Goal: Task Accomplishment & Management: Complete application form

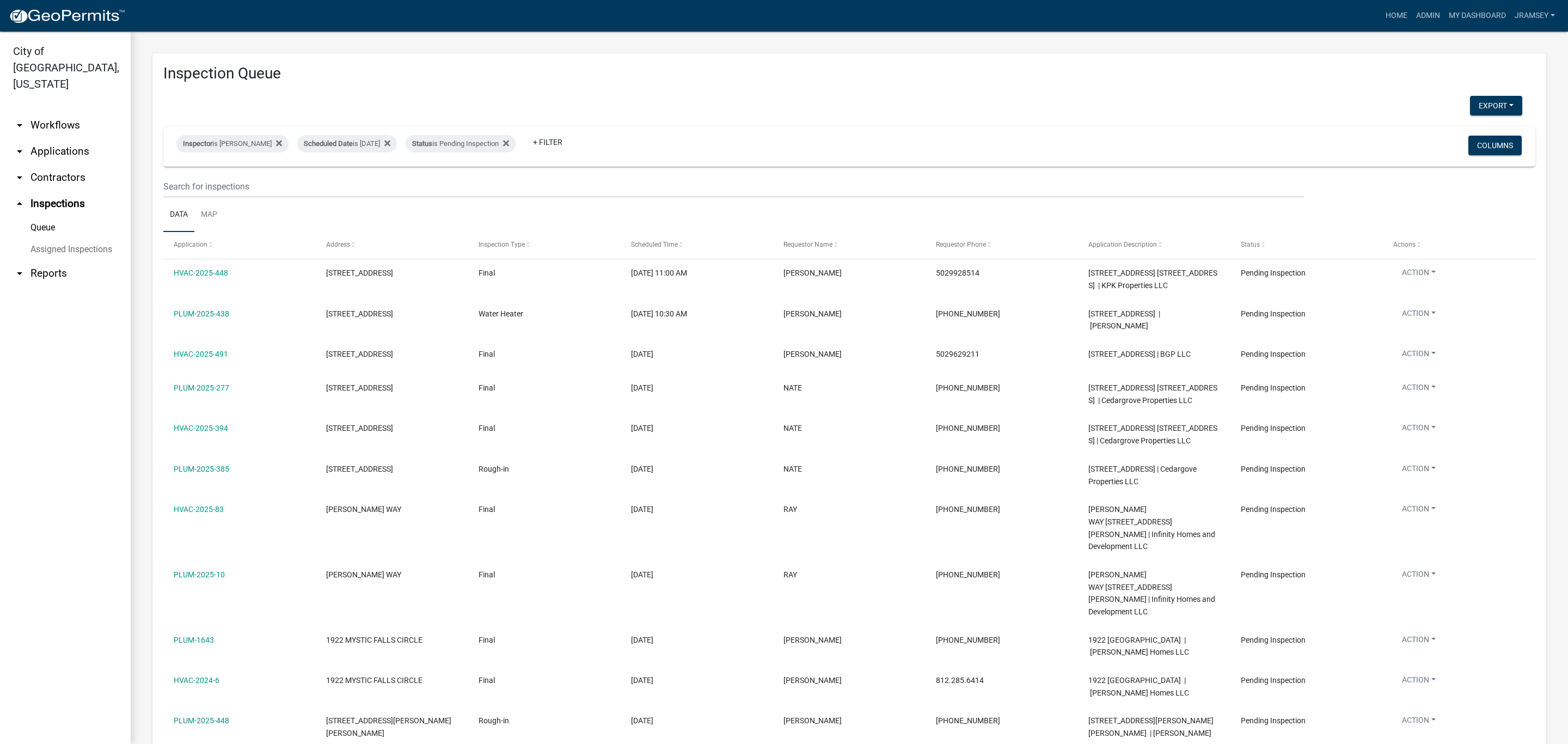
select select "2: 50"
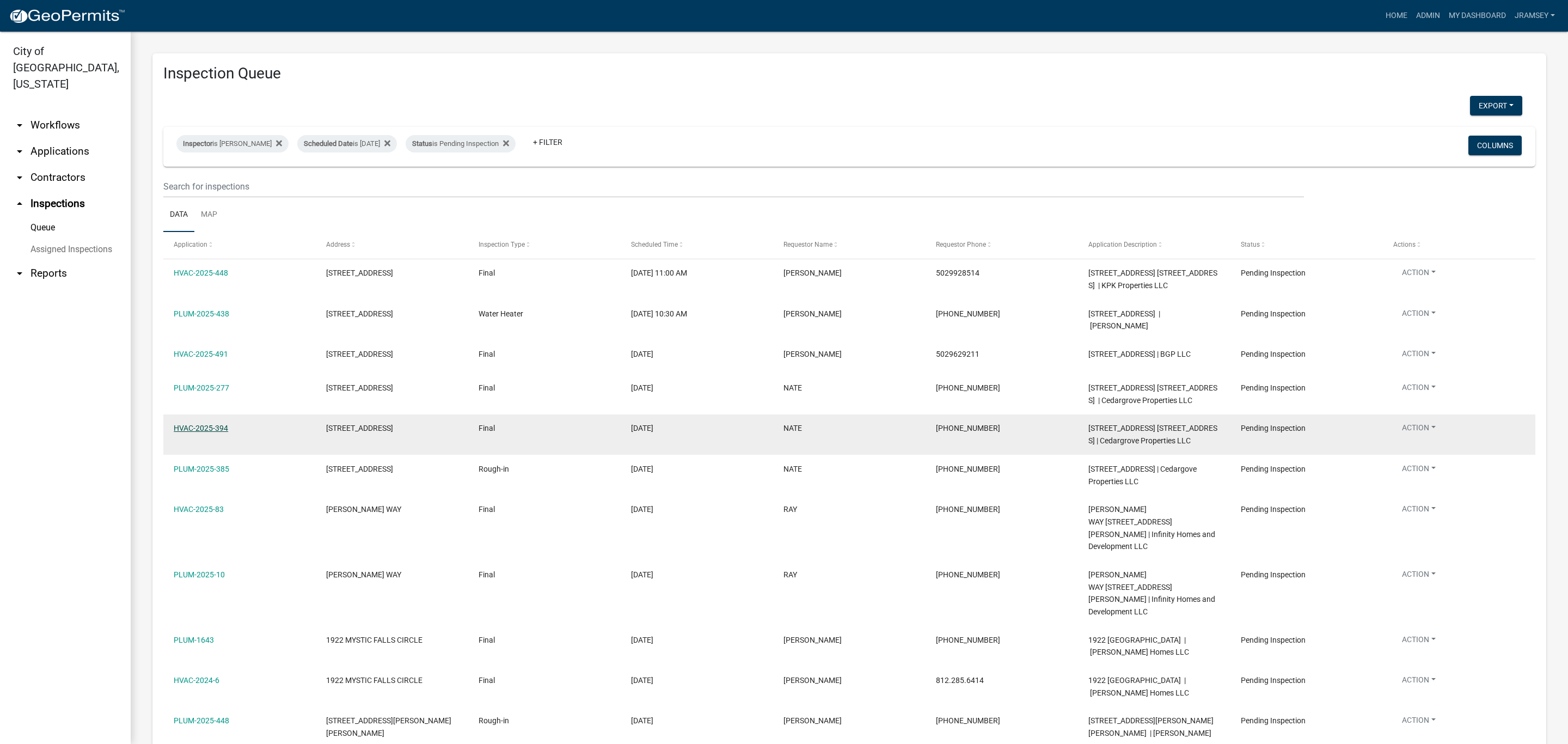
click at [198, 432] on link "HVAC-2025-394" at bounding box center [201, 427] width 55 height 9
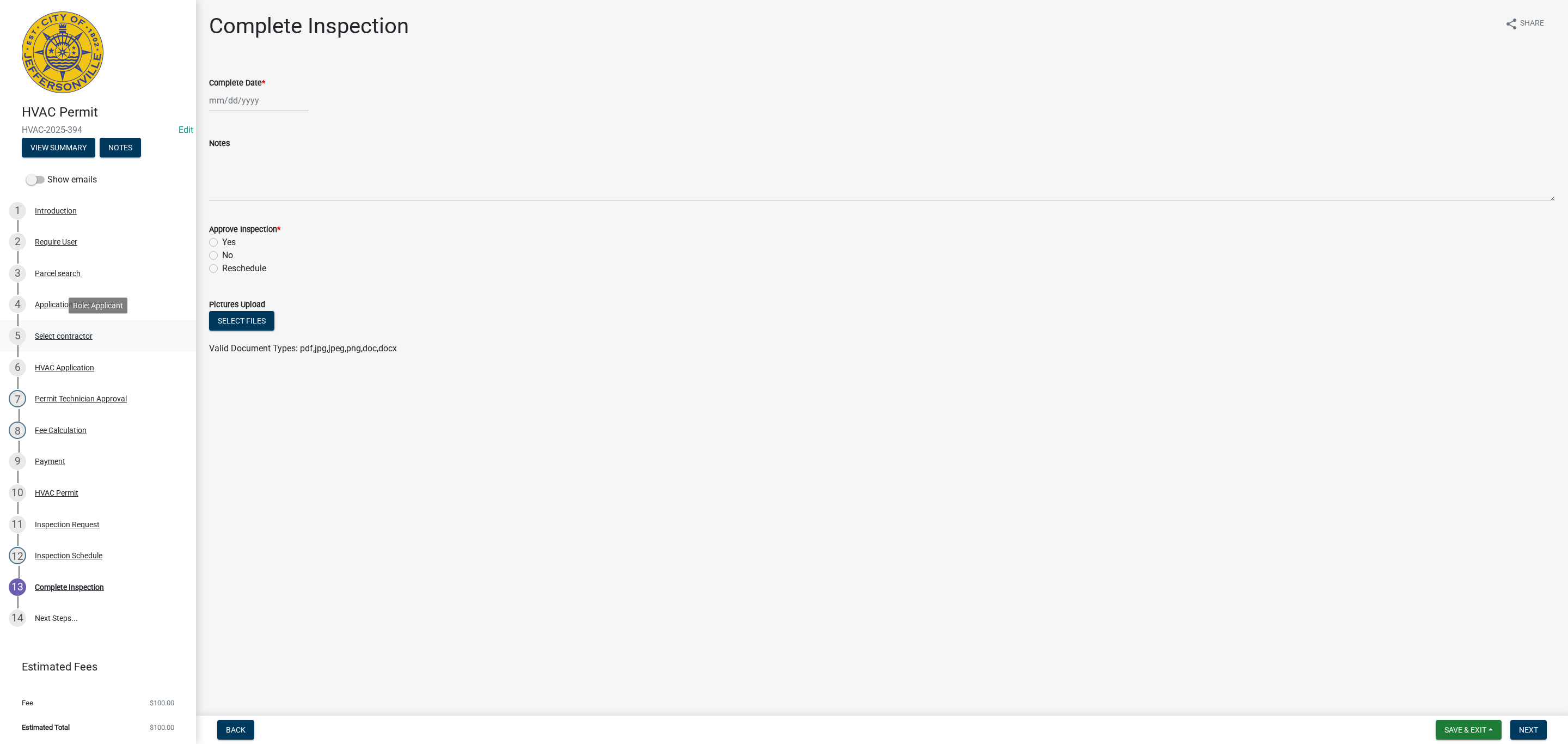
click at [71, 335] on div "Select contractor" at bounding box center [64, 335] width 58 height 7
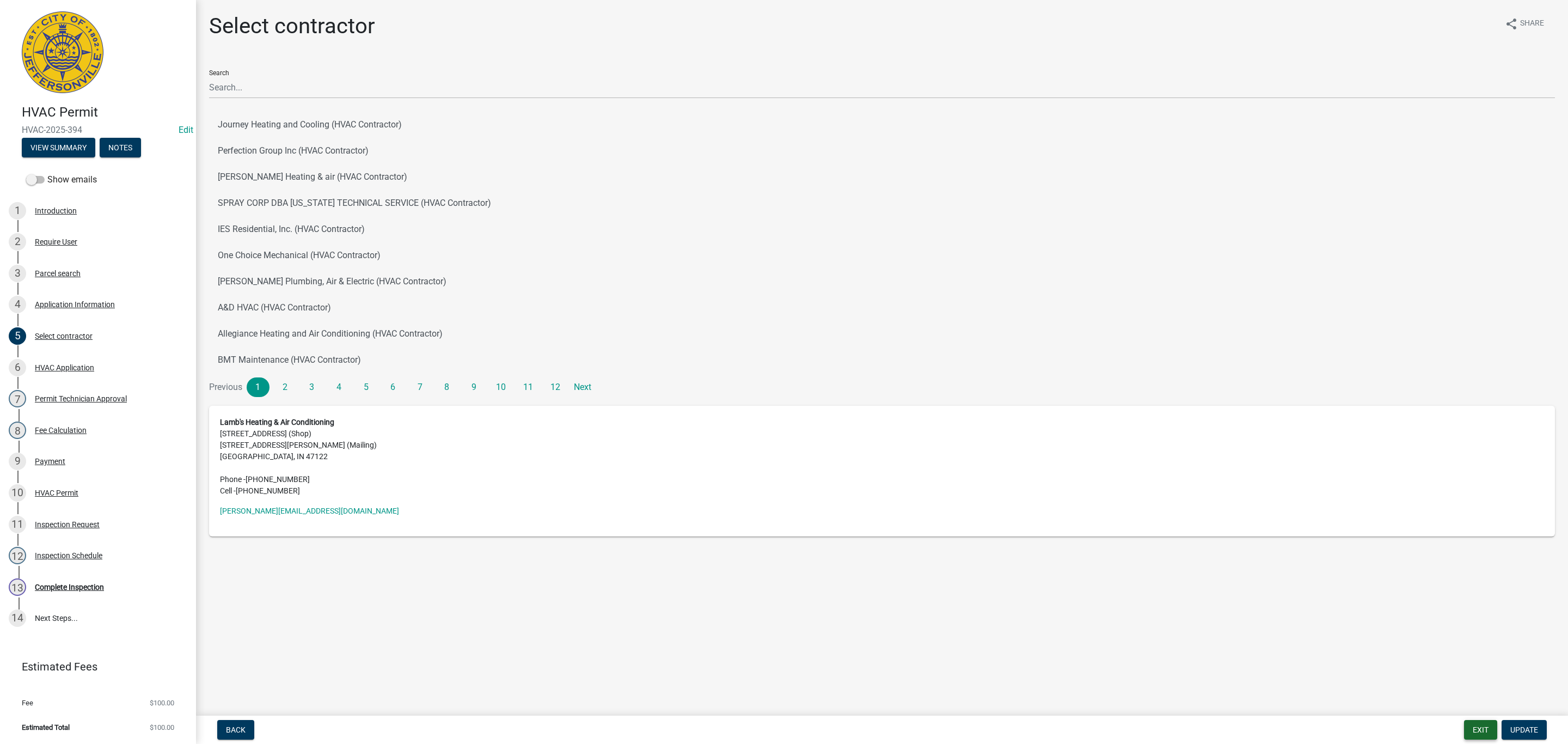
click at [1491, 729] on button "Exit" at bounding box center [1481, 729] width 33 height 20
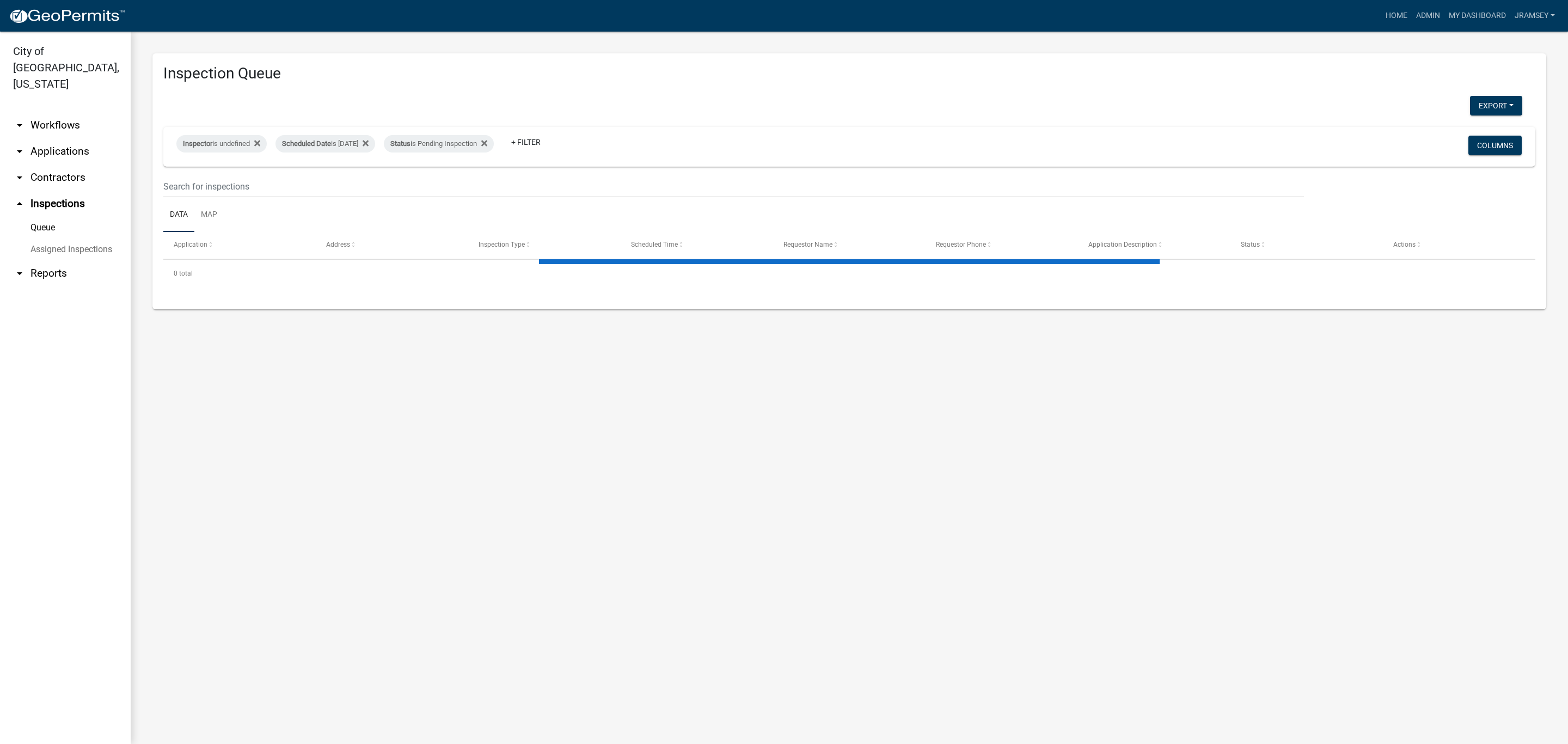
select select "2: 50"
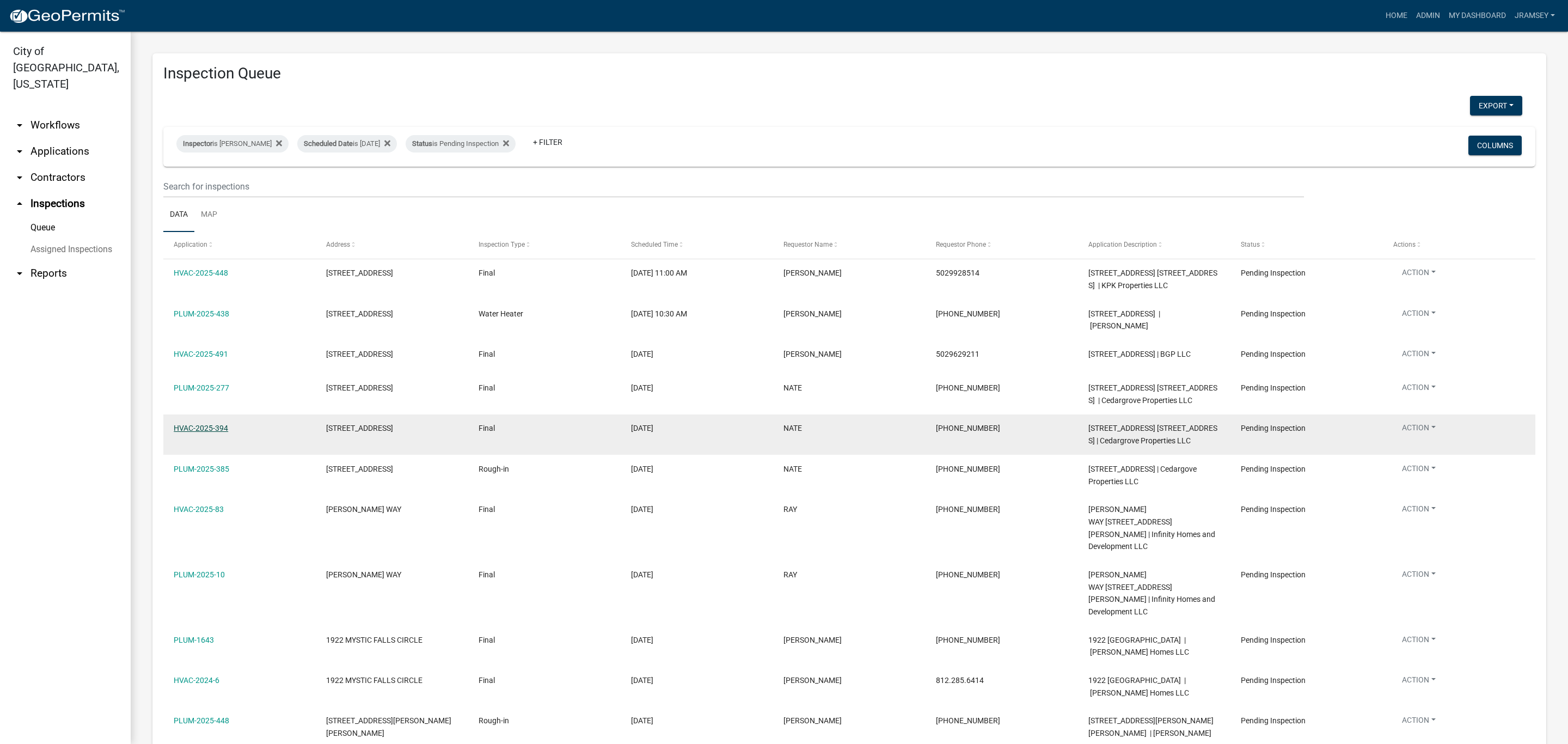
click at [204, 432] on link "HVAC-2025-394" at bounding box center [201, 427] width 55 height 9
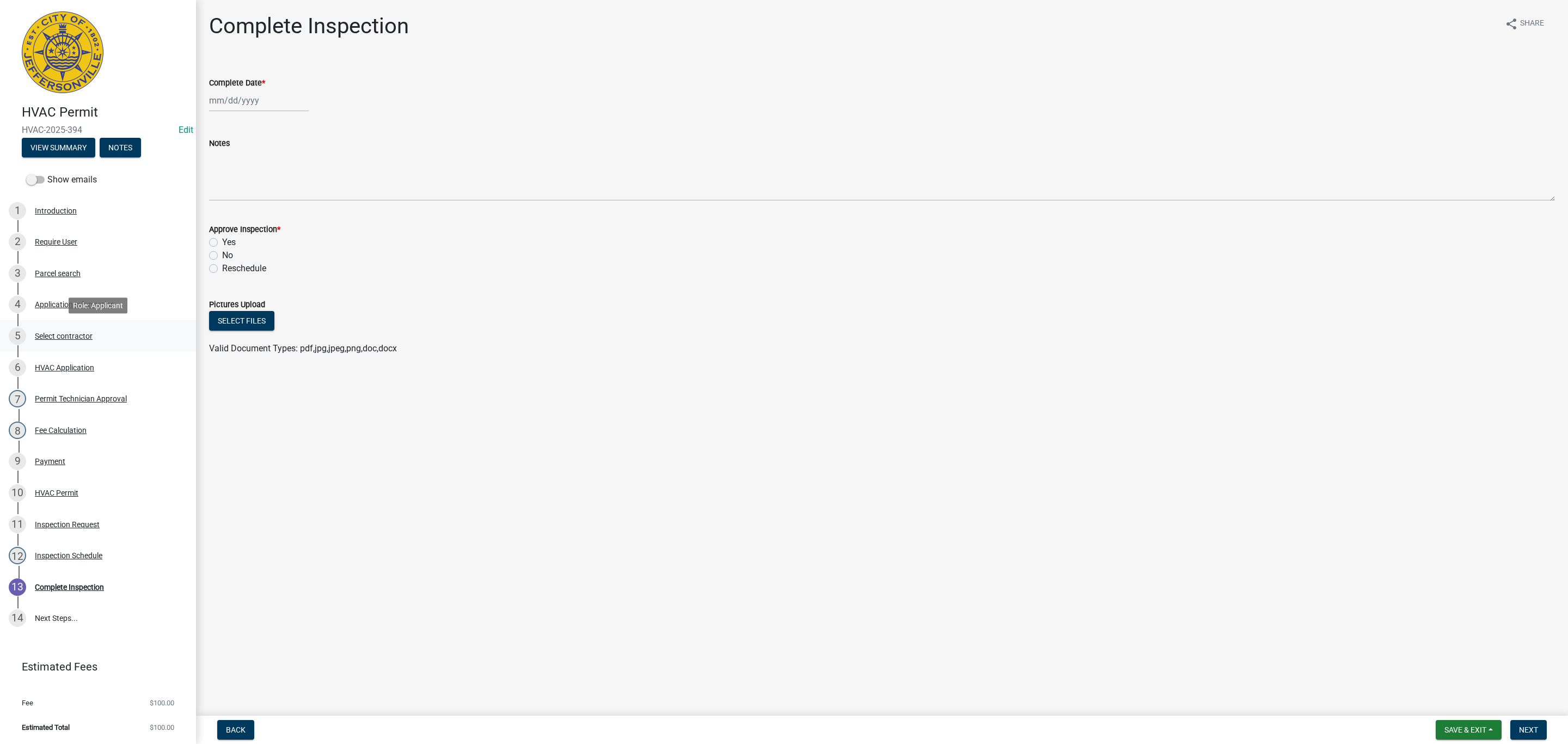
click at [78, 337] on div "Select contractor" at bounding box center [64, 335] width 58 height 7
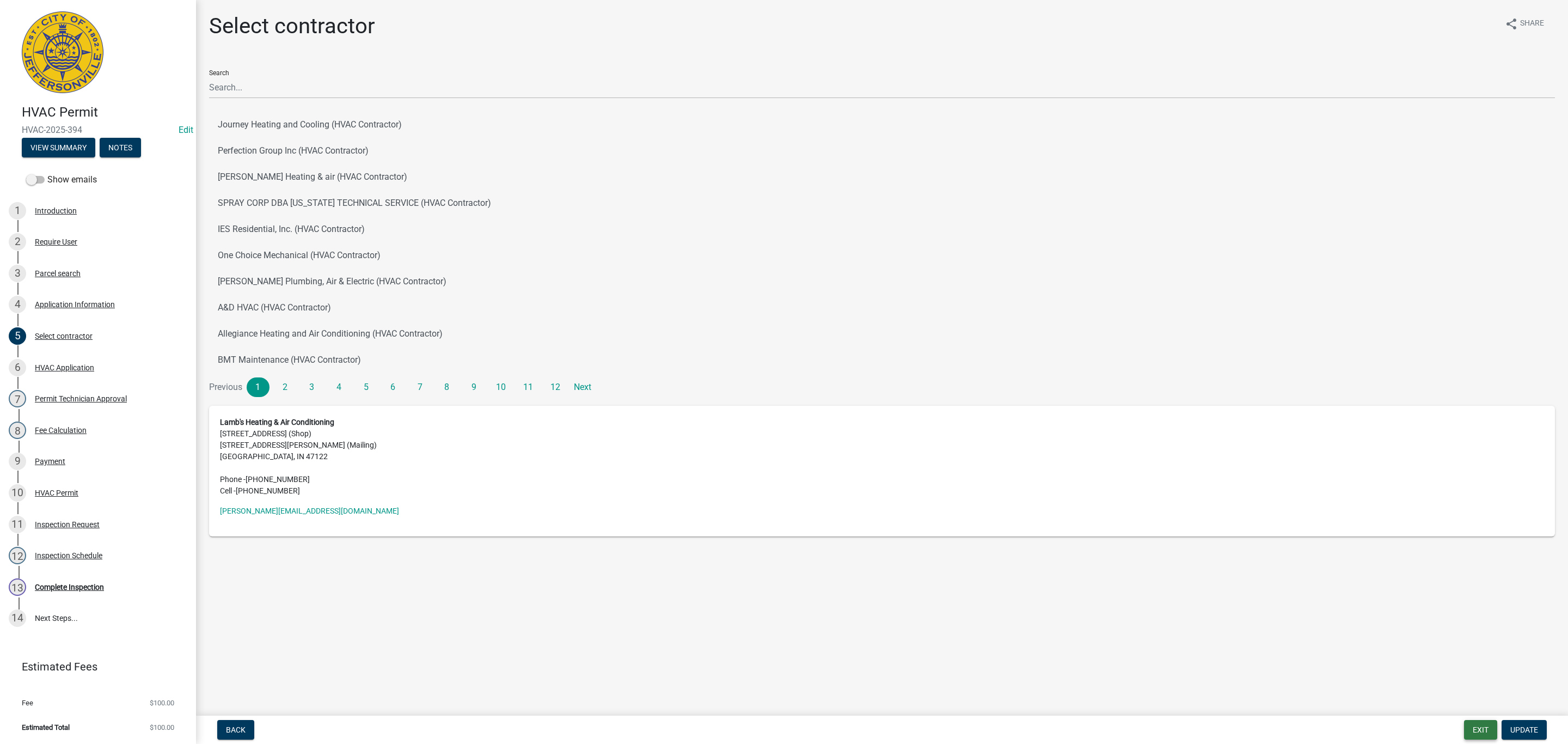
click at [1480, 731] on button "Exit" at bounding box center [1481, 729] width 33 height 20
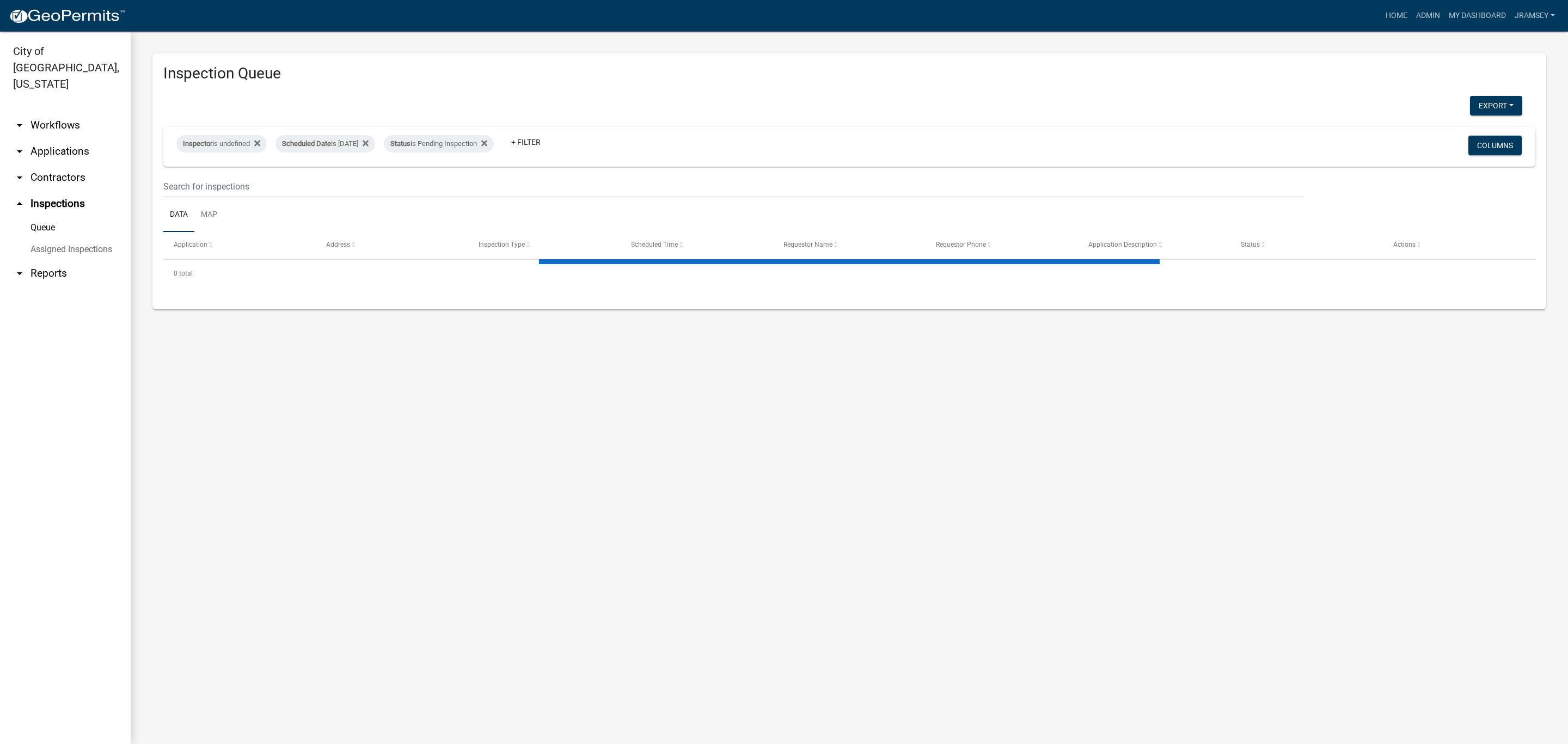
select select "2: 50"
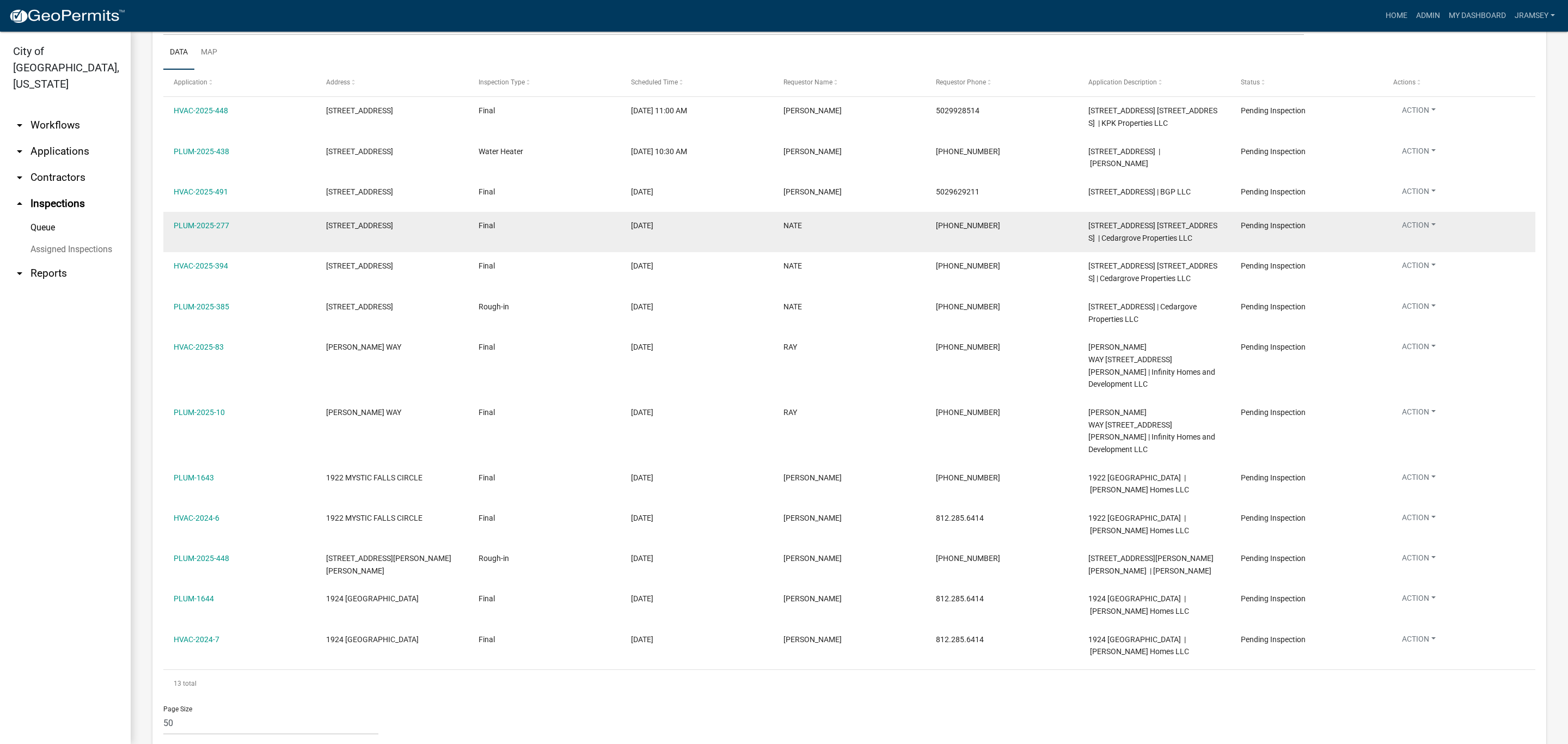
scroll to position [81, 0]
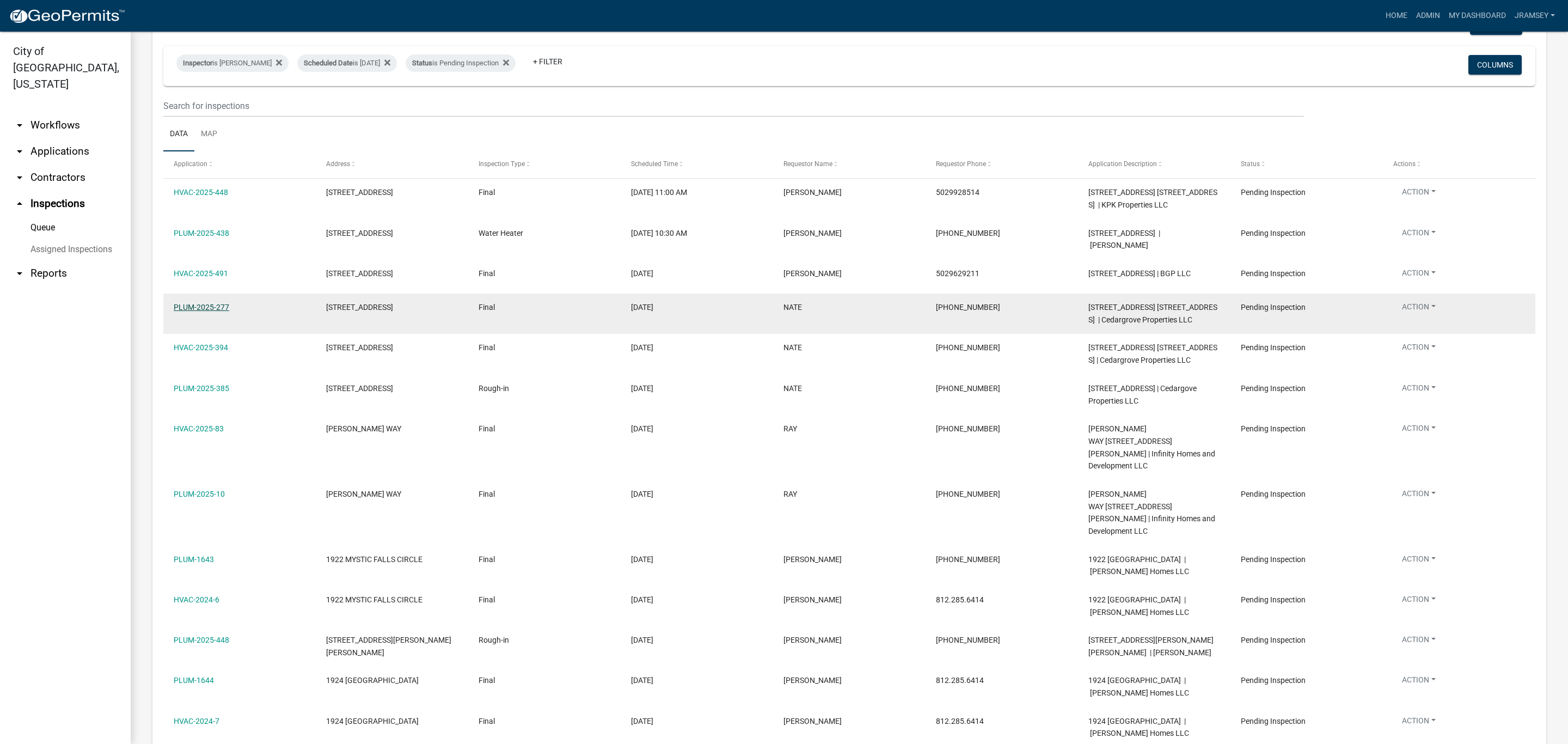
click at [202, 312] on link "PLUM-2025-277" at bounding box center [202, 307] width 55 height 9
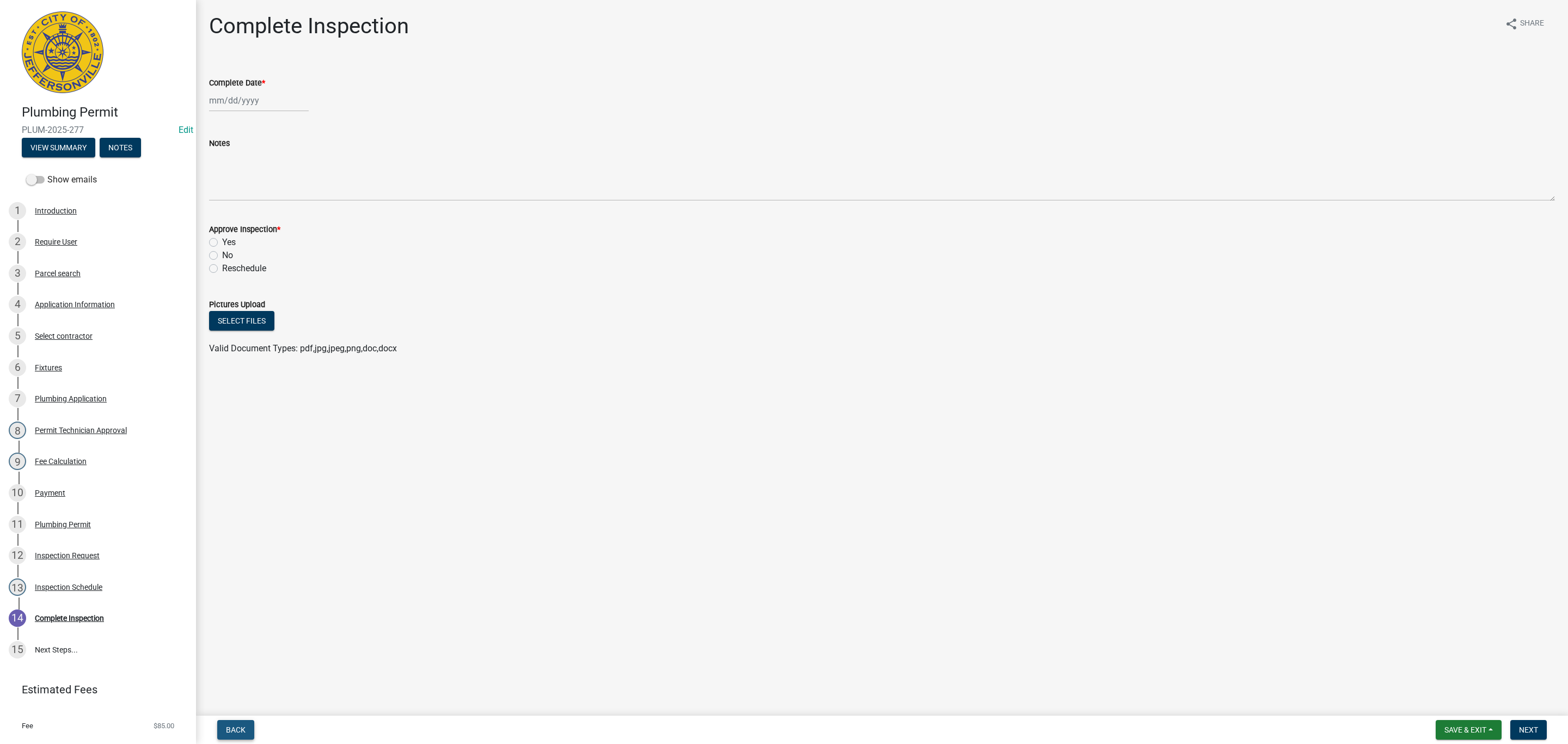
click at [241, 729] on span "Back" at bounding box center [236, 729] width 20 height 9
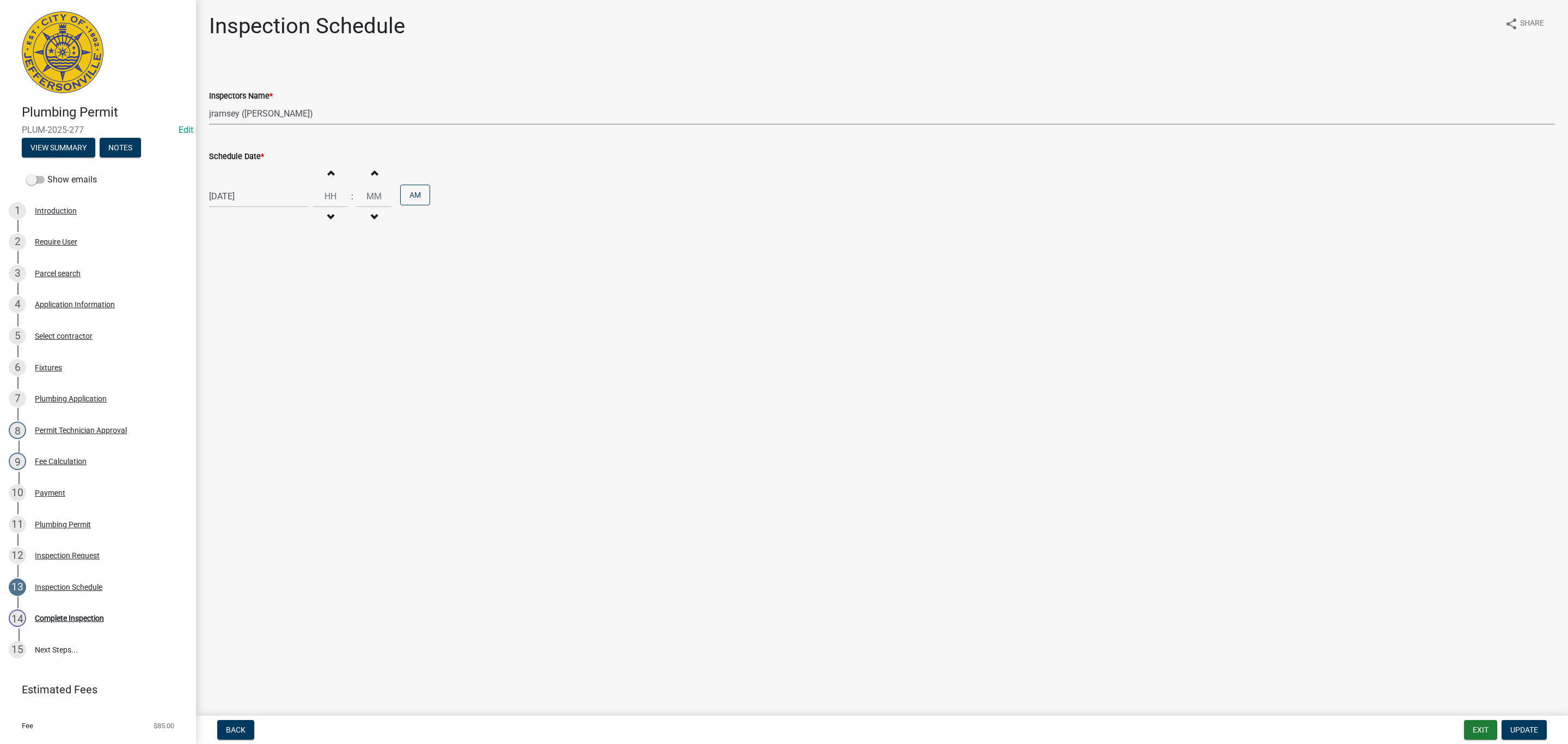
click at [252, 110] on select "Select Item... [PERSON_NAME] ([PERSON_NAME]) [PERSON_NAME] ([PERSON_NAME]) mkru…" at bounding box center [882, 113] width 1346 height 22
select select "fdb3bcc6-ce93-4663-8a18-5c08884dd177"
click at [209, 102] on select "Select Item... [PERSON_NAME] ([PERSON_NAME]) [PERSON_NAME] ([PERSON_NAME]) mkru…" at bounding box center [882, 113] width 1346 height 22
click at [1513, 731] on span "Update" at bounding box center [1525, 729] width 28 height 9
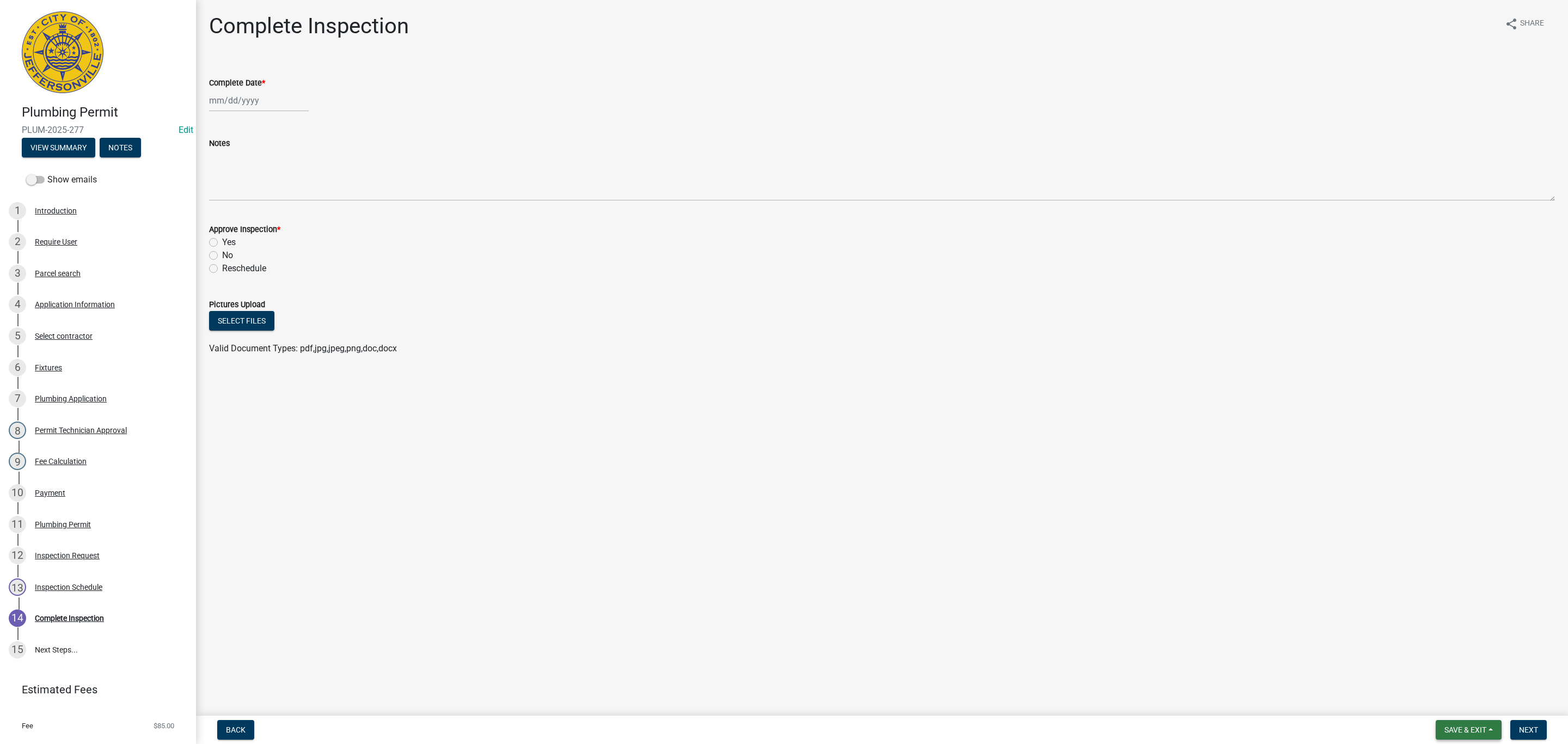
click at [1464, 732] on span "Save & Exit" at bounding box center [1465, 729] width 42 height 9
click at [1454, 706] on button "Save & Exit" at bounding box center [1458, 702] width 87 height 26
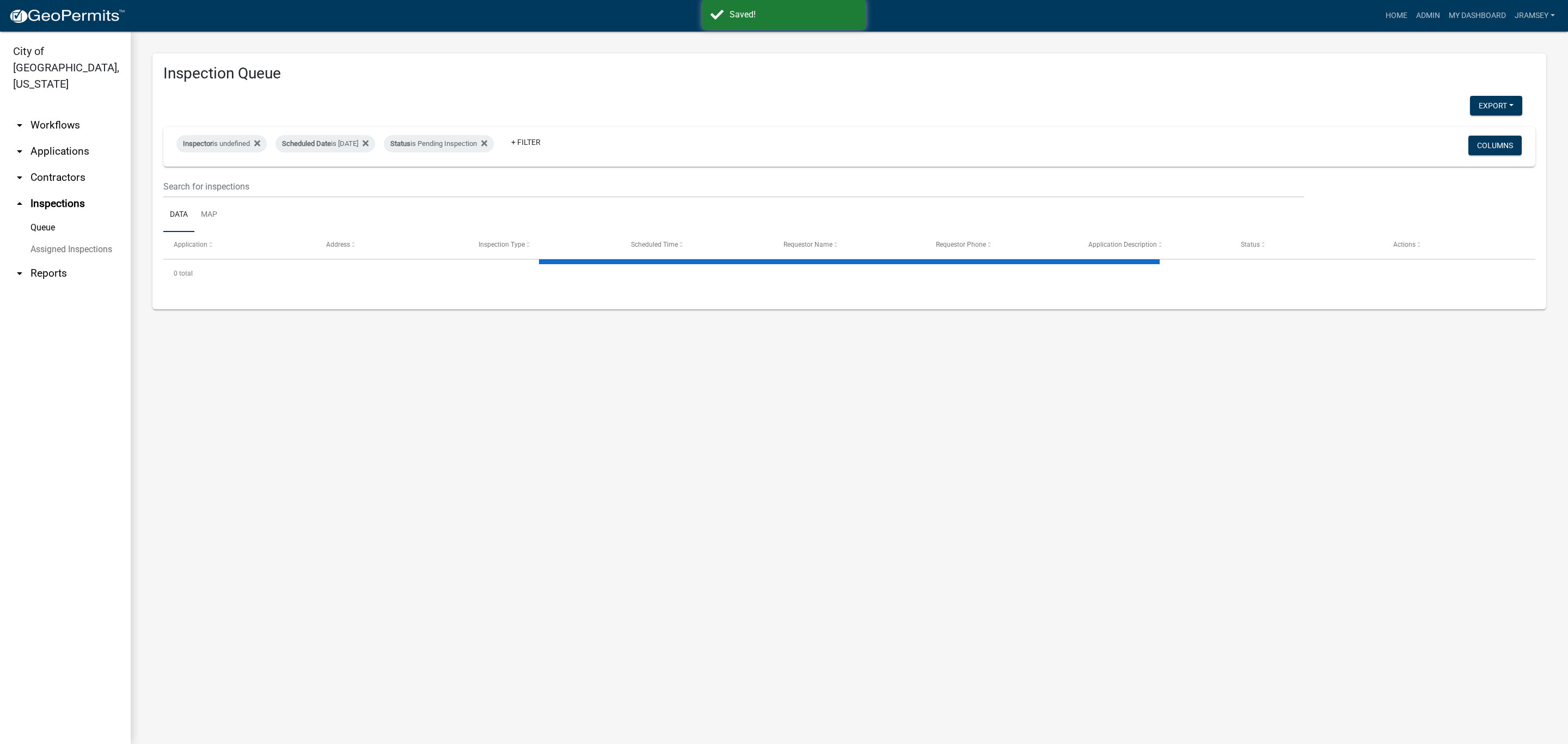
select select "2: 50"
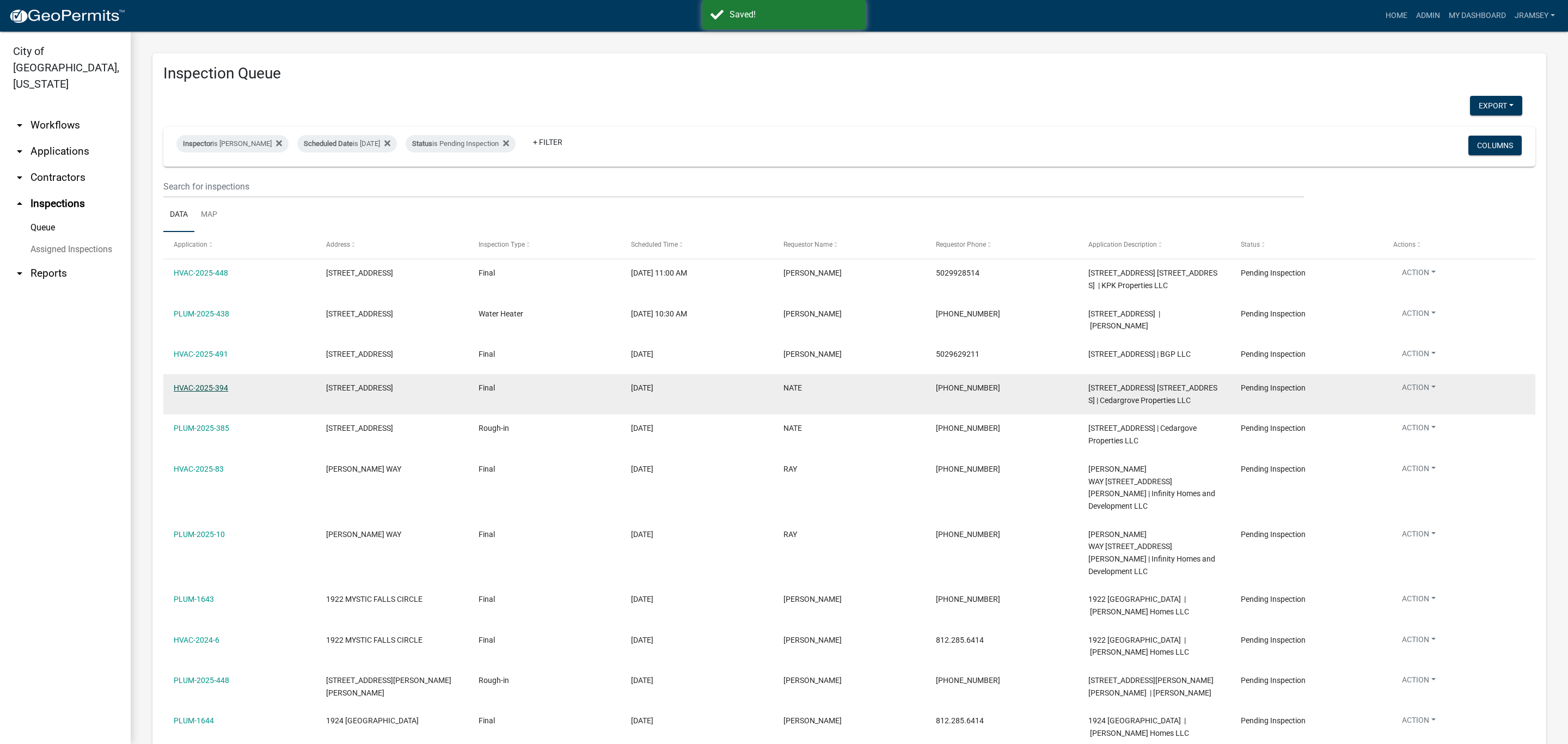
click at [202, 392] on link "HVAC-2025-394" at bounding box center [201, 388] width 55 height 9
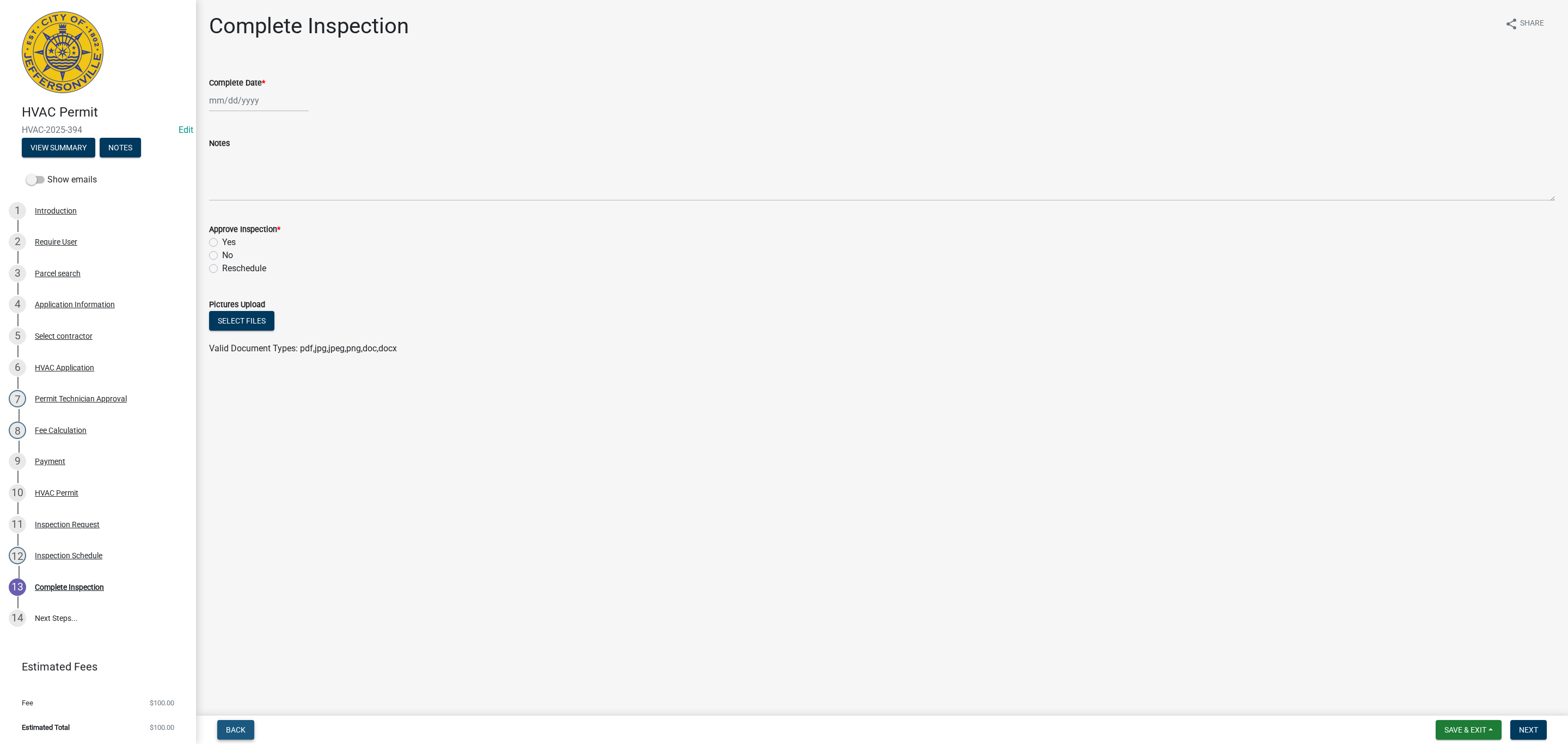
click at [238, 728] on span "Back" at bounding box center [236, 729] width 20 height 9
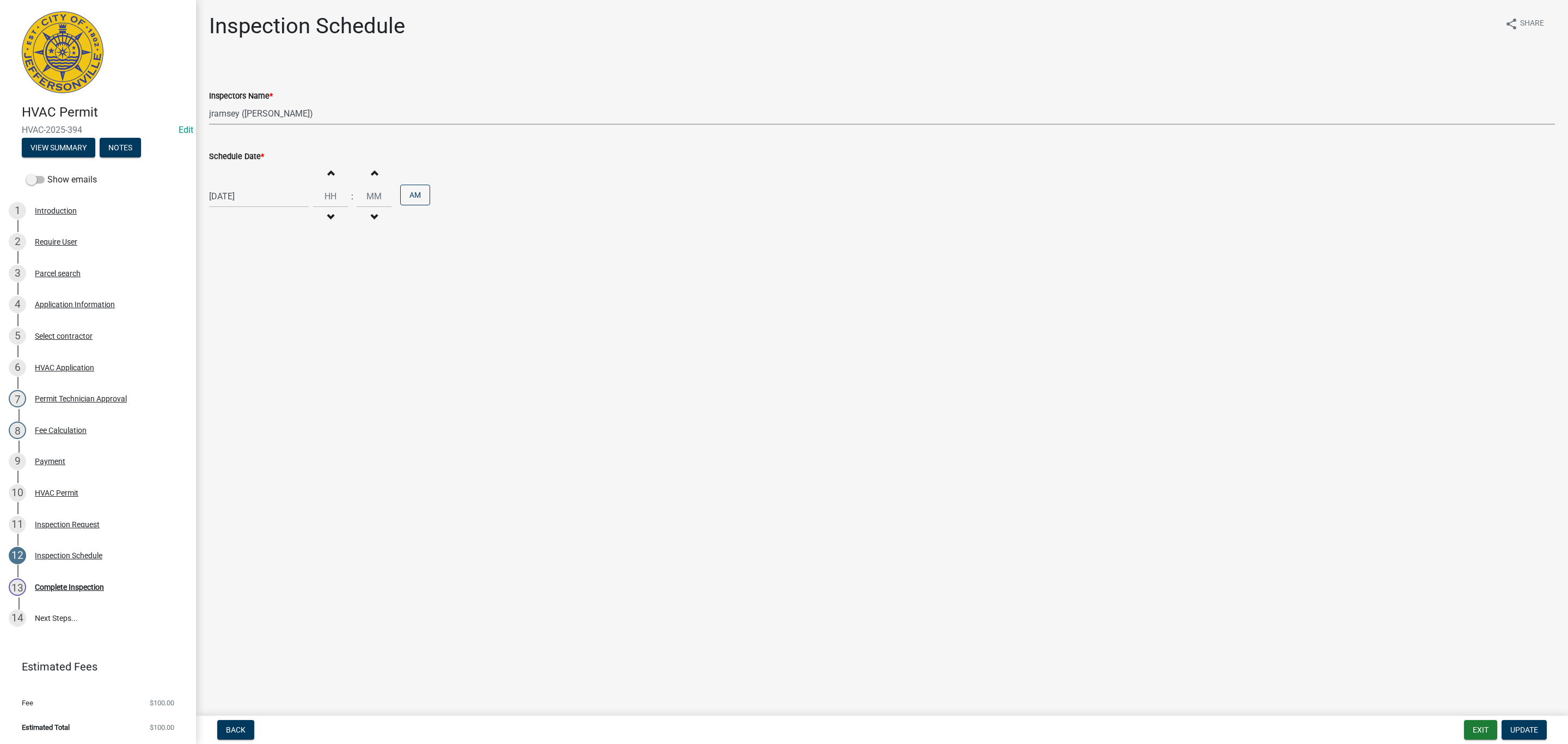
click at [240, 116] on select "Select Item... [PERSON_NAME] ([PERSON_NAME]) [PERSON_NAME] ([PERSON_NAME]) mkru…" at bounding box center [882, 113] width 1346 height 22
select select "fdb3bcc6-ce93-4663-8a18-5c08884dd177"
click at [209, 102] on select "Select Item... [PERSON_NAME] ([PERSON_NAME]) [PERSON_NAME] ([PERSON_NAME]) mkru…" at bounding box center [882, 113] width 1346 height 22
click at [1523, 724] on button "Update" at bounding box center [1524, 729] width 45 height 20
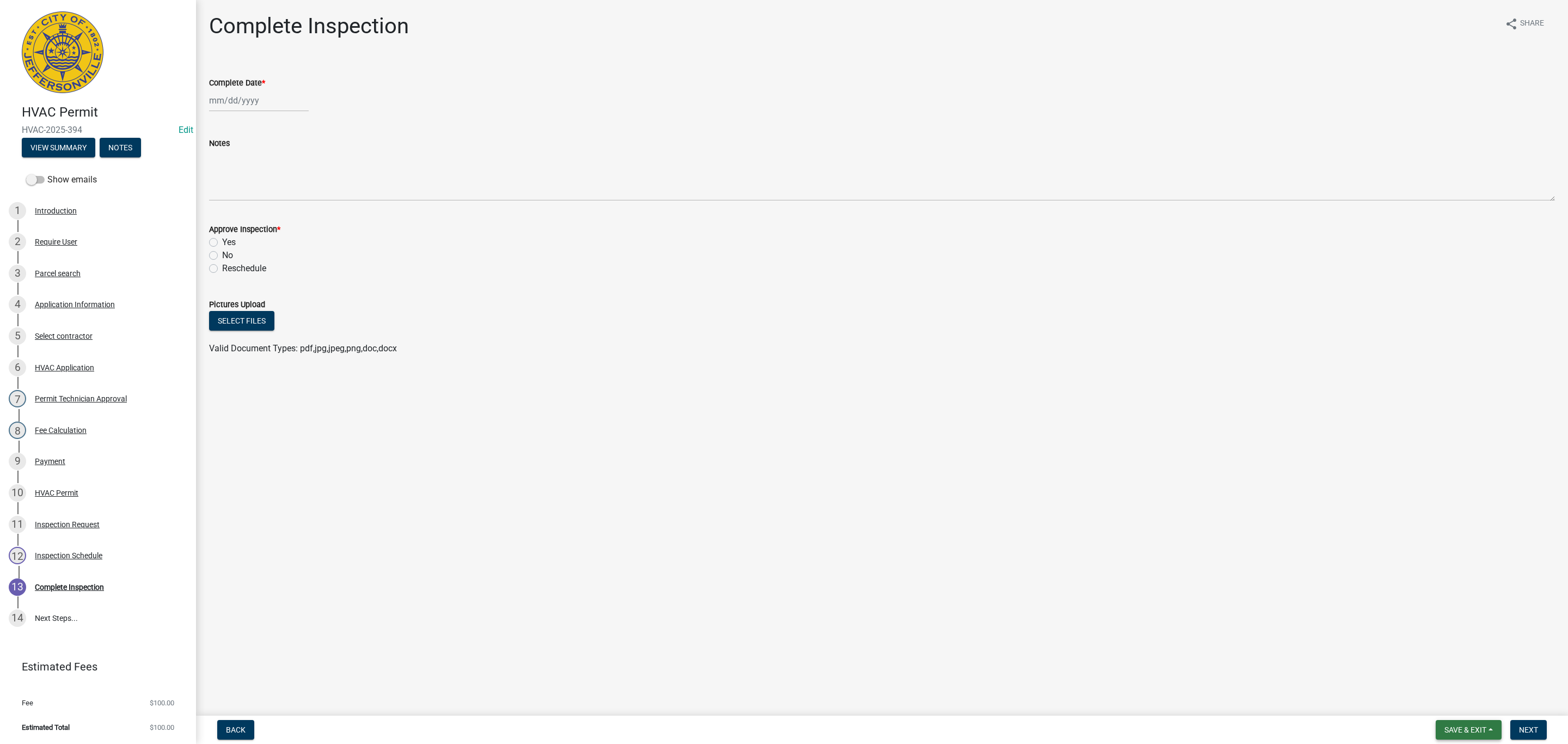
click at [1456, 725] on span "Save & Exit" at bounding box center [1465, 729] width 42 height 9
click at [1451, 706] on button "Save & Exit" at bounding box center [1458, 702] width 87 height 26
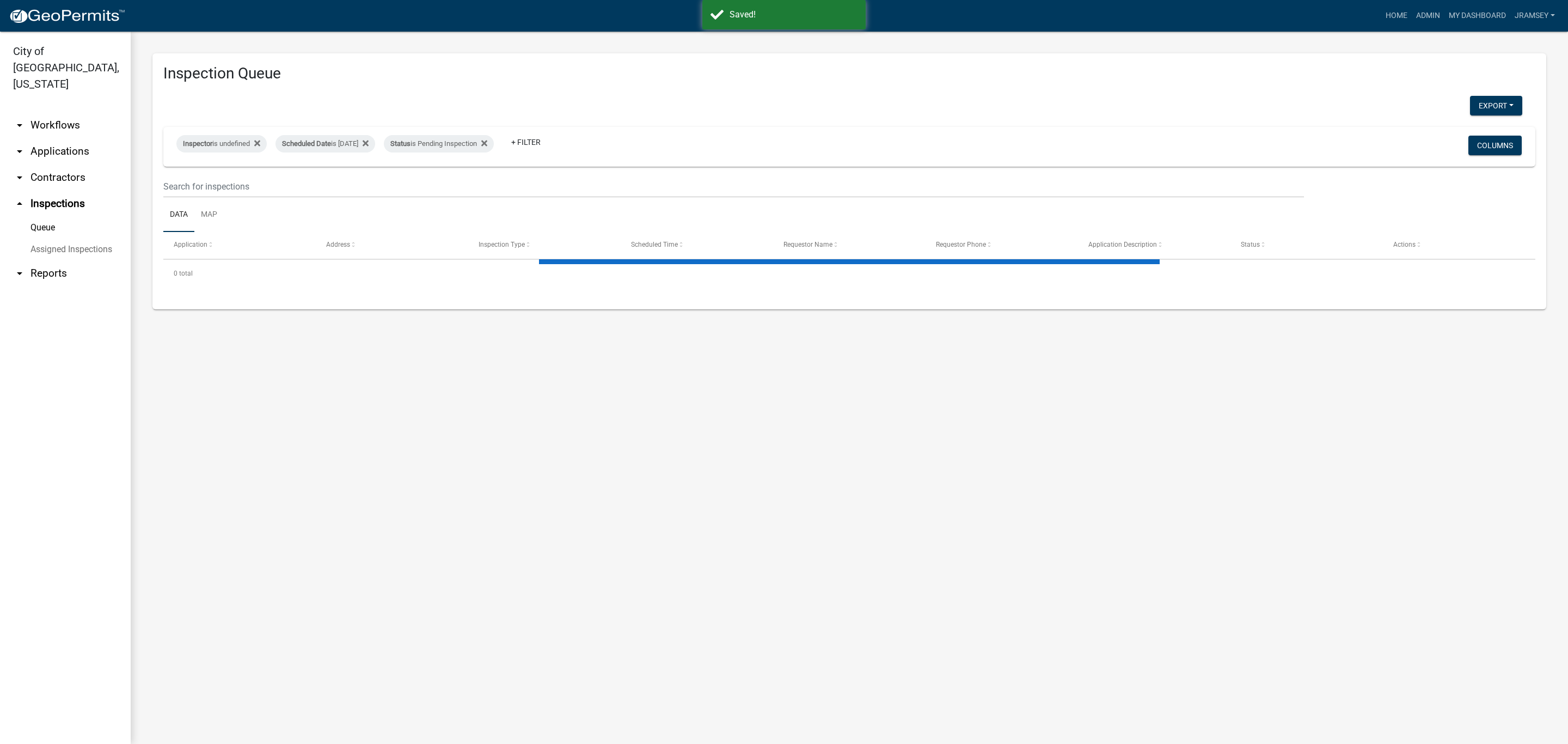
select select "2: 50"
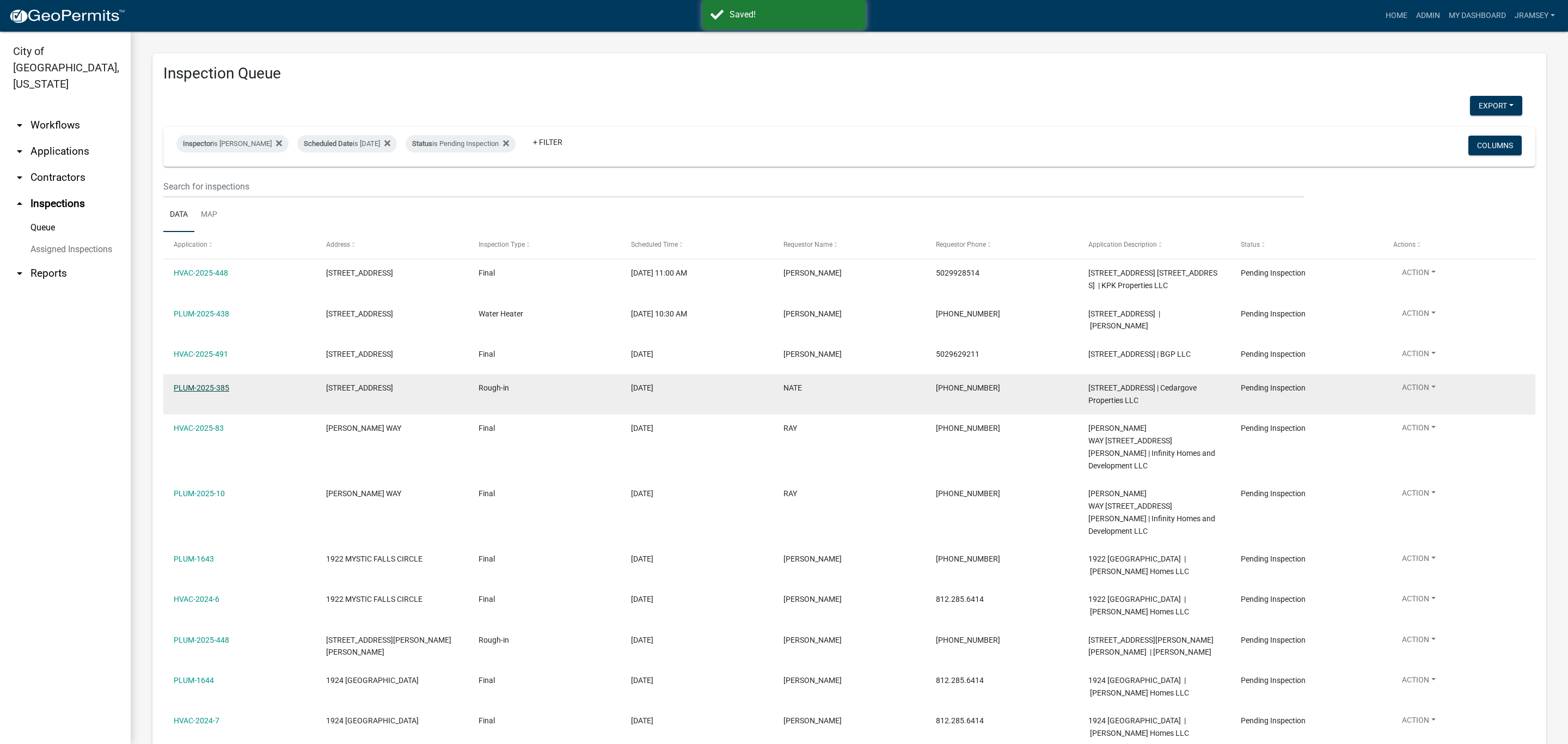
click at [198, 392] on link "PLUM-2025-385" at bounding box center [202, 388] width 55 height 9
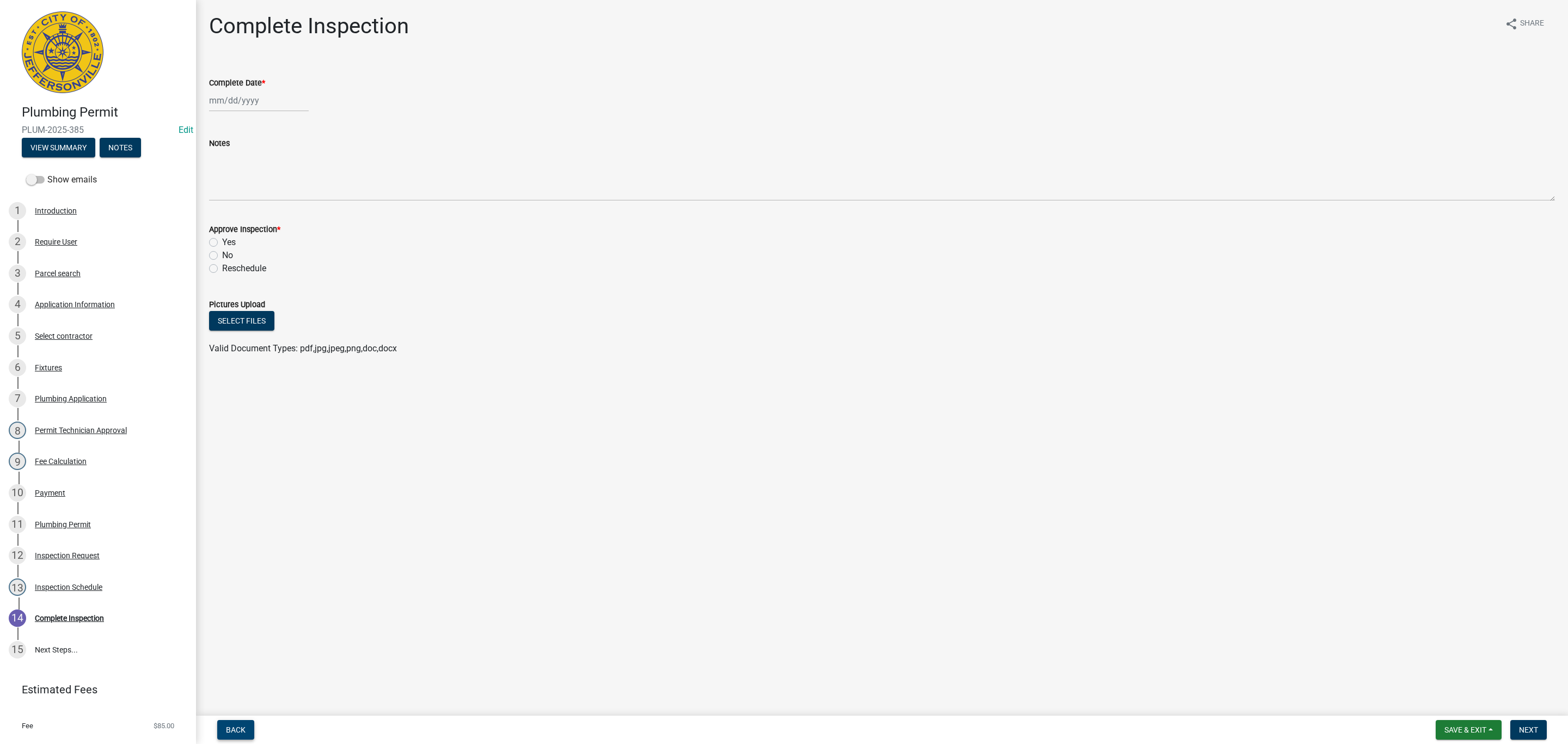
click at [235, 728] on span "Back" at bounding box center [236, 729] width 20 height 9
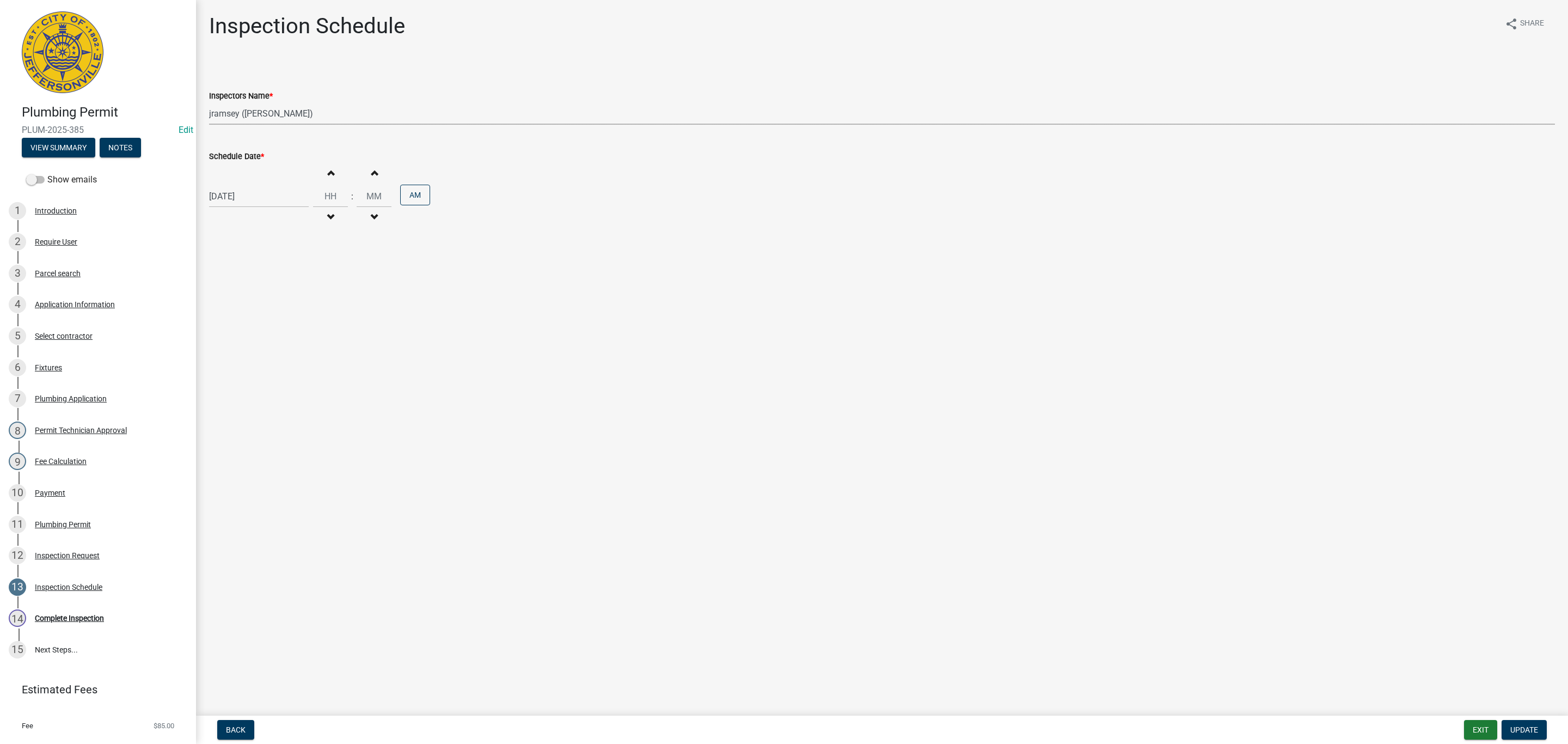
click at [240, 113] on select "Select Item... [PERSON_NAME] ([PERSON_NAME]) [PERSON_NAME] ([PERSON_NAME]) mkru…" at bounding box center [882, 113] width 1346 height 22
select select "fdb3bcc6-ce93-4663-8a18-5c08884dd177"
click at [209, 102] on select "Select Item... [PERSON_NAME] ([PERSON_NAME]) [PERSON_NAME] ([PERSON_NAME]) mkru…" at bounding box center [882, 113] width 1346 height 22
click at [1525, 734] on button "Update" at bounding box center [1524, 729] width 45 height 20
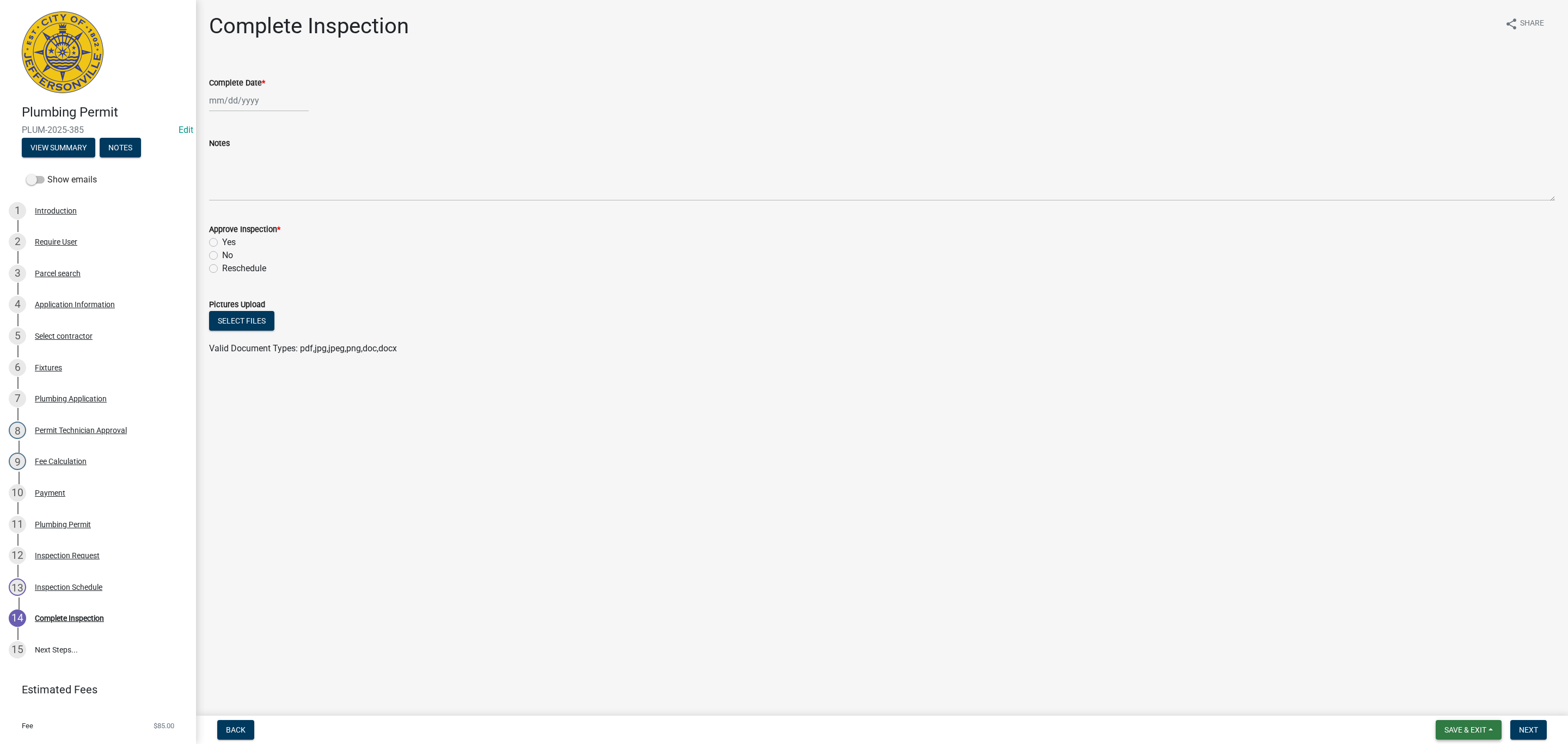
click at [1455, 727] on span "Save & Exit" at bounding box center [1465, 729] width 42 height 9
click at [1451, 708] on button "Save & Exit" at bounding box center [1458, 702] width 87 height 26
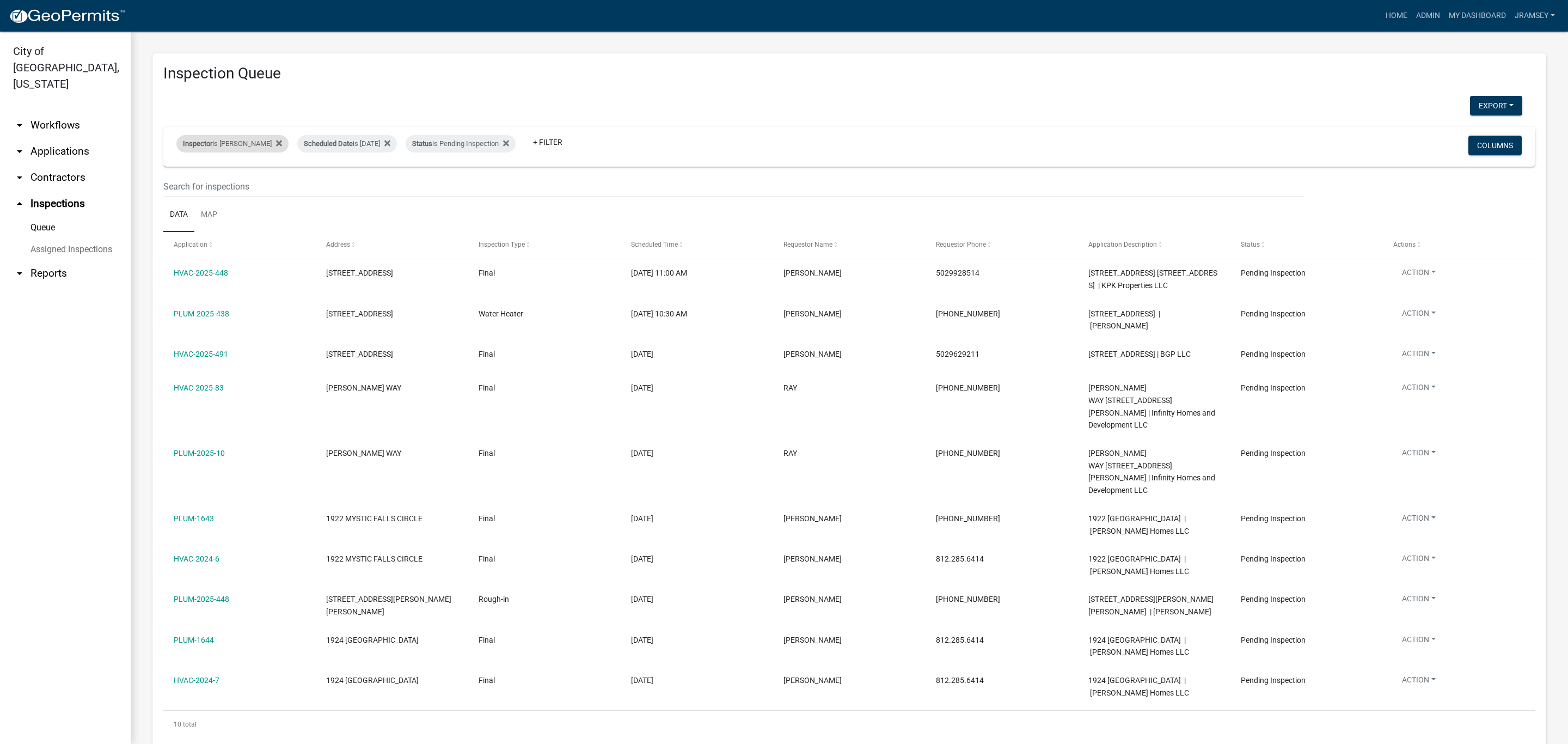
click at [241, 143] on div "Inspector is [PERSON_NAME]" at bounding box center [233, 144] width 113 height 17
click at [217, 195] on select "Select an option None [PERSON_NAME] [PERSON_NAME] [PERSON_NAME] [PERSON_NAME] […" at bounding box center [233, 195] width 109 height 22
select select "36a8b8f0-2ef8-43e9-ae06-718f51af8d36"
click at [178, 184] on select "Select an option None [PERSON_NAME] [PERSON_NAME] [PERSON_NAME] [PERSON_NAME] […" at bounding box center [233, 195] width 109 height 22
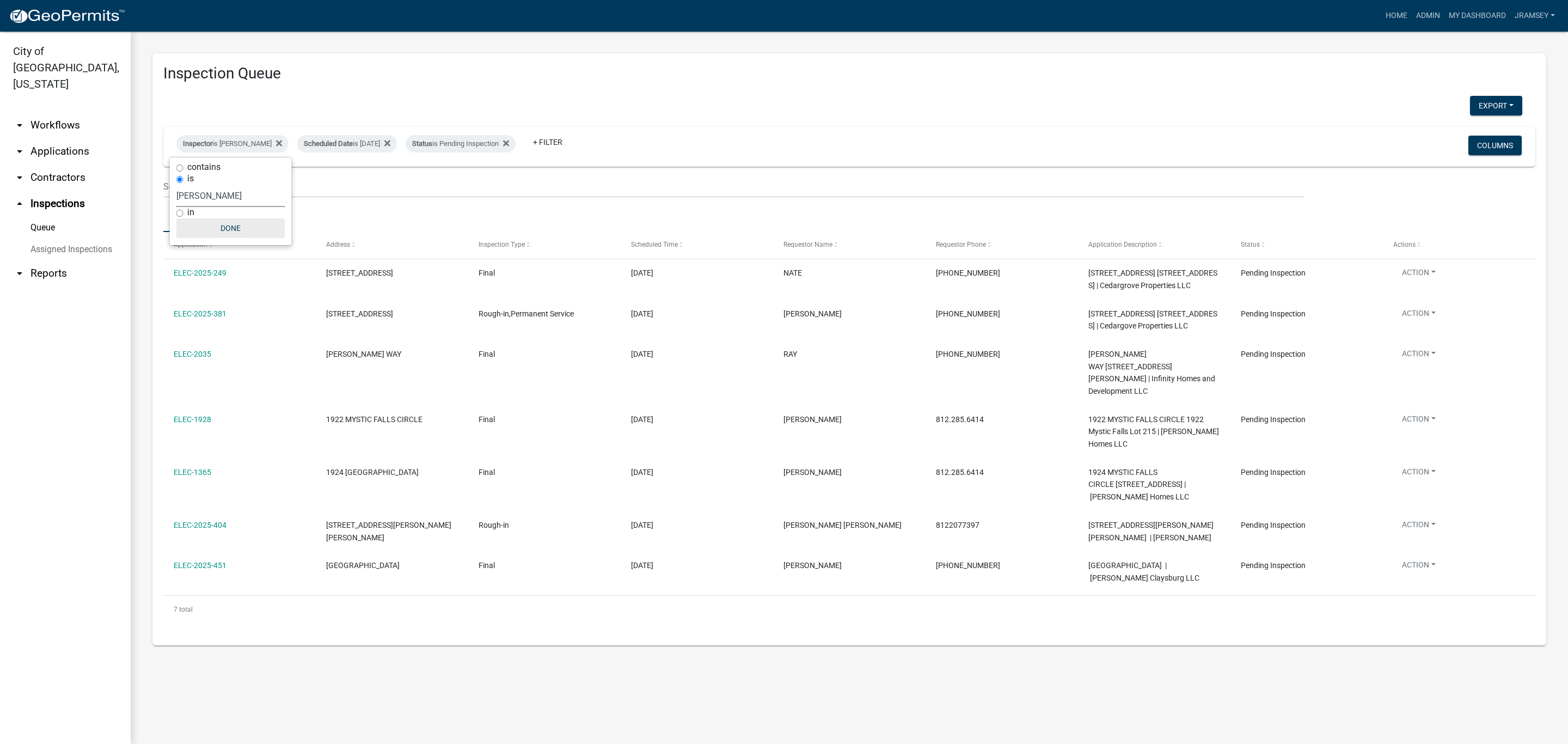
click at [237, 231] on button "Done" at bounding box center [231, 228] width 109 height 20
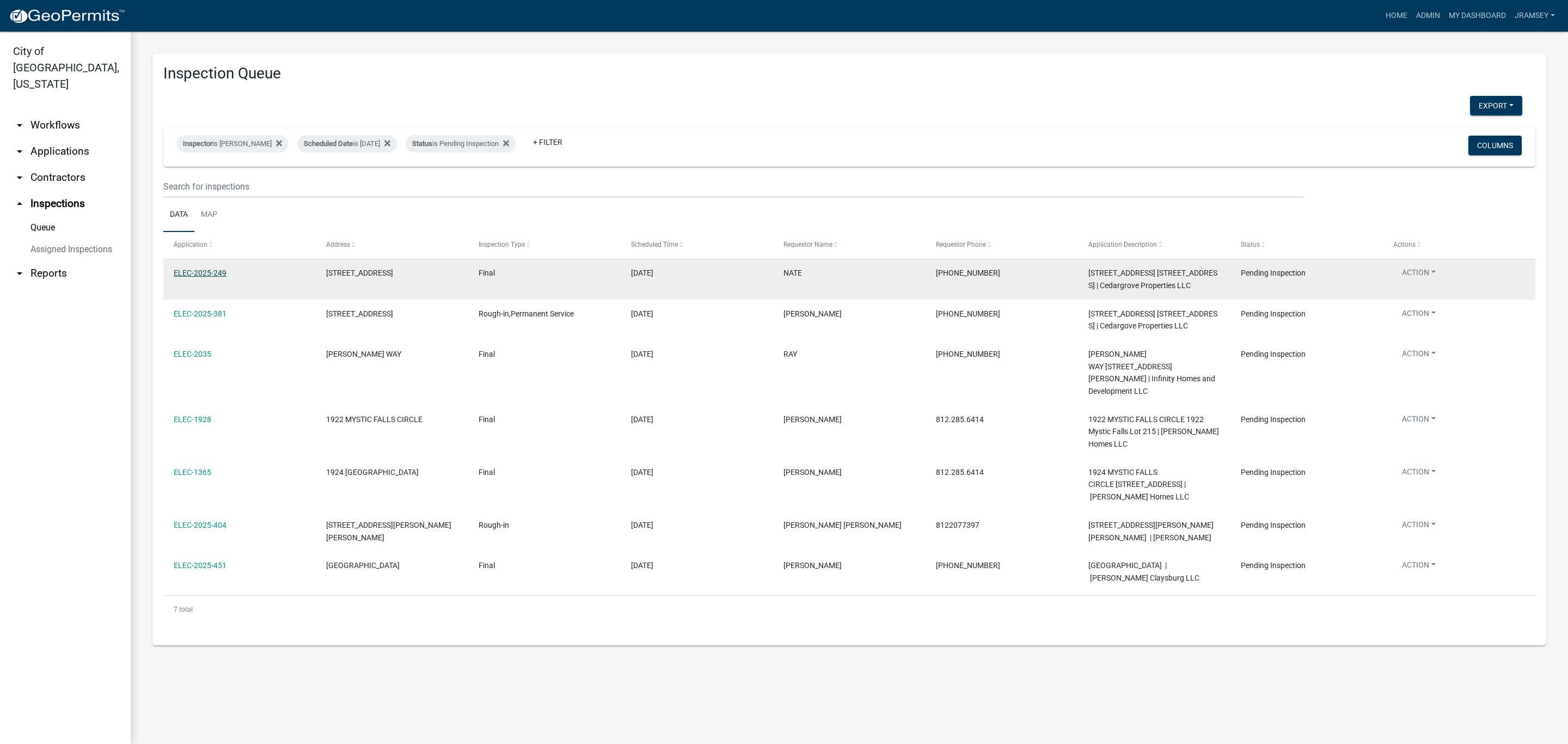
click at [196, 269] on link "ELEC-2025-249" at bounding box center [200, 272] width 53 height 9
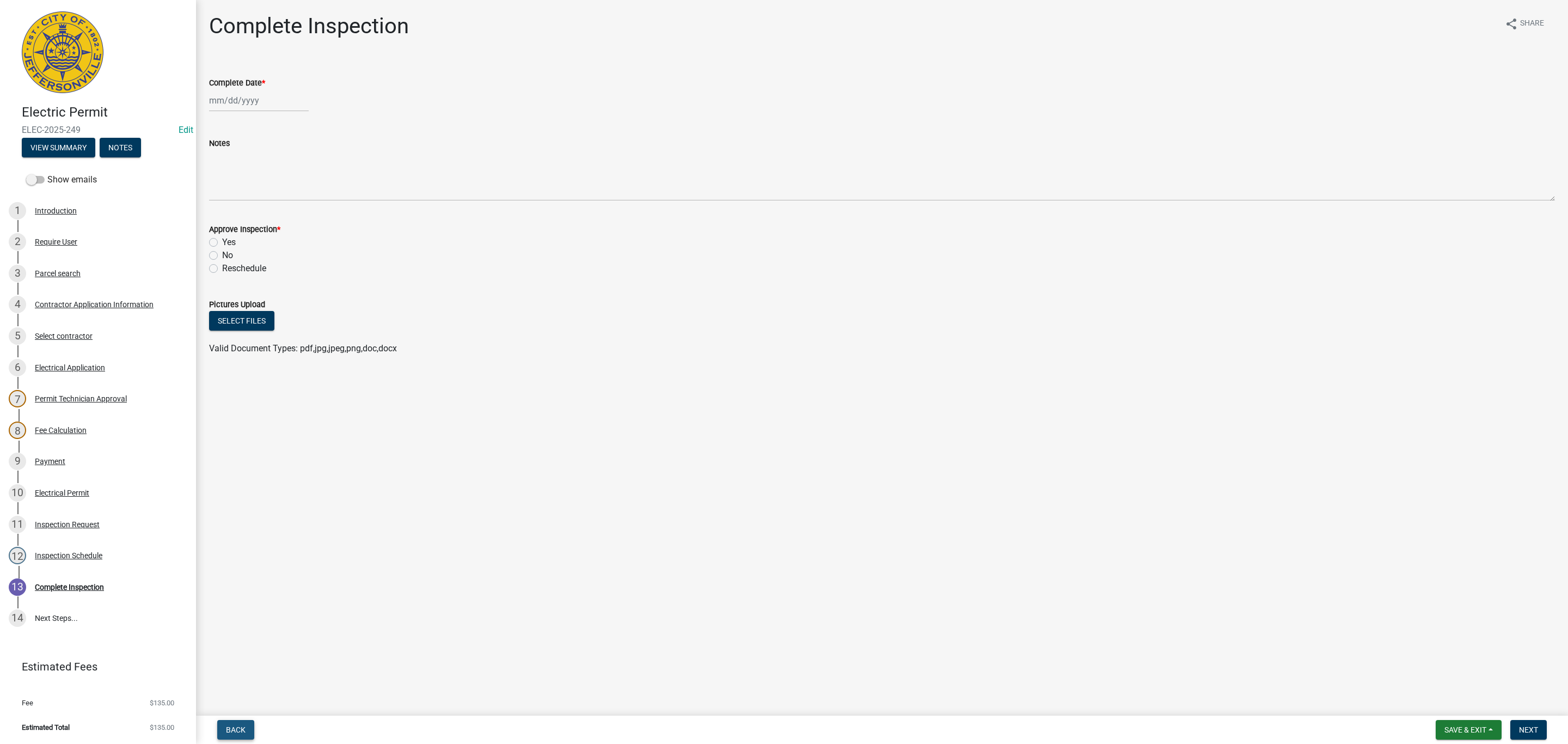
drag, startPoint x: 241, startPoint y: 724, endPoint x: 245, endPoint y: 708, distance: 16.5
click at [240, 724] on button "Back" at bounding box center [235, 729] width 37 height 20
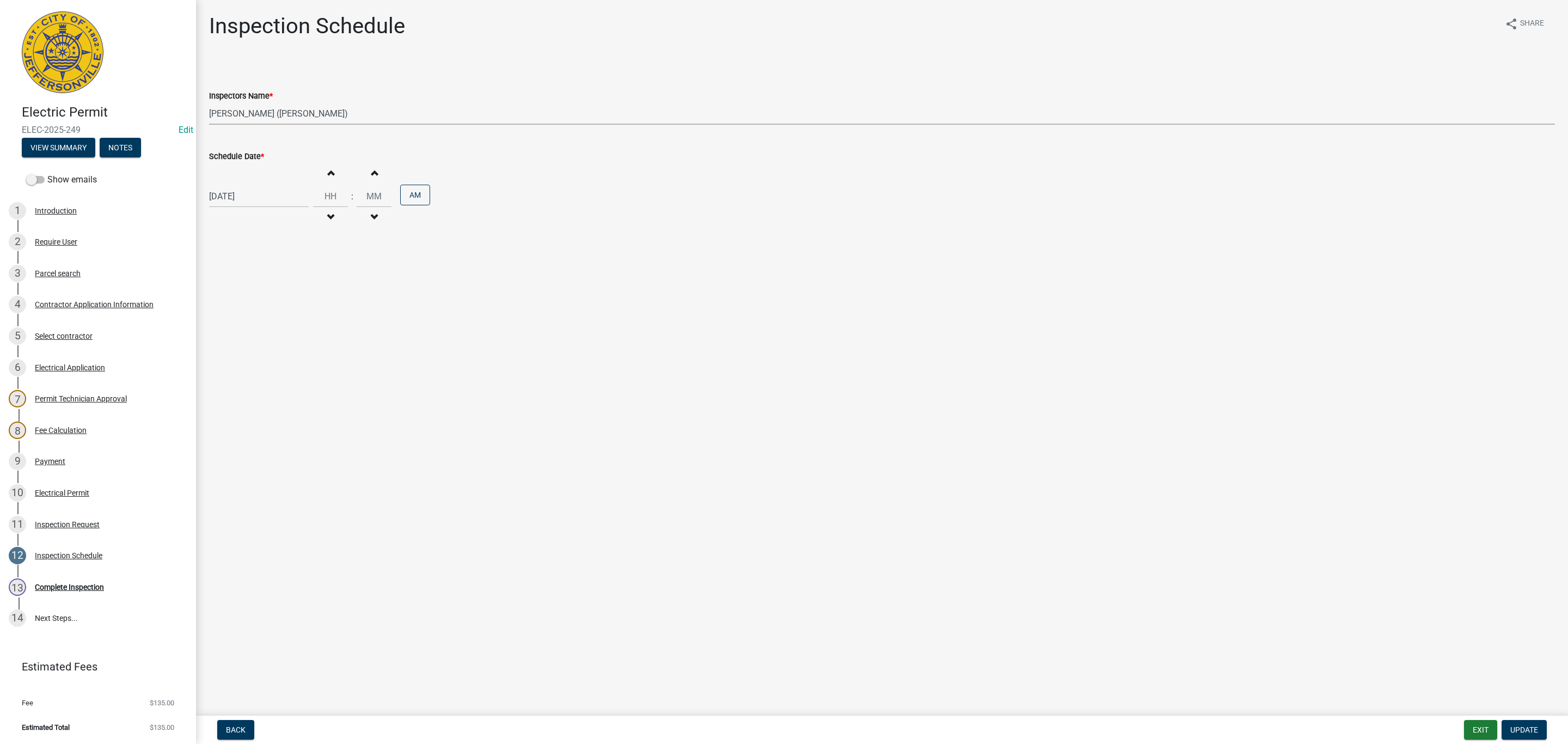
click at [250, 104] on select "Select Item... [PERSON_NAME] ([PERSON_NAME]) [PERSON_NAME] ([PERSON_NAME]) mkru…" at bounding box center [882, 113] width 1346 height 22
select select "fdb3bcc6-ce93-4663-8a18-5c08884dd177"
click at [209, 102] on select "Select Item... [PERSON_NAME] ([PERSON_NAME]) [PERSON_NAME] ([PERSON_NAME]) mkru…" at bounding box center [882, 113] width 1346 height 22
click at [1531, 733] on span "Update" at bounding box center [1525, 729] width 28 height 9
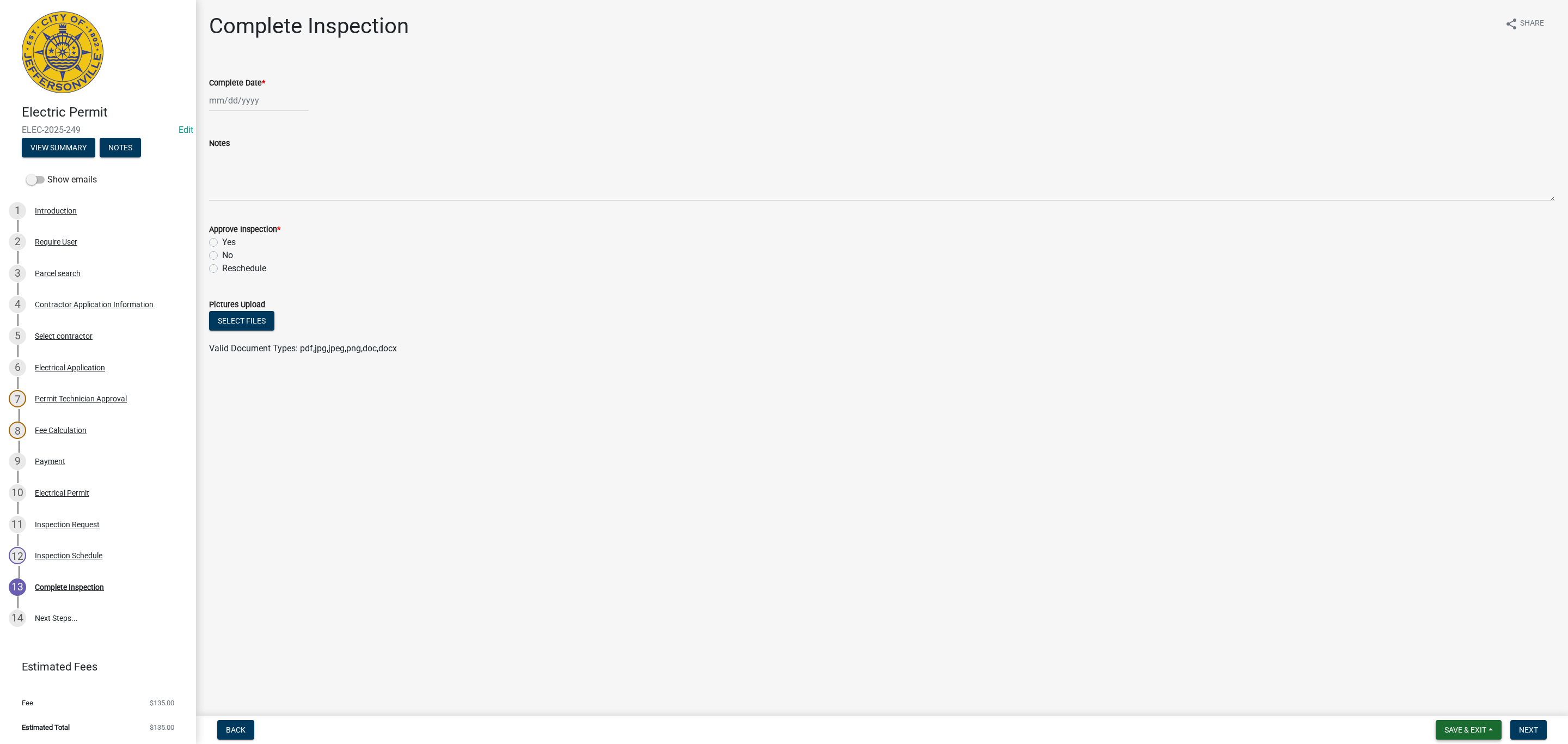
click at [1465, 728] on span "Save & Exit" at bounding box center [1465, 729] width 42 height 9
click at [1450, 697] on button "Save & Exit" at bounding box center [1458, 702] width 87 height 26
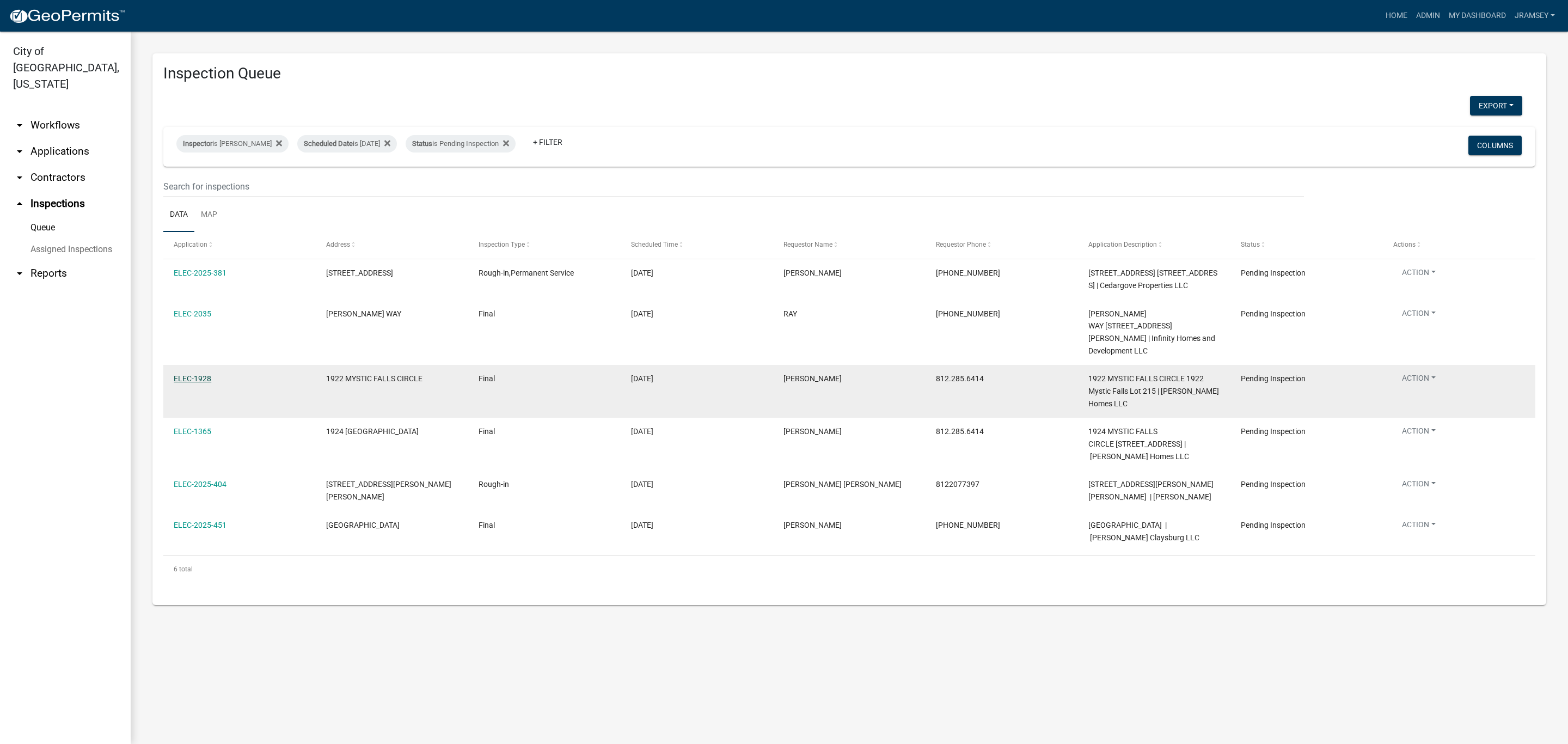
click at [197, 374] on link "ELEC-1928" at bounding box center [193, 379] width 38 height 9
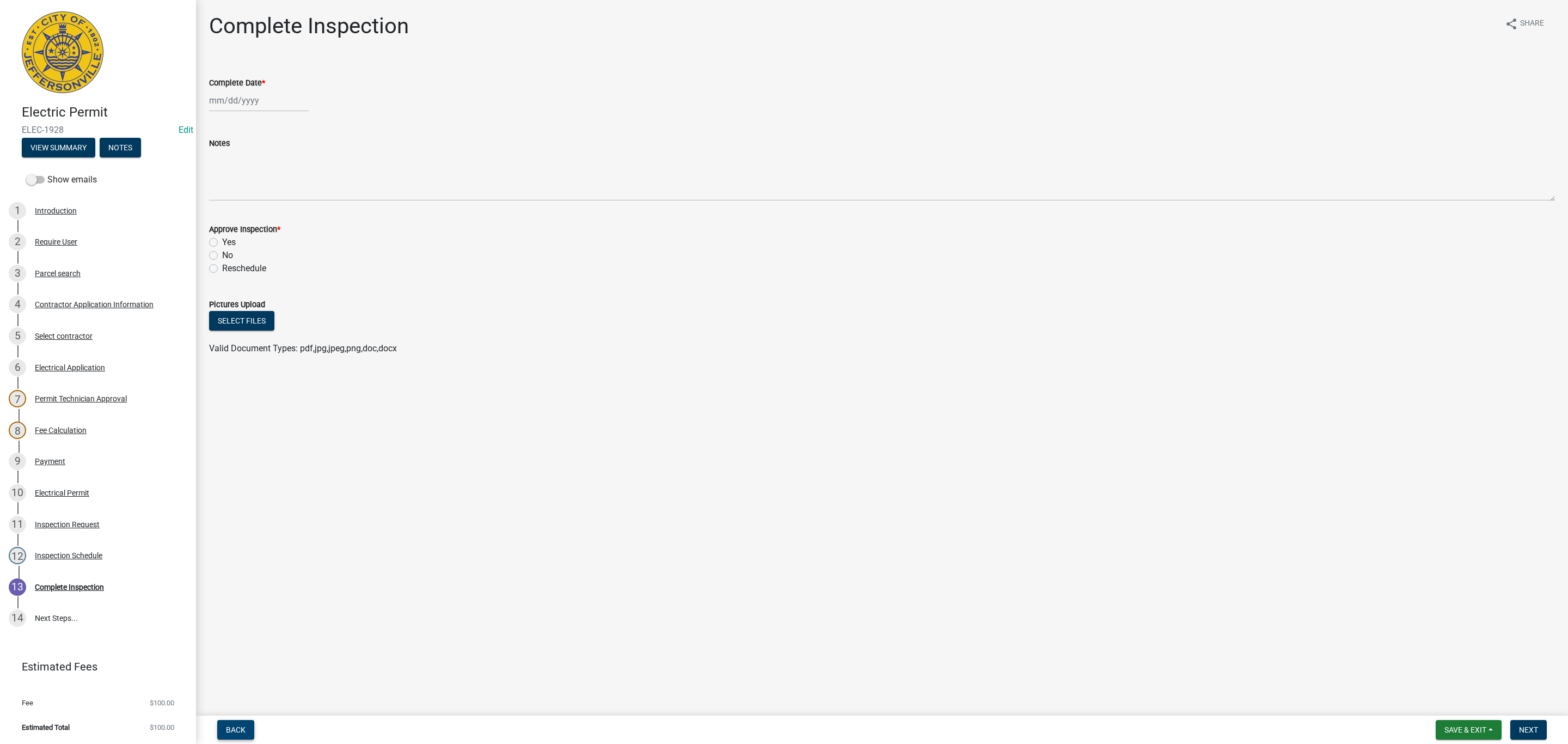
click at [243, 726] on span "Back" at bounding box center [236, 729] width 20 height 9
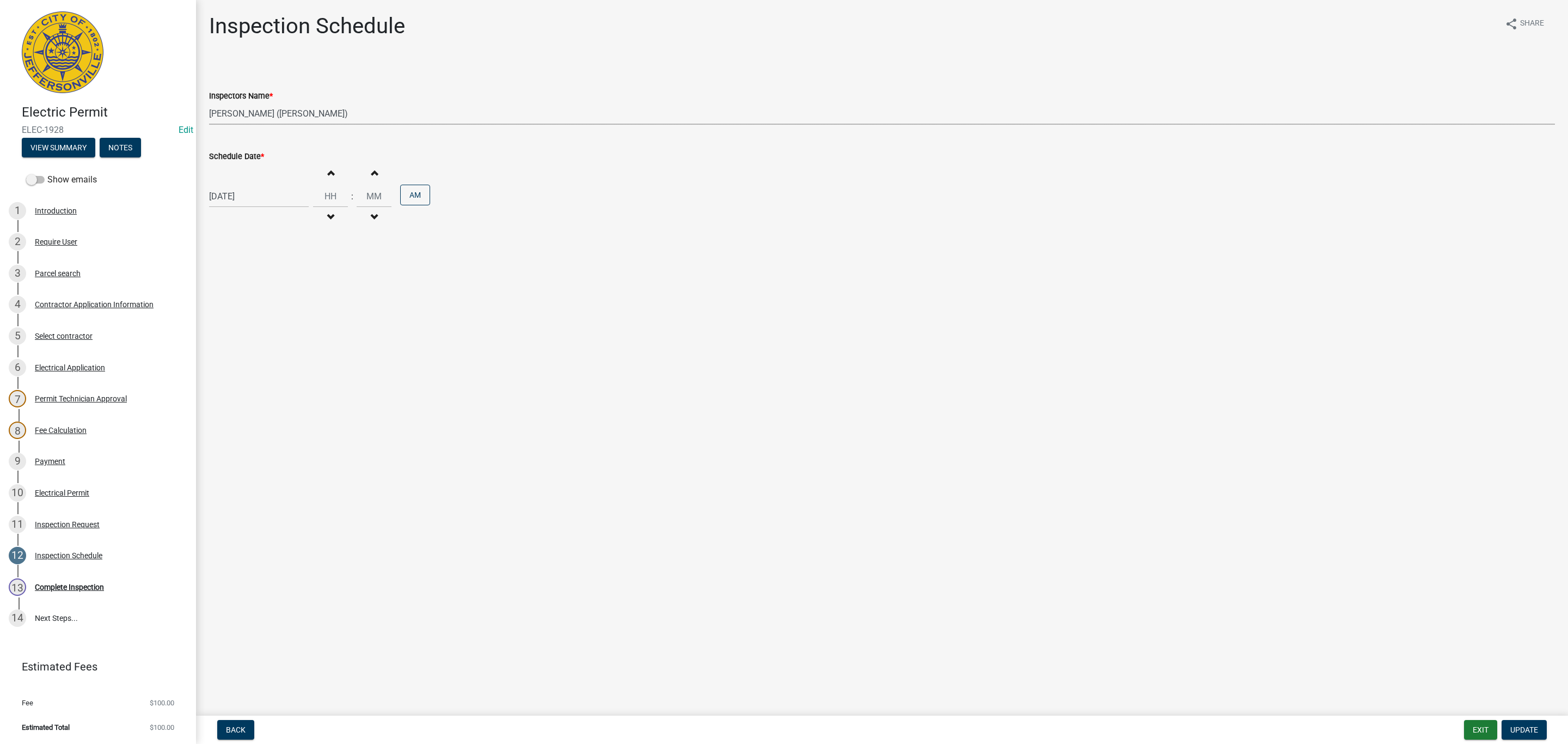
click at [252, 111] on select "Select Item... [PERSON_NAME] ([PERSON_NAME]) [PERSON_NAME] ([PERSON_NAME]) mkru…" at bounding box center [882, 113] width 1346 height 22
select select "13c97fbc-c819-4cee-844a-0db3d3c4db95"
click at [209, 102] on select "Select Item... [PERSON_NAME] ([PERSON_NAME]) [PERSON_NAME] ([PERSON_NAME]) mkru…" at bounding box center [882, 113] width 1346 height 22
click at [1512, 723] on button "Update" at bounding box center [1524, 729] width 45 height 20
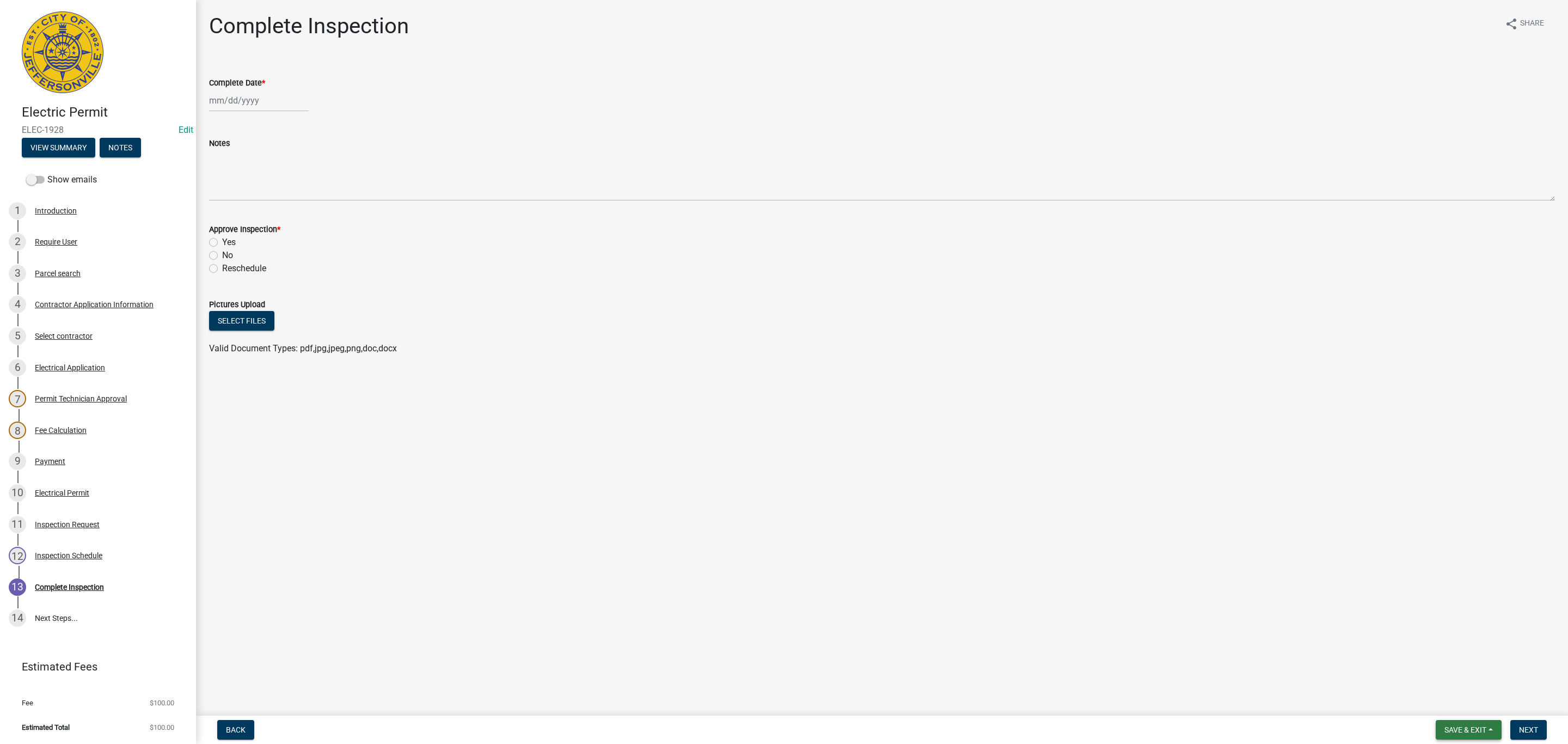
click at [1459, 727] on span "Save & Exit" at bounding box center [1465, 729] width 42 height 9
click at [1454, 706] on button "Save & Exit" at bounding box center [1458, 702] width 87 height 26
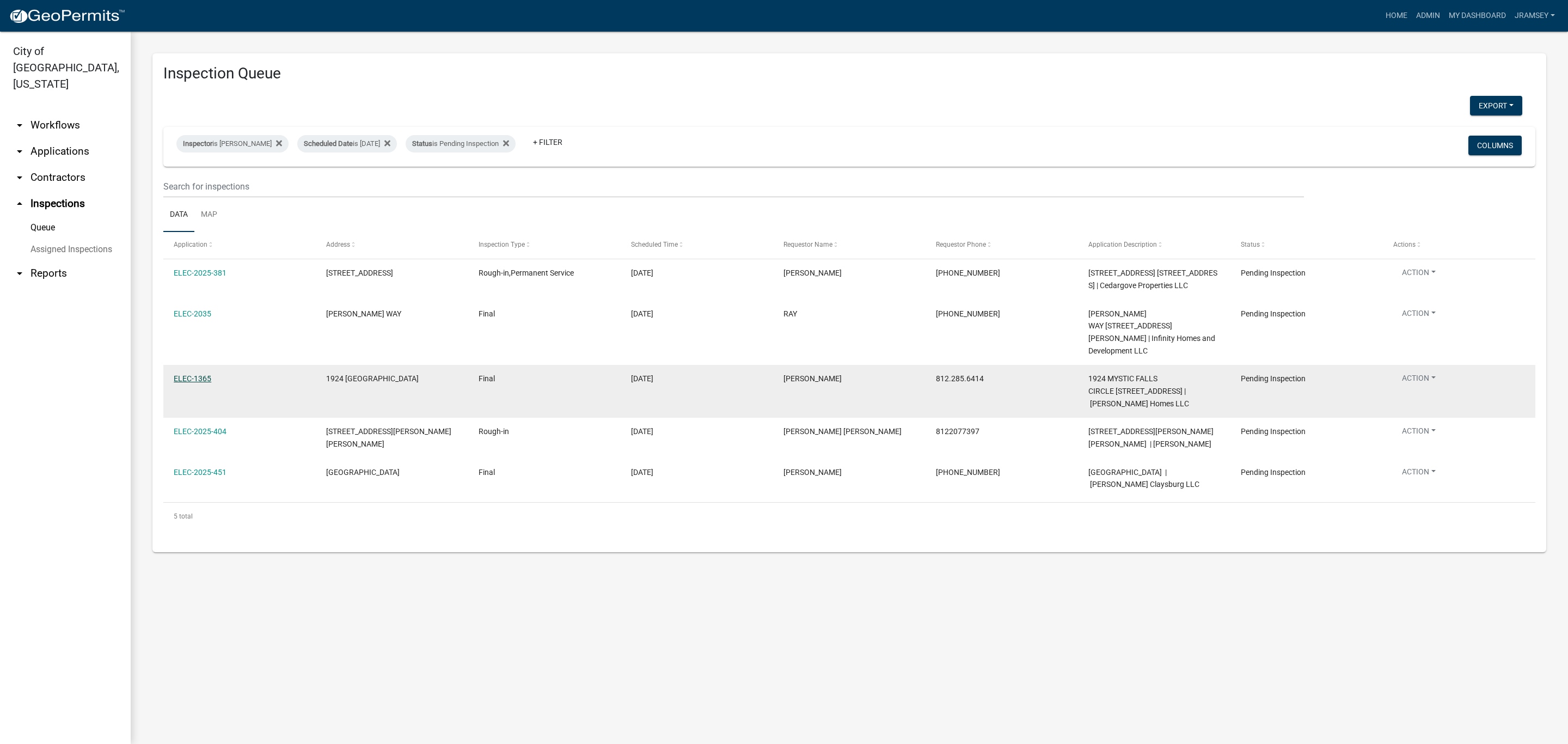
click at [198, 374] on link "ELEC-1365" at bounding box center [193, 379] width 38 height 9
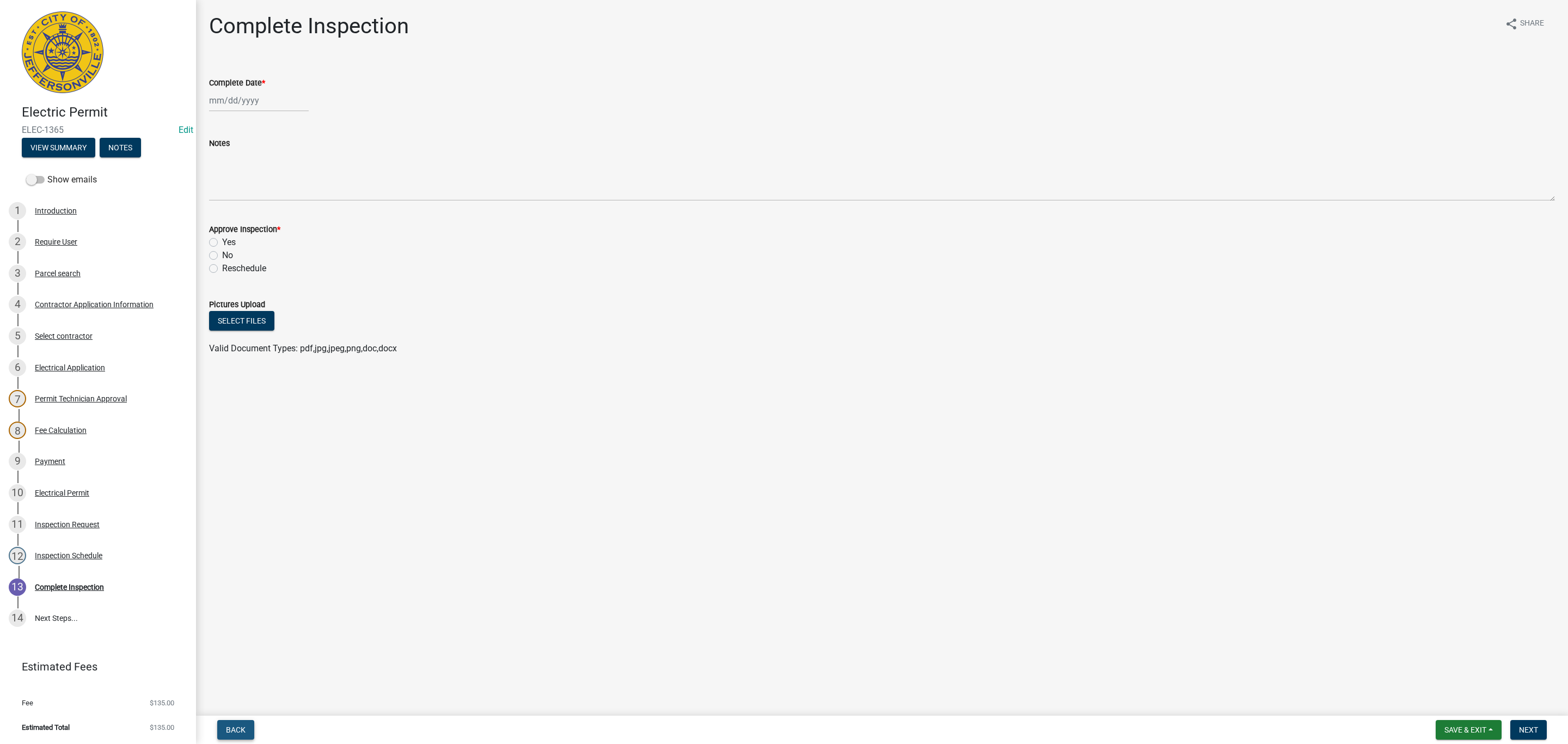
click at [240, 729] on span "Back" at bounding box center [236, 729] width 20 height 9
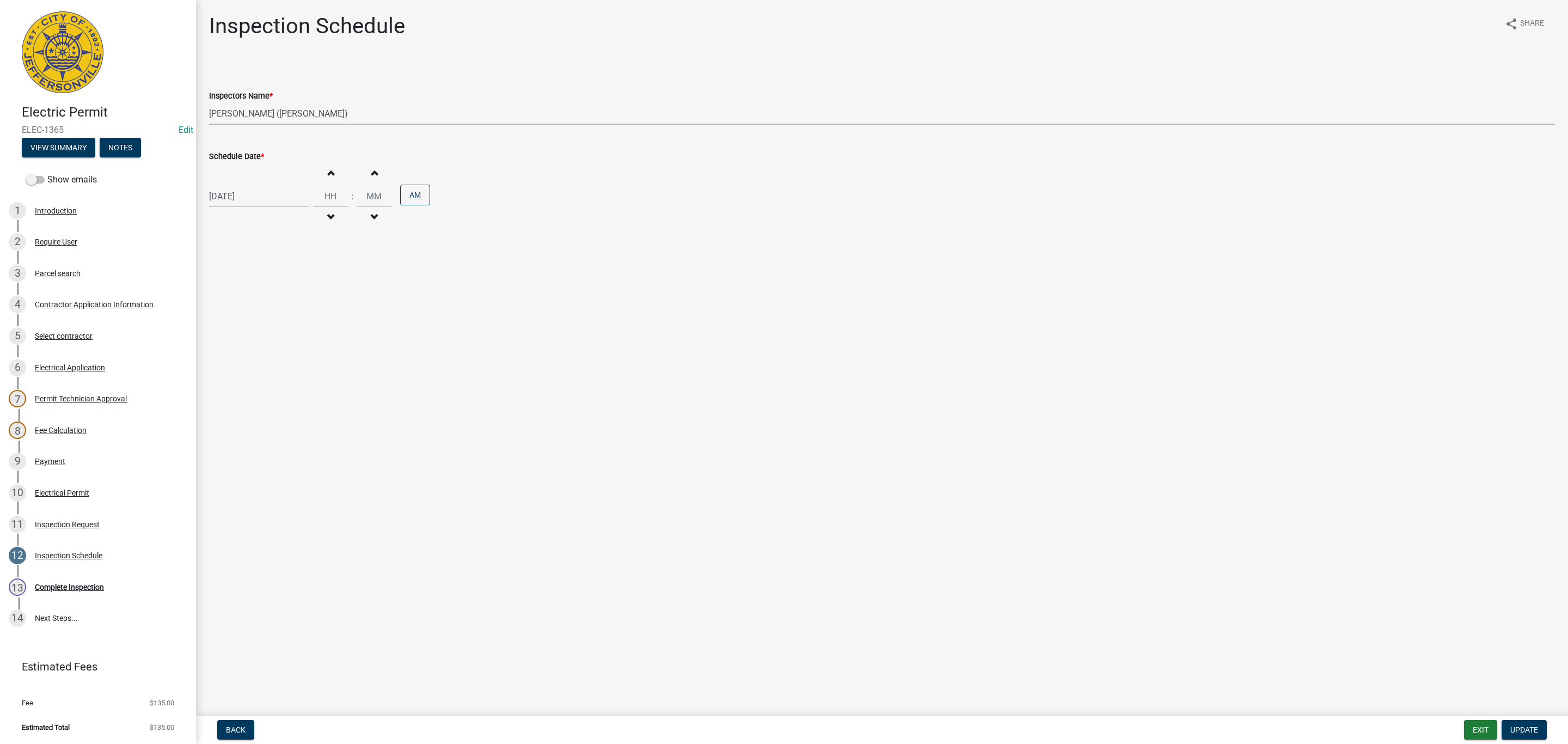
click at [260, 113] on select "Select Item... [PERSON_NAME] ([PERSON_NAME]) [PERSON_NAME] ([PERSON_NAME]) mkru…" at bounding box center [882, 113] width 1346 height 22
select select "13c97fbc-c819-4cee-844a-0db3d3c4db95"
click at [209, 102] on select "Select Item... [PERSON_NAME] ([PERSON_NAME]) [PERSON_NAME] ([PERSON_NAME]) mkru…" at bounding box center [882, 113] width 1346 height 22
click at [1521, 726] on span "Update" at bounding box center [1525, 729] width 28 height 9
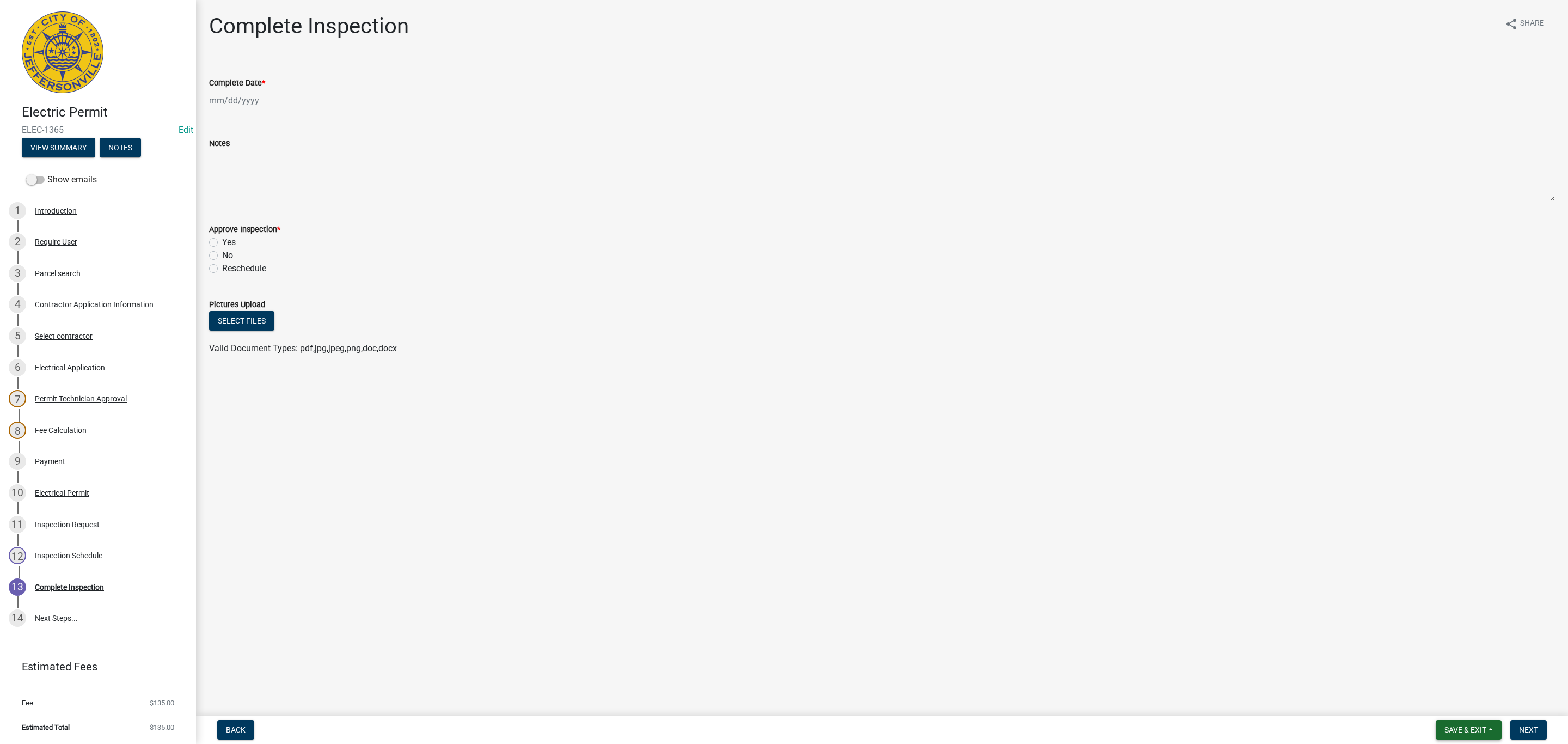
click at [1469, 721] on button "Save & Exit" at bounding box center [1468, 729] width 66 height 20
click at [1444, 698] on button "Save & Exit" at bounding box center [1458, 702] width 87 height 26
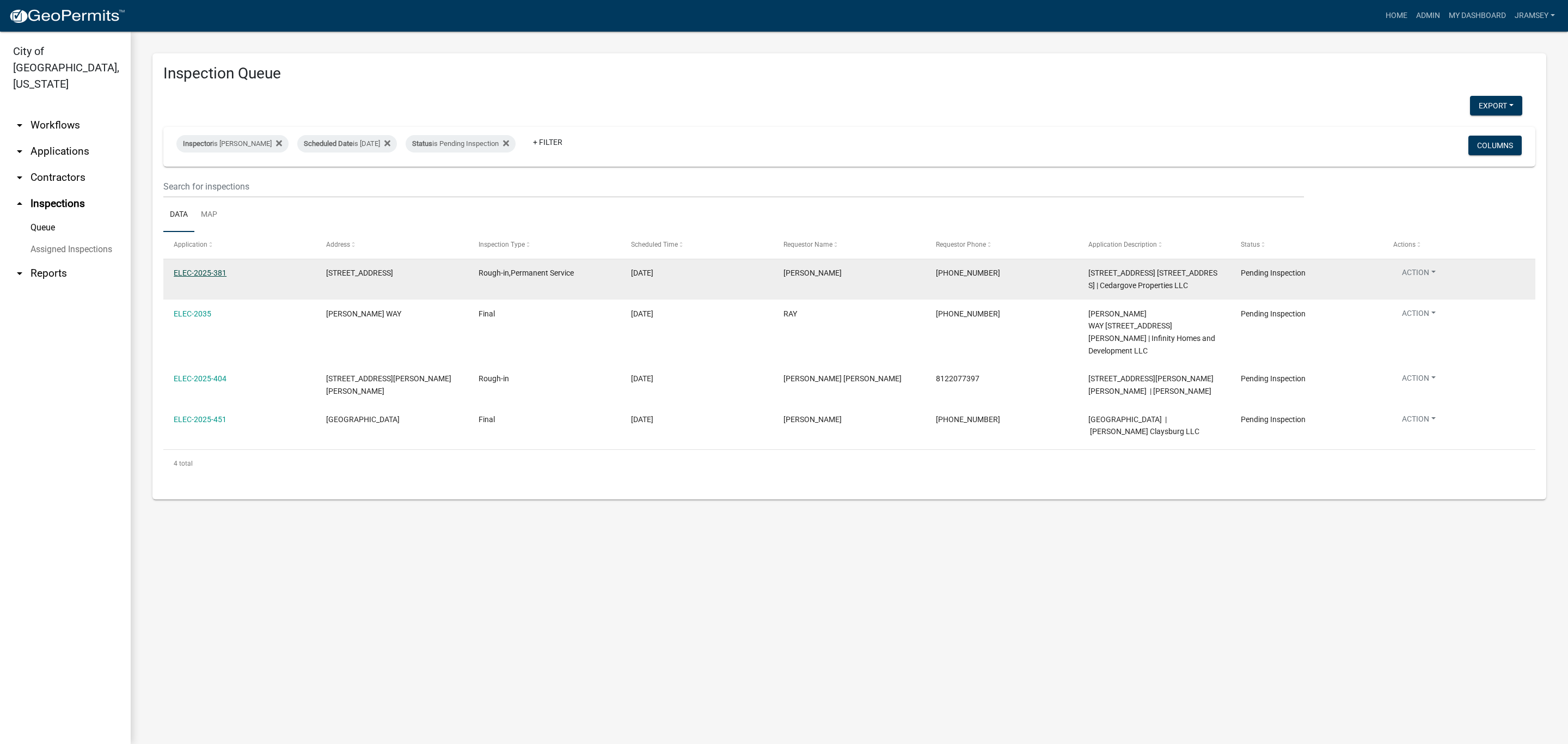
click at [196, 274] on link "ELEC-2025-381" at bounding box center [200, 272] width 53 height 9
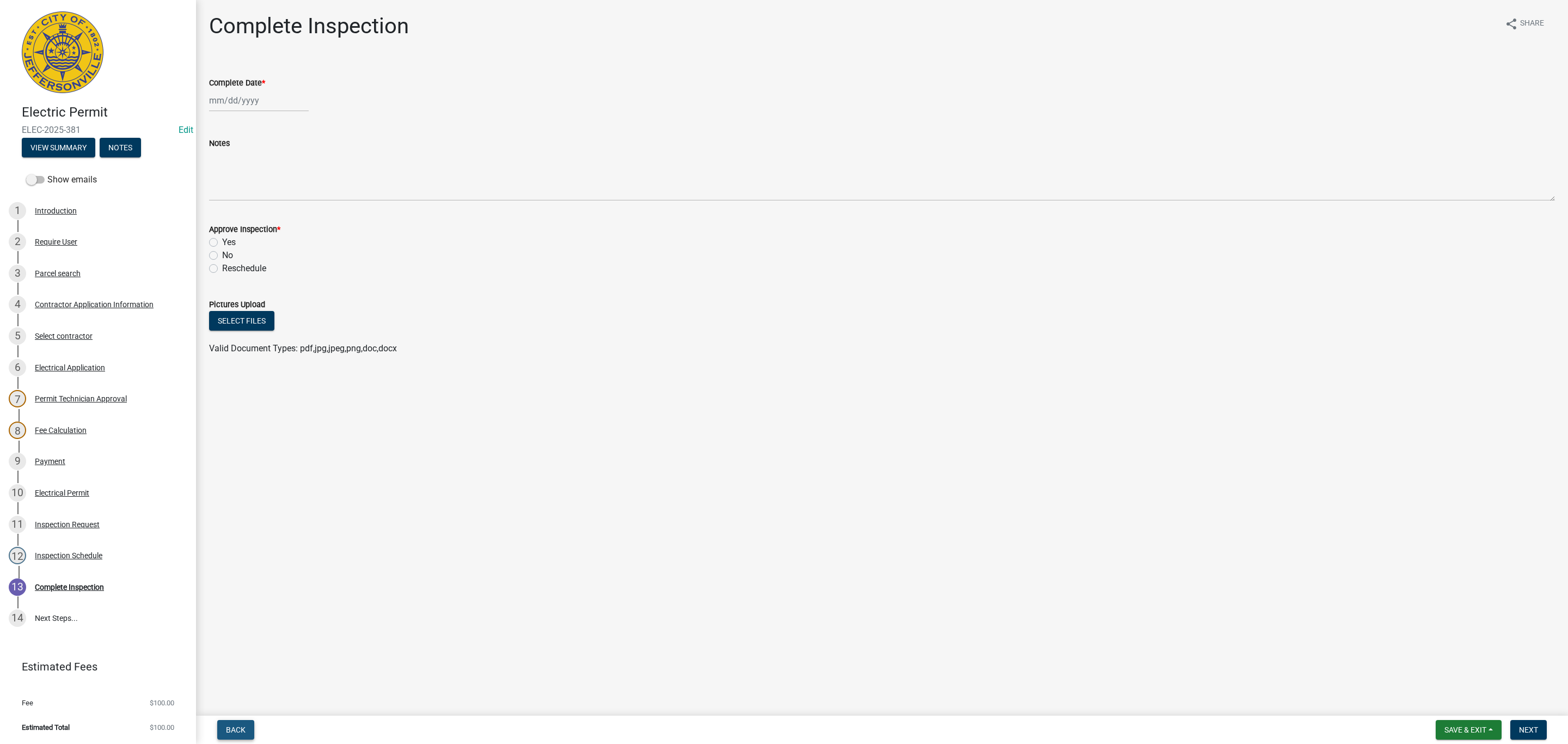
click at [243, 727] on span "Back" at bounding box center [236, 729] width 20 height 9
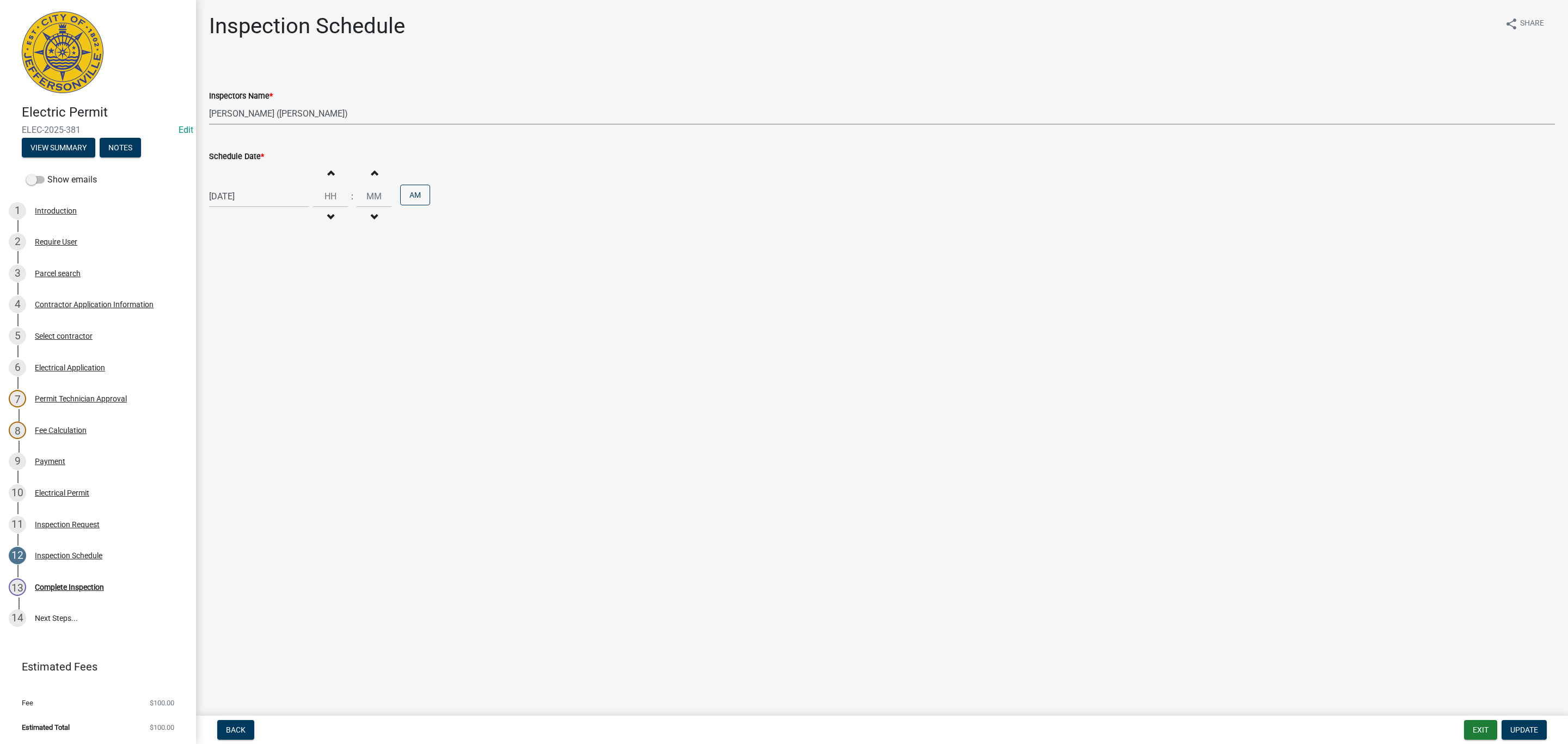
click at [235, 117] on select "Select Item... [PERSON_NAME] ([PERSON_NAME]) [PERSON_NAME] ([PERSON_NAME]) mkru…" at bounding box center [882, 113] width 1346 height 22
select select "fdb3bcc6-ce93-4663-8a18-5c08884dd177"
click at [209, 102] on select "Select Item... [PERSON_NAME] ([PERSON_NAME]) [PERSON_NAME] ([PERSON_NAME]) mkru…" at bounding box center [882, 113] width 1346 height 22
drag, startPoint x: 1527, startPoint y: 733, endPoint x: 1529, endPoint y: 727, distance: 6.3
click at [1528, 731] on span "Update" at bounding box center [1525, 729] width 28 height 9
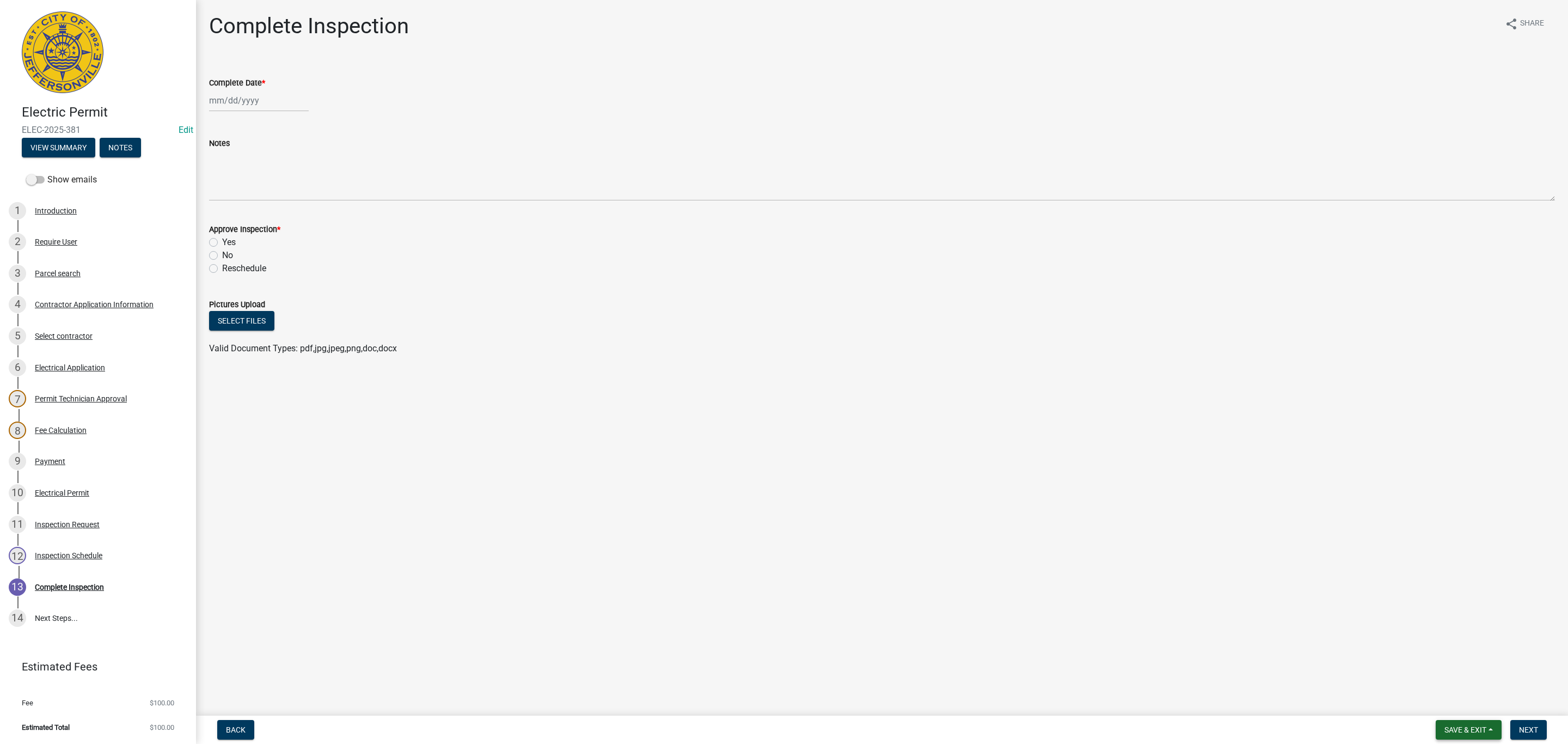
click at [1457, 733] on span "Save & Exit" at bounding box center [1465, 729] width 42 height 9
click at [1446, 704] on button "Save & Exit" at bounding box center [1458, 702] width 87 height 26
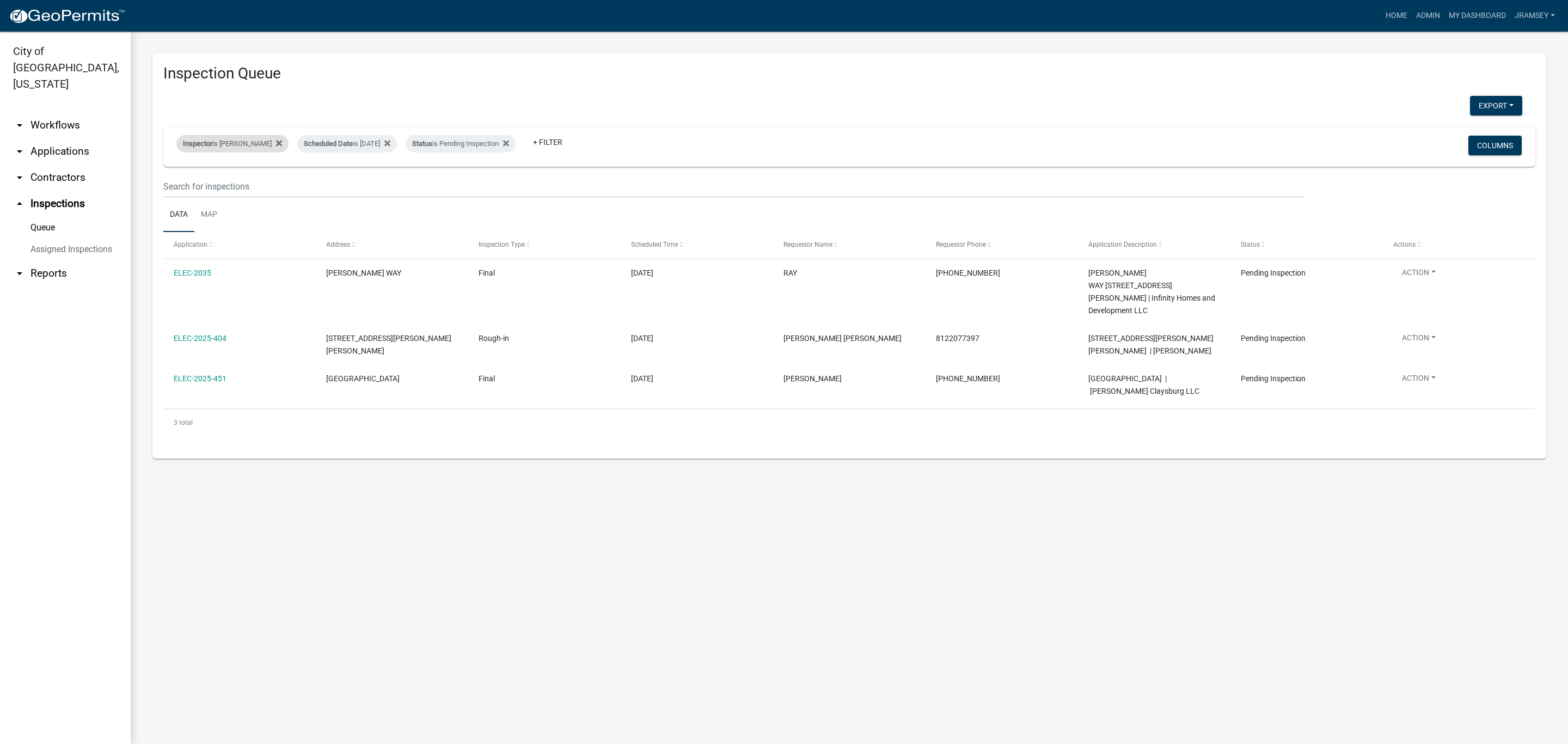
click at [258, 147] on div "Inspector is Harold Satterly" at bounding box center [233, 144] width 113 height 17
click at [224, 196] on select "Select an option None [PERSON_NAME] [PERSON_NAME] [PERSON_NAME] [PERSON_NAME] […" at bounding box center [231, 195] width 109 height 22
select select "13c97fbc-c819-4cee-844a-0db3d3c4db95"
click at [178, 184] on select "Select an option None [PERSON_NAME] [PERSON_NAME] [PERSON_NAME] [PERSON_NAME] […" at bounding box center [231, 195] width 109 height 22
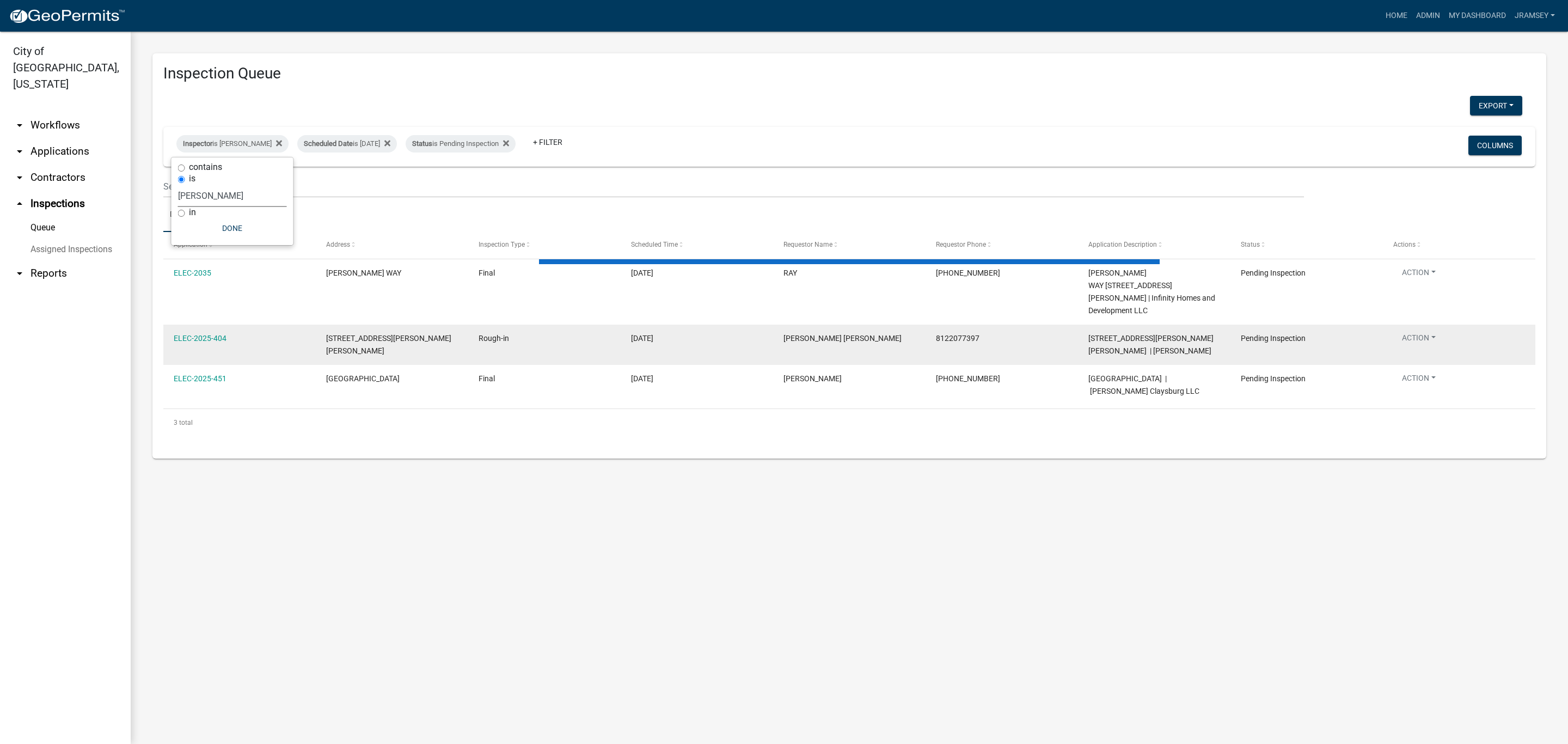
select select "2: 50"
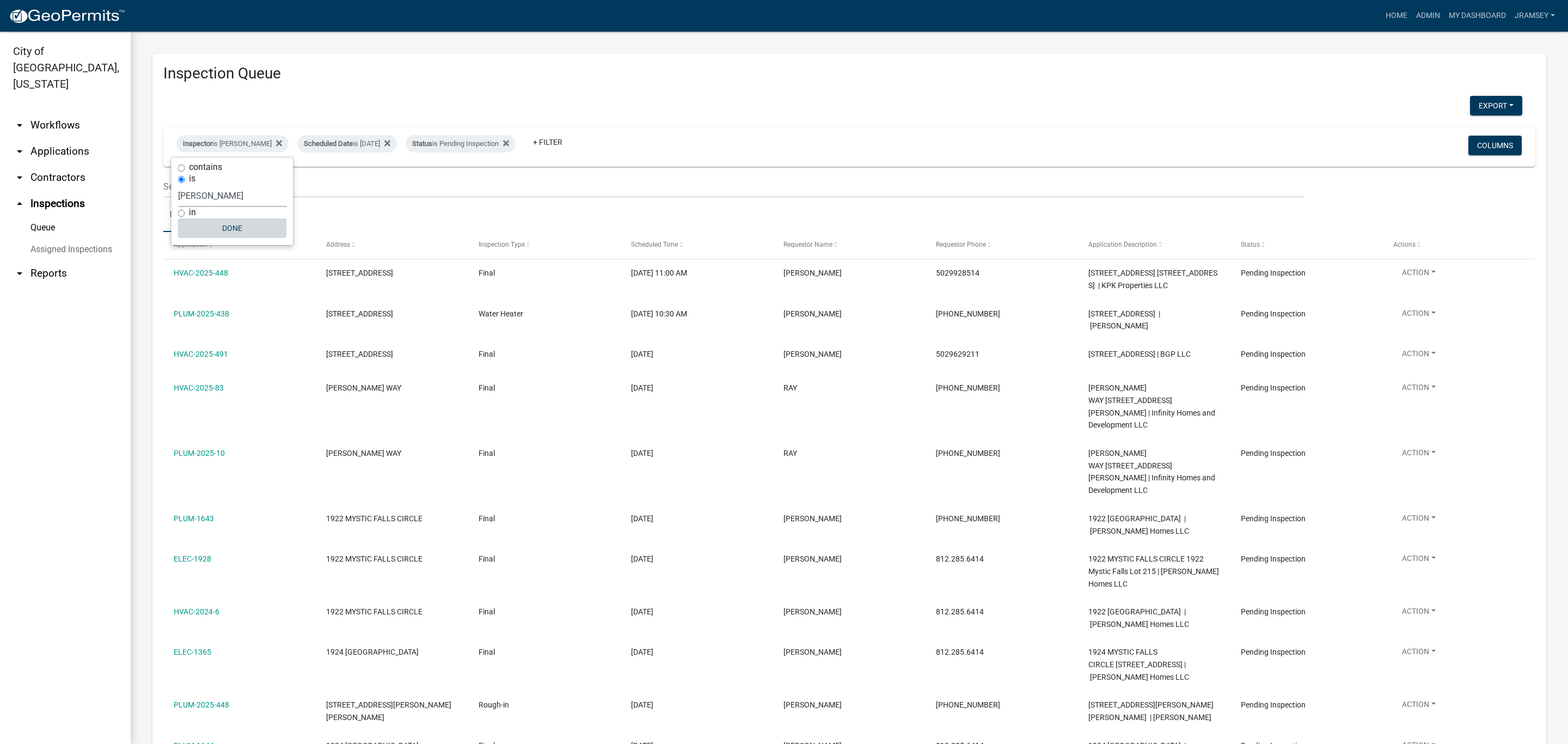
click at [233, 233] on button "Done" at bounding box center [233, 228] width 109 height 20
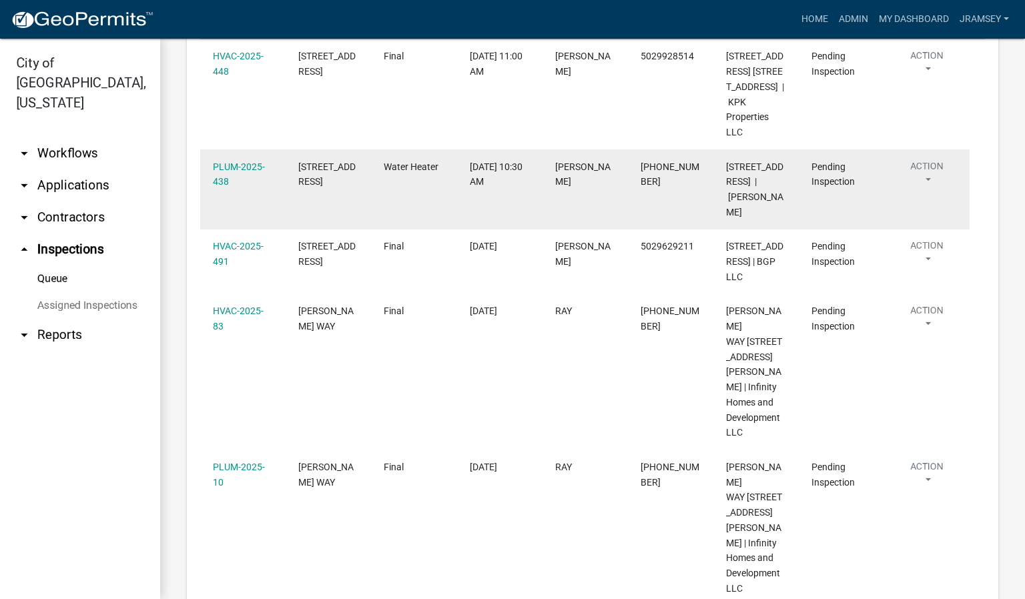
scroll to position [269, 0]
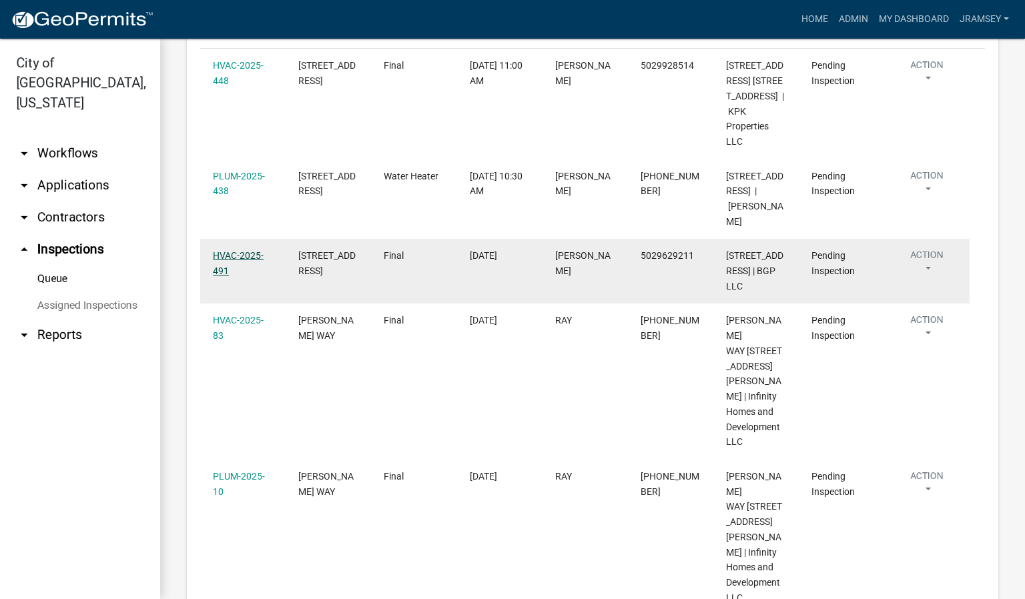
click at [245, 276] on link "HVAC-2025-491" at bounding box center [238, 263] width 51 height 26
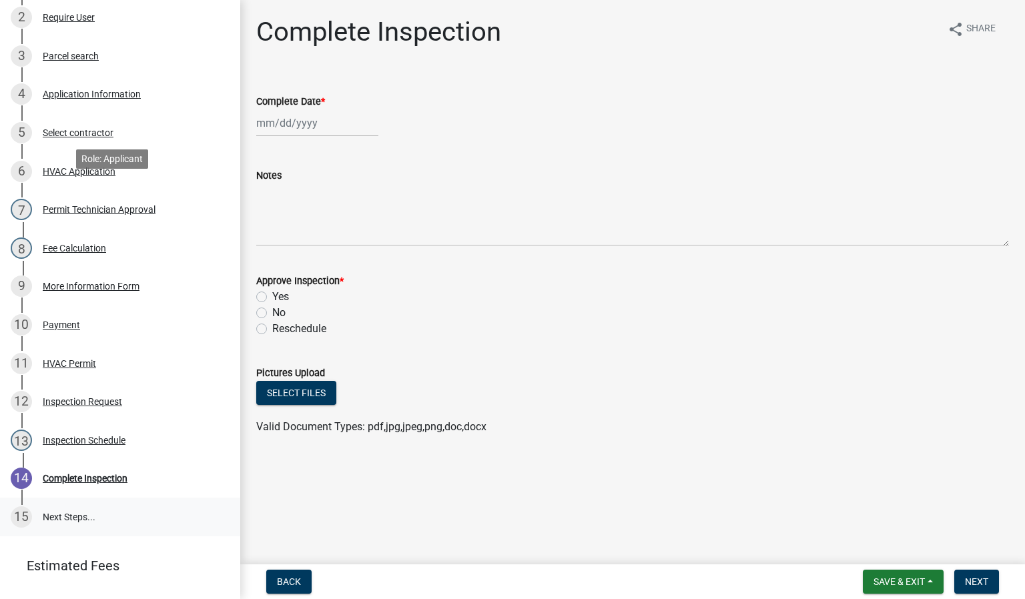
scroll to position [339, 0]
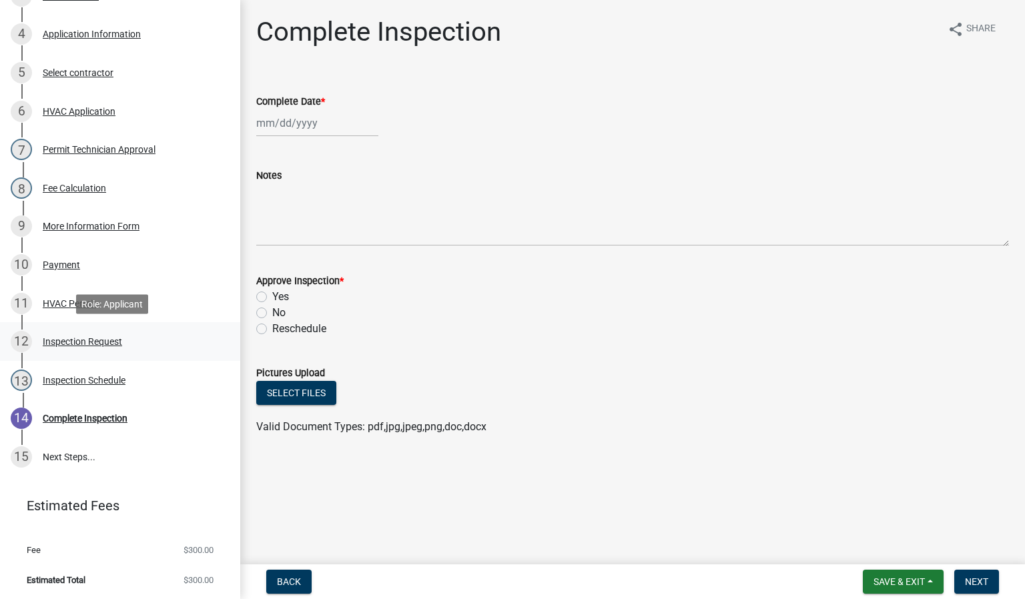
click at [87, 347] on div "12 Inspection Request" at bounding box center [115, 341] width 208 height 21
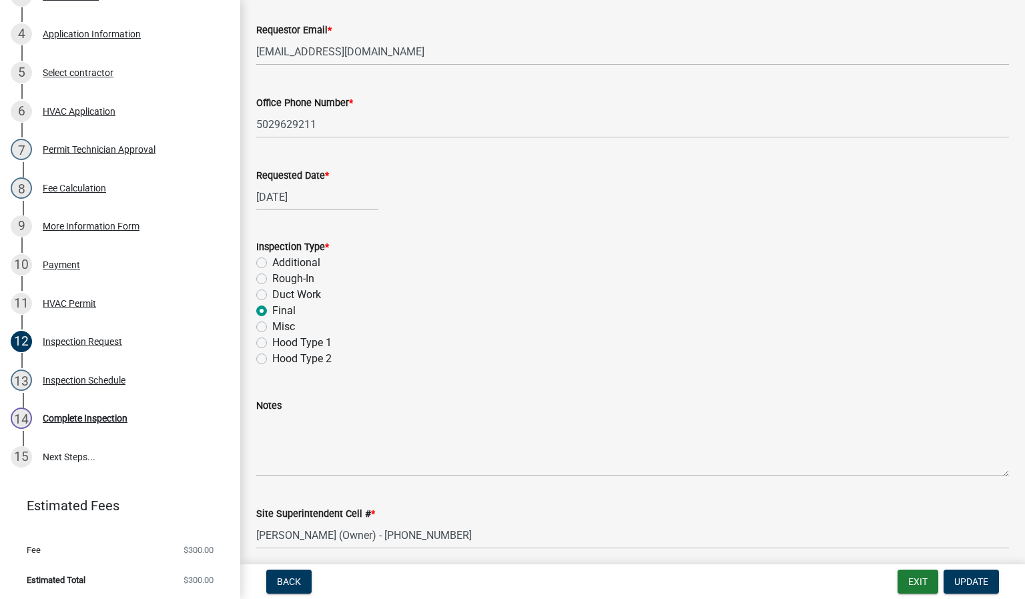
scroll to position [196, 0]
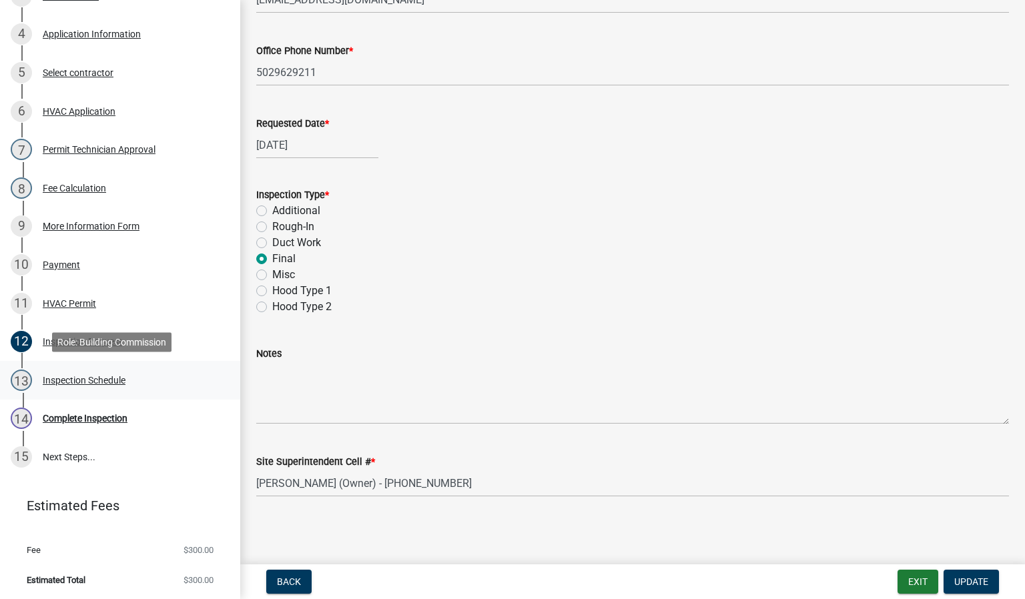
click at [89, 384] on div "13 Inspection Schedule" at bounding box center [115, 380] width 208 height 21
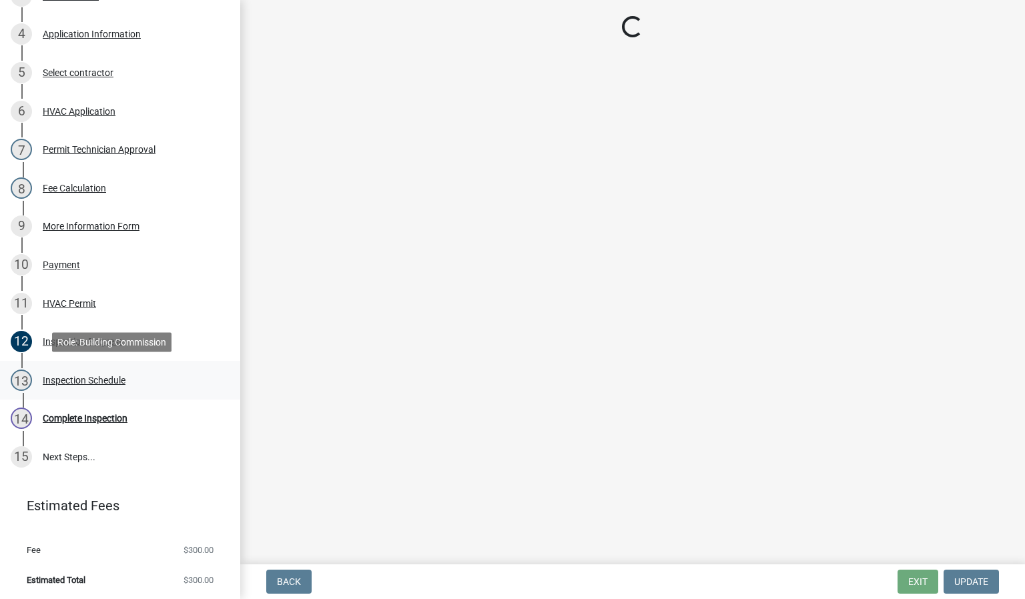
scroll to position [0, 0]
select select "13c97fbc-c819-4cee-844a-0db3d3c4db95"
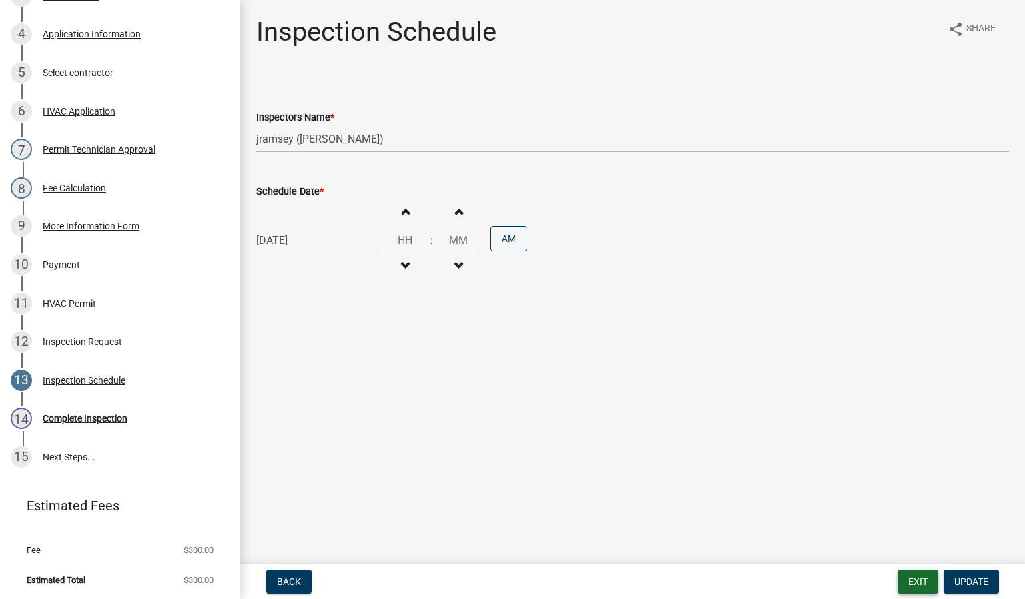
click at [922, 577] on button "Exit" at bounding box center [918, 582] width 41 height 24
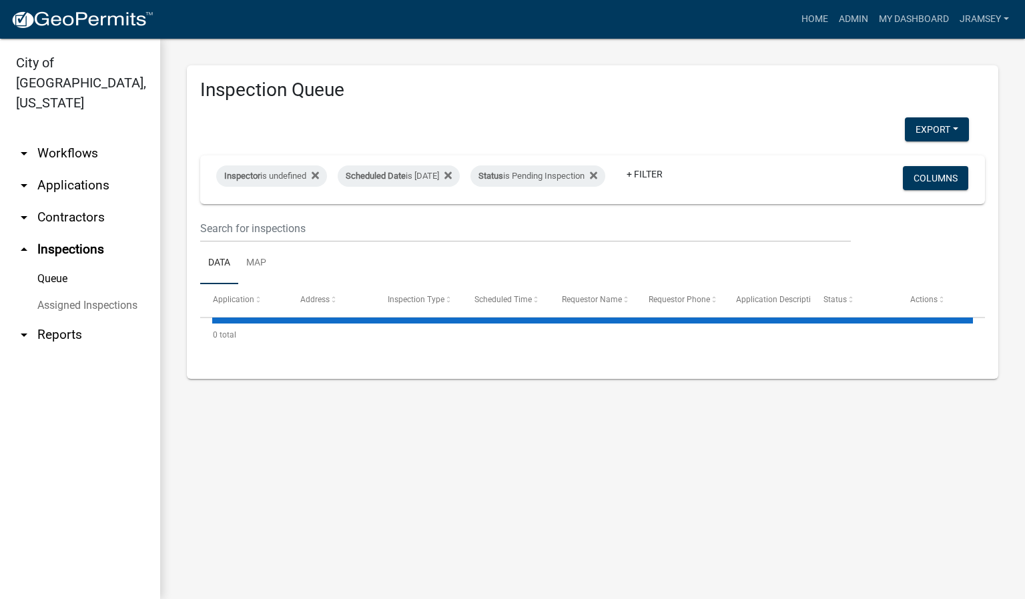
select select "2: 50"
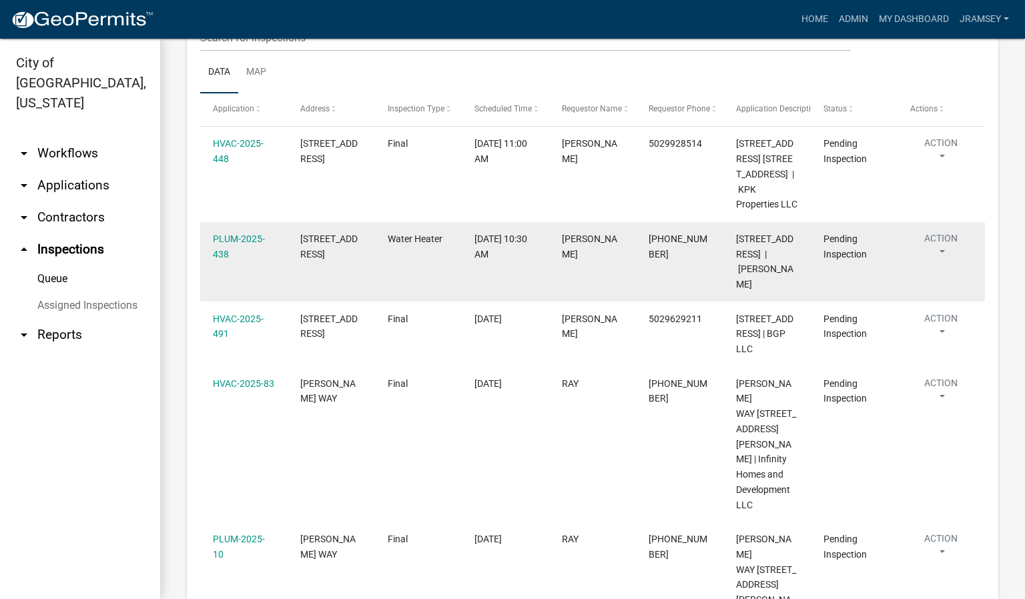
scroll to position [200, 0]
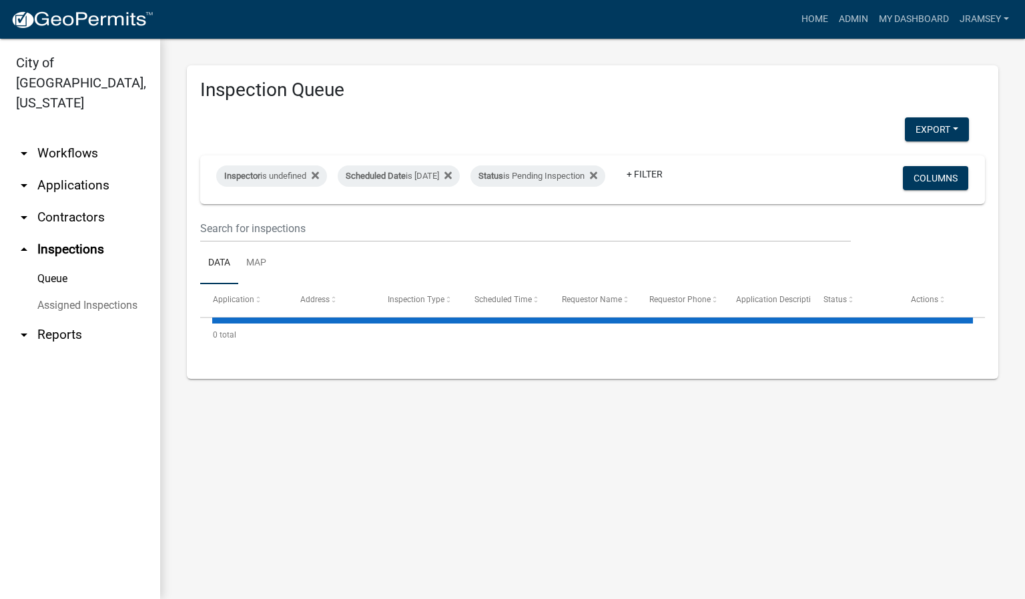
select select "2: 50"
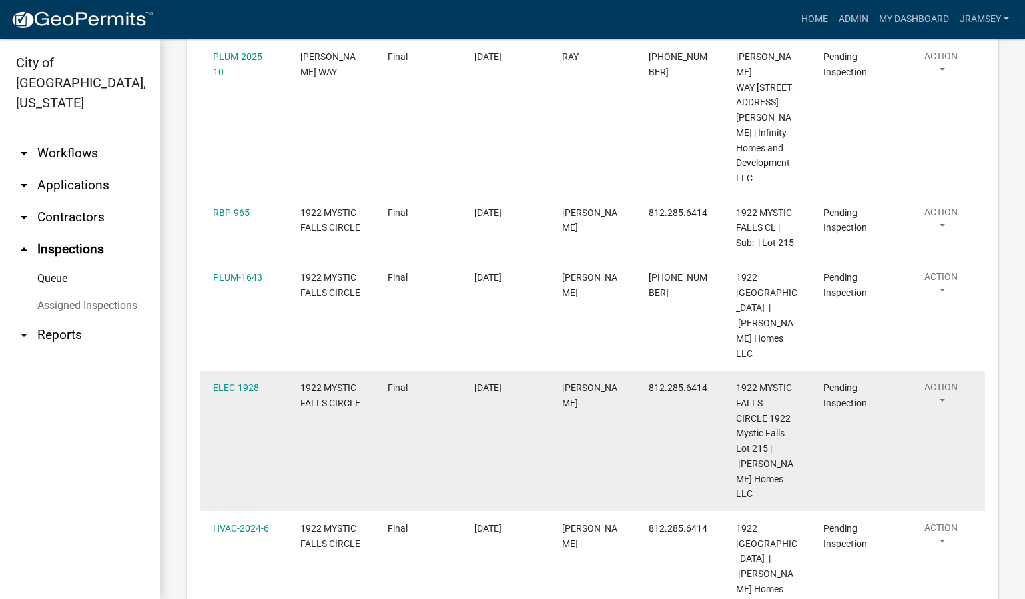
scroll to position [601, 0]
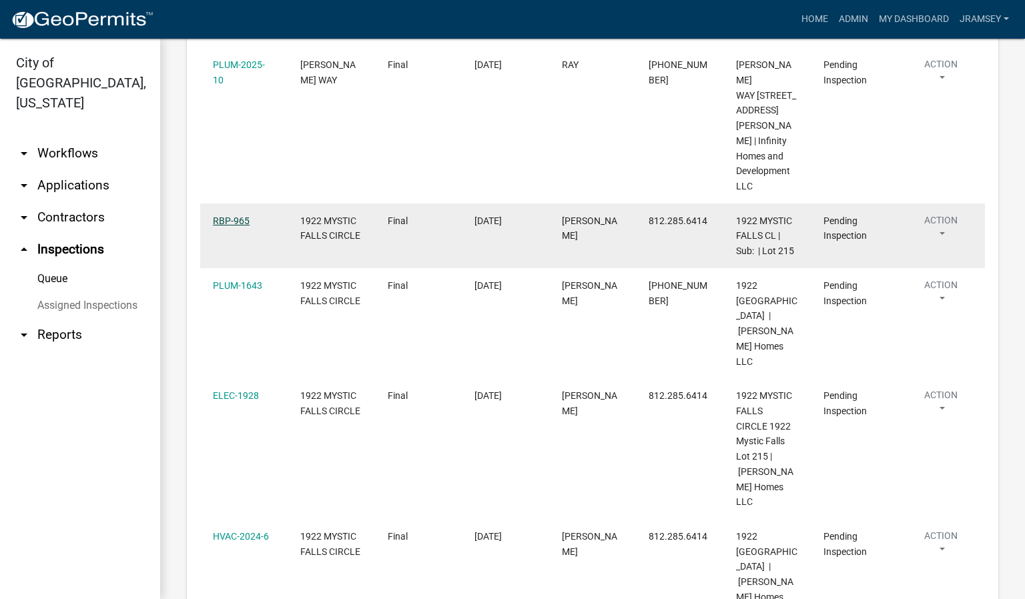
click at [237, 217] on link "RBP-965" at bounding box center [231, 221] width 37 height 11
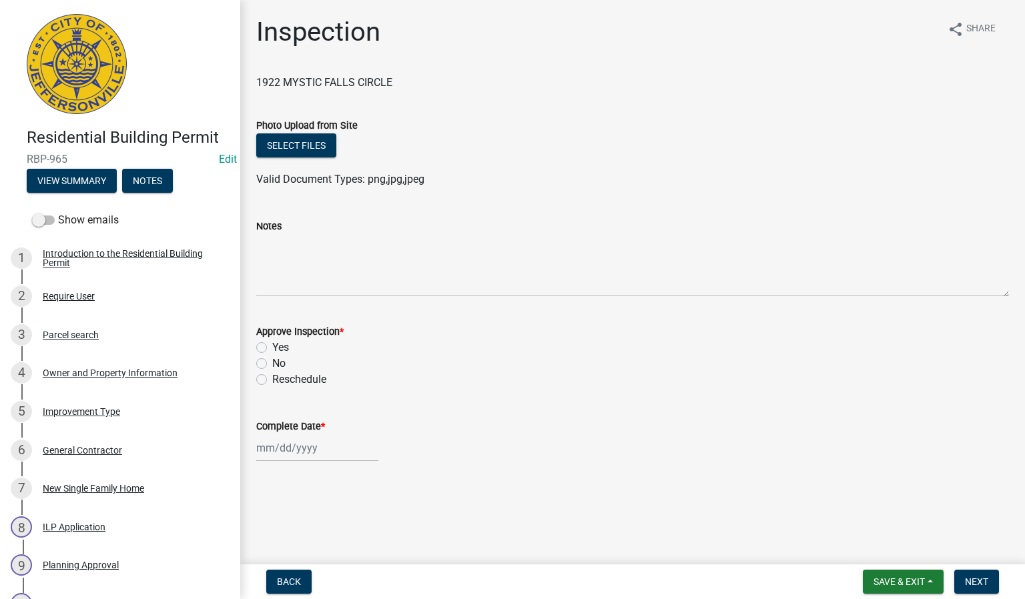
click at [272, 349] on label "Yes" at bounding box center [280, 348] width 17 height 16
click at [272, 348] on input "Yes" at bounding box center [276, 344] width 9 height 9
radio input "true"
select select "8"
select select "2025"
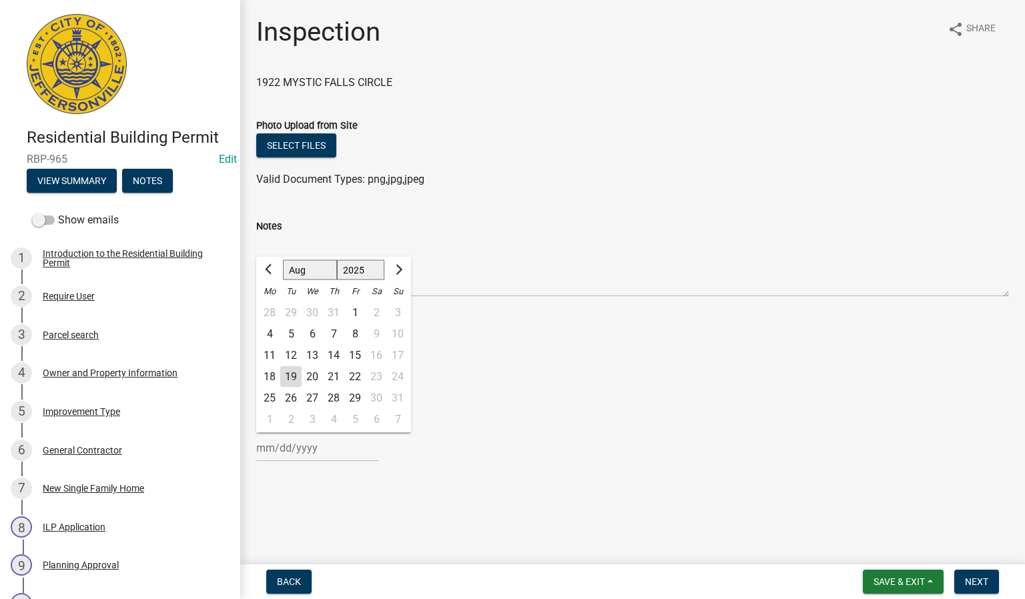
click at [287, 451] on div "[PERSON_NAME] Feb Mar Apr [PERSON_NAME][DATE] Oct Nov [DATE] 1526 1527 1528 152…" at bounding box center [317, 448] width 122 height 27
click at [286, 377] on div "19" at bounding box center [290, 376] width 21 height 21
type input "[DATE]"
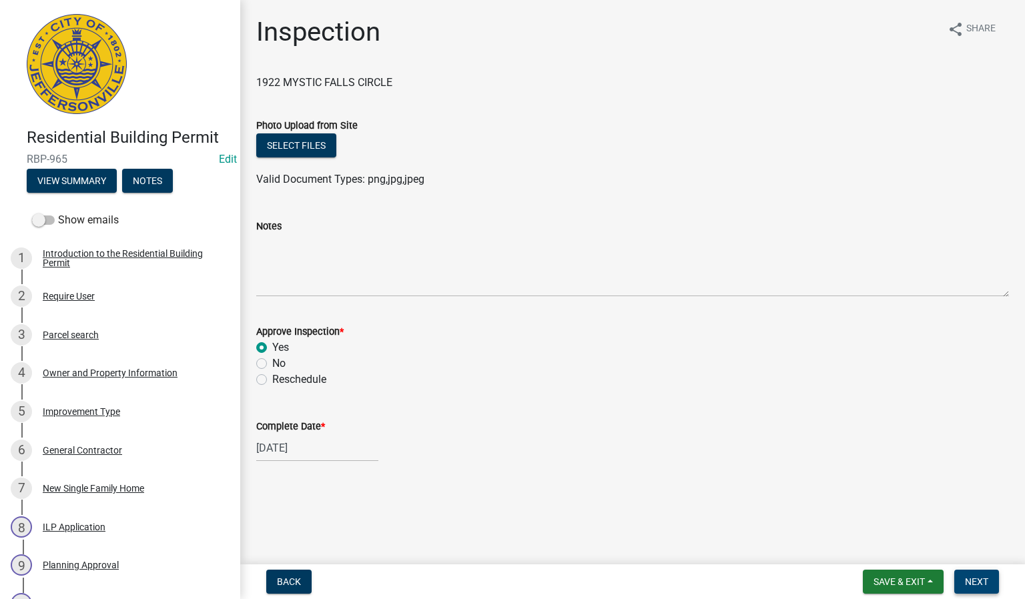
click at [973, 575] on button "Next" at bounding box center [977, 582] width 45 height 24
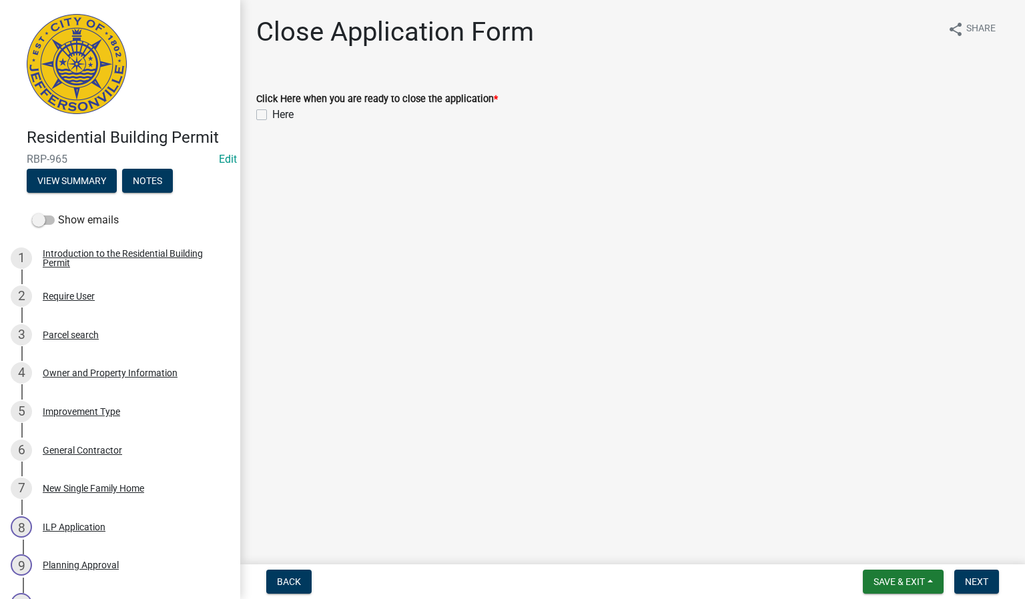
click at [272, 115] on label "Here" at bounding box center [282, 115] width 21 height 16
click at [272, 115] on input "Here" at bounding box center [276, 111] width 9 height 9
checkbox input "true"
click at [969, 581] on span "Next" at bounding box center [976, 582] width 23 height 11
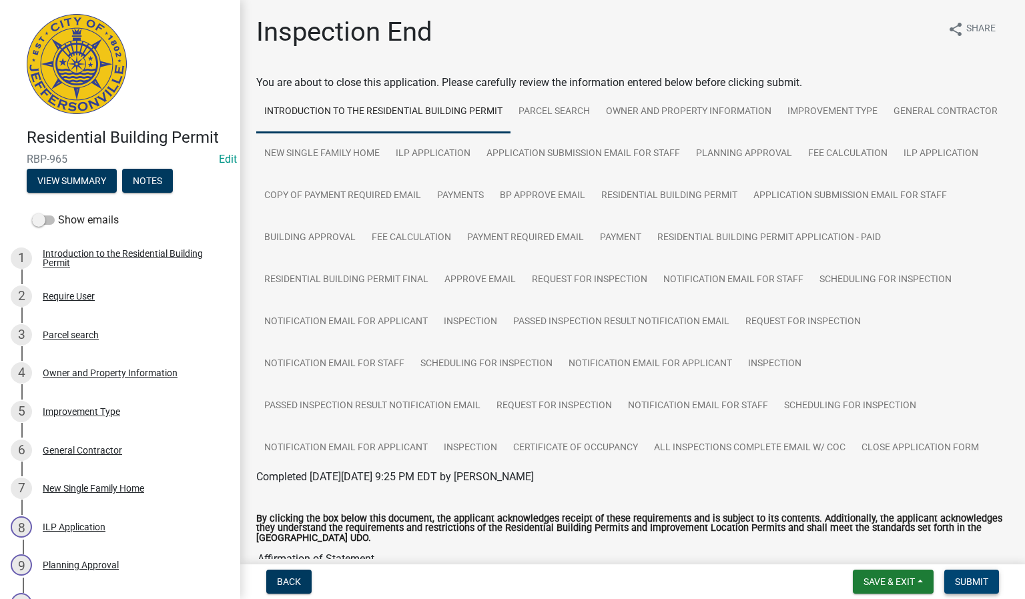
click at [983, 579] on span "Submit" at bounding box center [971, 582] width 33 height 11
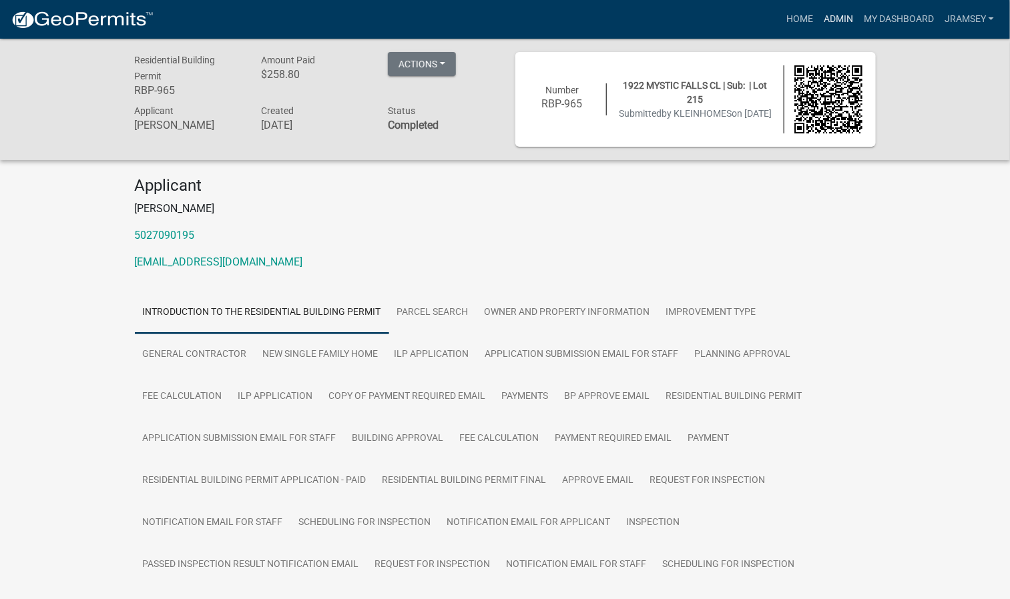
click at [827, 20] on link "Admin" at bounding box center [838, 19] width 40 height 25
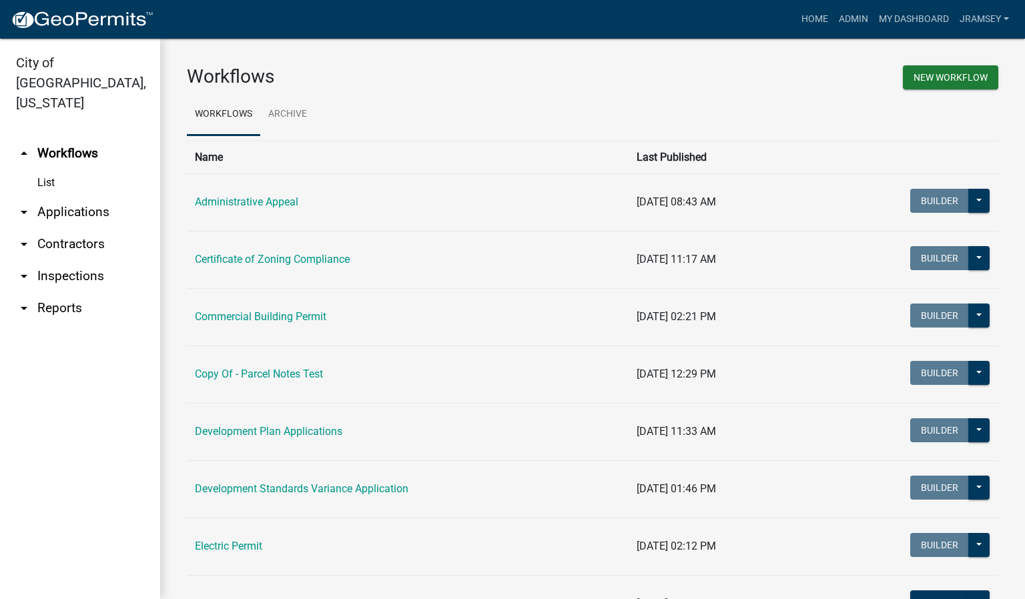
click at [44, 260] on link "arrow_drop_down Inspections" at bounding box center [80, 276] width 160 height 32
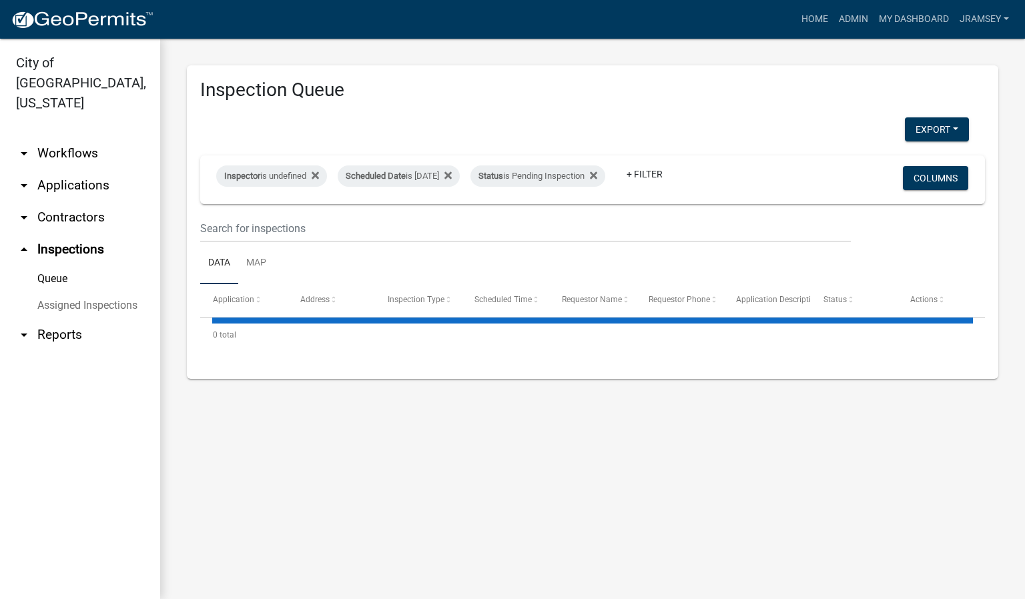
select select "2: 50"
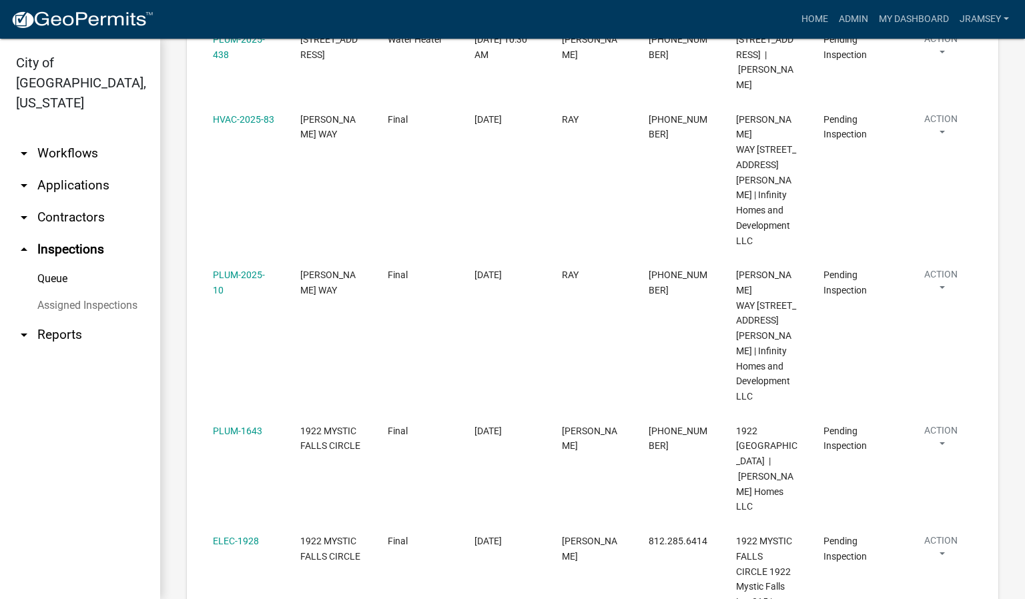
scroll to position [401, 0]
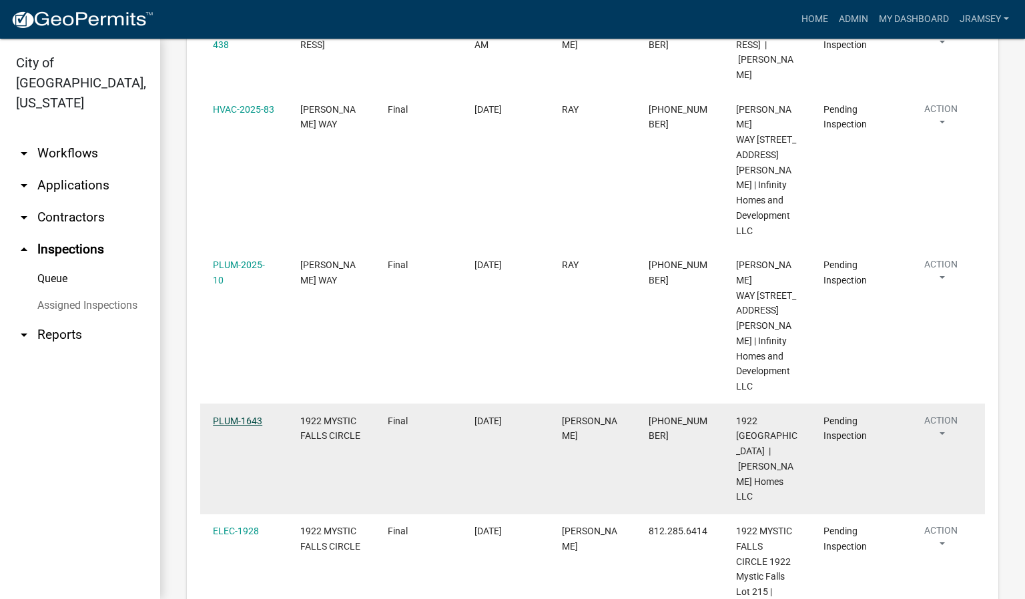
click at [237, 416] on link "PLUM-1643" at bounding box center [237, 421] width 49 height 11
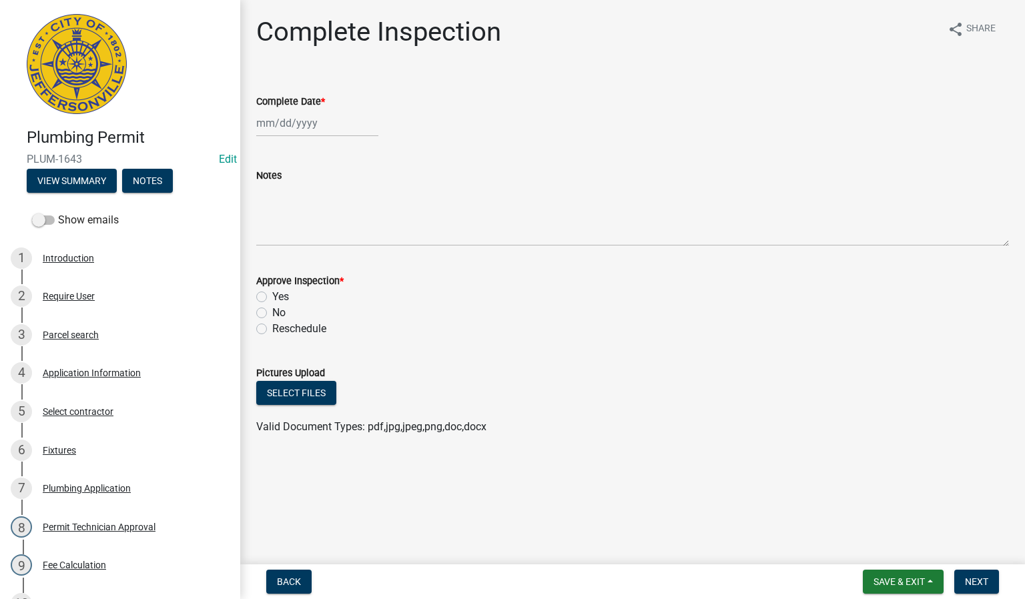
click at [295, 125] on div at bounding box center [317, 122] width 122 height 27
select select "8"
select select "2025"
click at [295, 255] on div "19" at bounding box center [290, 258] width 21 height 21
type input "[DATE]"
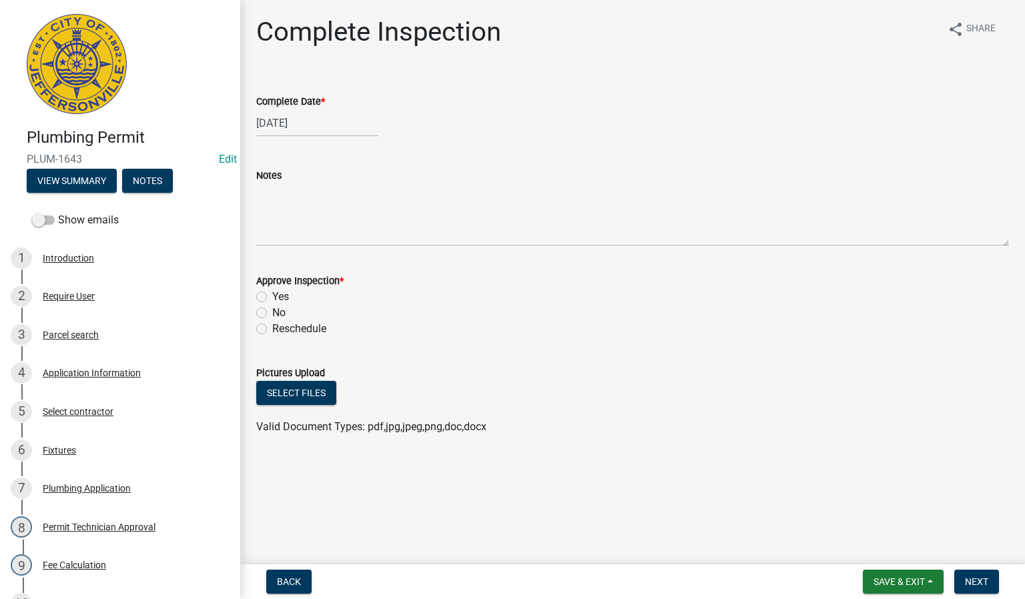
click at [267, 294] on div "Yes" at bounding box center [632, 297] width 753 height 16
click at [272, 296] on label "Yes" at bounding box center [280, 297] width 17 height 16
click at [272, 296] on input "Yes" at bounding box center [276, 293] width 9 height 9
radio input "true"
click at [974, 585] on span "Next" at bounding box center [976, 582] width 23 height 11
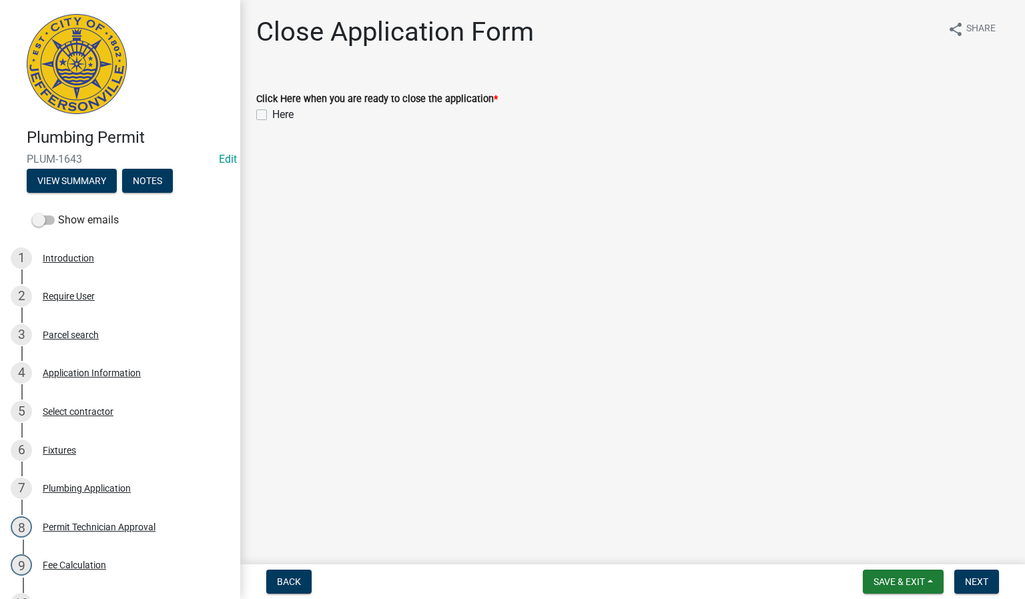
click at [272, 117] on label "Here" at bounding box center [282, 115] width 21 height 16
click at [272, 115] on input "Here" at bounding box center [276, 111] width 9 height 9
checkbox input "true"
click at [980, 577] on span "Next" at bounding box center [976, 582] width 23 height 11
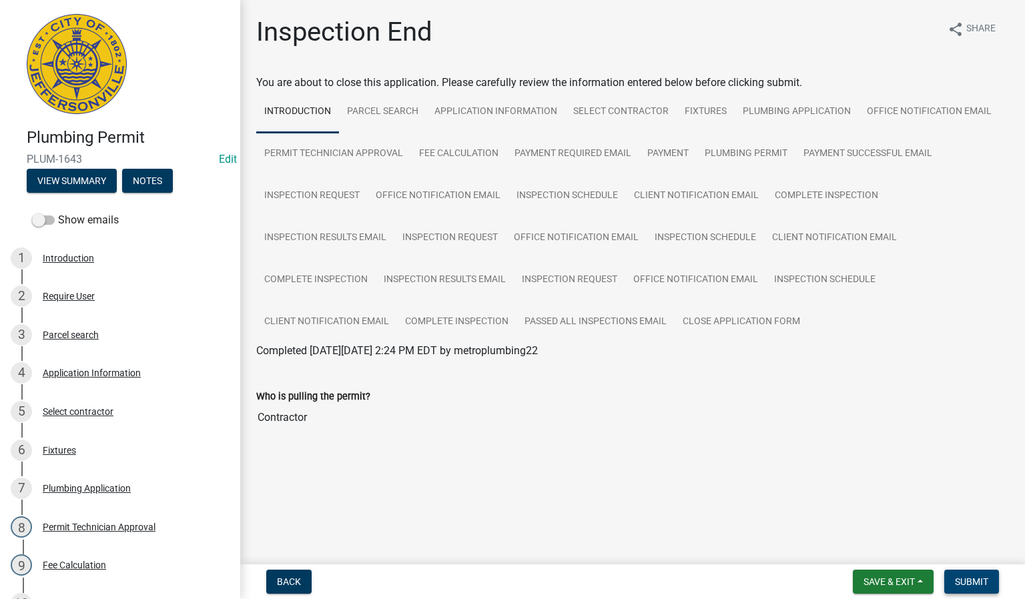
click at [961, 581] on span "Submit" at bounding box center [971, 582] width 33 height 11
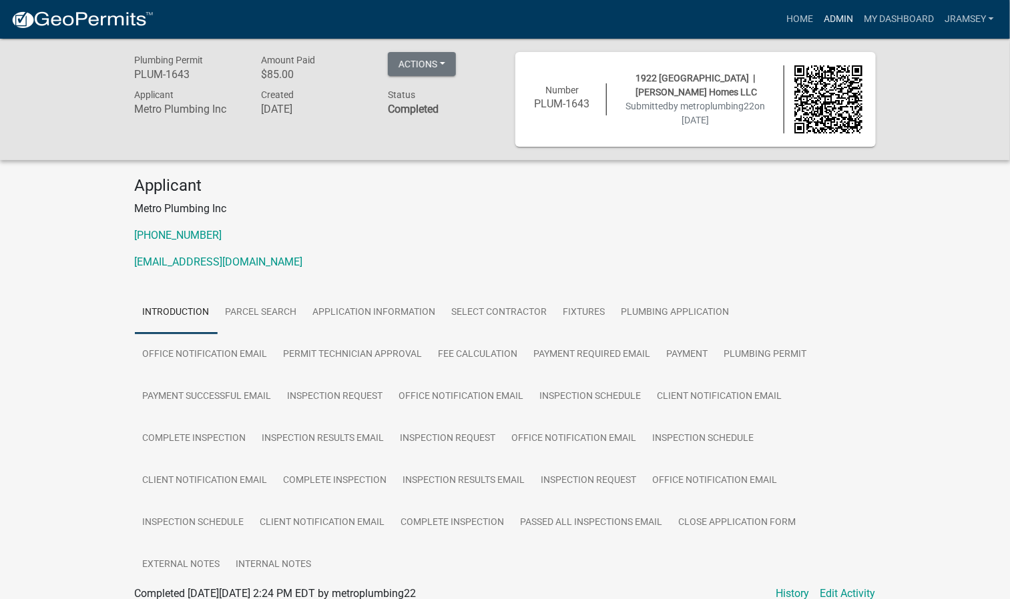
click at [847, 23] on link "Admin" at bounding box center [838, 19] width 40 height 25
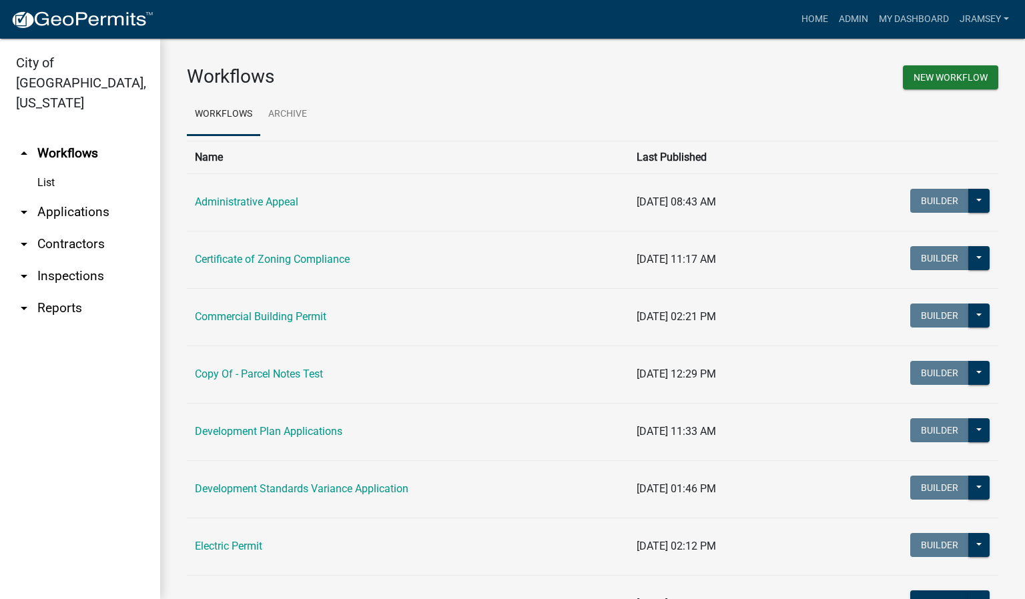
click at [49, 261] on link "arrow_drop_down Inspections" at bounding box center [80, 276] width 160 height 32
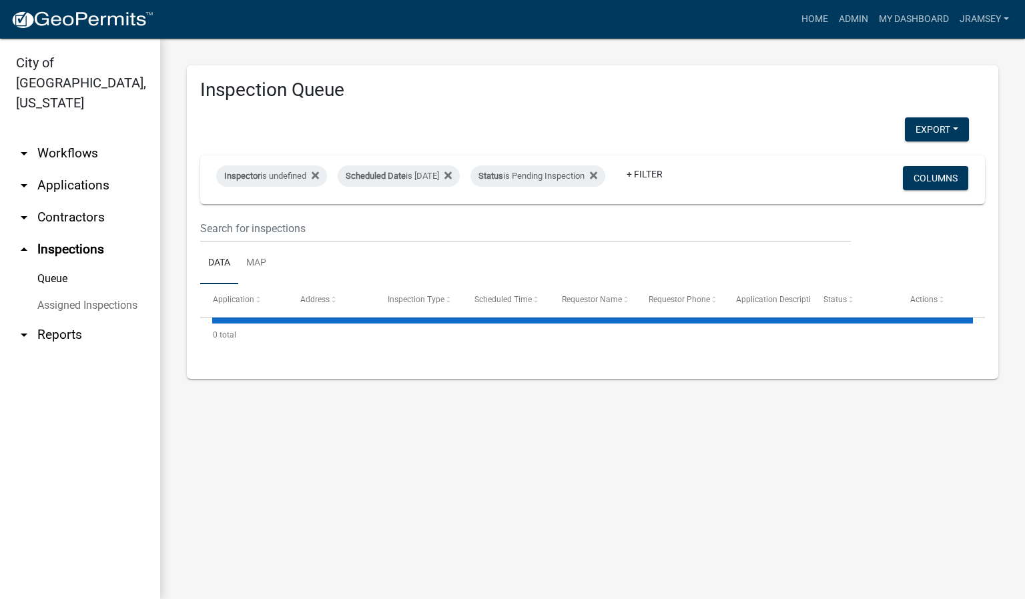
select select "2: 50"
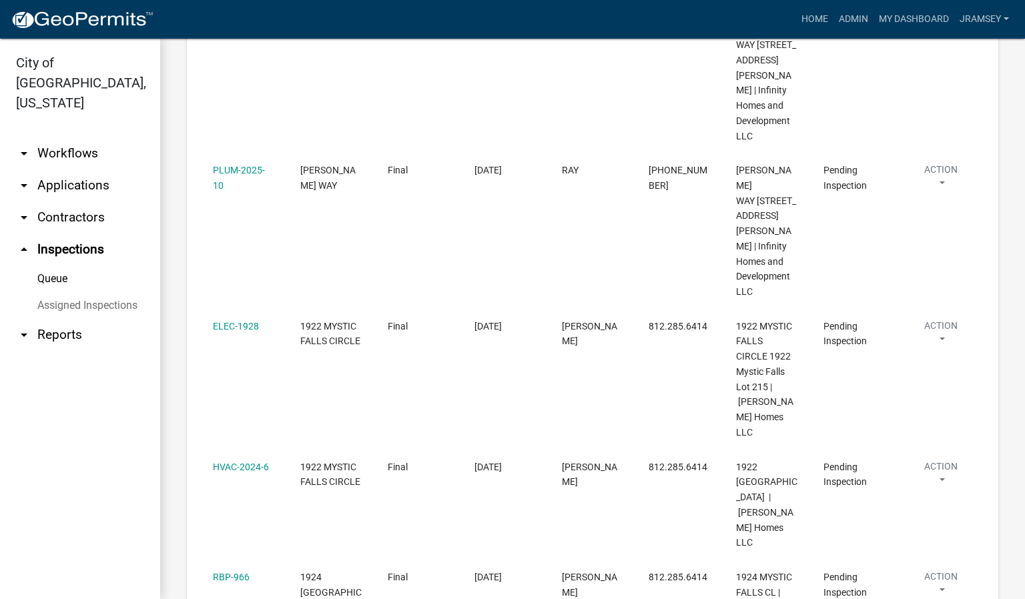
scroll to position [501, 0]
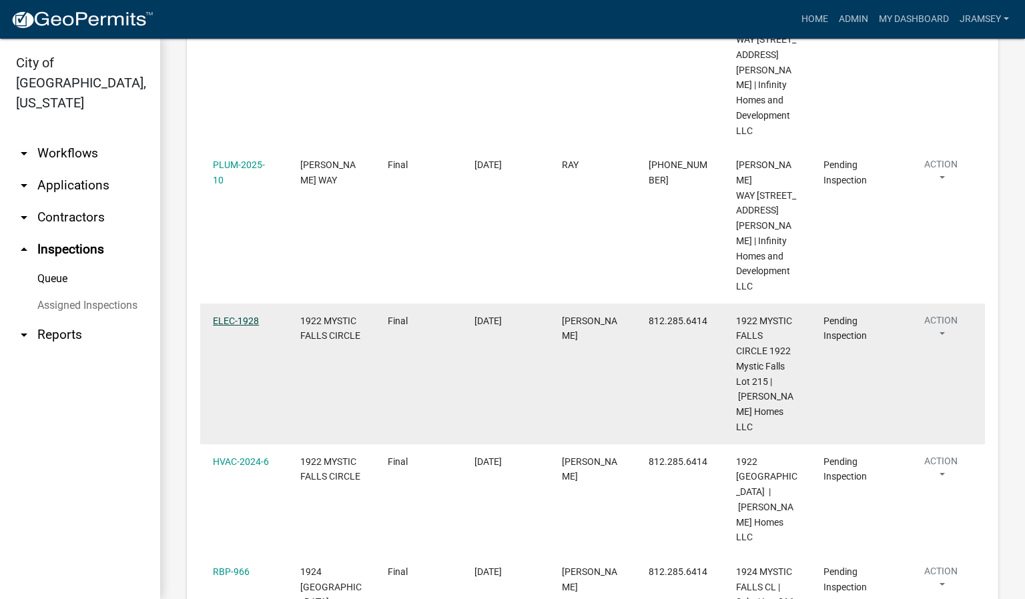
click at [222, 316] on link "ELEC-1928" at bounding box center [236, 321] width 46 height 11
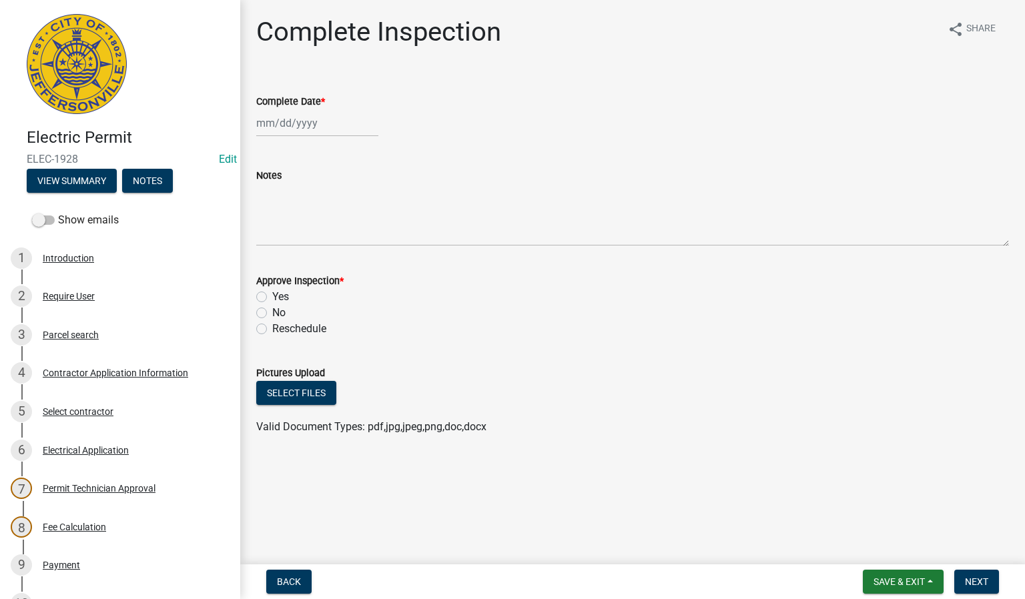
click at [267, 125] on div at bounding box center [317, 122] width 122 height 27
select select "8"
select select "2025"
click at [289, 256] on div "19" at bounding box center [290, 258] width 21 height 21
type input "[DATE]"
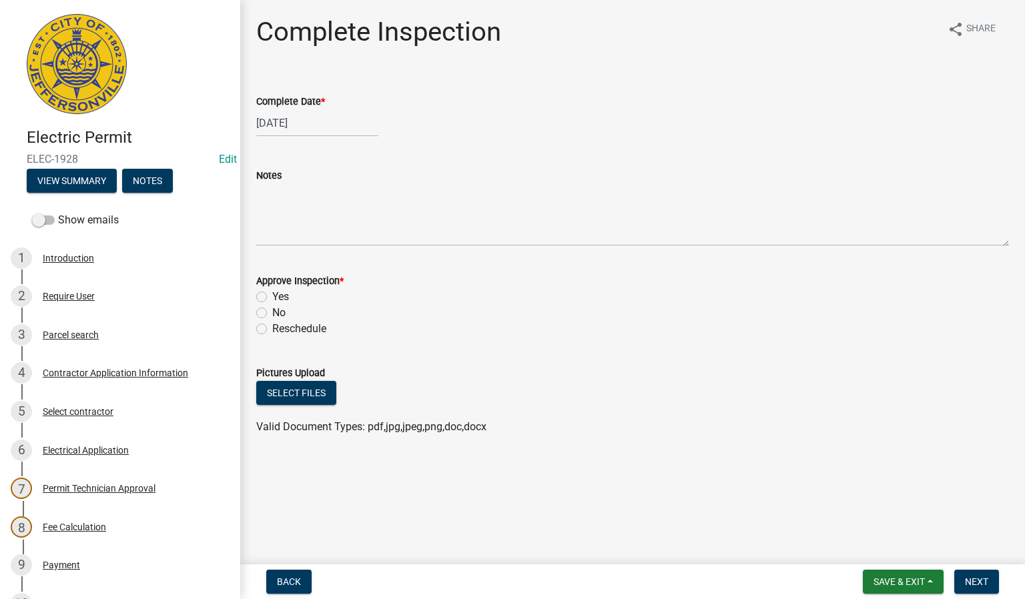
click at [272, 297] on label "Yes" at bounding box center [280, 297] width 17 height 16
click at [272, 297] on input "Yes" at bounding box center [276, 293] width 9 height 9
radio input "true"
click at [966, 583] on span "Next" at bounding box center [976, 582] width 23 height 11
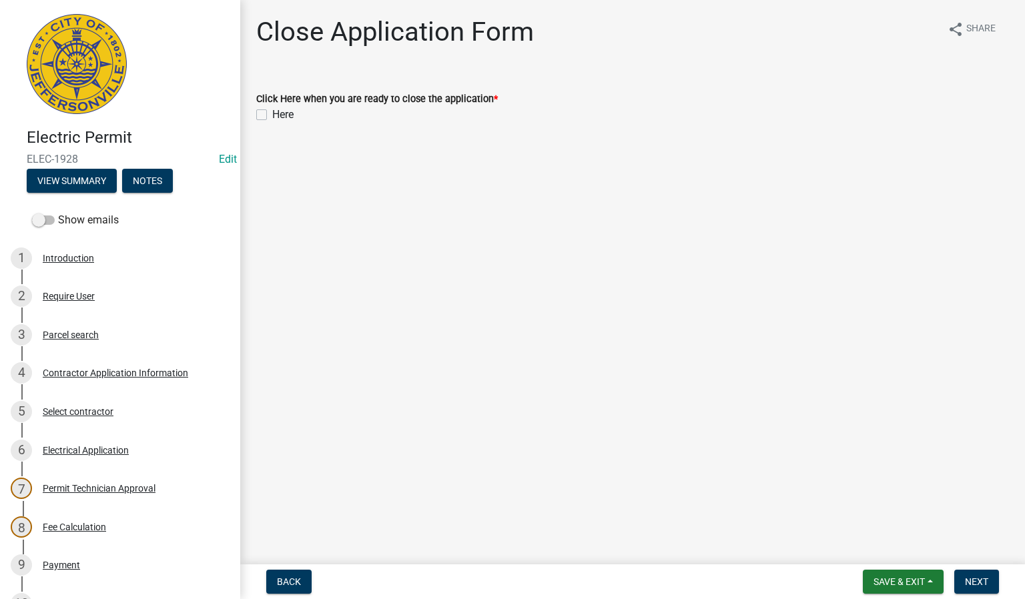
click at [272, 119] on label "Here" at bounding box center [282, 115] width 21 height 16
click at [272, 115] on input "Here" at bounding box center [276, 111] width 9 height 9
checkbox input "true"
click at [976, 583] on span "Next" at bounding box center [976, 582] width 23 height 11
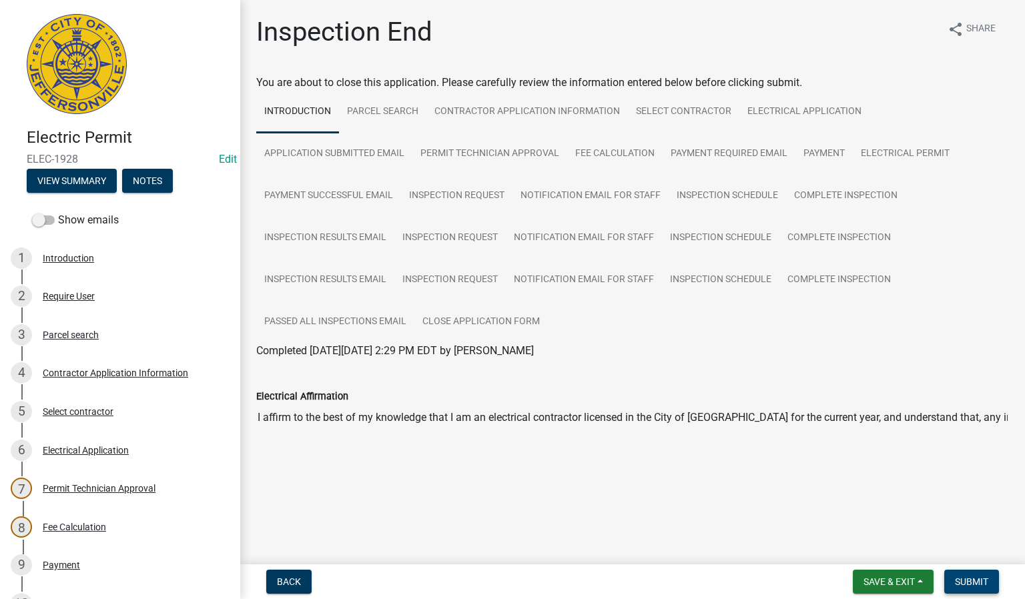
click at [970, 587] on span "Submit" at bounding box center [971, 582] width 33 height 11
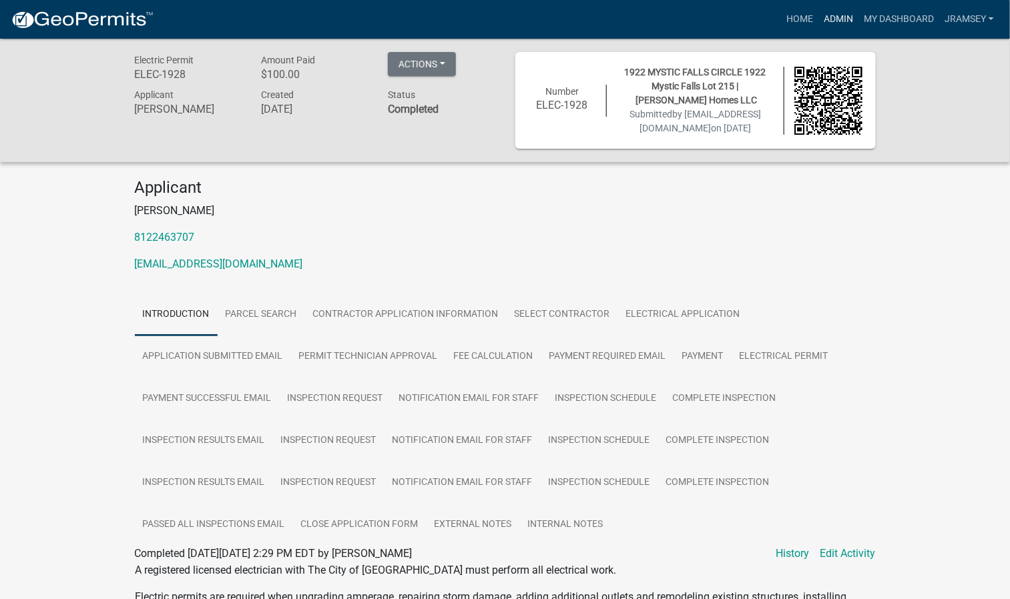
click at [843, 20] on link "Admin" at bounding box center [838, 19] width 40 height 25
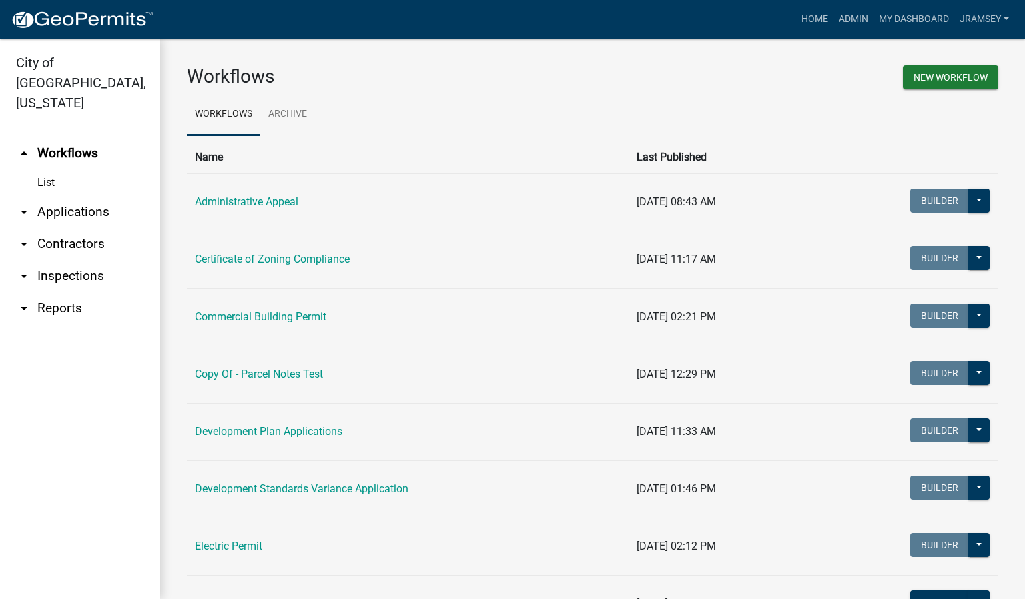
click at [91, 260] on link "arrow_drop_down Inspections" at bounding box center [80, 276] width 160 height 32
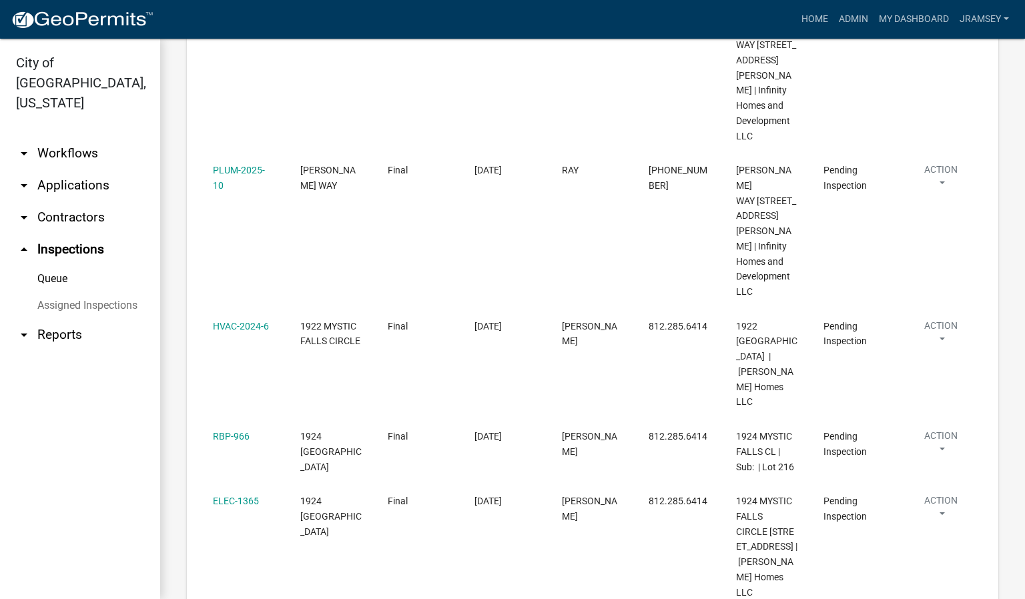
scroll to position [501, 0]
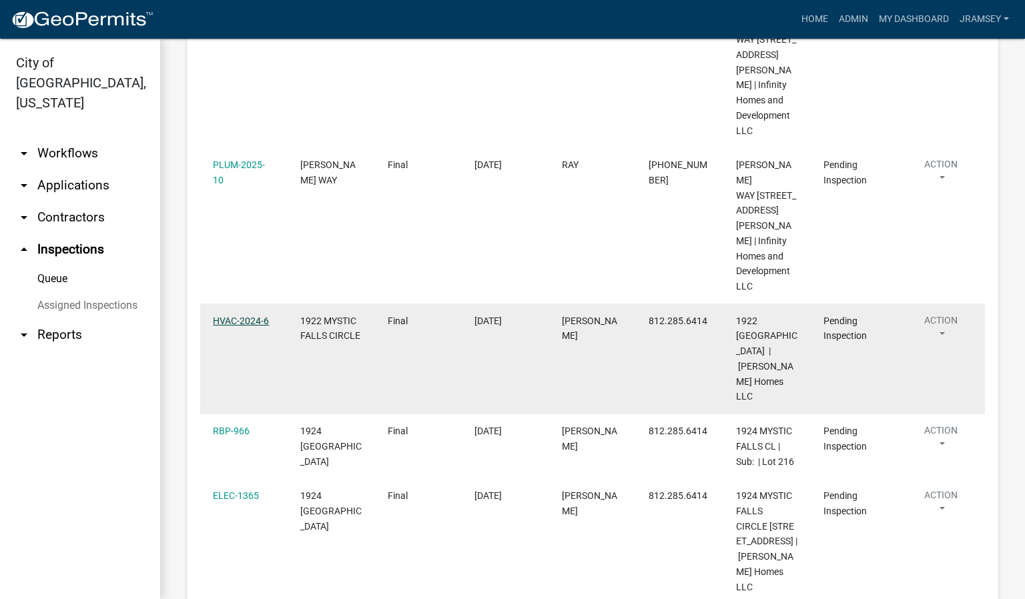
click at [235, 318] on link "HVAC-2024-6" at bounding box center [241, 321] width 56 height 11
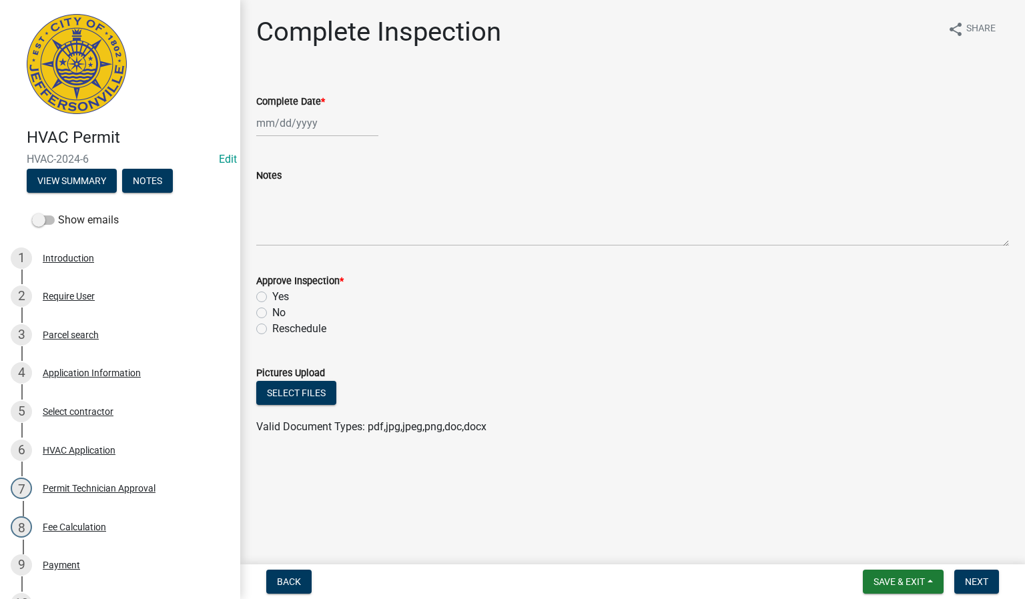
select select "8"
select select "2025"
click at [287, 127] on div "[PERSON_NAME] Feb Mar Apr [PERSON_NAME][DATE] Oct Nov [DATE] 1526 1527 1528 152…" at bounding box center [317, 122] width 122 height 27
click at [301, 257] on div "19" at bounding box center [290, 258] width 21 height 21
type input "[DATE]"
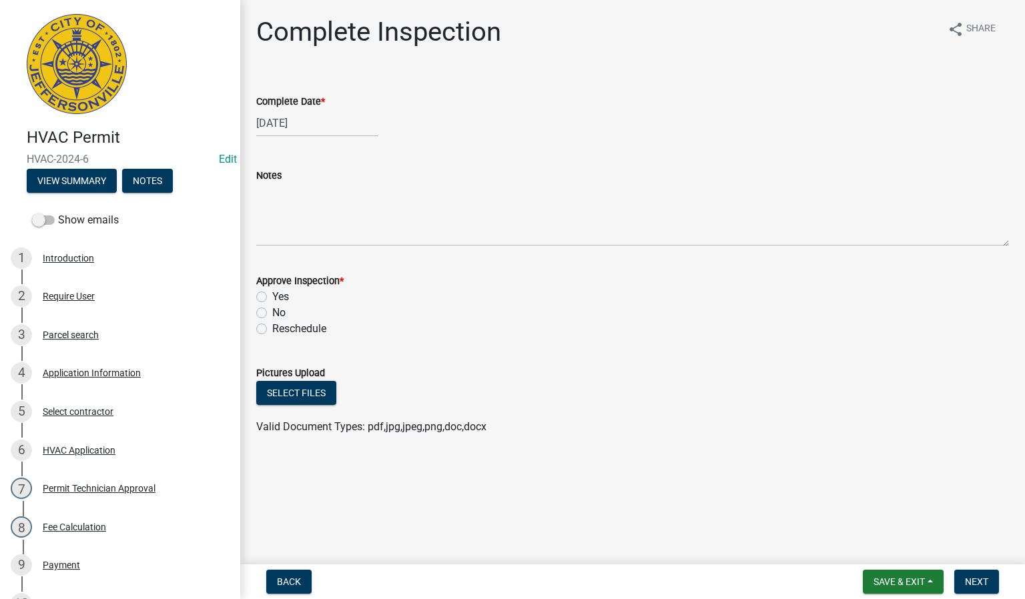
click at [272, 298] on label "Yes" at bounding box center [280, 297] width 17 height 16
click at [272, 298] on input "Yes" at bounding box center [276, 293] width 9 height 9
radio input "true"
click at [978, 579] on span "Next" at bounding box center [976, 582] width 23 height 11
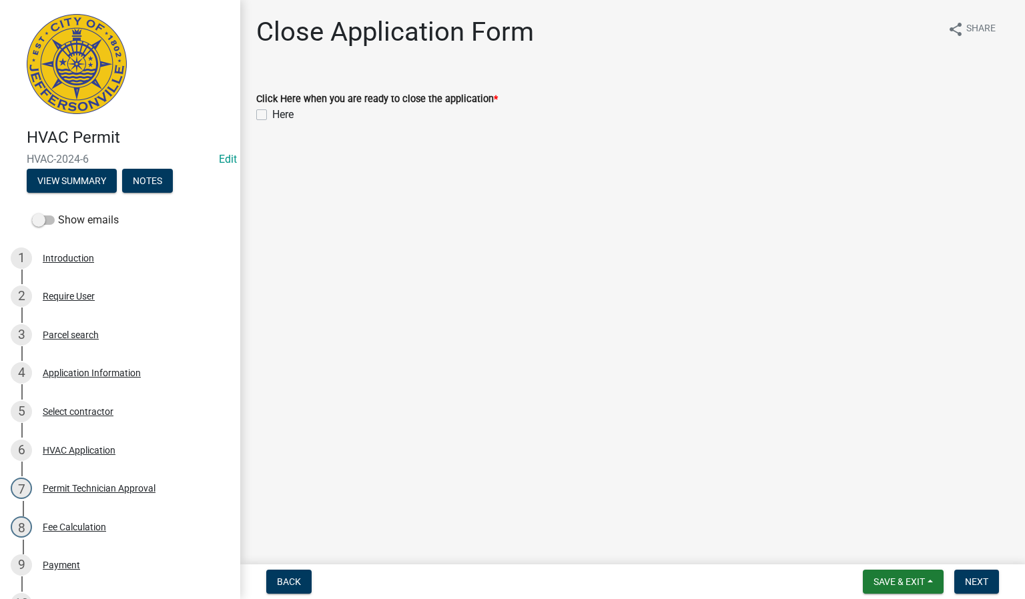
click at [272, 115] on label "Here" at bounding box center [282, 115] width 21 height 16
click at [272, 115] on input "Here" at bounding box center [276, 111] width 9 height 9
checkbox input "true"
click at [972, 581] on span "Next" at bounding box center [976, 582] width 23 height 11
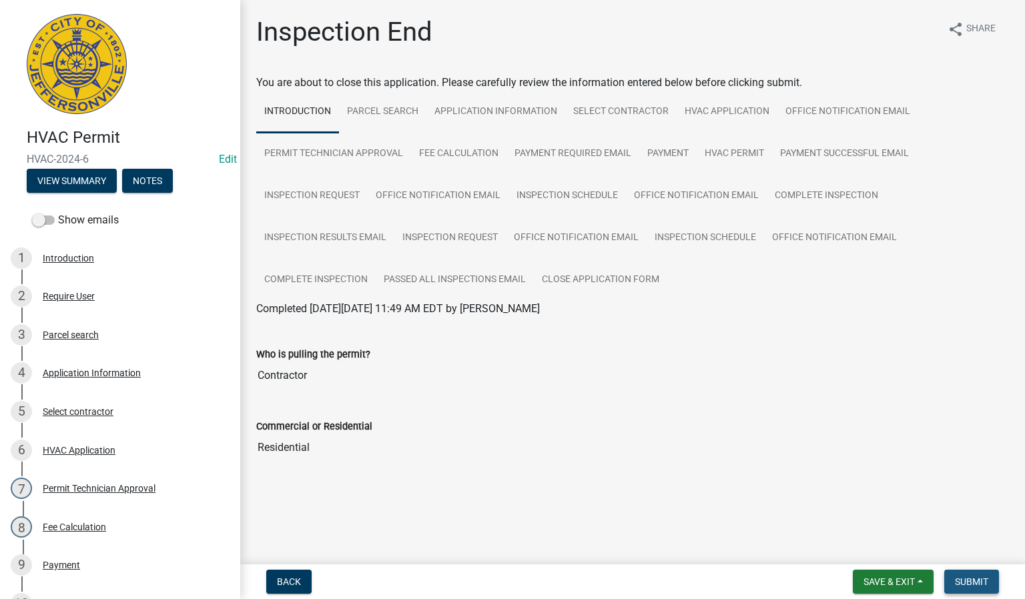
click at [985, 575] on button "Submit" at bounding box center [972, 582] width 55 height 24
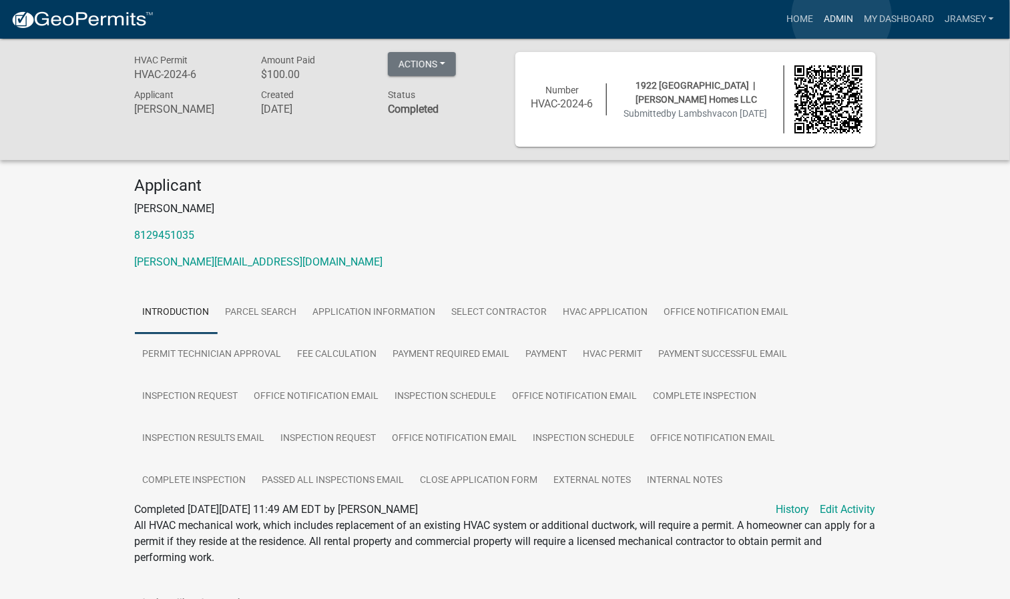
click at [842, 17] on link "Admin" at bounding box center [838, 19] width 40 height 25
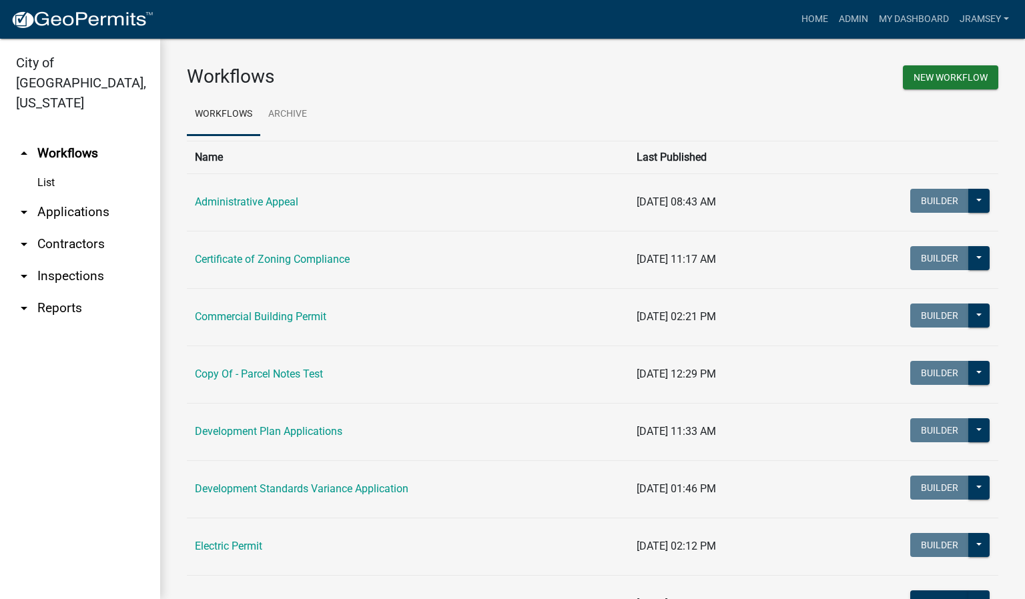
click at [75, 262] on link "arrow_drop_down Inspections" at bounding box center [80, 276] width 160 height 32
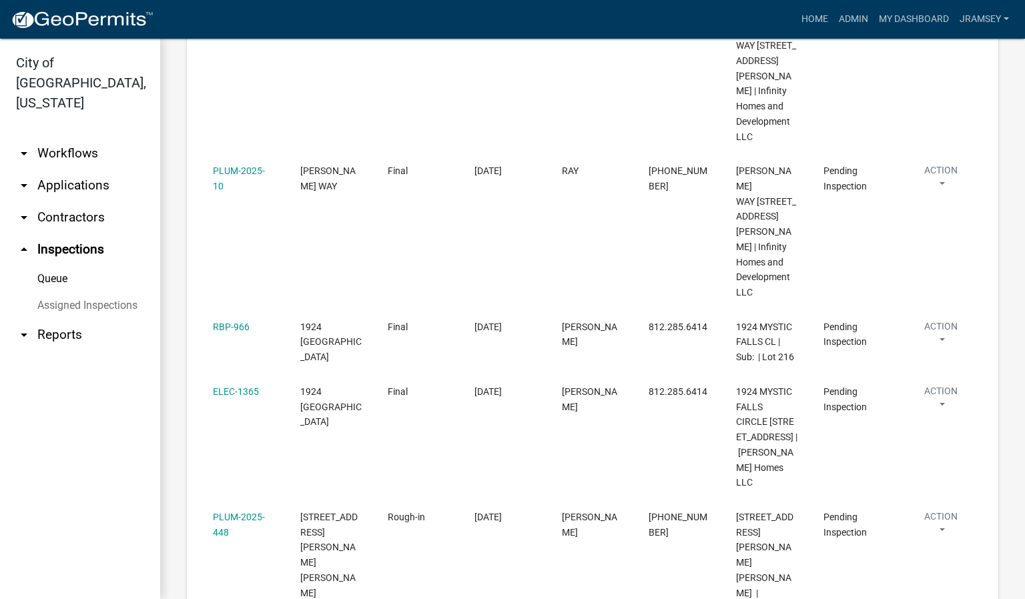
scroll to position [501, 0]
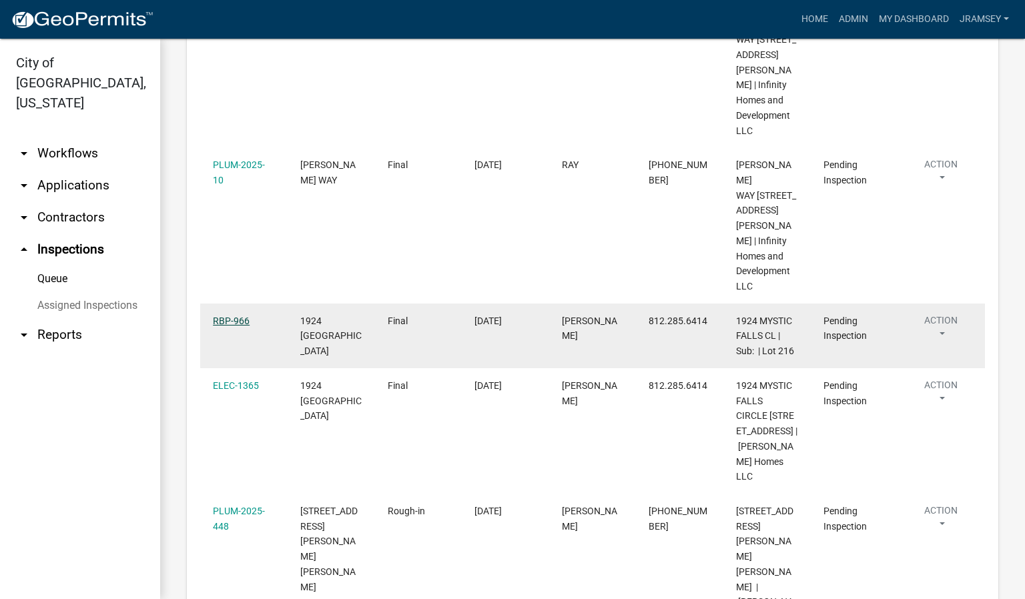
click at [227, 319] on link "RBP-966" at bounding box center [231, 321] width 37 height 11
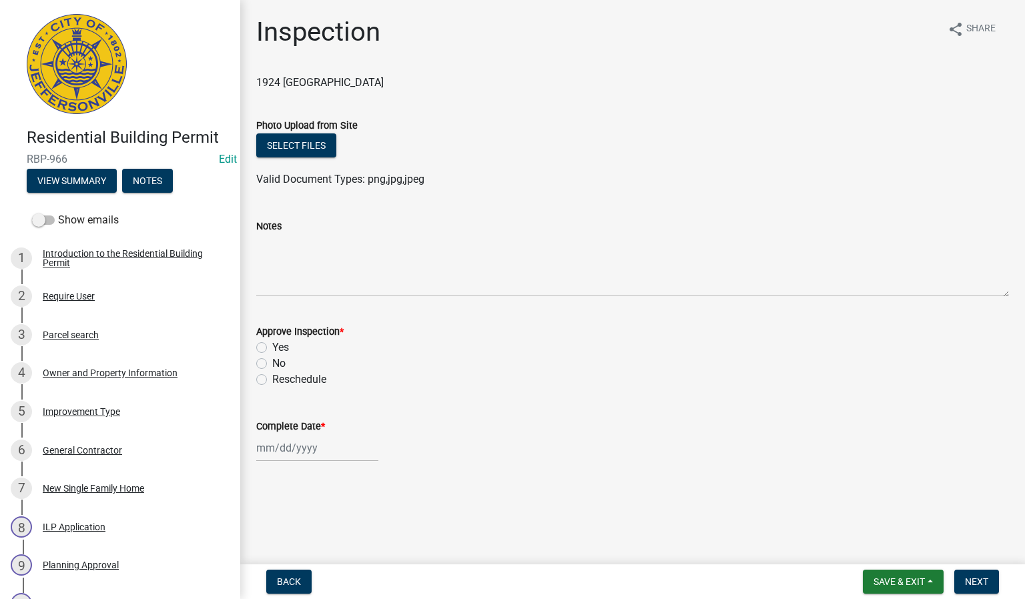
click at [272, 351] on label "Yes" at bounding box center [280, 348] width 17 height 16
click at [272, 348] on input "Yes" at bounding box center [276, 344] width 9 height 9
radio input "true"
select select "8"
select select "2025"
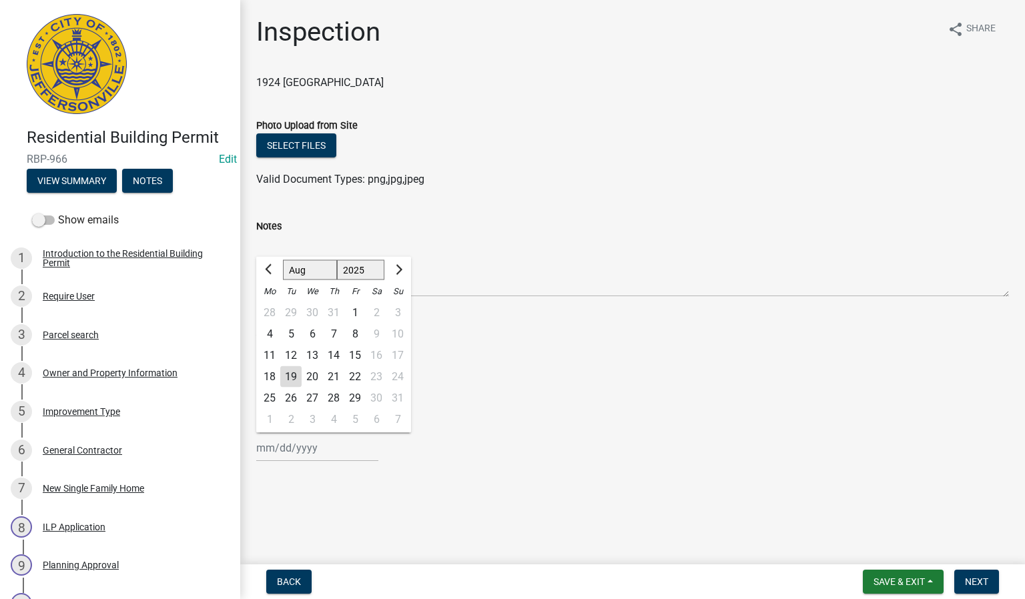
click at [298, 451] on div "[PERSON_NAME] Feb Mar Apr [PERSON_NAME][DATE] Oct Nov [DATE] 1526 1527 1528 152…" at bounding box center [317, 448] width 122 height 27
click at [295, 377] on div "19" at bounding box center [290, 376] width 21 height 21
type input "[DATE]"
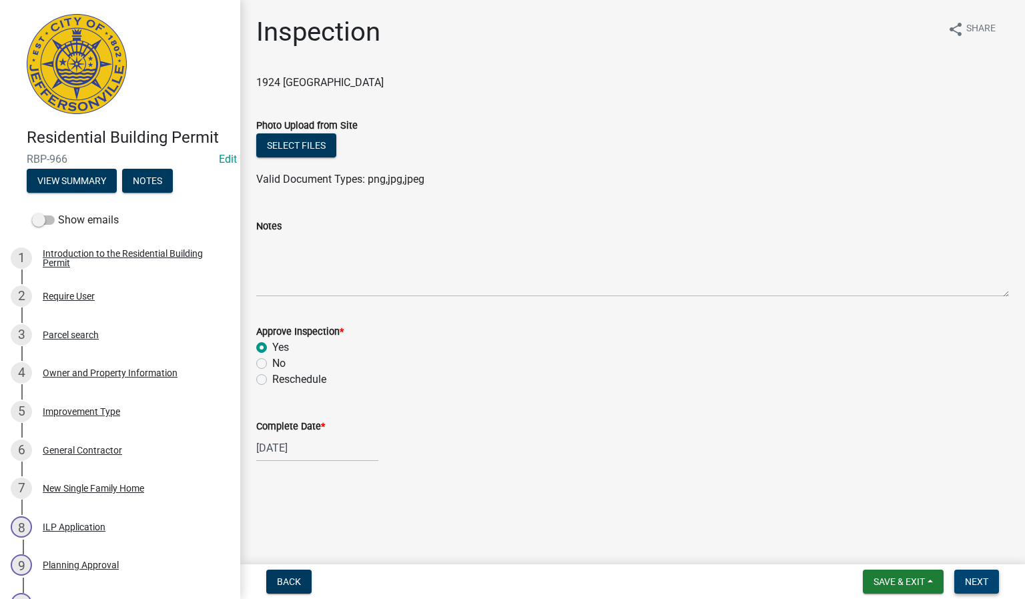
click at [981, 577] on span "Next" at bounding box center [976, 582] width 23 height 11
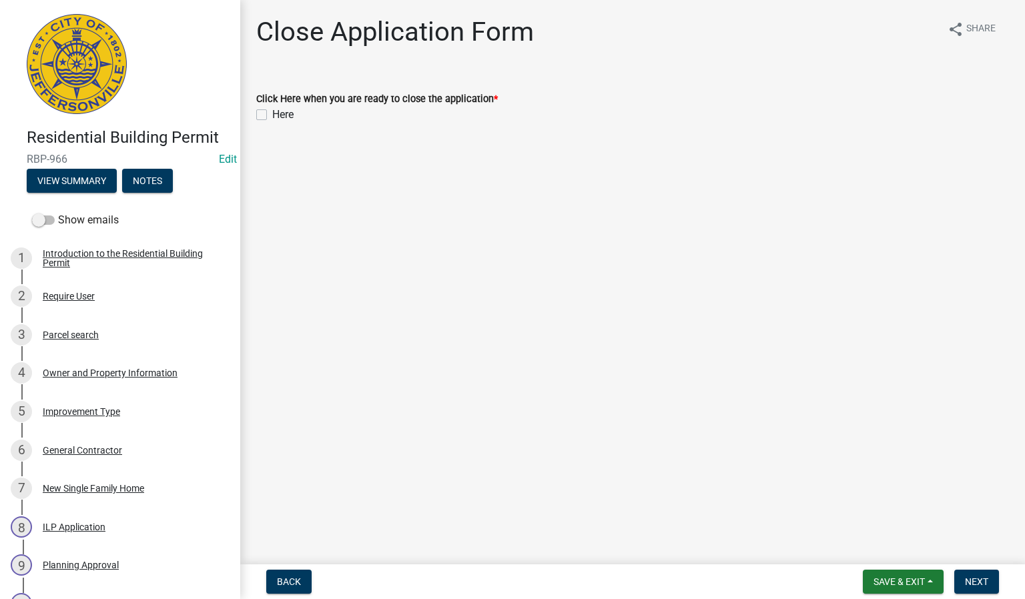
click at [272, 119] on label "Here" at bounding box center [282, 115] width 21 height 16
click at [272, 115] on input "Here" at bounding box center [276, 111] width 9 height 9
checkbox input "true"
click at [970, 579] on span "Next" at bounding box center [976, 582] width 23 height 11
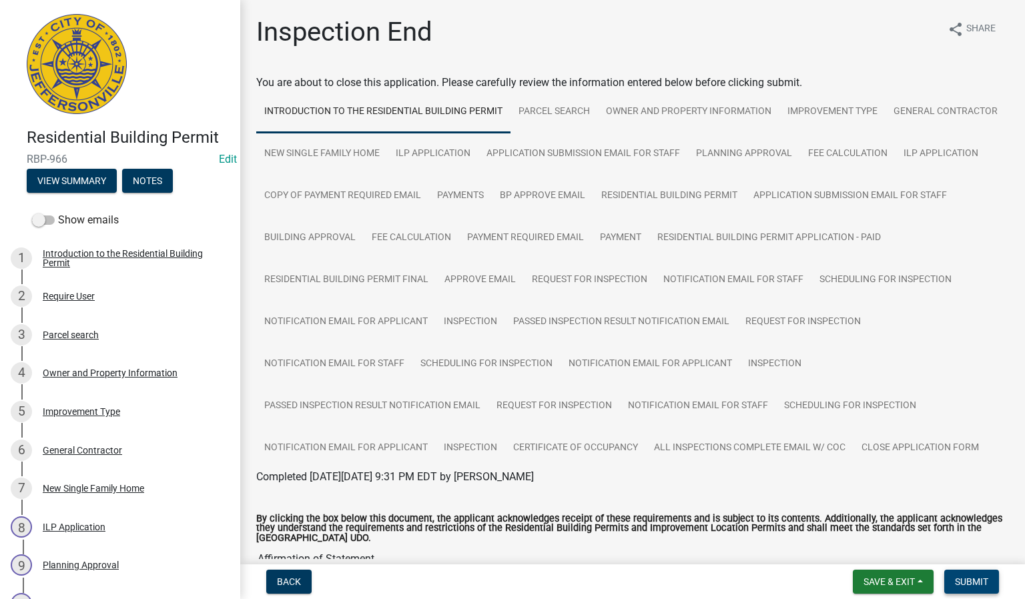
click at [981, 583] on span "Submit" at bounding box center [971, 582] width 33 height 11
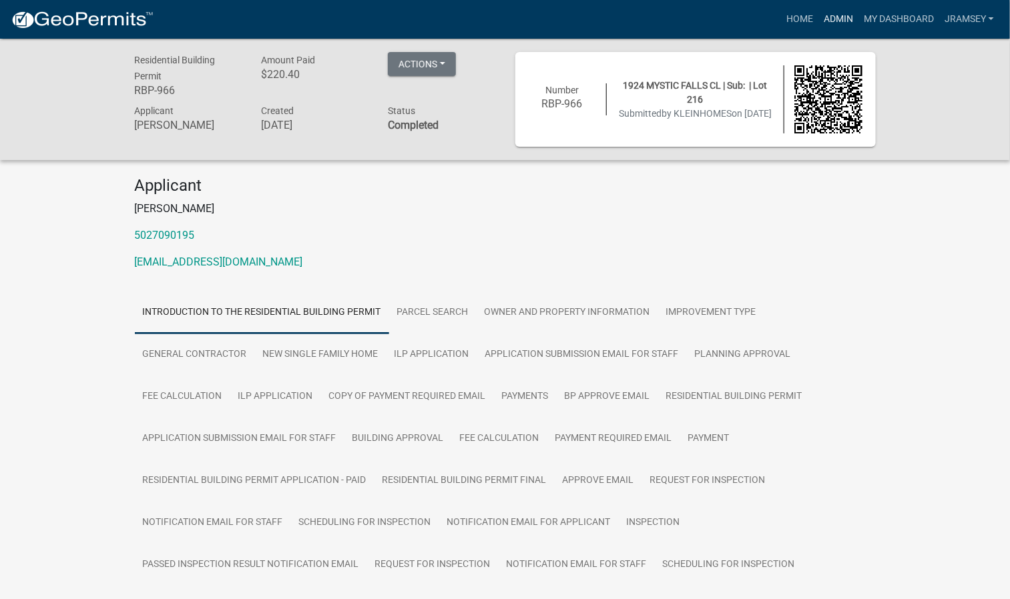
click at [831, 23] on link "Admin" at bounding box center [838, 19] width 40 height 25
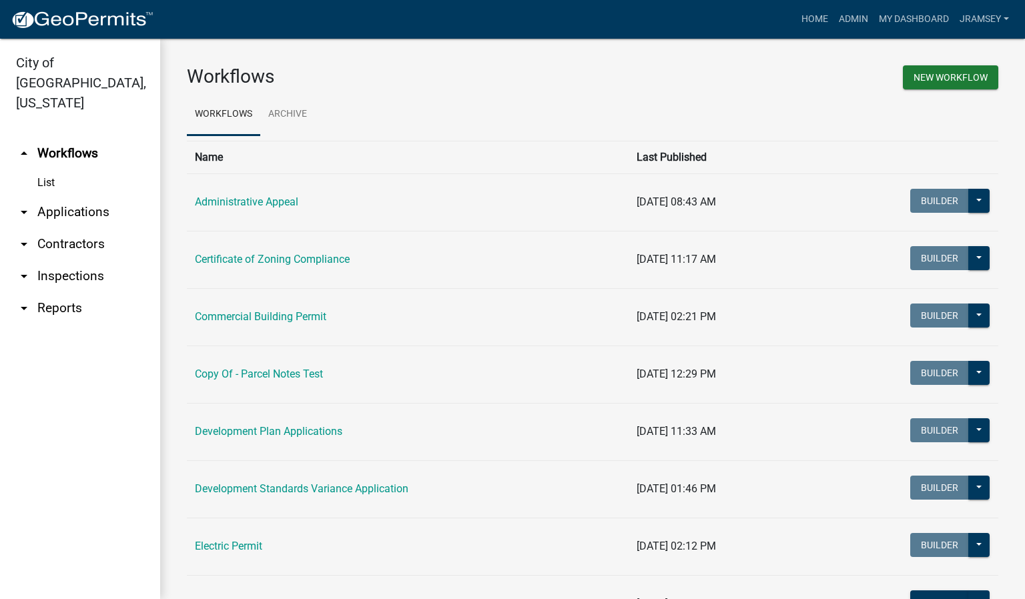
click at [75, 260] on link "arrow_drop_down Inspections" at bounding box center [80, 276] width 160 height 32
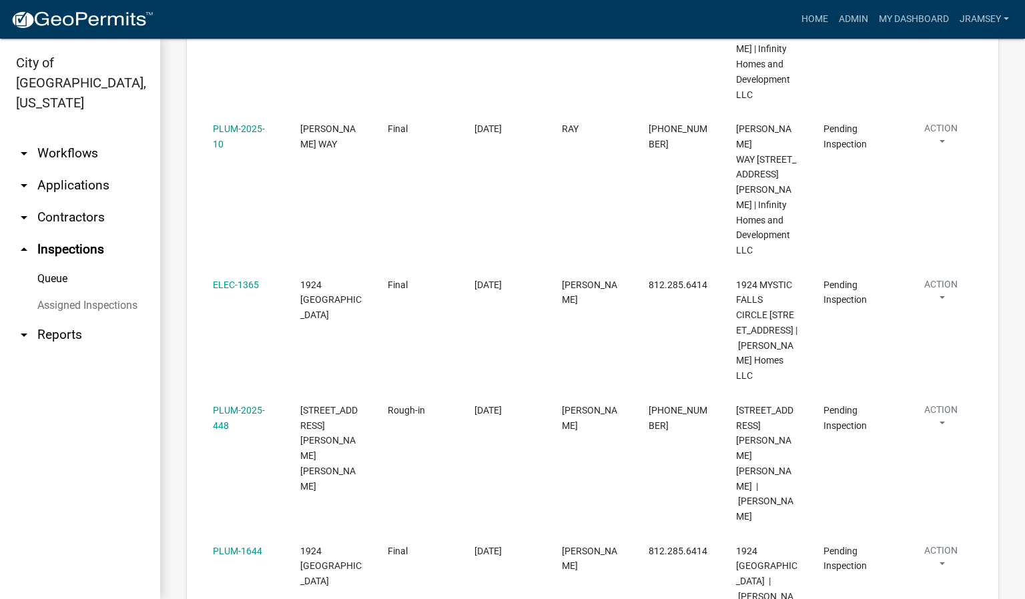
scroll to position [601, 0]
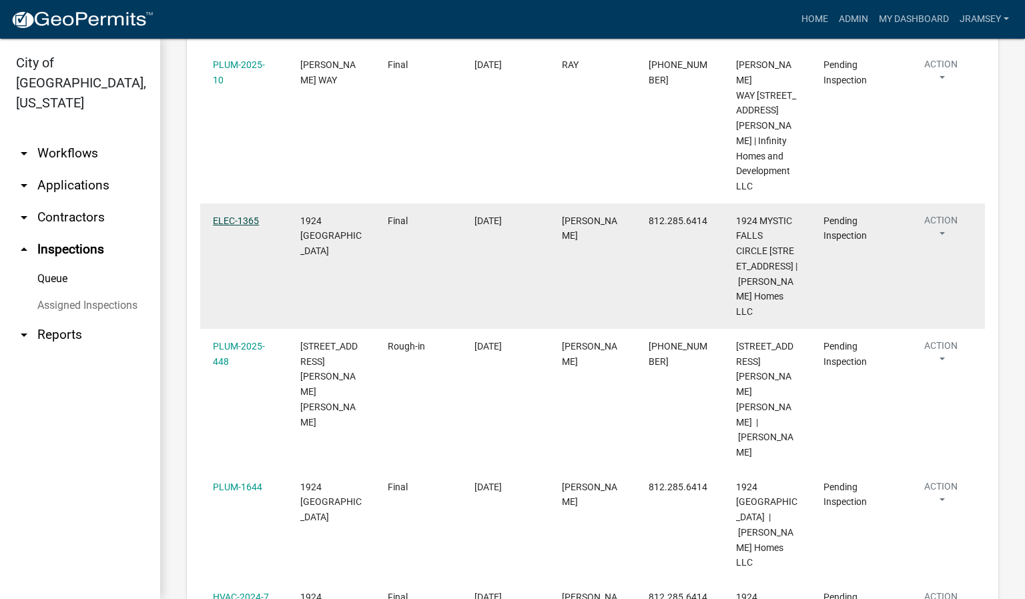
click at [249, 216] on link "ELEC-1365" at bounding box center [236, 221] width 46 height 11
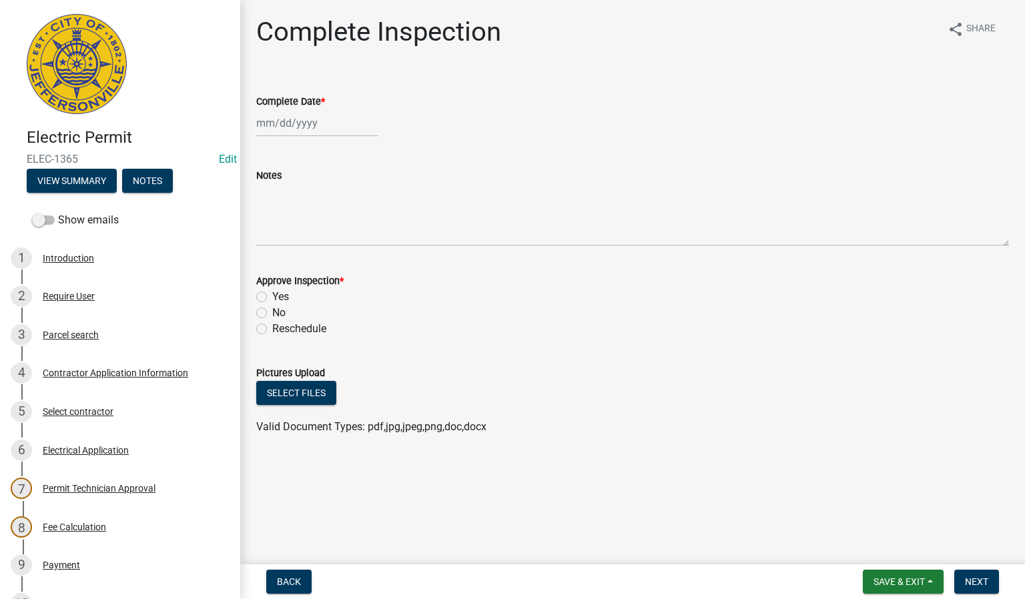
click at [293, 125] on div at bounding box center [317, 122] width 122 height 27
select select "8"
select select "2025"
click at [293, 261] on div "19" at bounding box center [290, 258] width 21 height 21
type input "[DATE]"
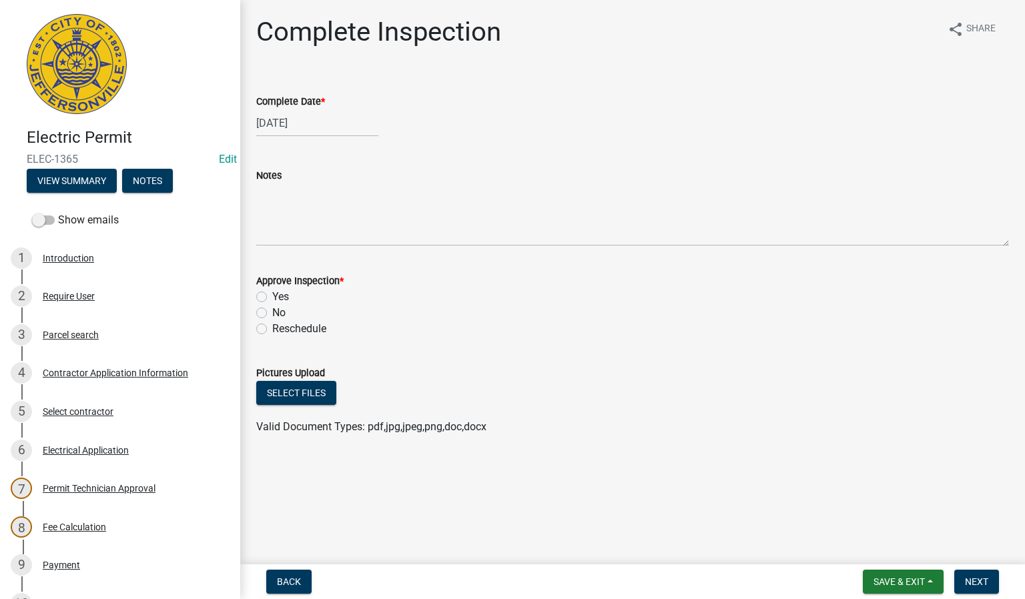
click at [272, 297] on label "Yes" at bounding box center [280, 297] width 17 height 16
click at [272, 297] on input "Yes" at bounding box center [276, 293] width 9 height 9
radio input "true"
click at [966, 575] on button "Next" at bounding box center [977, 582] width 45 height 24
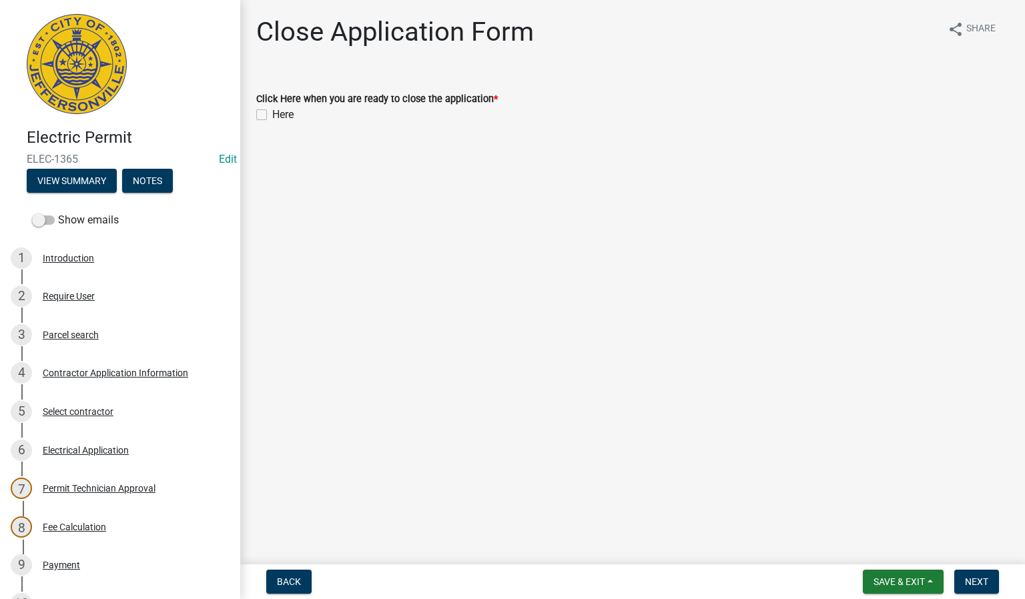
click at [272, 115] on label "Here" at bounding box center [282, 115] width 21 height 16
click at [272, 115] on input "Here" at bounding box center [276, 111] width 9 height 9
checkbox input "true"
click at [972, 579] on span "Next" at bounding box center [976, 582] width 23 height 11
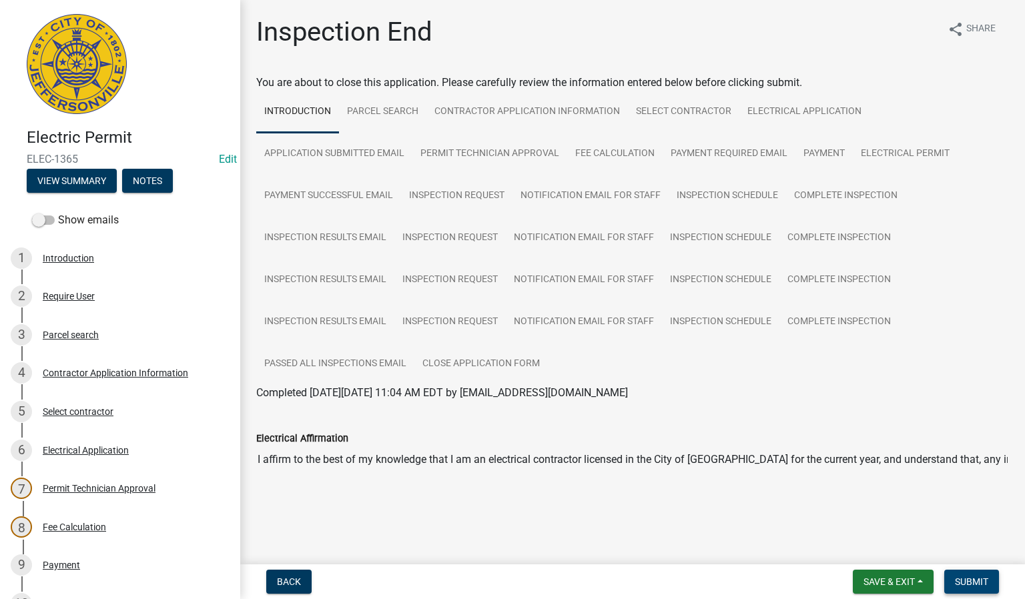
click at [967, 579] on span "Submit" at bounding box center [971, 582] width 33 height 11
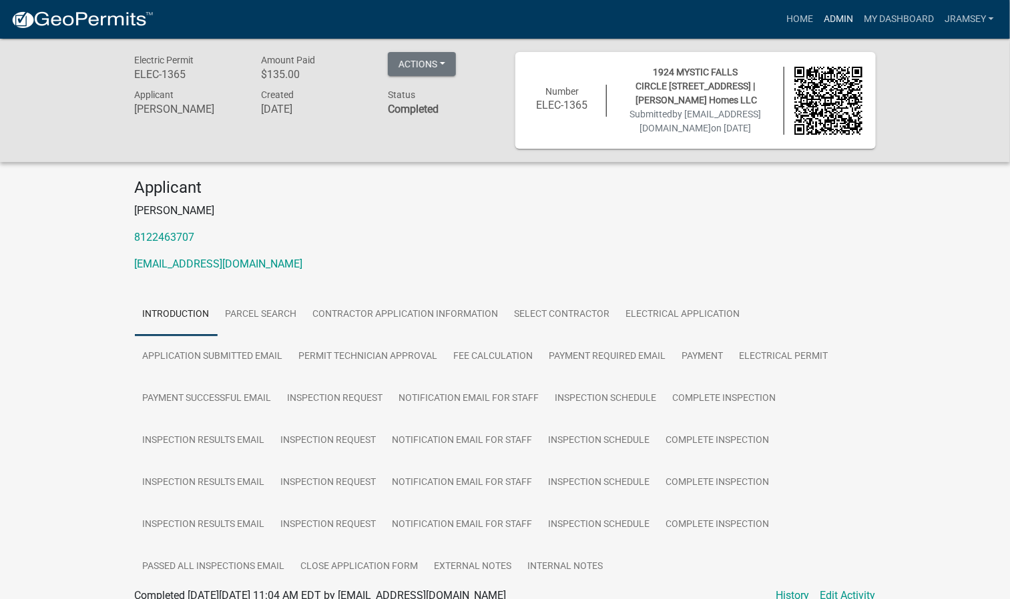
click at [845, 26] on link "Admin" at bounding box center [838, 19] width 40 height 25
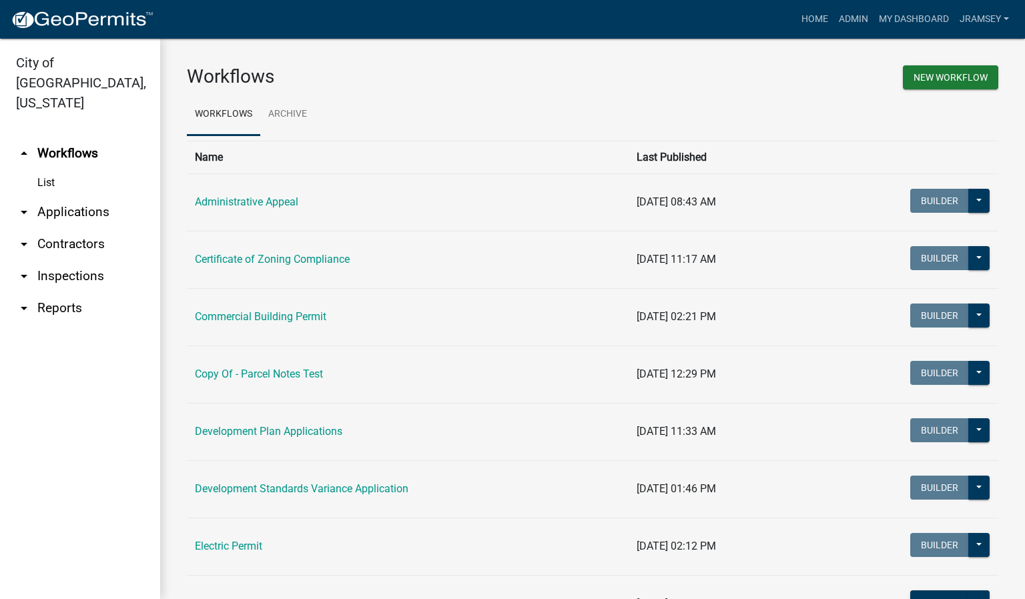
click at [89, 260] on link "arrow_drop_down Inspections" at bounding box center [80, 276] width 160 height 32
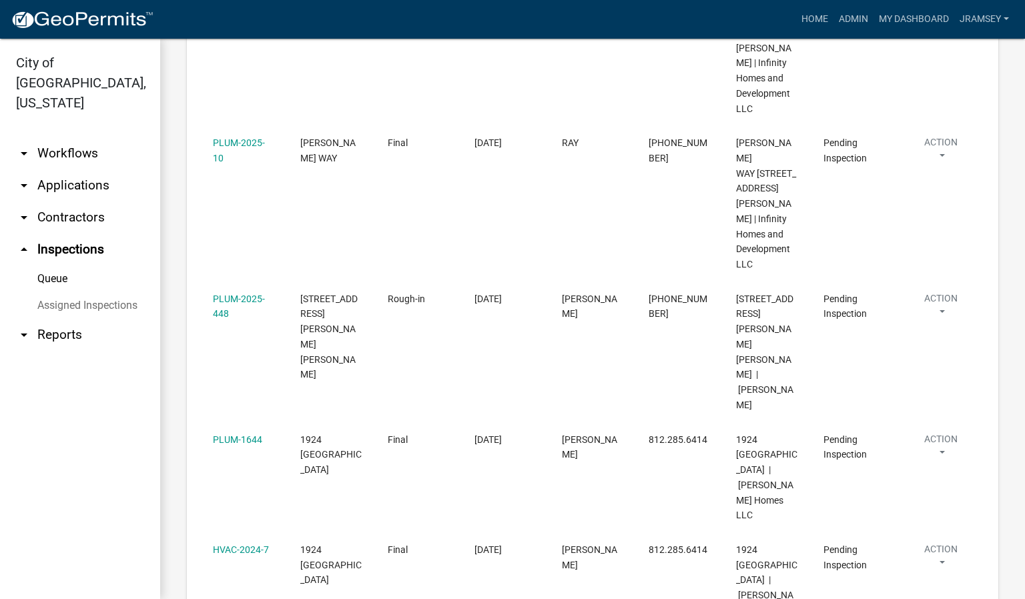
scroll to position [531, 0]
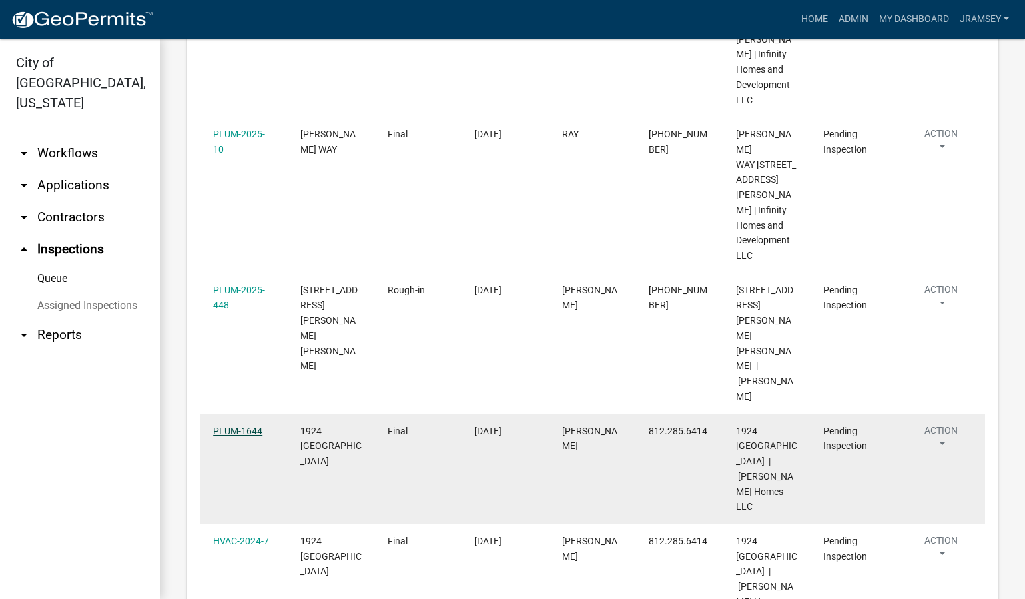
click at [239, 426] on link "PLUM-1644" at bounding box center [237, 431] width 49 height 11
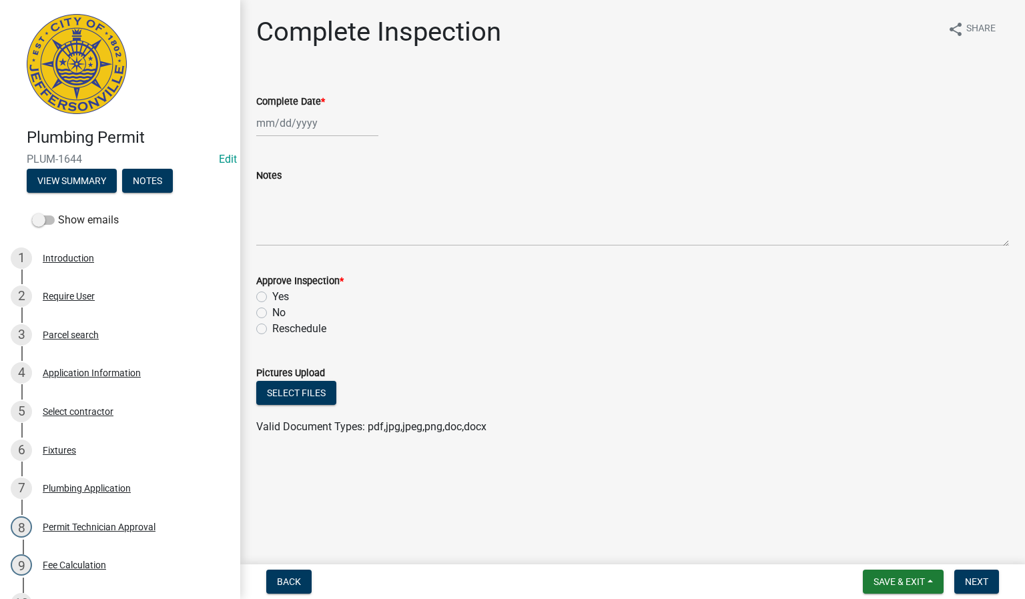
select select "8"
select select "2025"
click at [292, 123] on div "[PERSON_NAME] Feb Mar Apr [PERSON_NAME][DATE] Oct Nov [DATE] 1526 1527 1528 152…" at bounding box center [317, 122] width 122 height 27
click at [292, 254] on div "19" at bounding box center [290, 258] width 21 height 21
type input "[DATE]"
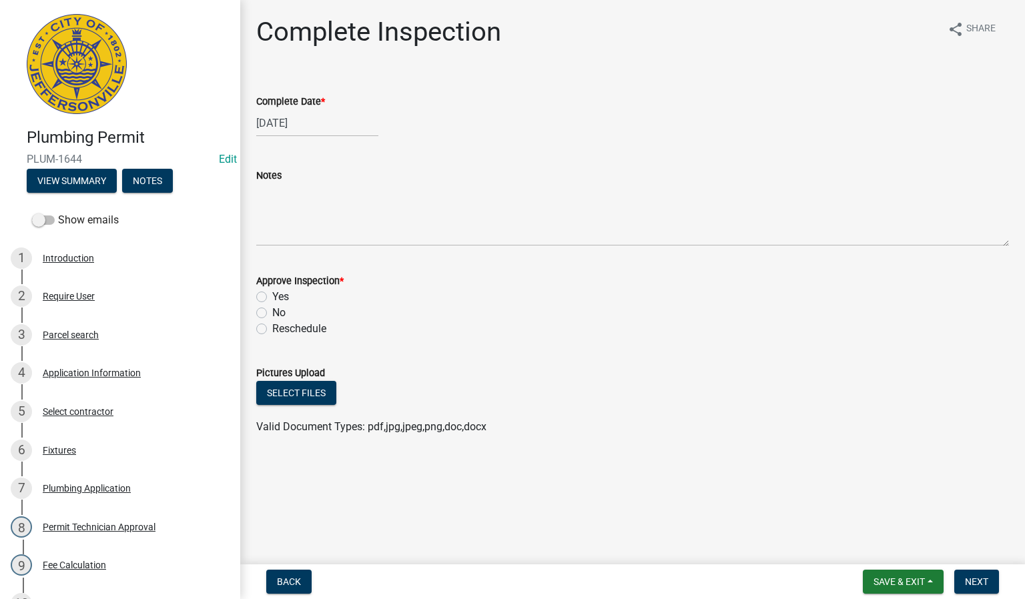
click at [272, 293] on label "Yes" at bounding box center [280, 297] width 17 height 16
click at [272, 293] on input "Yes" at bounding box center [276, 293] width 9 height 9
radio input "true"
click at [978, 577] on span "Next" at bounding box center [976, 582] width 23 height 11
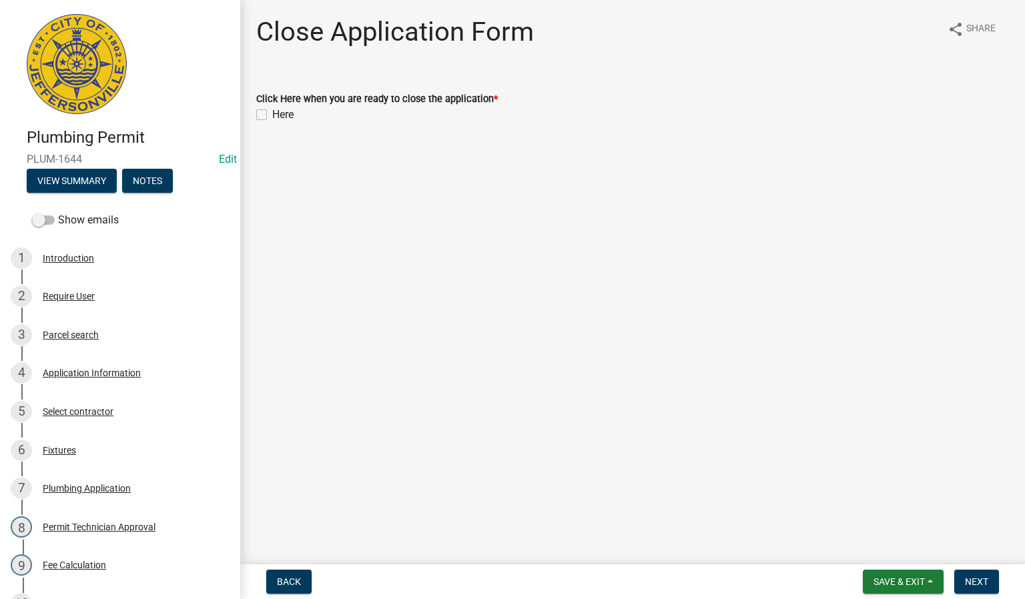
click at [272, 110] on label "Here" at bounding box center [282, 115] width 21 height 16
click at [272, 110] on input "Here" at bounding box center [276, 111] width 9 height 9
checkbox input "true"
click at [984, 583] on span "Next" at bounding box center [976, 582] width 23 height 11
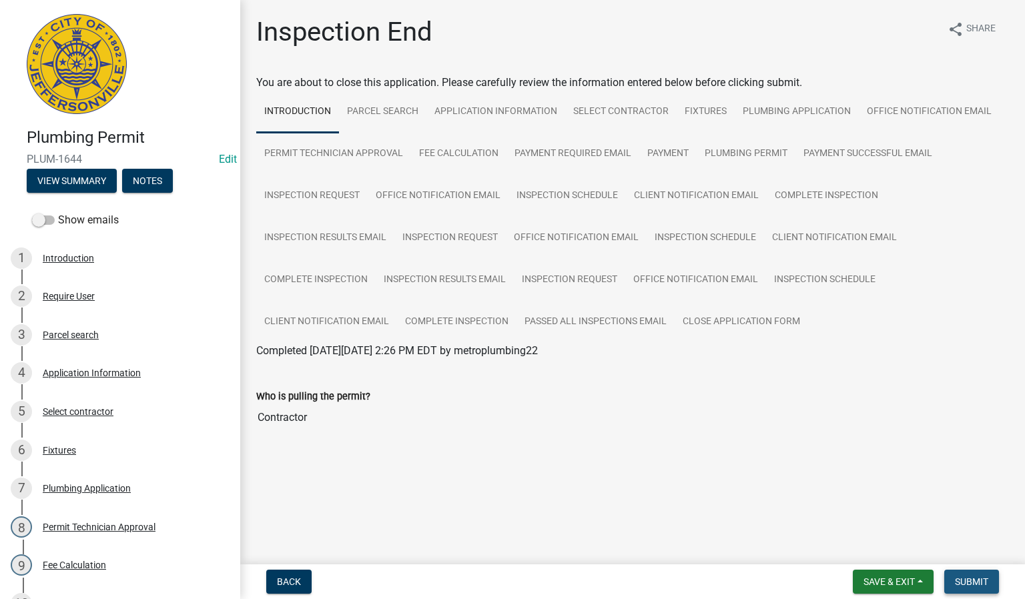
click at [972, 581] on span "Submit" at bounding box center [971, 582] width 33 height 11
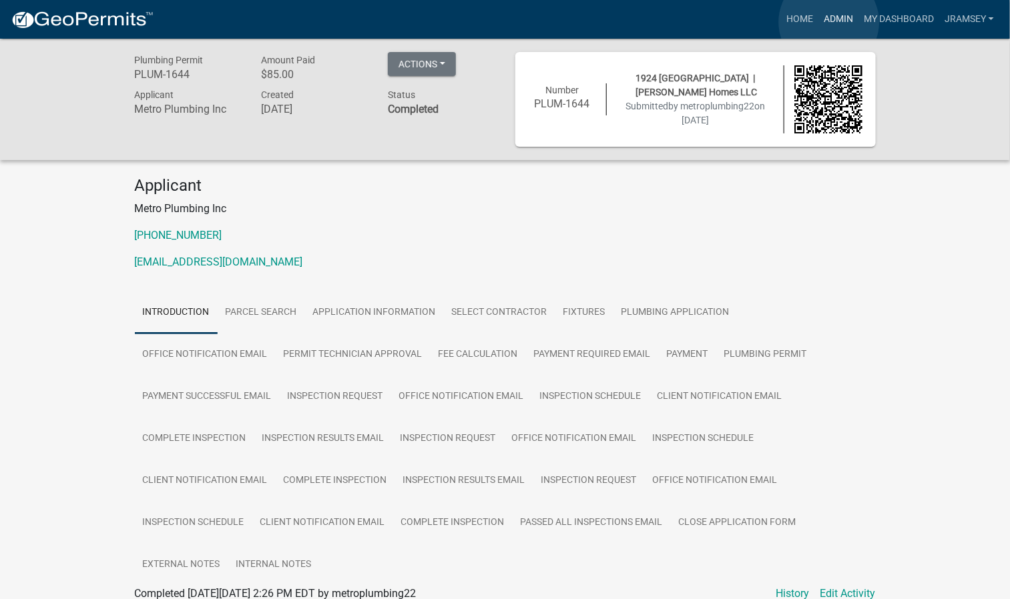
click at [829, 22] on link "Admin" at bounding box center [838, 19] width 40 height 25
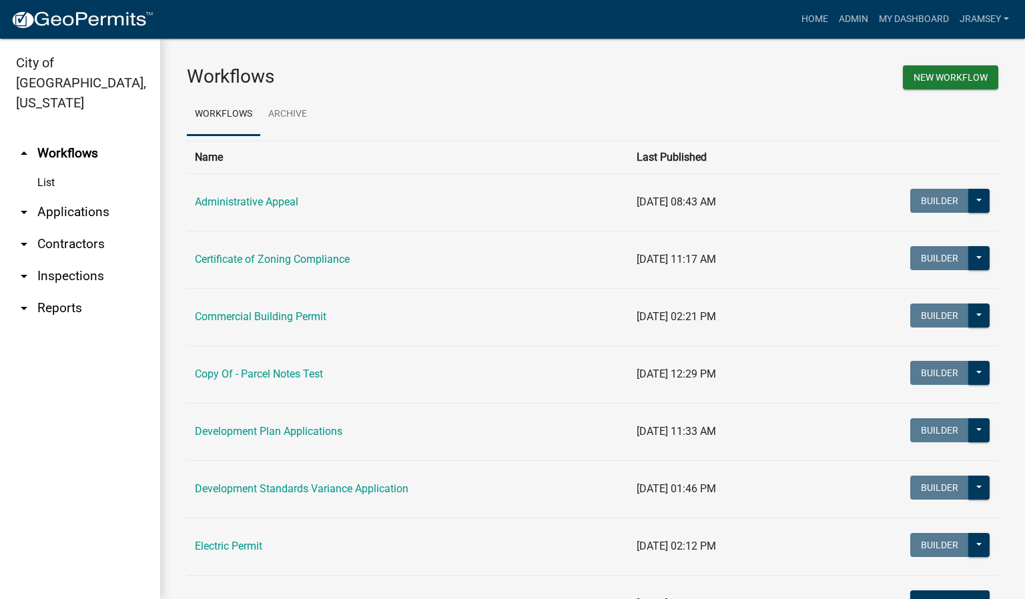
click at [55, 263] on link "arrow_drop_down Inspections" at bounding box center [80, 276] width 160 height 32
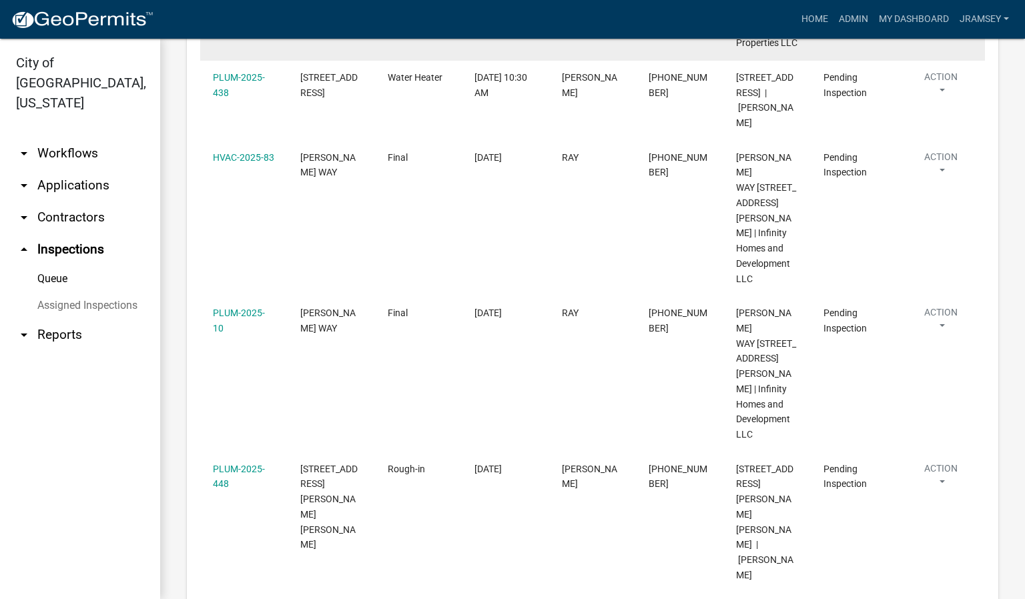
scroll to position [453, 0]
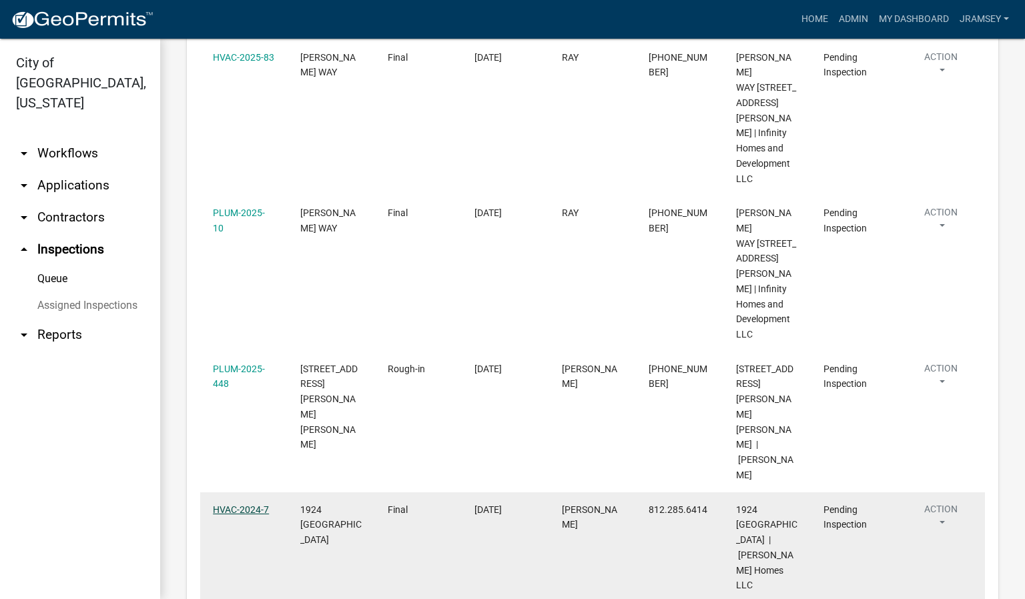
click at [244, 505] on link "HVAC-2024-7" at bounding box center [241, 510] width 56 height 11
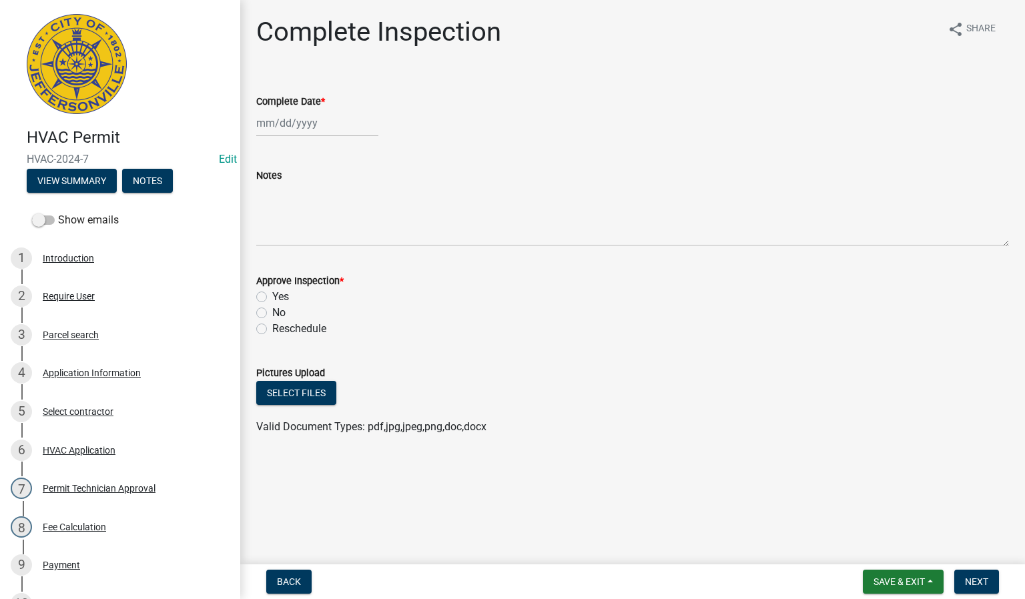
click at [275, 128] on div at bounding box center [317, 122] width 122 height 27
select select "8"
select select "2025"
click at [289, 260] on div "19" at bounding box center [290, 258] width 21 height 21
type input "[DATE]"
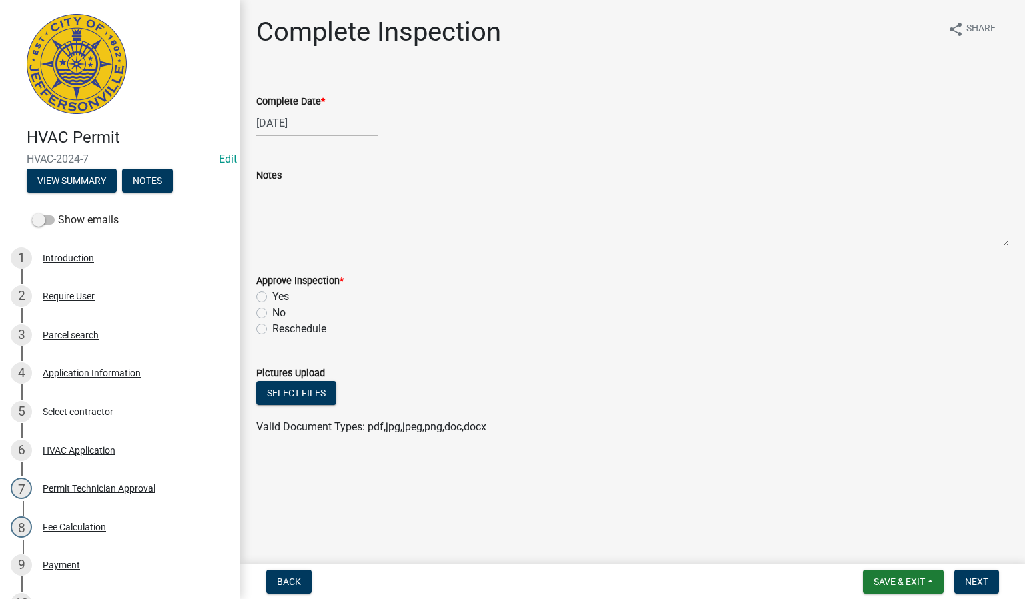
click at [272, 299] on label "Yes" at bounding box center [280, 297] width 17 height 16
click at [272, 298] on input "Yes" at bounding box center [276, 293] width 9 height 9
radio input "true"
click at [977, 583] on span "Next" at bounding box center [976, 582] width 23 height 11
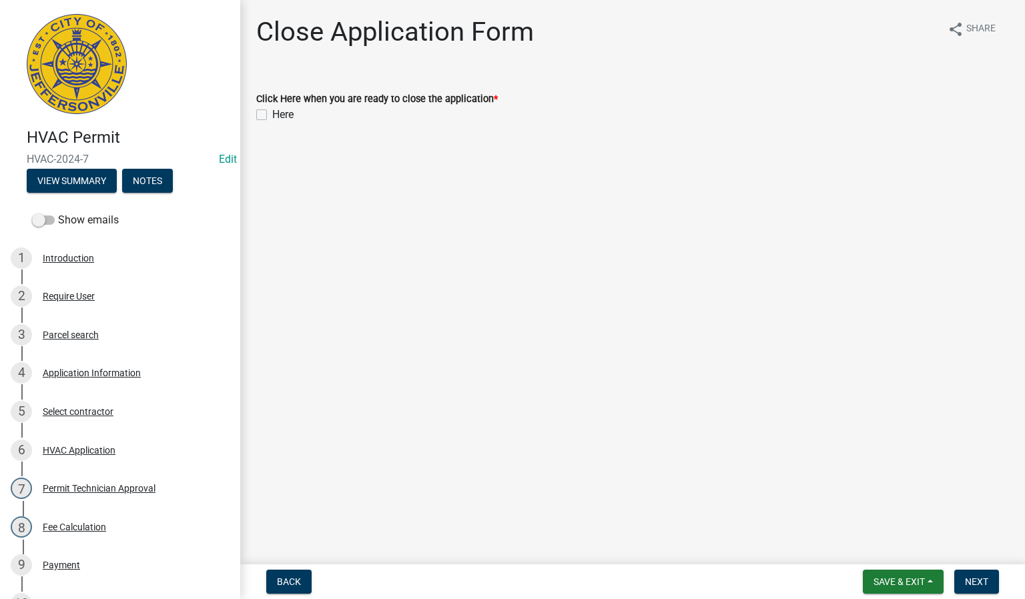
click at [272, 117] on label "Here" at bounding box center [282, 115] width 21 height 16
click at [272, 115] on input "Here" at bounding box center [276, 111] width 9 height 9
checkbox input "true"
click at [977, 577] on span "Next" at bounding box center [976, 582] width 23 height 11
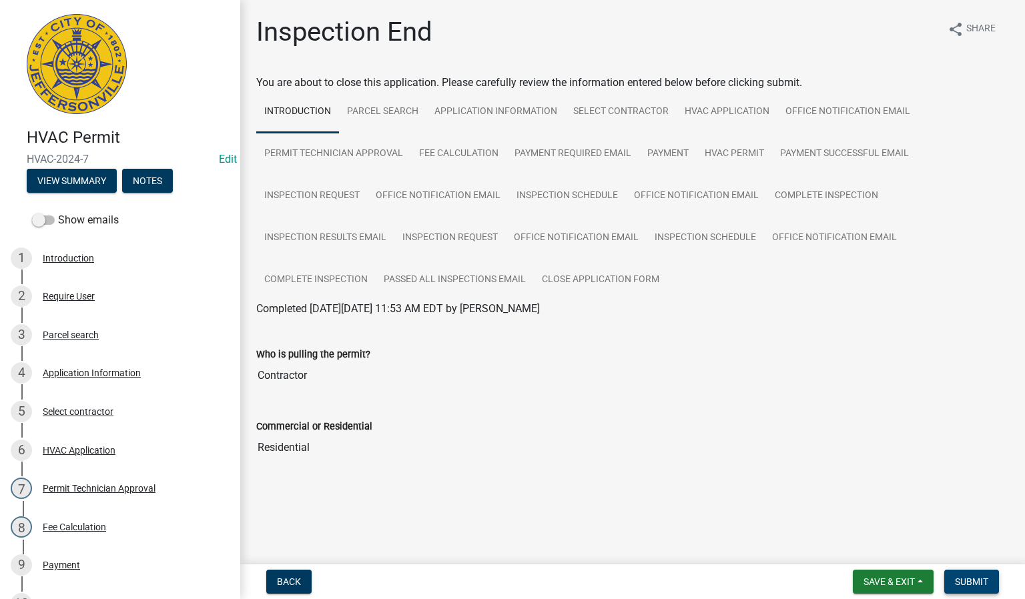
click at [967, 581] on span "Submit" at bounding box center [971, 582] width 33 height 11
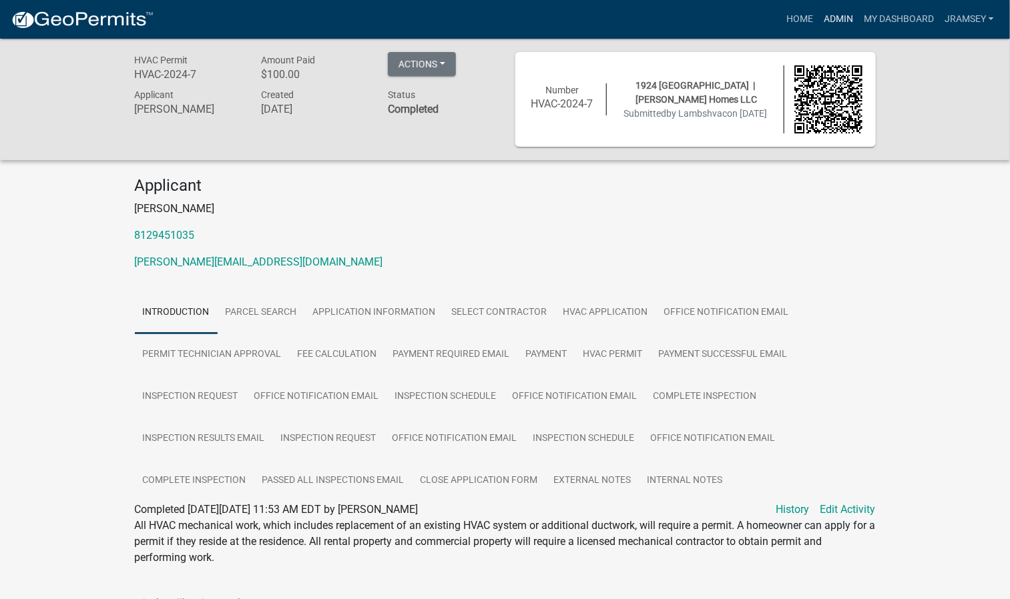
click at [831, 26] on link "Admin" at bounding box center [838, 19] width 40 height 25
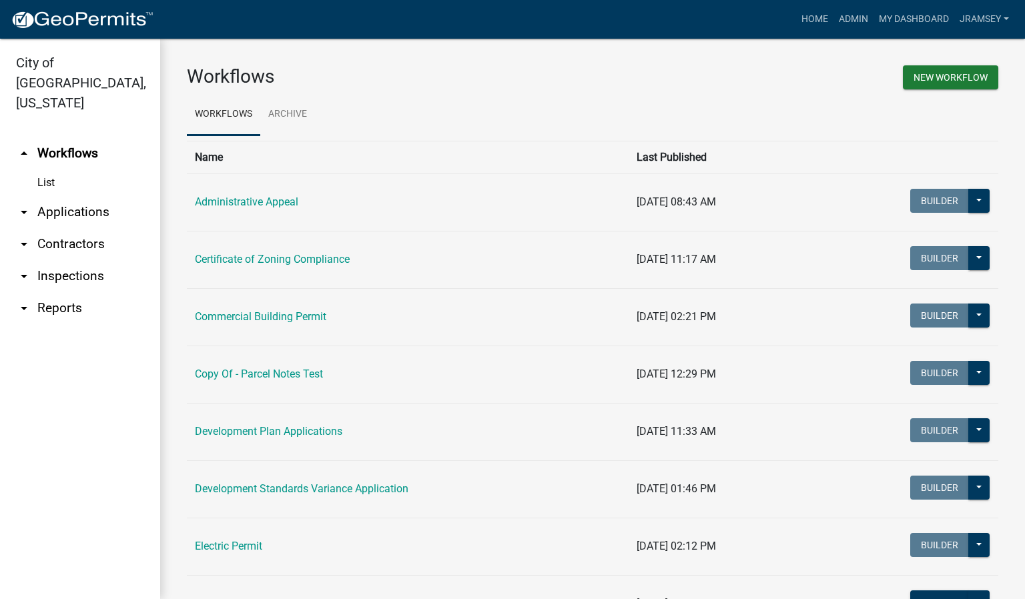
click at [81, 260] on link "arrow_drop_down Inspections" at bounding box center [80, 276] width 160 height 32
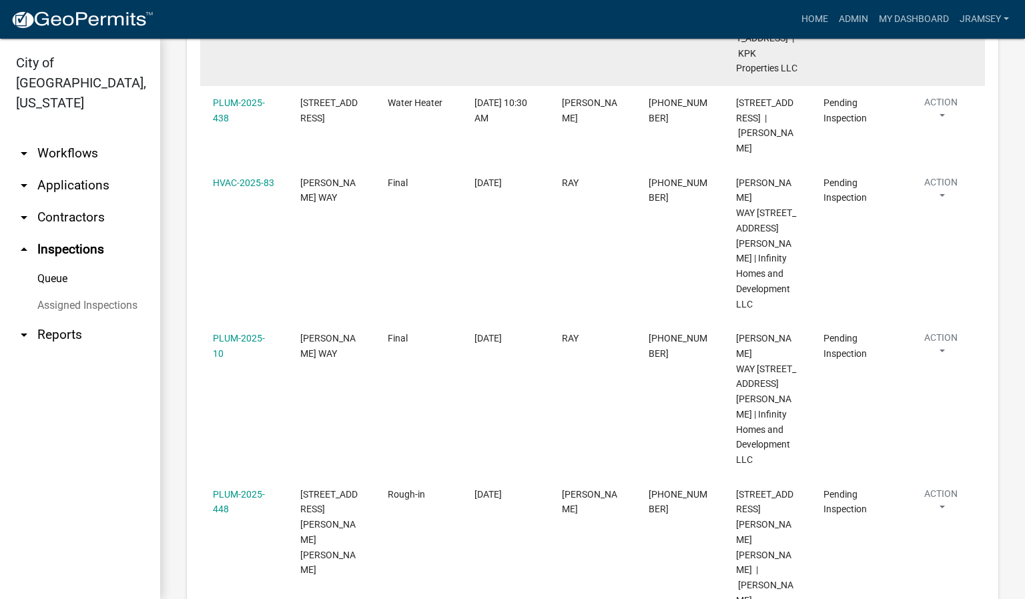
scroll to position [272, 0]
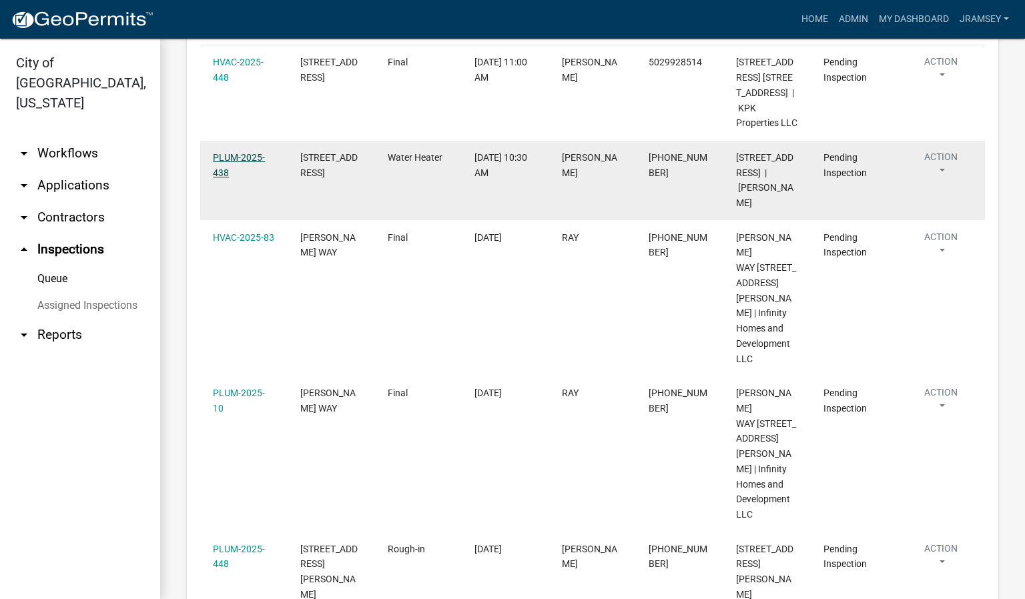
click at [237, 178] on link "PLUM-2025-438" at bounding box center [239, 165] width 52 height 26
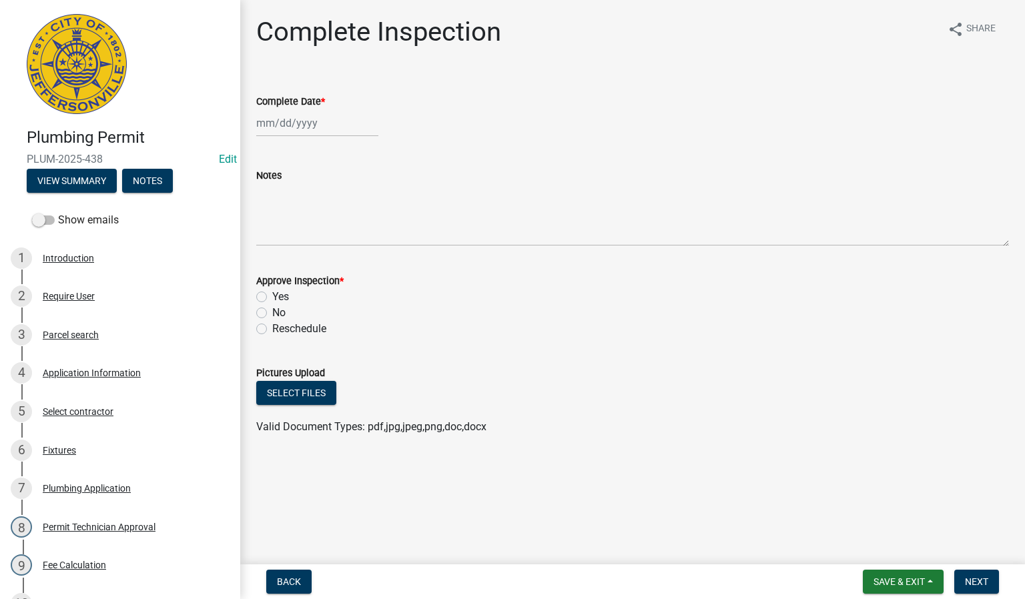
select select "8"
select select "2025"
click at [289, 127] on div "[PERSON_NAME] Feb Mar Apr [PERSON_NAME][DATE] Oct Nov [DATE] 1526 1527 1528 152…" at bounding box center [317, 122] width 122 height 27
click at [292, 255] on div "19" at bounding box center [290, 258] width 21 height 21
type input "[DATE]"
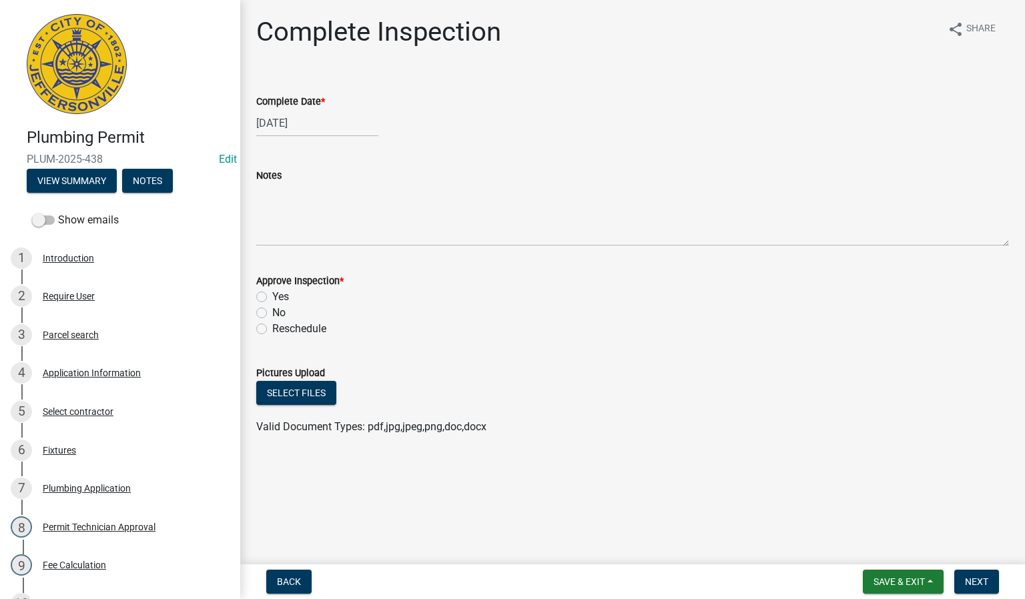
click at [272, 295] on label "Yes" at bounding box center [280, 297] width 17 height 16
click at [272, 295] on input "Yes" at bounding box center [276, 293] width 9 height 9
radio input "true"
click at [975, 581] on span "Next" at bounding box center [976, 582] width 23 height 11
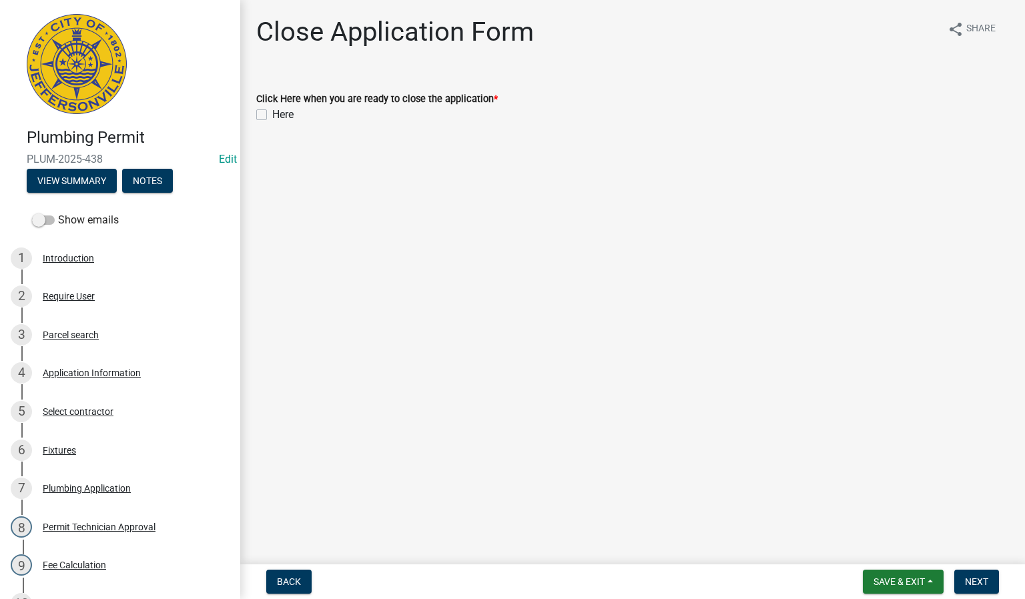
click at [272, 116] on label "Here" at bounding box center [282, 115] width 21 height 16
click at [272, 115] on input "Here" at bounding box center [276, 111] width 9 height 9
checkbox input "true"
click at [981, 577] on span "Next" at bounding box center [976, 582] width 23 height 11
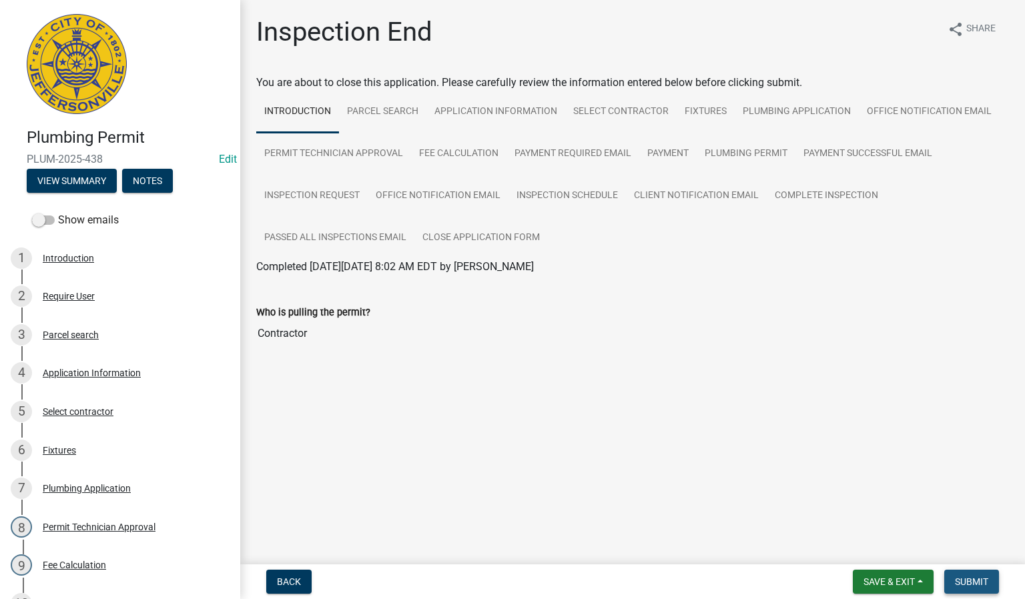
click at [968, 583] on span "Submit" at bounding box center [971, 582] width 33 height 11
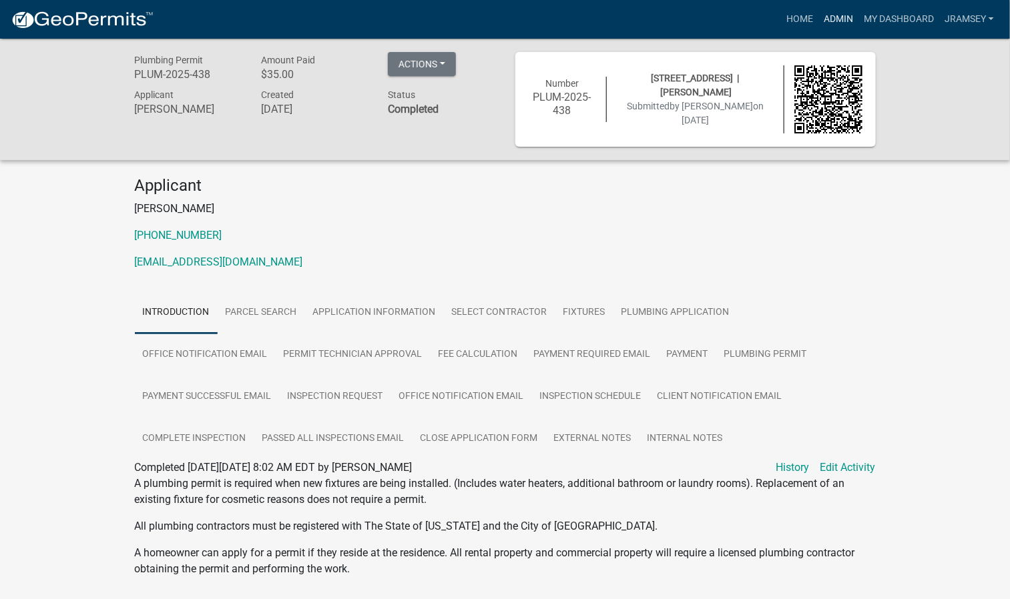
click at [842, 14] on link "Admin" at bounding box center [838, 19] width 40 height 25
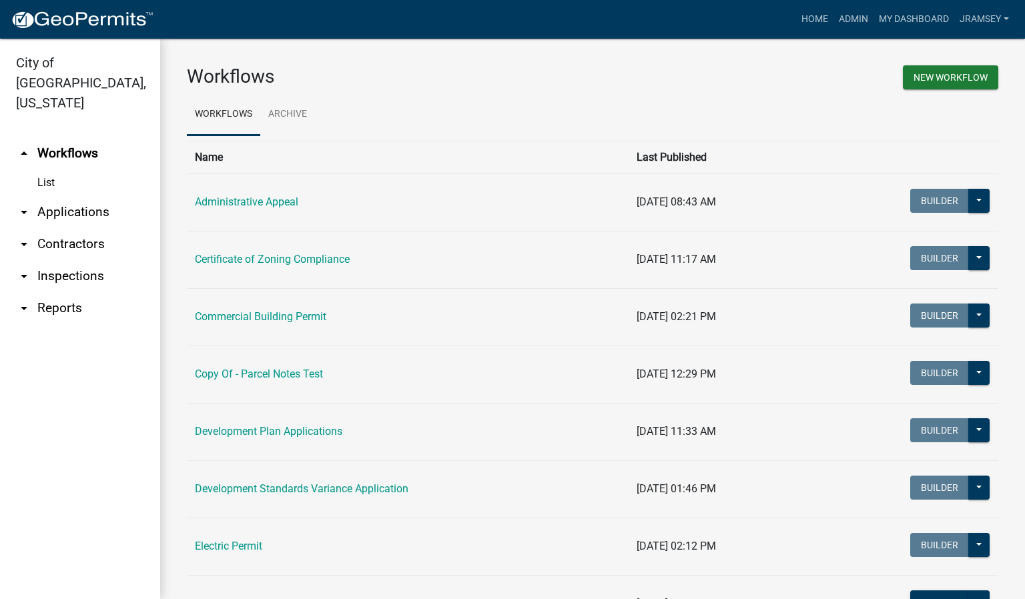
click at [89, 260] on link "arrow_drop_down Inspections" at bounding box center [80, 276] width 160 height 32
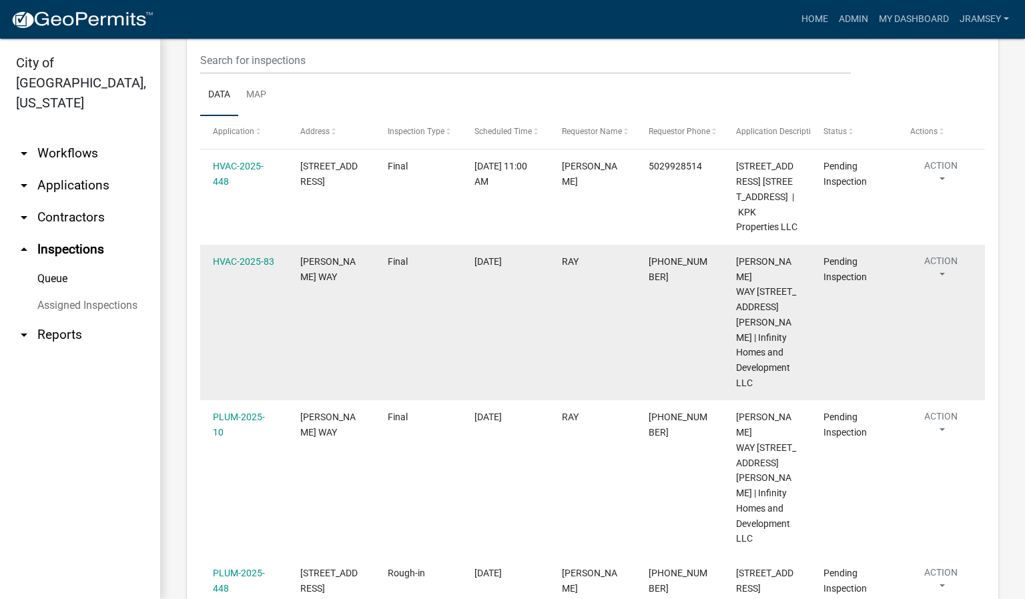
scroll to position [162, 0]
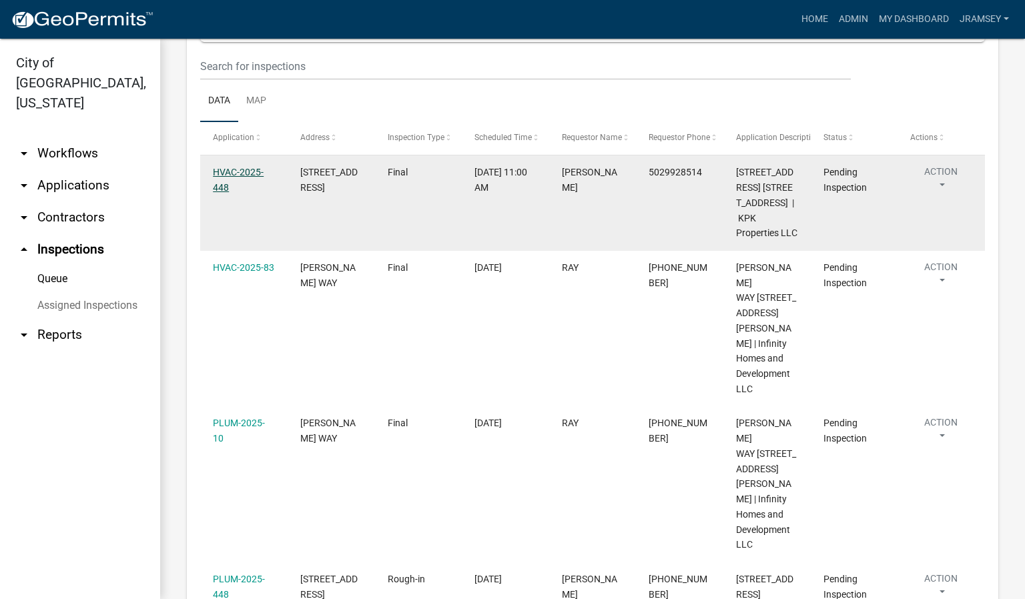
click at [237, 185] on link "HVAC-2025-448" at bounding box center [238, 180] width 51 height 26
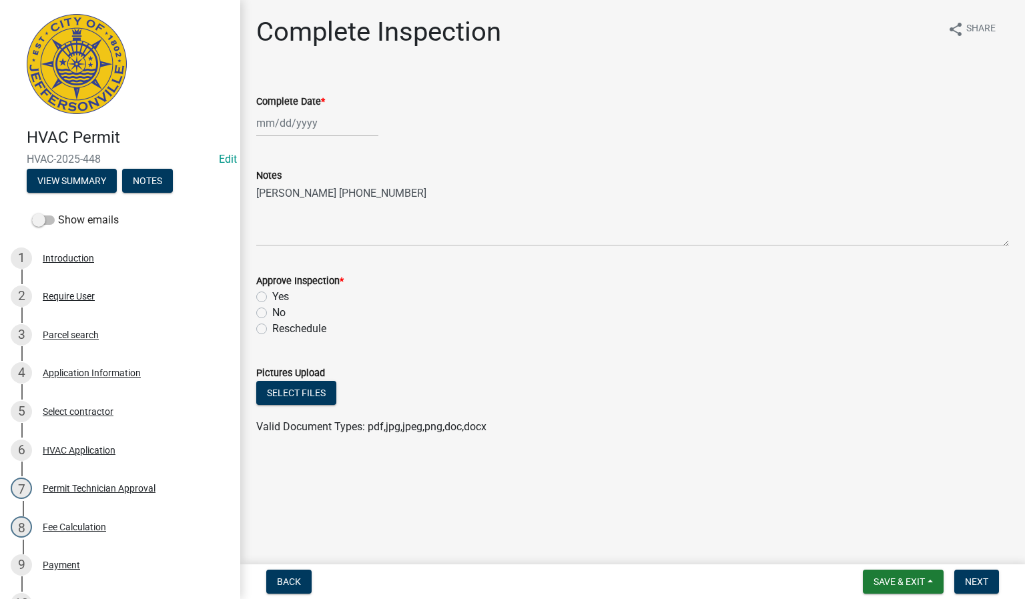
select select "8"
select select "2025"
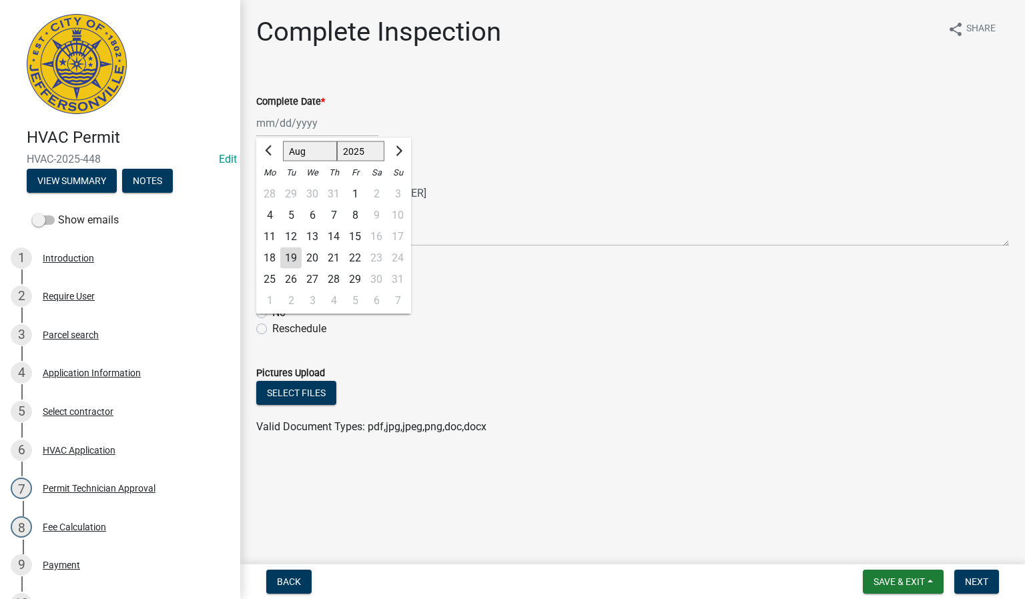
click at [306, 126] on div "[PERSON_NAME] Feb Mar Apr [PERSON_NAME][DATE] Oct Nov [DATE] 1526 1527 1528 152…" at bounding box center [317, 122] width 122 height 27
click at [296, 255] on div "19" at bounding box center [290, 258] width 21 height 21
type input "[DATE]"
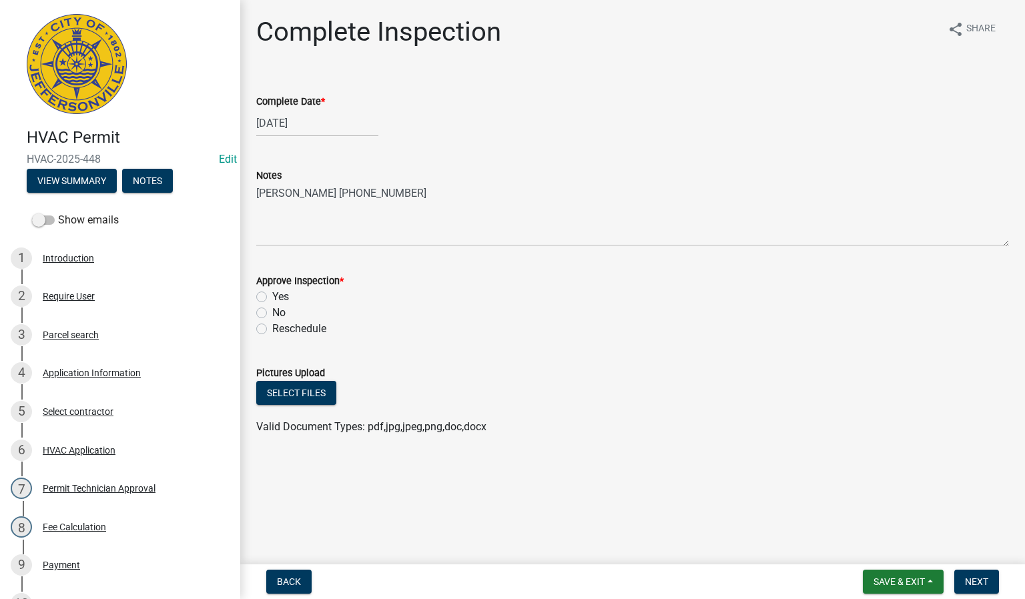
click at [272, 296] on label "Yes" at bounding box center [280, 297] width 17 height 16
click at [272, 296] on input "Yes" at bounding box center [276, 293] width 9 height 9
radio input "true"
click at [980, 579] on span "Next" at bounding box center [976, 582] width 23 height 11
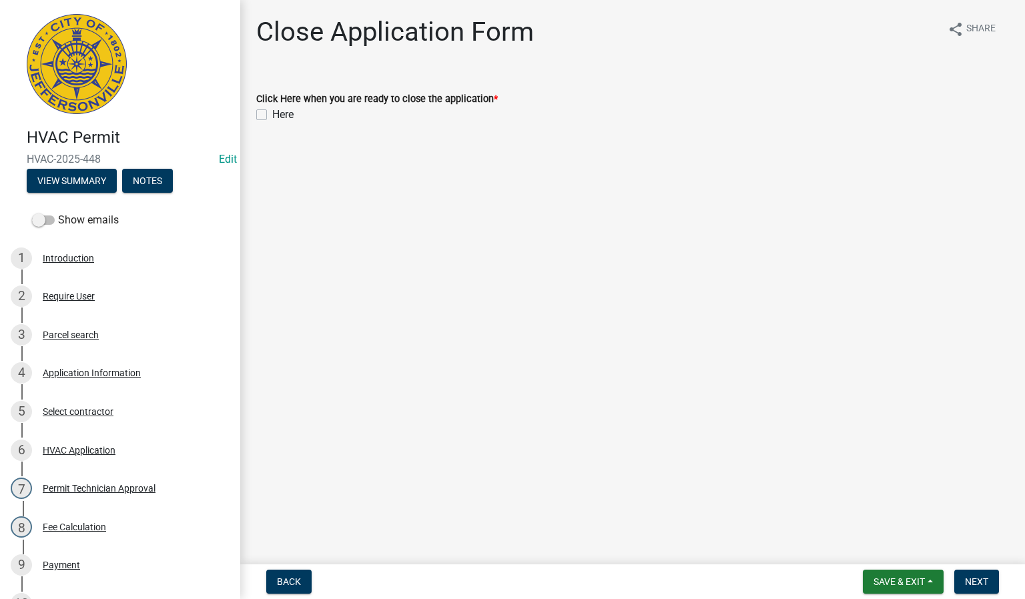
click at [272, 112] on label "Here" at bounding box center [282, 115] width 21 height 16
click at [272, 112] on input "Here" at bounding box center [276, 111] width 9 height 9
checkbox input "true"
click at [975, 581] on span "Next" at bounding box center [976, 582] width 23 height 11
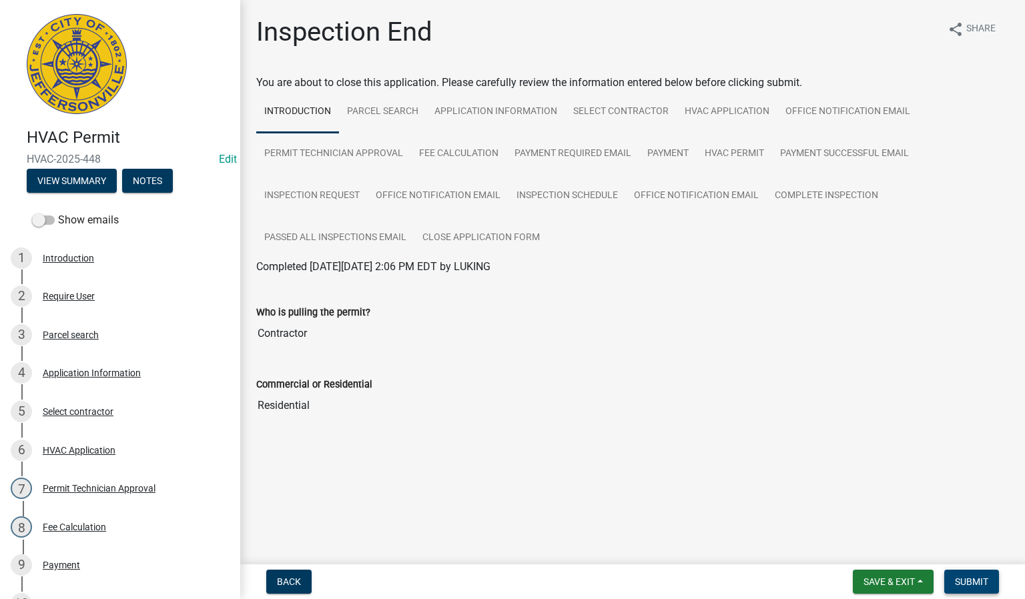
click at [968, 581] on span "Submit" at bounding box center [971, 582] width 33 height 11
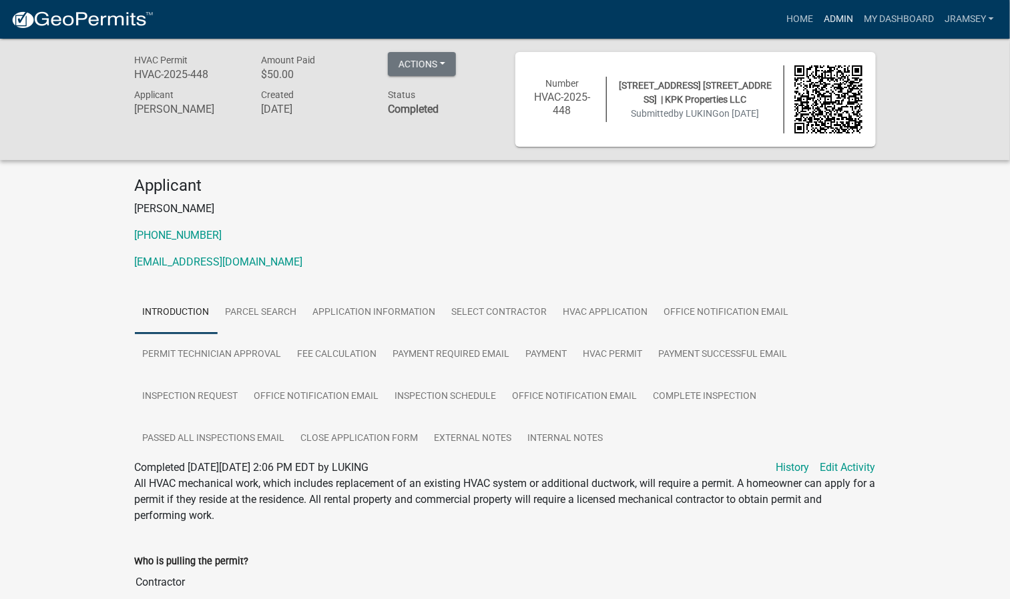
click at [826, 19] on link "Admin" at bounding box center [838, 19] width 40 height 25
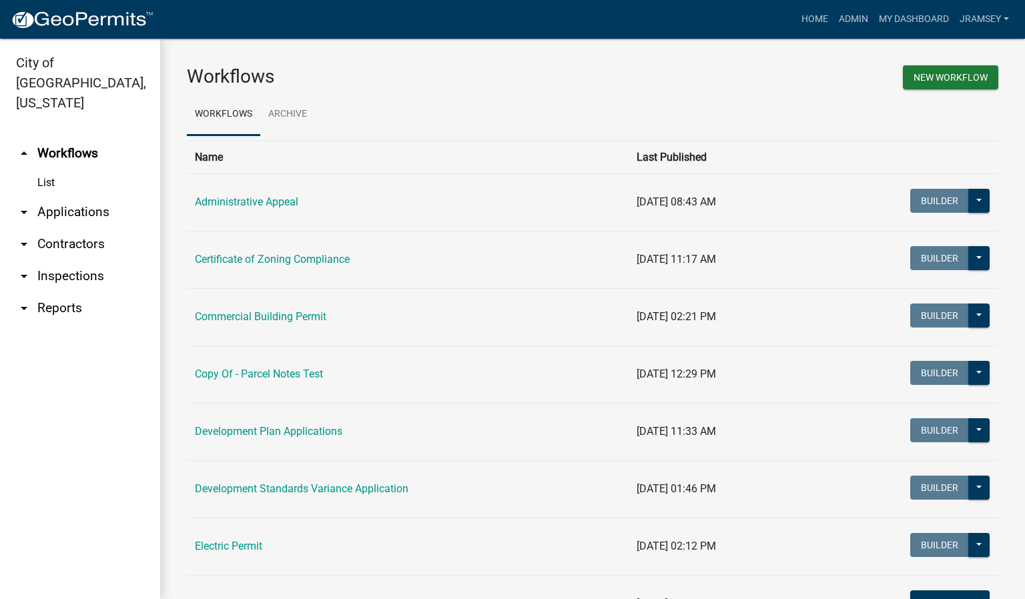
click at [71, 260] on link "arrow_drop_down Inspections" at bounding box center [80, 276] width 160 height 32
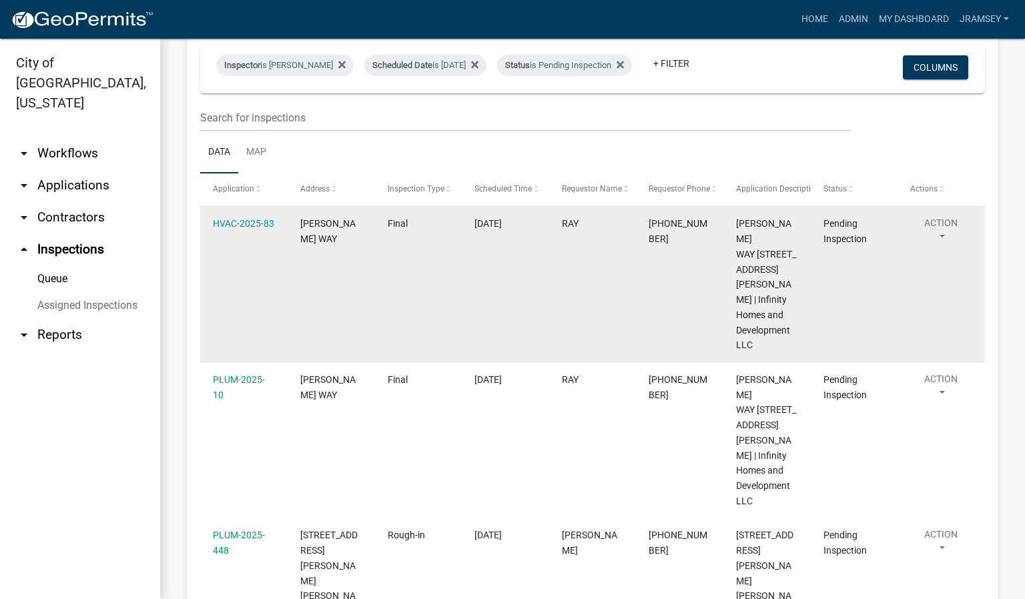
scroll to position [152, 0]
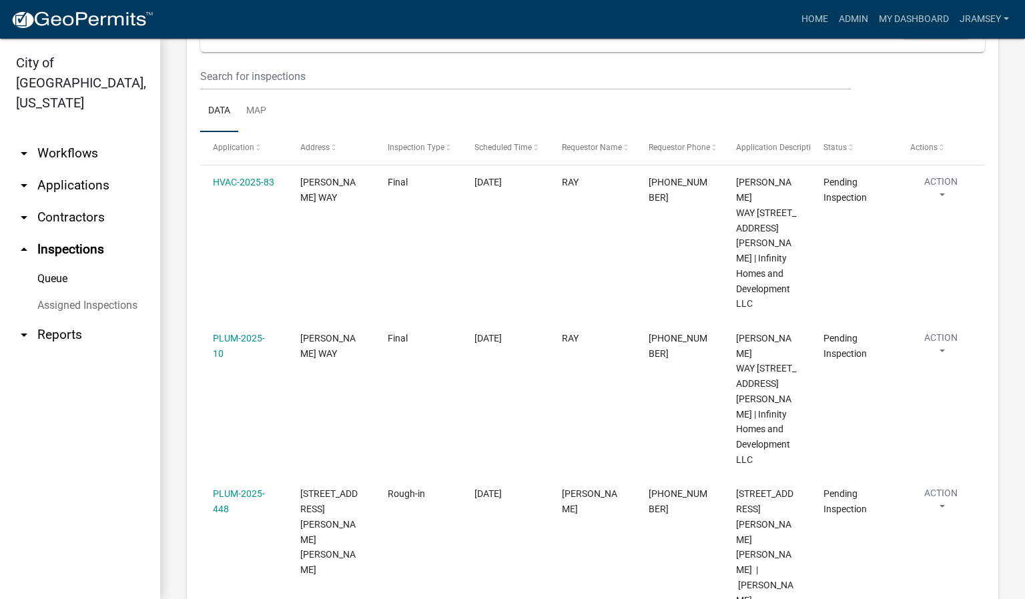
click at [94, 170] on link "arrow_drop_down Applications" at bounding box center [80, 186] width 160 height 32
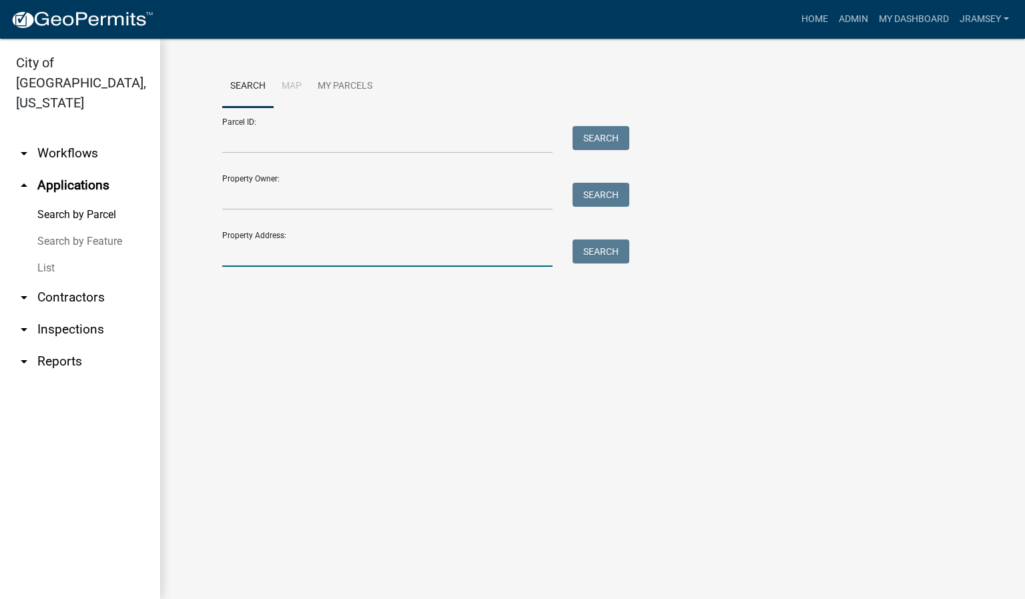
click at [240, 251] on input "Property Address:" at bounding box center [387, 253] width 330 height 27
type input "11 cedargrove"
click at [597, 251] on button "Search" at bounding box center [601, 252] width 57 height 24
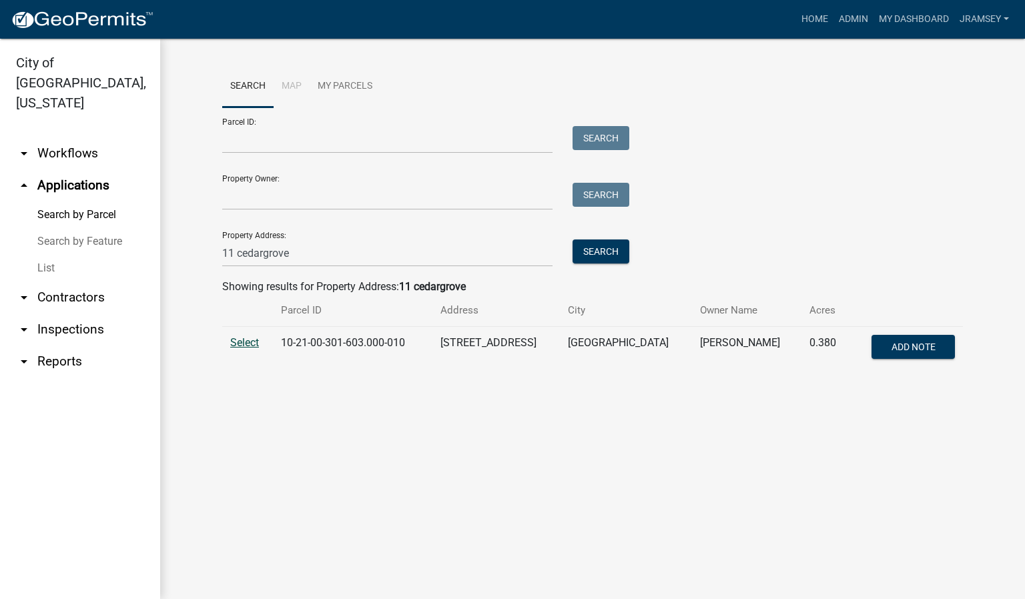
click at [240, 347] on span "Select" at bounding box center [244, 342] width 29 height 13
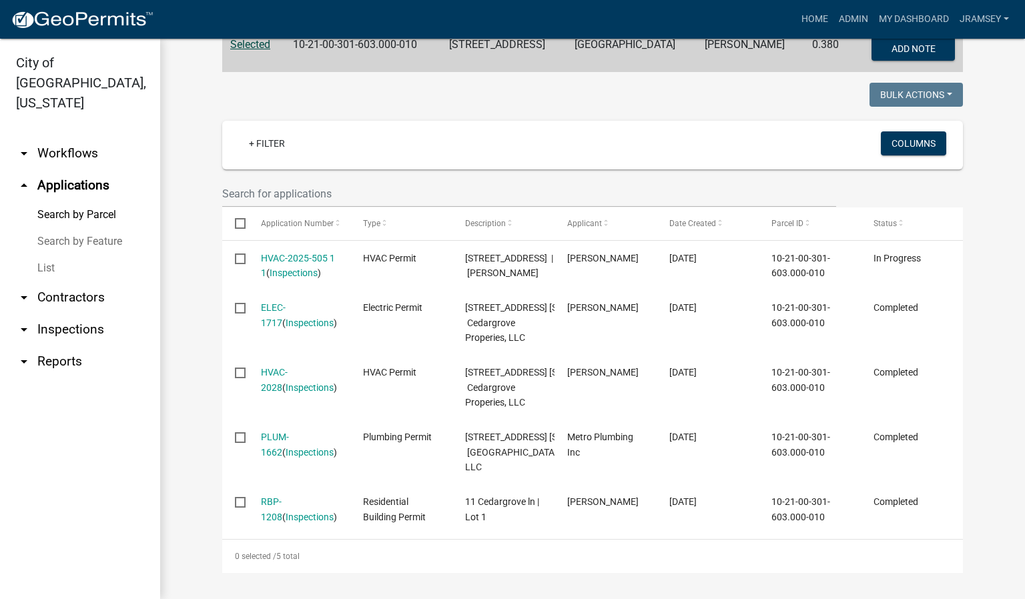
scroll to position [405, 0]
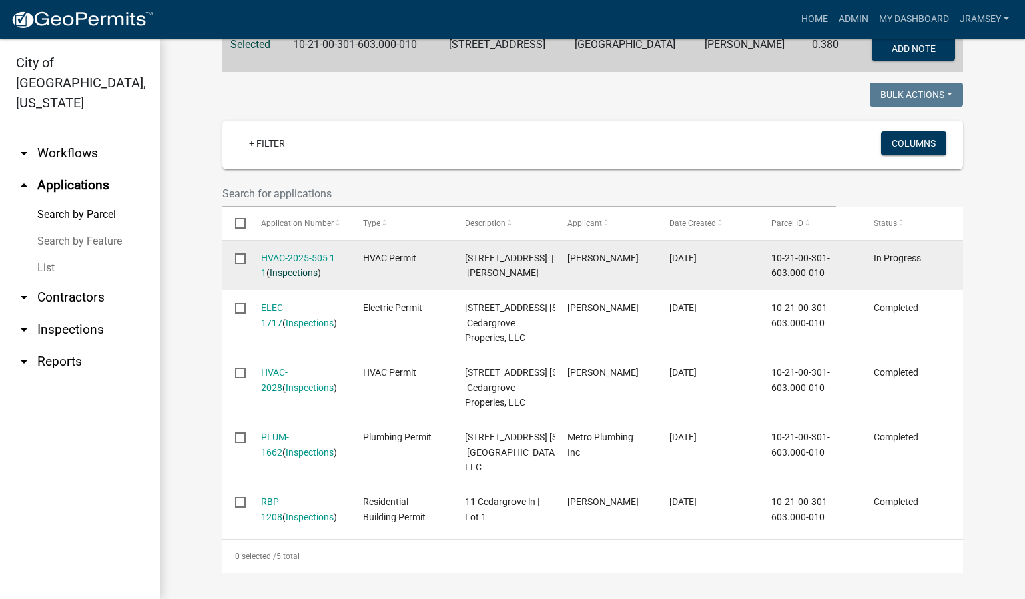
click at [285, 268] on link "Inspections" at bounding box center [294, 273] width 48 height 11
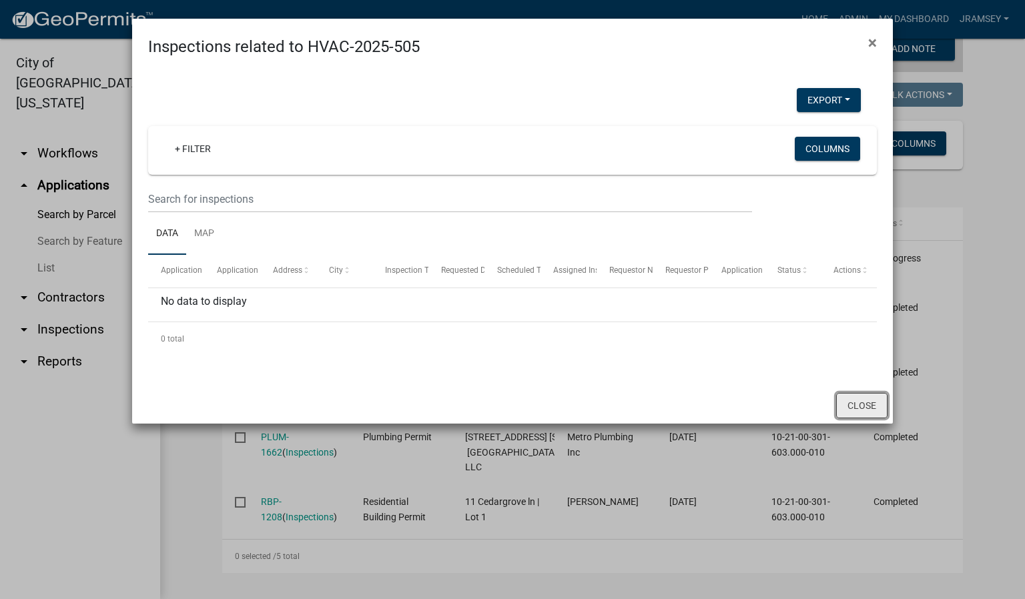
click at [859, 407] on button "Close" at bounding box center [861, 405] width 51 height 25
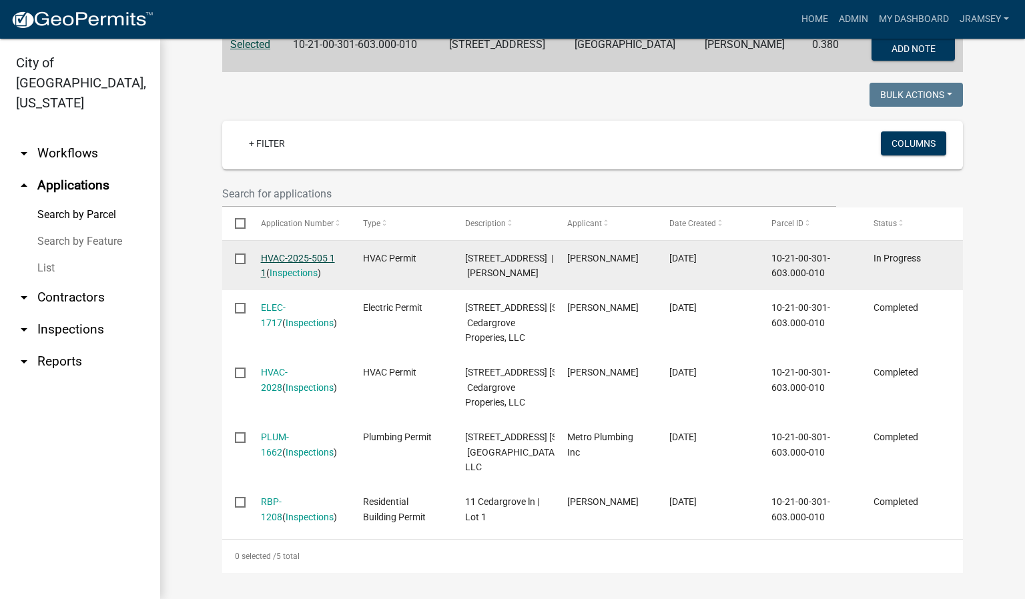
click at [293, 253] on link "HVAC-2025-505 1 1" at bounding box center [298, 266] width 74 height 26
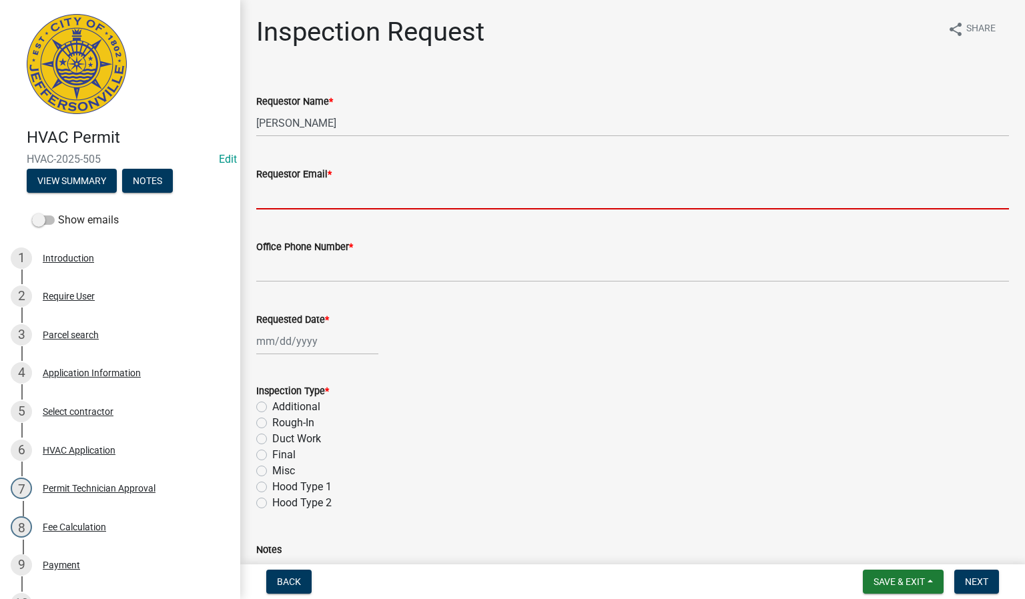
click at [303, 196] on input "Requestor Email *" at bounding box center [632, 195] width 753 height 27
type input "[EMAIL_ADDRESS][DOMAIN_NAME]"
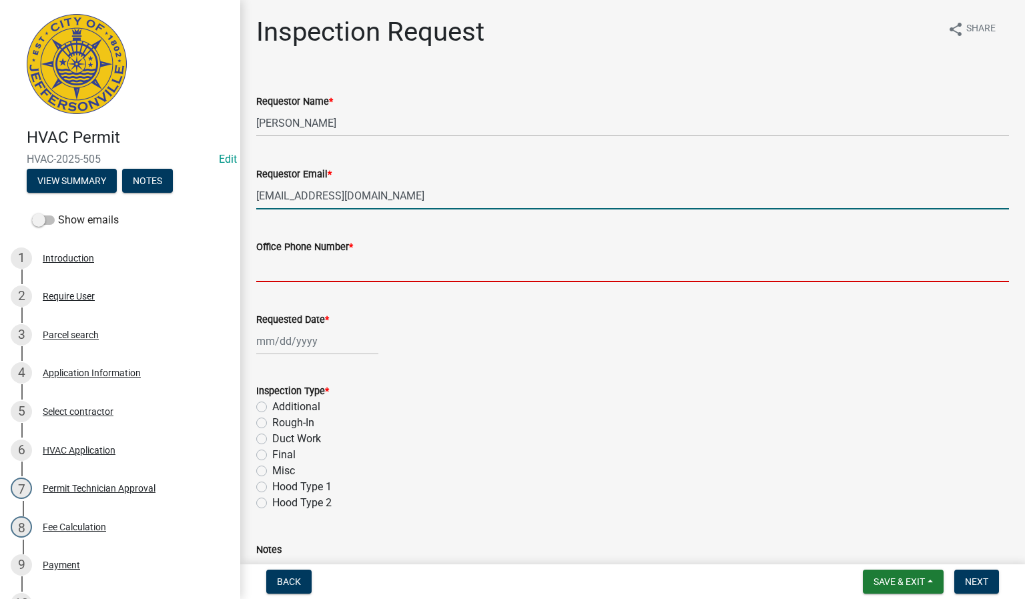
click at [334, 266] on input "Office Phone Number *" at bounding box center [632, 268] width 753 height 27
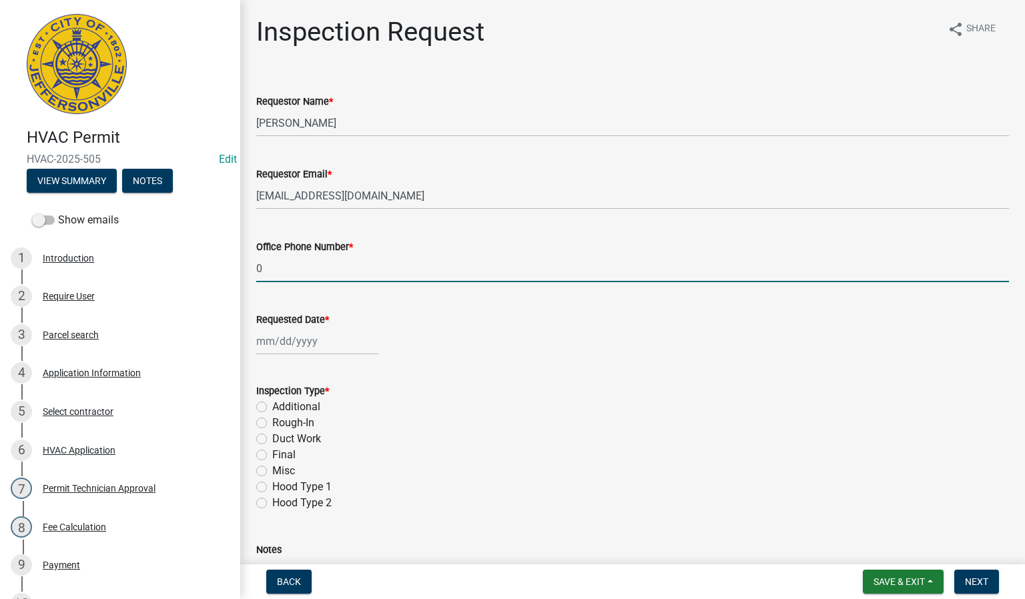
type input "0000000000"
select select "8"
select select "2025"
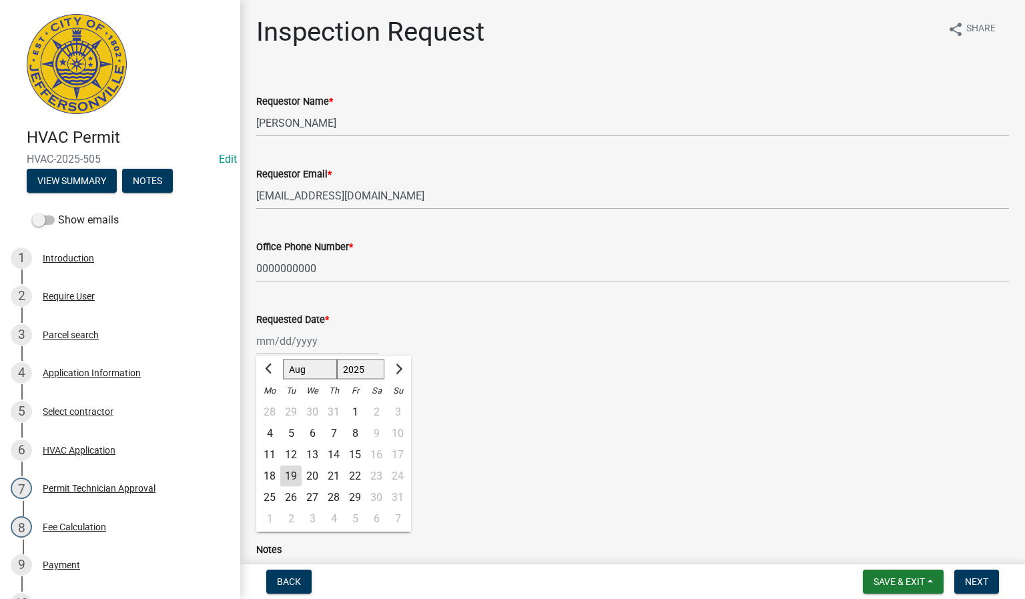
click at [293, 336] on div "[PERSON_NAME] Feb Mar Apr [PERSON_NAME][DATE] Oct Nov [DATE] 1526 1527 1528 152…" at bounding box center [317, 341] width 122 height 27
click at [294, 477] on div "19" at bounding box center [290, 476] width 21 height 21
type input "[DATE]"
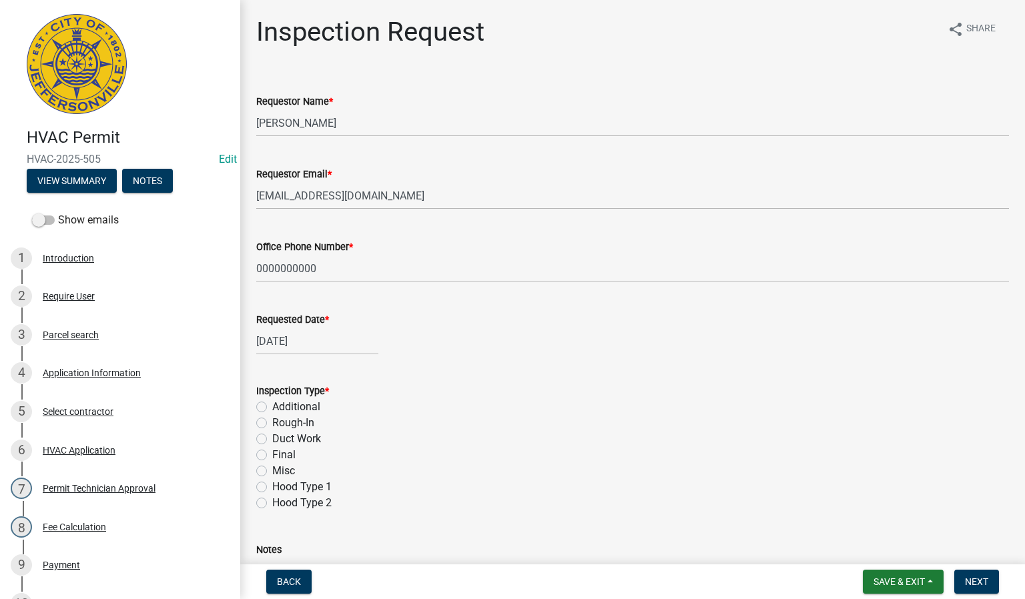
click at [272, 421] on label "Rough-In" at bounding box center [293, 423] width 42 height 16
click at [272, 421] on input "Rough-In" at bounding box center [276, 419] width 9 height 9
radio input "true"
click at [974, 583] on span "Next" at bounding box center [976, 582] width 23 height 11
click at [975, 579] on span "Next" at bounding box center [976, 582] width 23 height 11
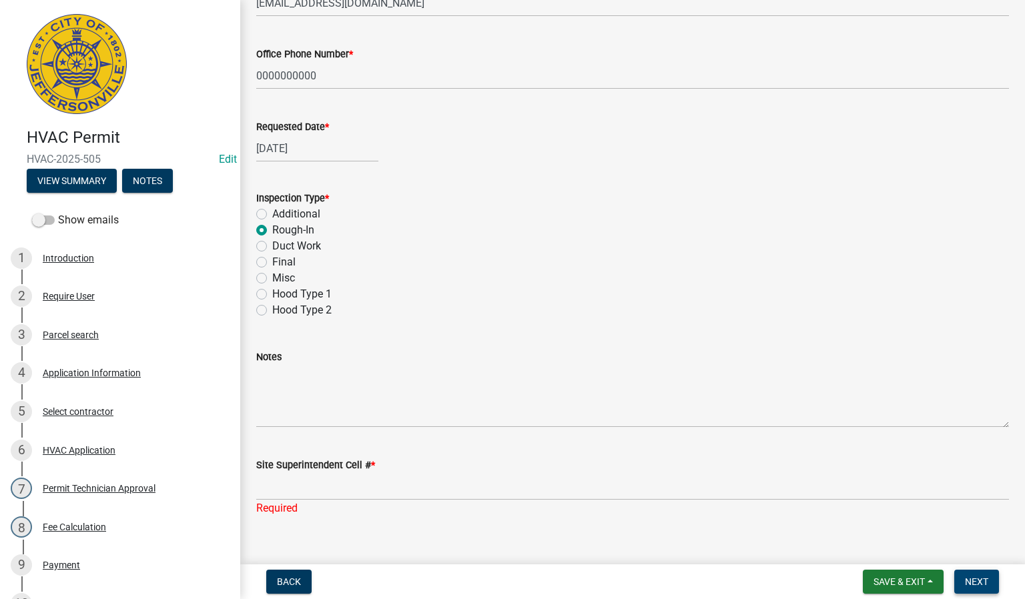
scroll to position [212, 0]
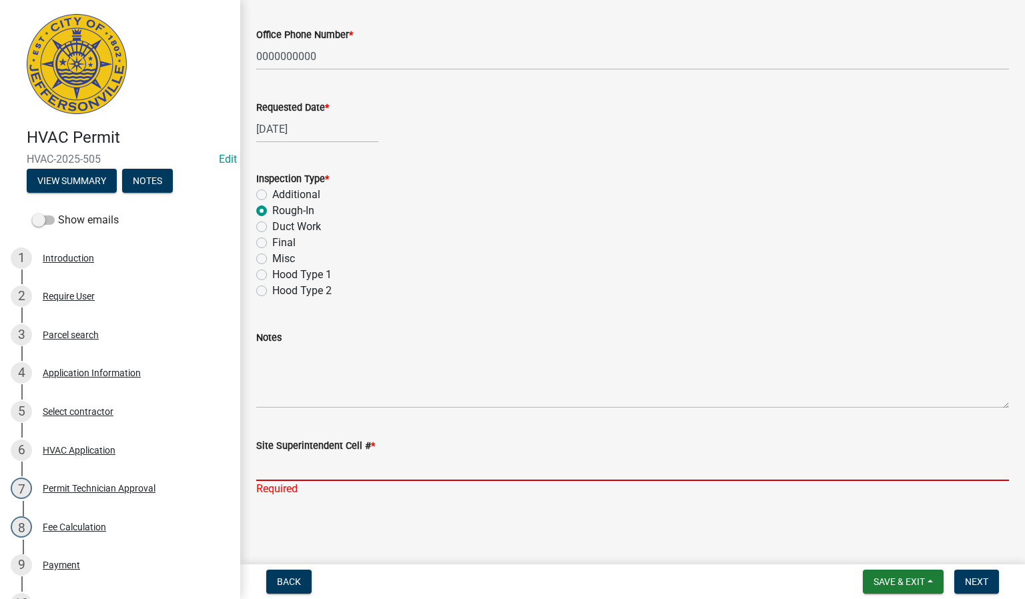
click at [284, 473] on input "Site Superintendent Cell # *" at bounding box center [632, 467] width 753 height 27
type input "0000000000"
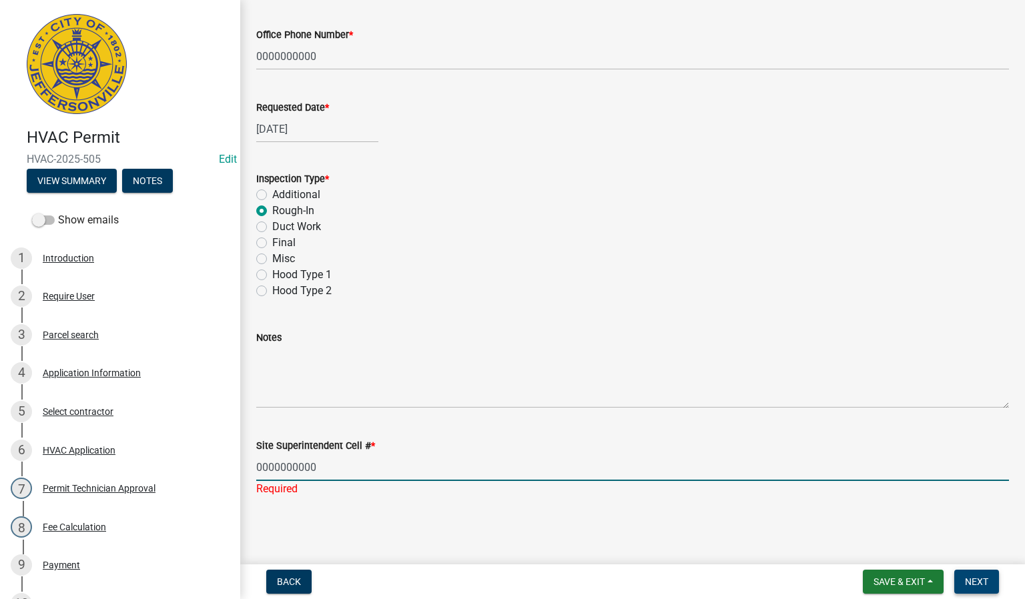
click at [974, 579] on span "Next" at bounding box center [976, 582] width 23 height 11
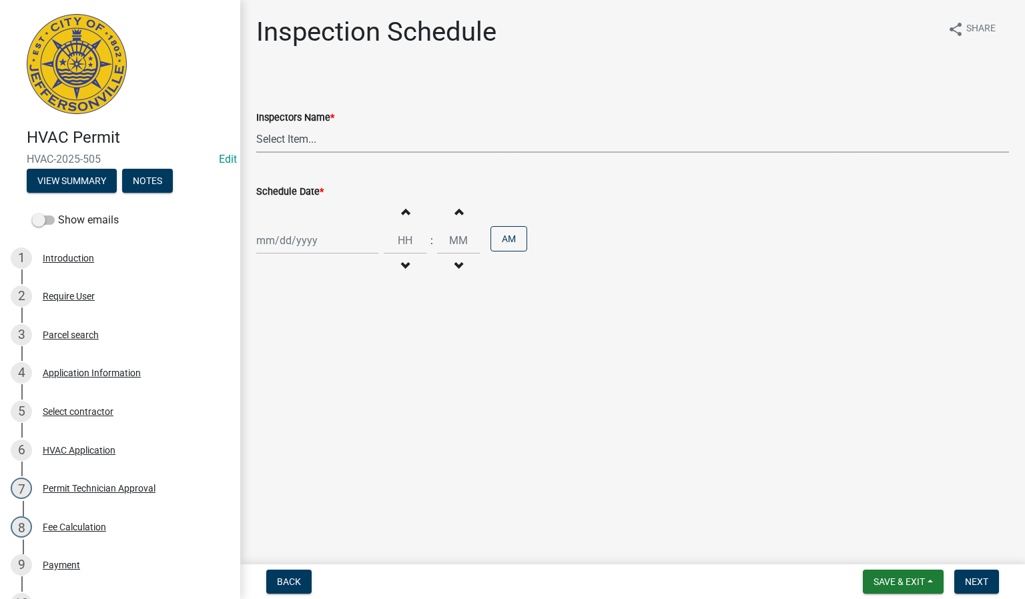
click at [281, 133] on select "Select Item... [PERSON_NAME] ([PERSON_NAME]) [PERSON_NAME] ([PERSON_NAME]) mkru…" at bounding box center [632, 138] width 753 height 27
select select "13c97fbc-c819-4cee-844a-0db3d3c4db95"
click at [256, 125] on select "Select Item... [PERSON_NAME] ([PERSON_NAME]) [PERSON_NAME] ([PERSON_NAME]) mkru…" at bounding box center [632, 138] width 753 height 27
click at [280, 238] on div at bounding box center [317, 240] width 122 height 27
select select "8"
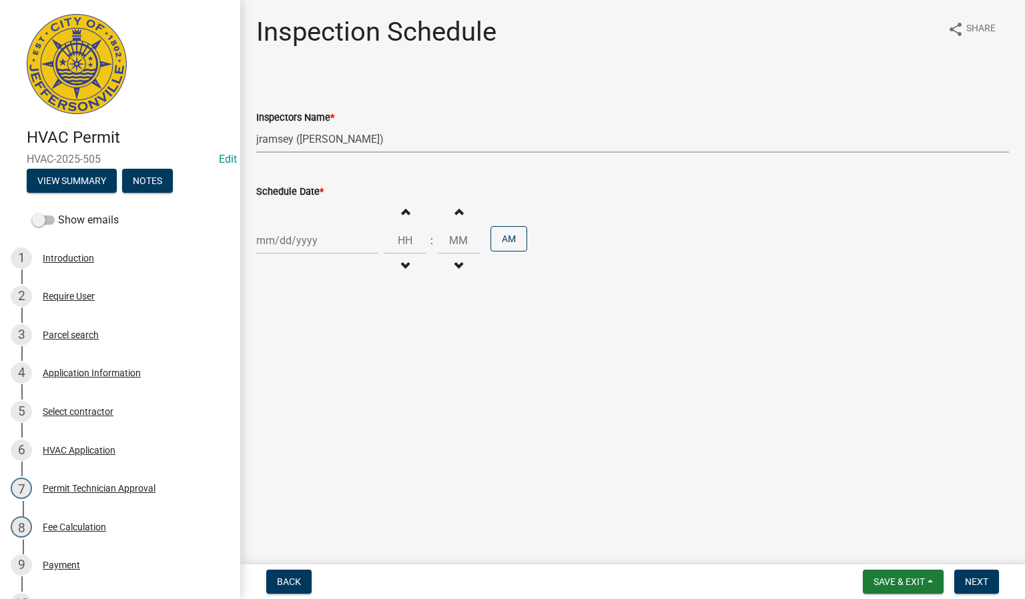
select select "2025"
click at [288, 379] on div "19" at bounding box center [290, 376] width 21 height 21
type input "[DATE]"
click at [970, 575] on button "Next" at bounding box center [977, 582] width 45 height 24
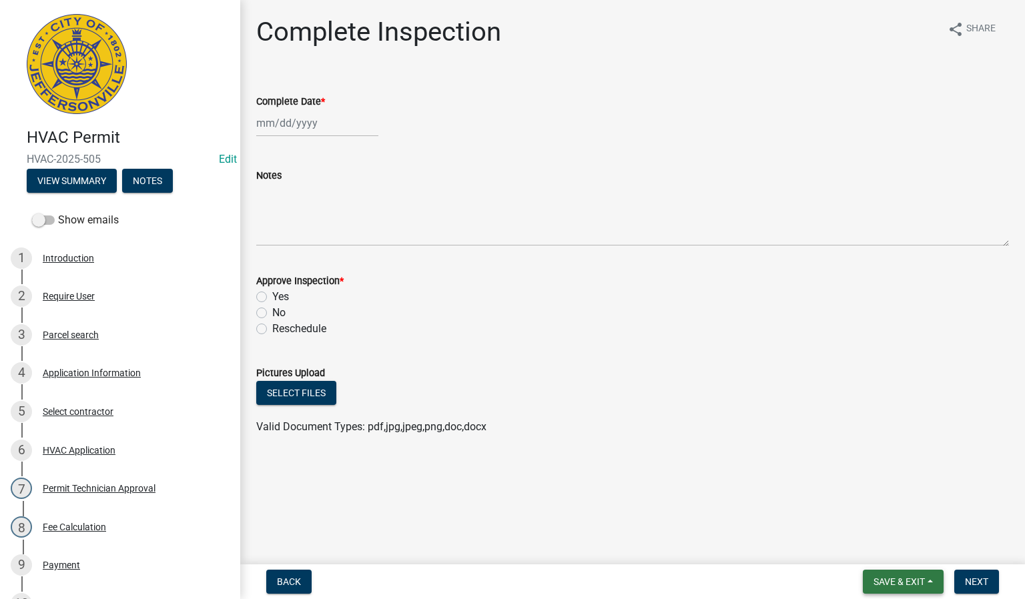
click at [886, 581] on span "Save & Exit" at bounding box center [899, 582] width 51 height 11
click at [880, 555] on button "Save & Exit" at bounding box center [890, 548] width 107 height 32
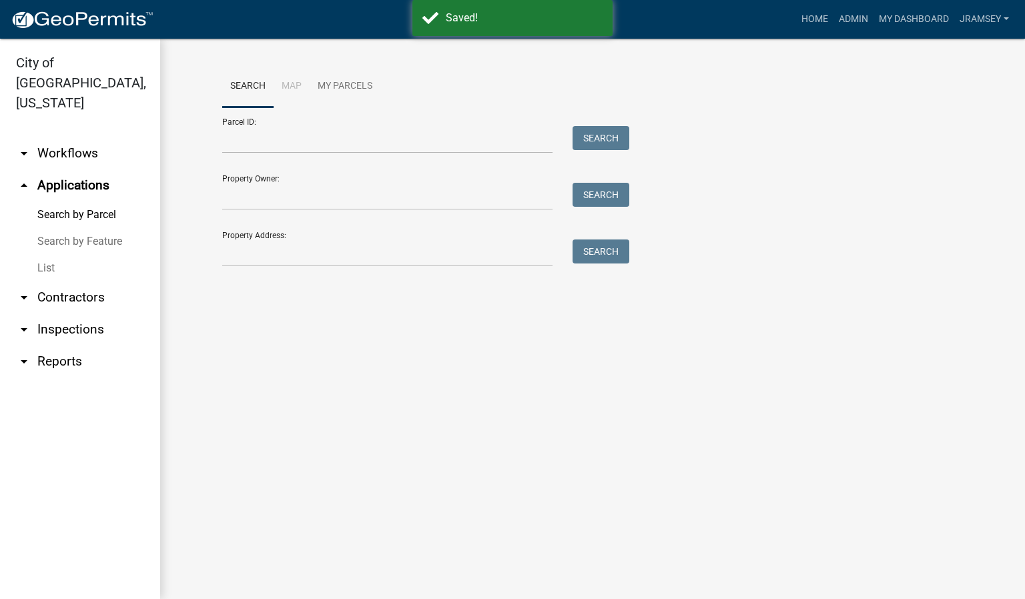
click at [68, 314] on link "arrow_drop_down Inspections" at bounding box center [80, 330] width 160 height 32
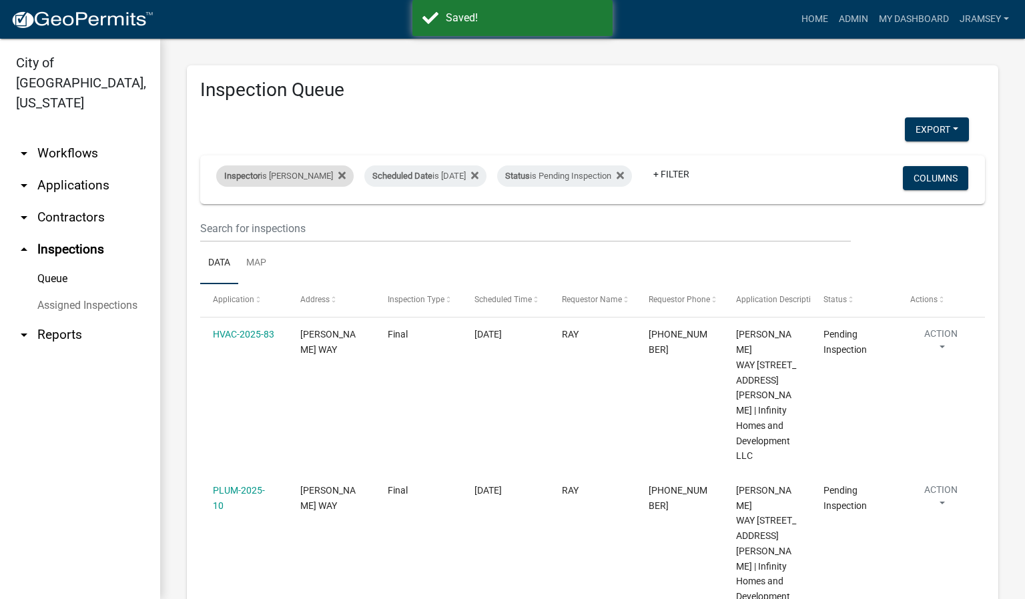
click at [308, 169] on div "Inspector is [PERSON_NAME]" at bounding box center [285, 176] width 138 height 21
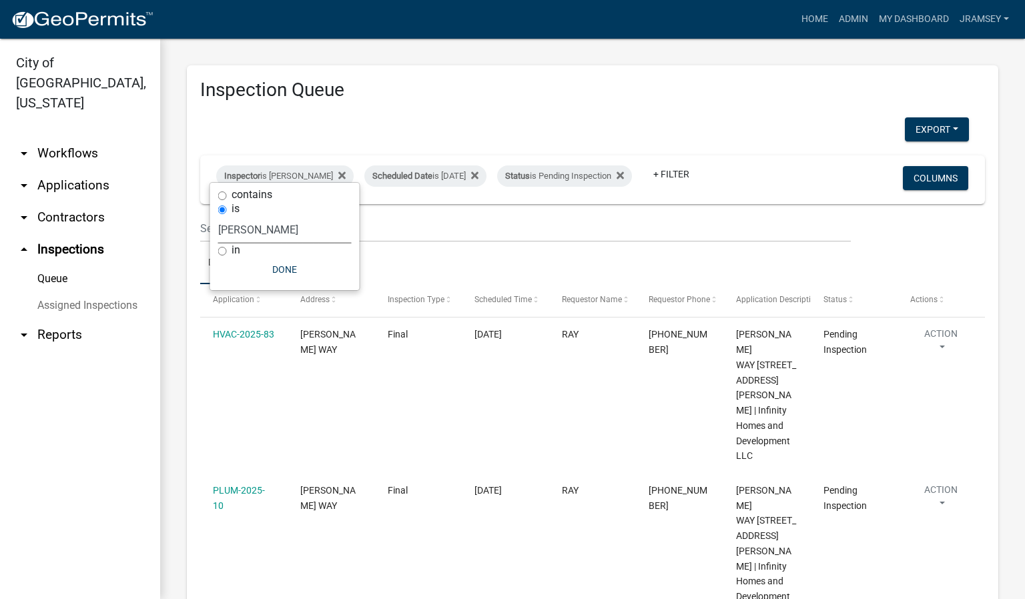
click at [272, 235] on select "Select an option None [PERSON_NAME] [PERSON_NAME] [PERSON_NAME] [PERSON_NAME] […" at bounding box center [285, 229] width 134 height 27
select select "fdb3bcc6-ce93-4663-8a18-5c08884dd177"
click at [218, 216] on select "Select an option None [PERSON_NAME] [PERSON_NAME] [PERSON_NAME] [PERSON_NAME] […" at bounding box center [285, 229] width 134 height 27
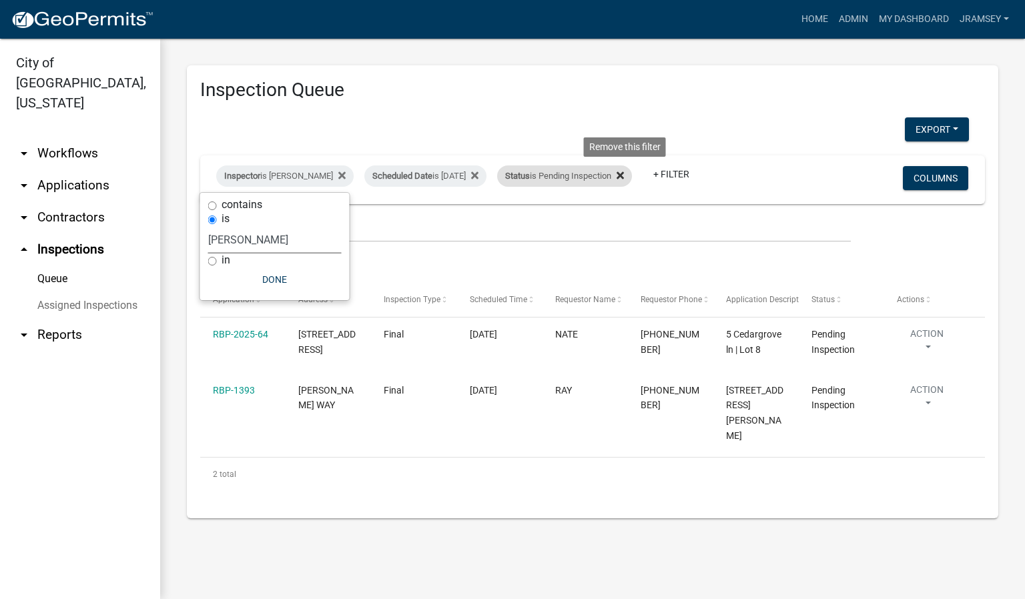
click at [624, 177] on icon at bounding box center [620, 175] width 7 height 7
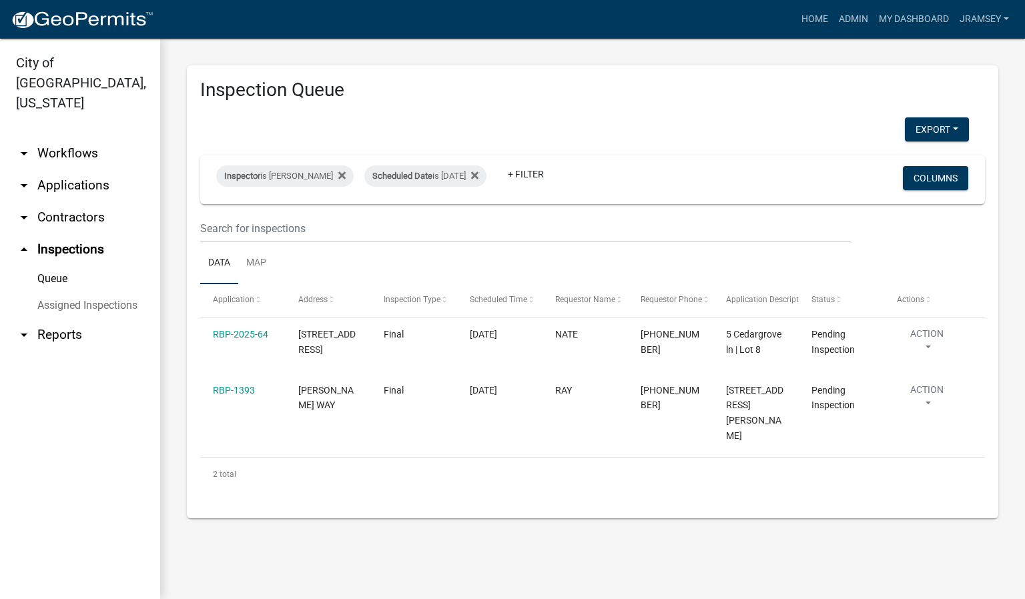
select select "2: 50"
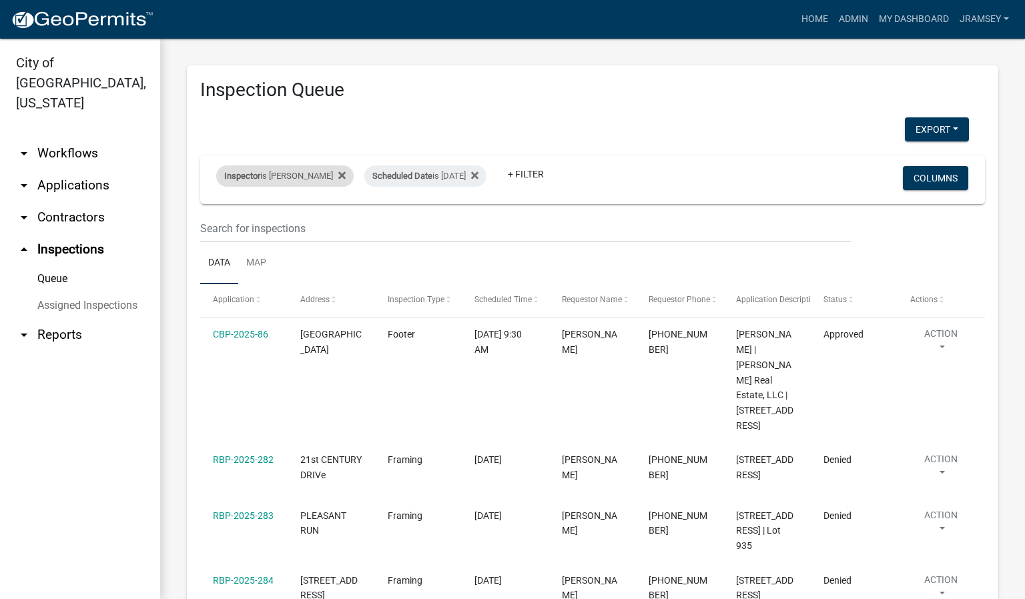
click at [273, 174] on div "Inspector is [PERSON_NAME]" at bounding box center [285, 176] width 138 height 21
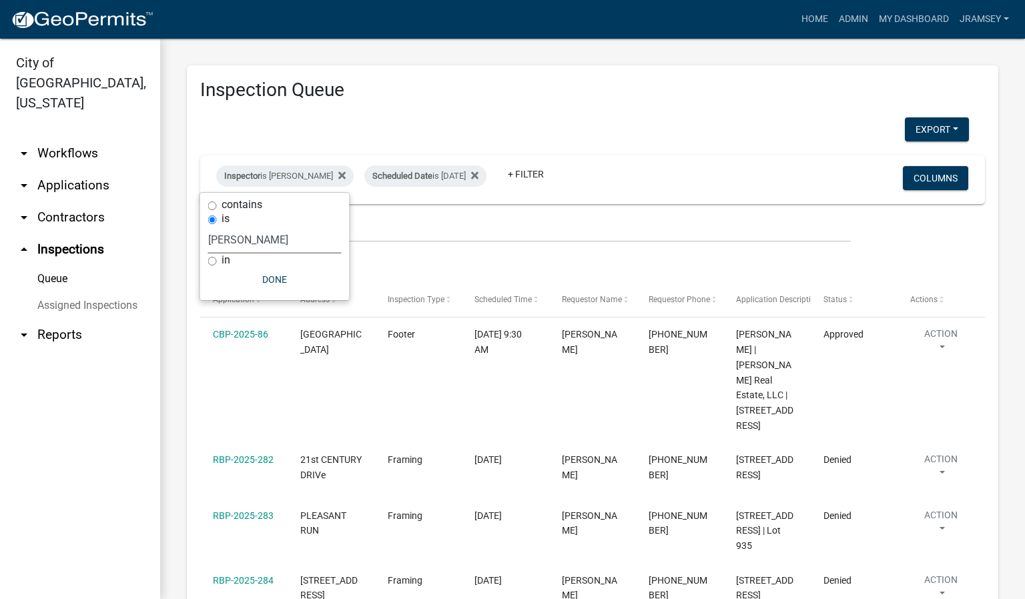
click at [232, 245] on select "Select an option None [PERSON_NAME] [PERSON_NAME] [PERSON_NAME] [PERSON_NAME] […" at bounding box center [275, 239] width 134 height 27
select select "13c97fbc-c819-4cee-844a-0db3d3c4db95"
click at [218, 226] on select "Select an option None [PERSON_NAME] [PERSON_NAME] [PERSON_NAME] [PERSON_NAME] […" at bounding box center [275, 239] width 134 height 27
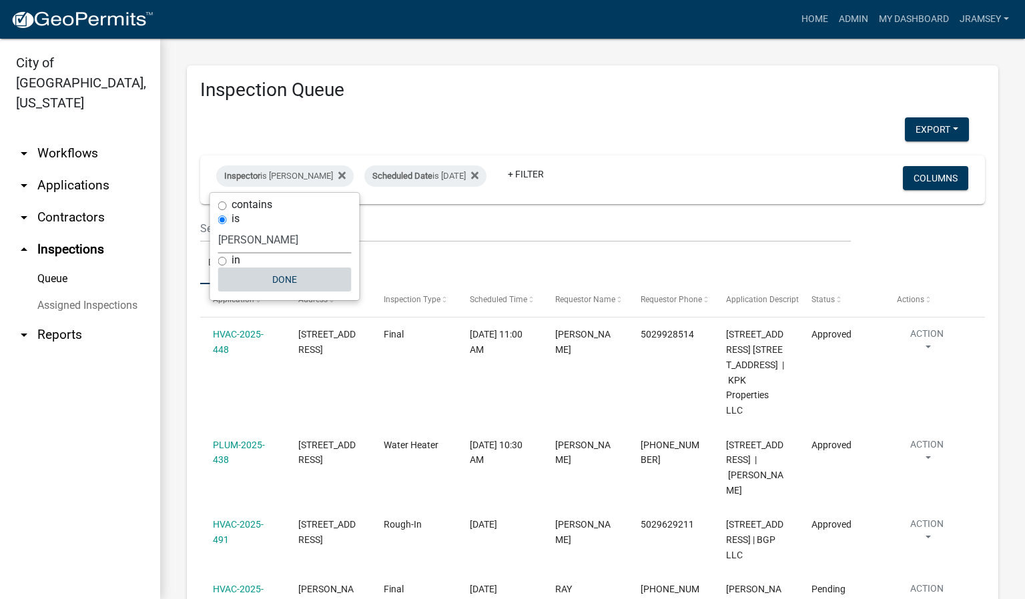
drag, startPoint x: 293, startPoint y: 279, endPoint x: 359, endPoint y: 281, distance: 66.1
click at [292, 278] on button "Done" at bounding box center [285, 280] width 134 height 24
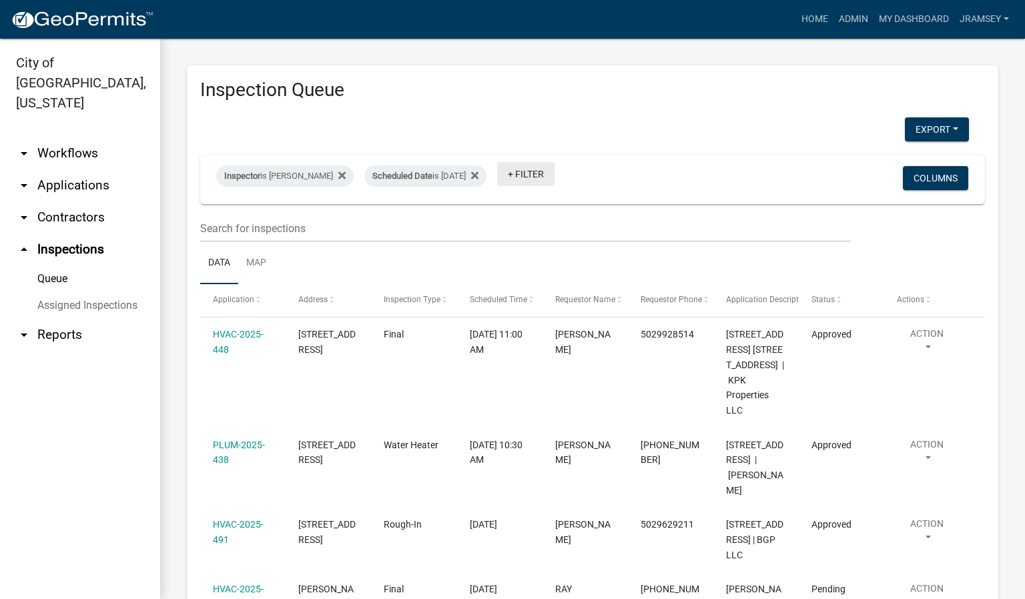
click at [555, 173] on link "+ Filter" at bounding box center [525, 174] width 57 height 24
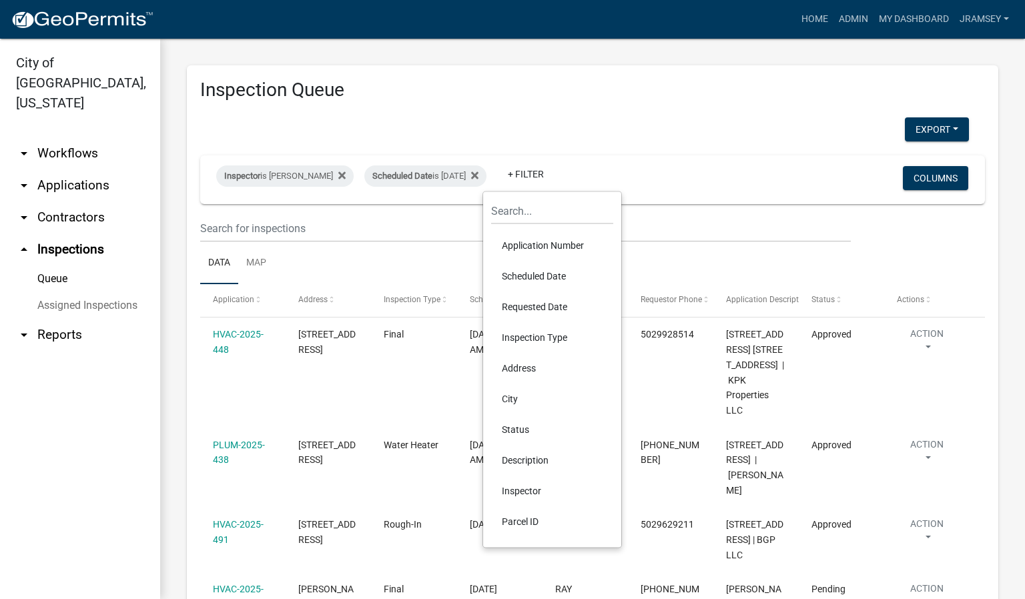
click at [549, 274] on li "Scheduled Date" at bounding box center [552, 276] width 122 height 31
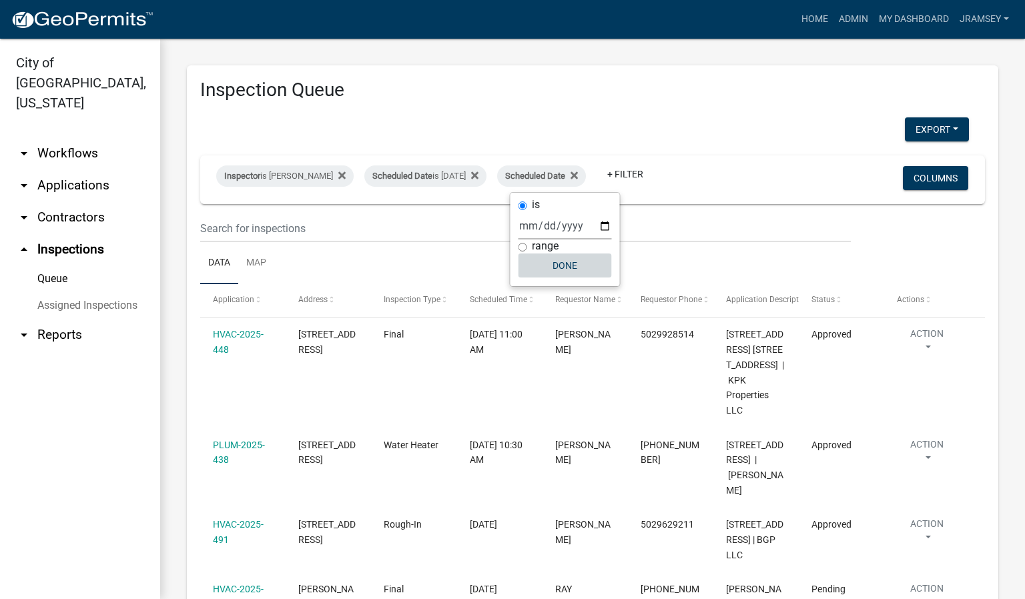
click at [549, 274] on button "Done" at bounding box center [565, 266] width 93 height 24
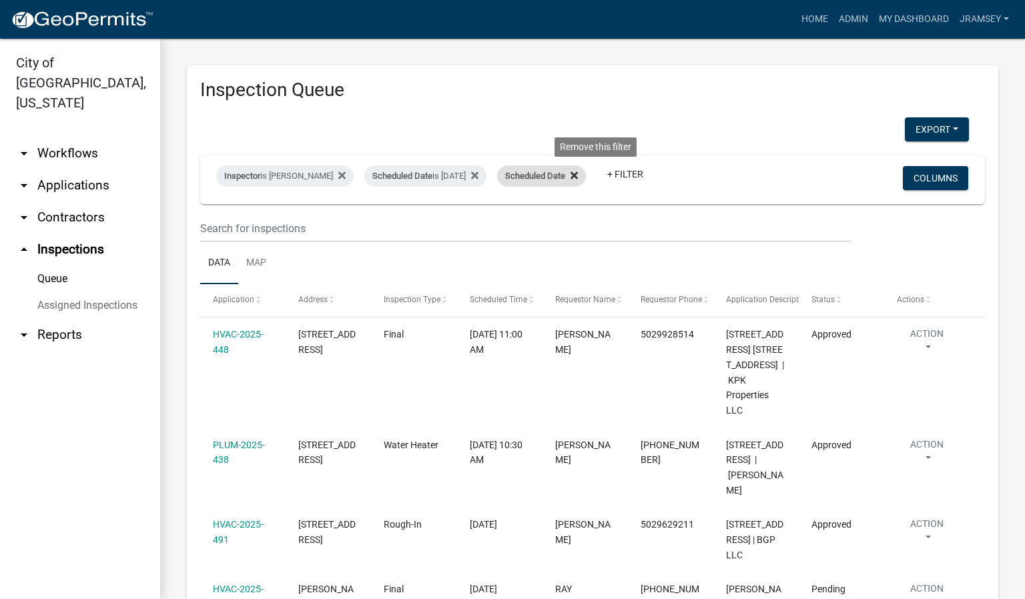
click at [578, 174] on icon at bounding box center [574, 175] width 7 height 7
click at [545, 175] on link "+ Filter" at bounding box center [525, 174] width 57 height 24
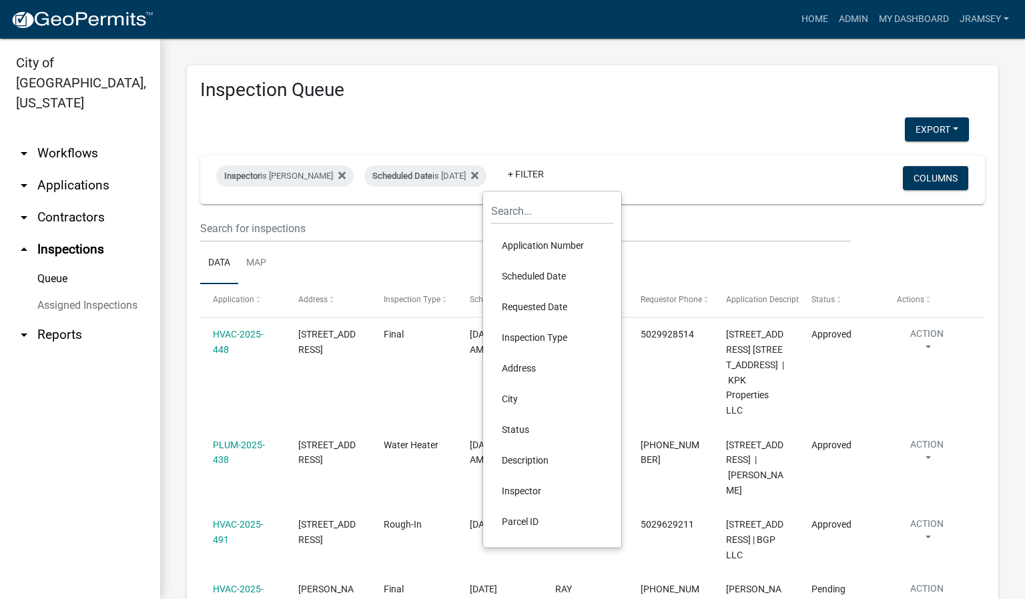
click at [521, 433] on li "Status" at bounding box center [552, 430] width 122 height 31
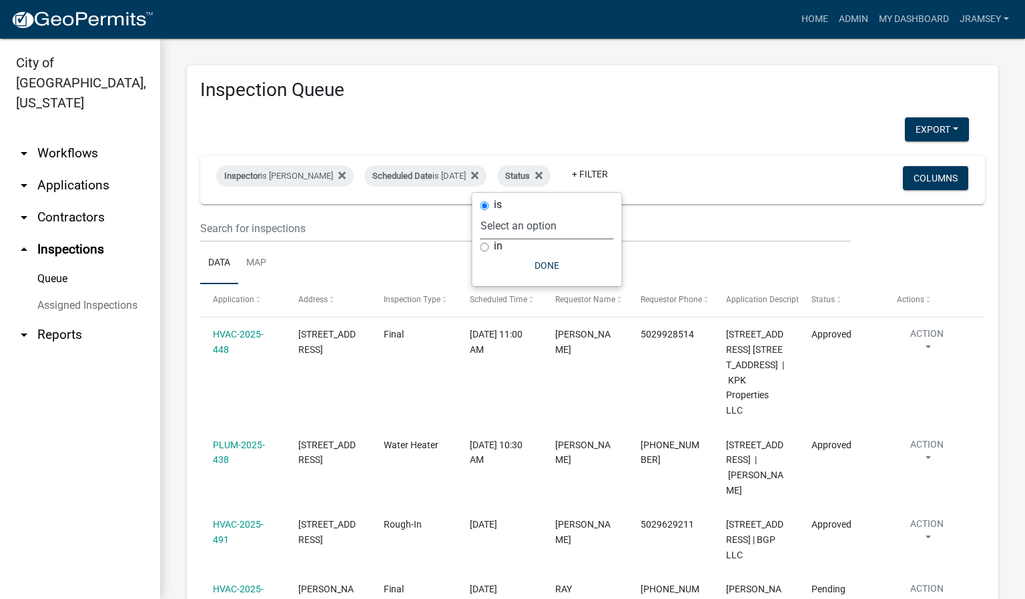
click at [523, 229] on select "Select an option Pending Schedule Pending Inspection Approved Denied Deleted Vo…" at bounding box center [548, 225] width 134 height 27
select select "1"
click at [523, 212] on select "Select an option Pending Schedule Pending Inspection Approved Denied Deleted Vo…" at bounding box center [548, 225] width 134 height 27
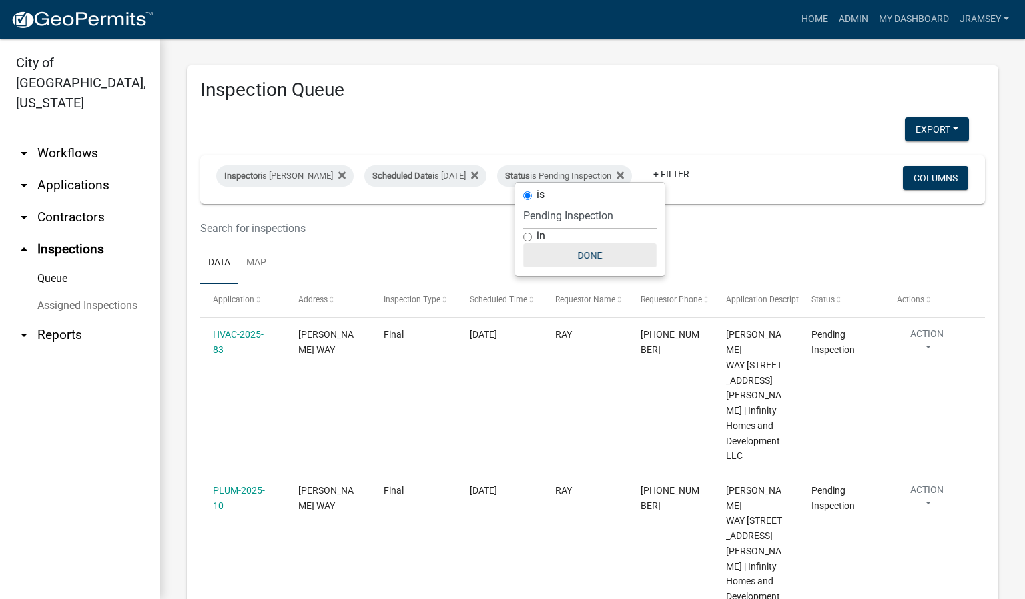
click at [599, 255] on button "Done" at bounding box center [590, 256] width 134 height 24
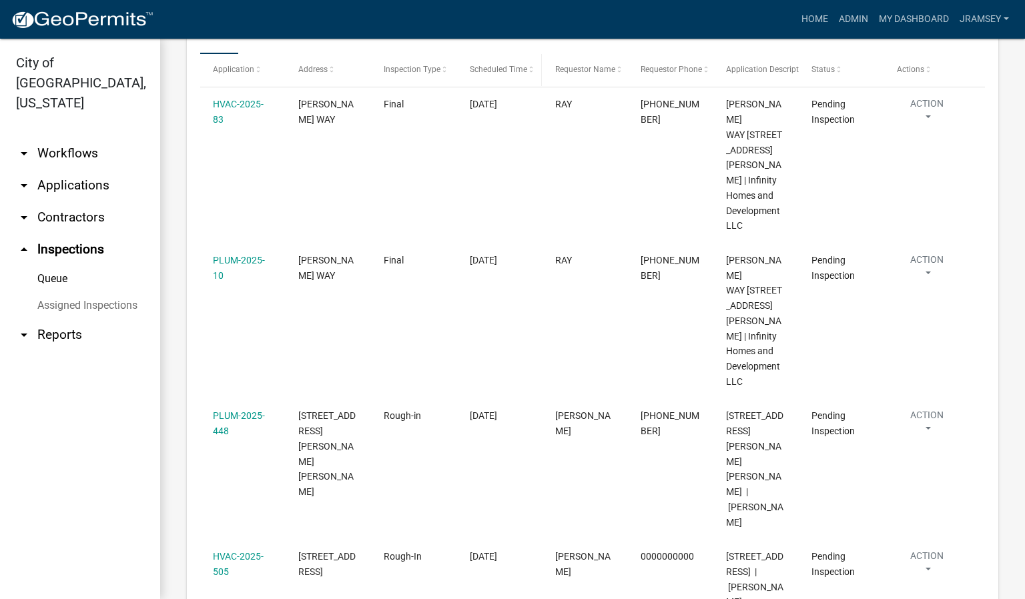
scroll to position [231, 0]
